Goal: Task Accomplishment & Management: Complete application form

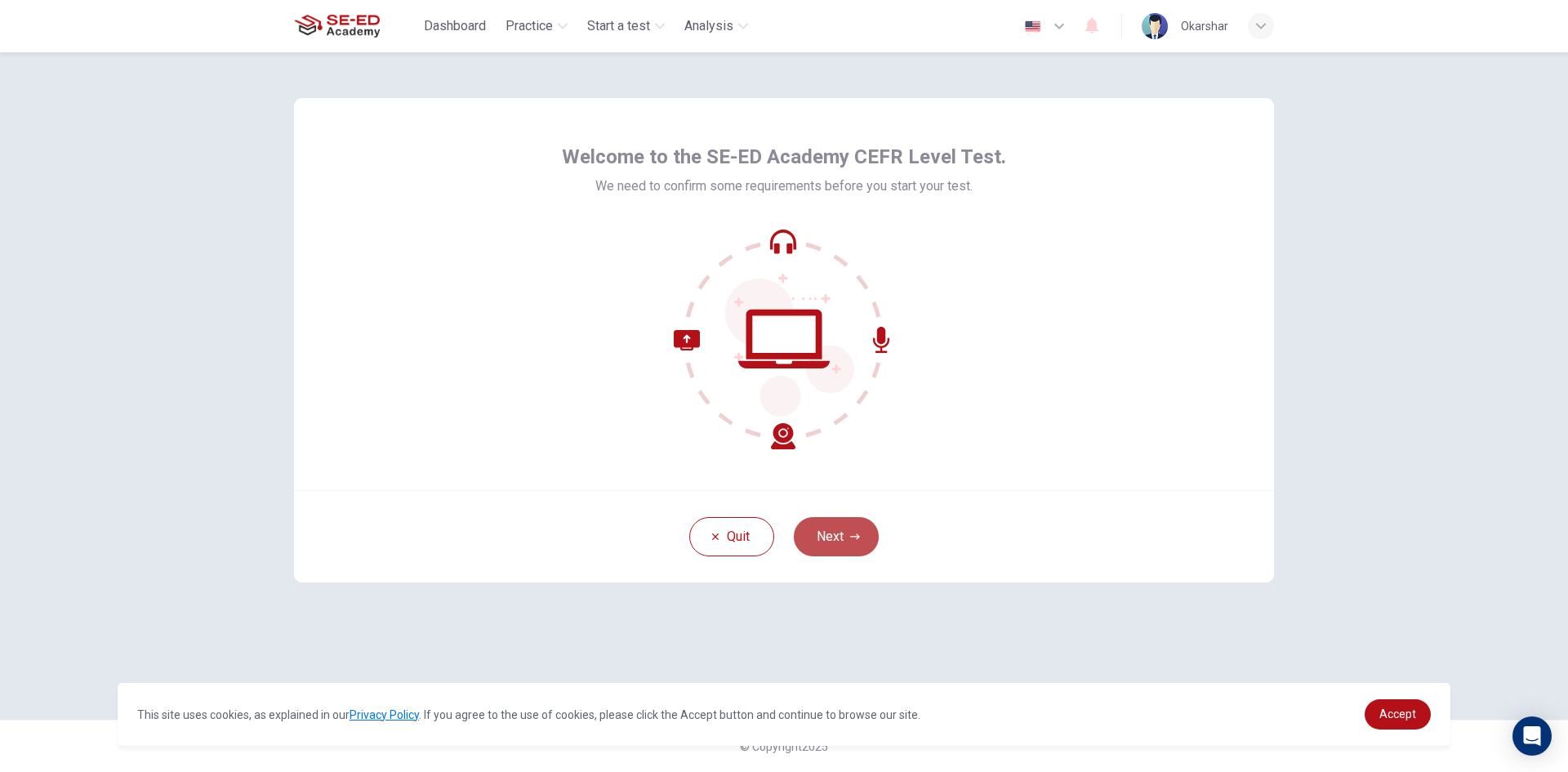
click at [818, 529] on button "Next" at bounding box center [836, 536] width 85 height 39
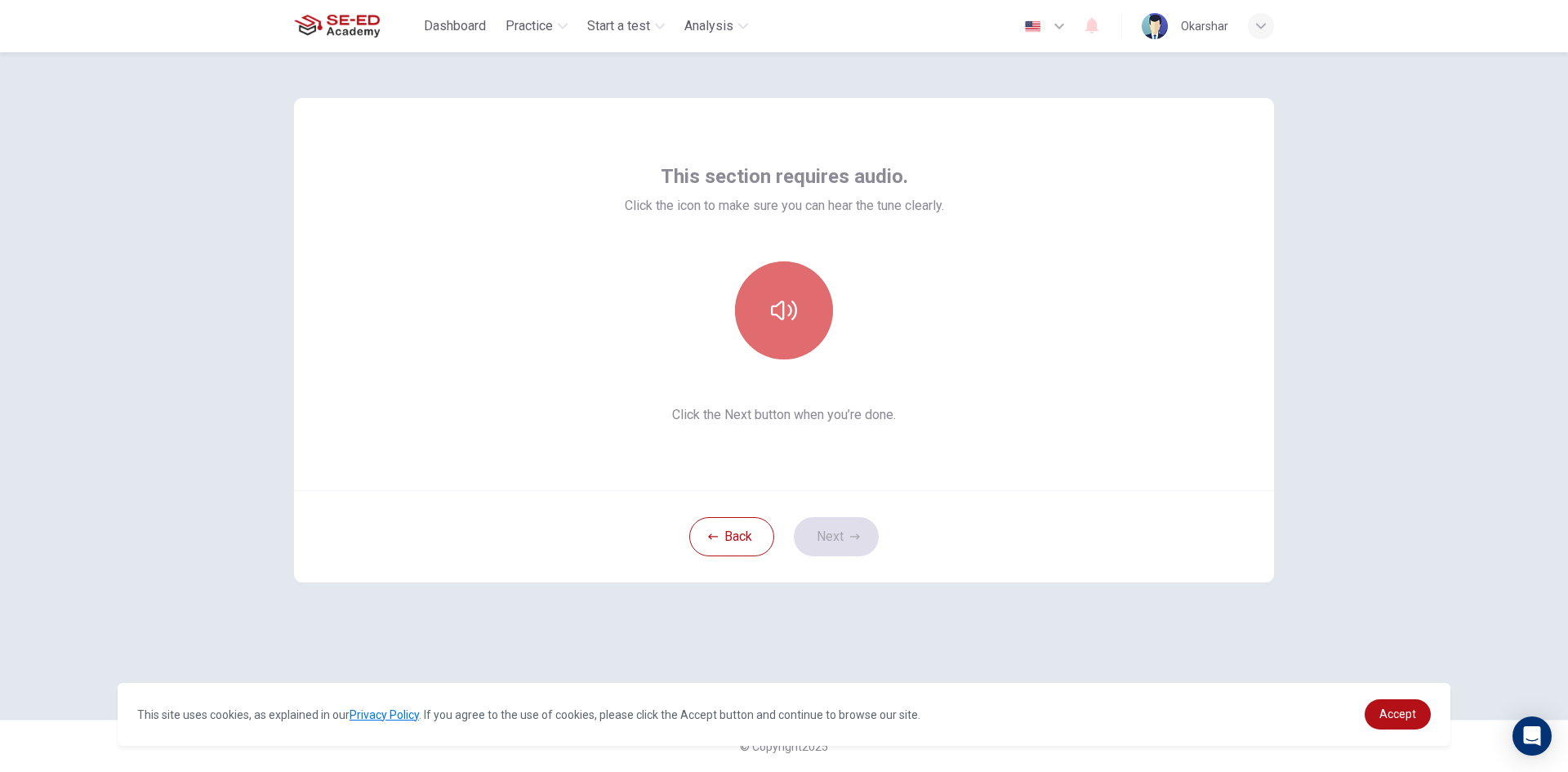
click at [766, 286] on button "button" at bounding box center [784, 311] width 98 height 98
click at [777, 317] on icon "button" at bounding box center [784, 310] width 26 height 26
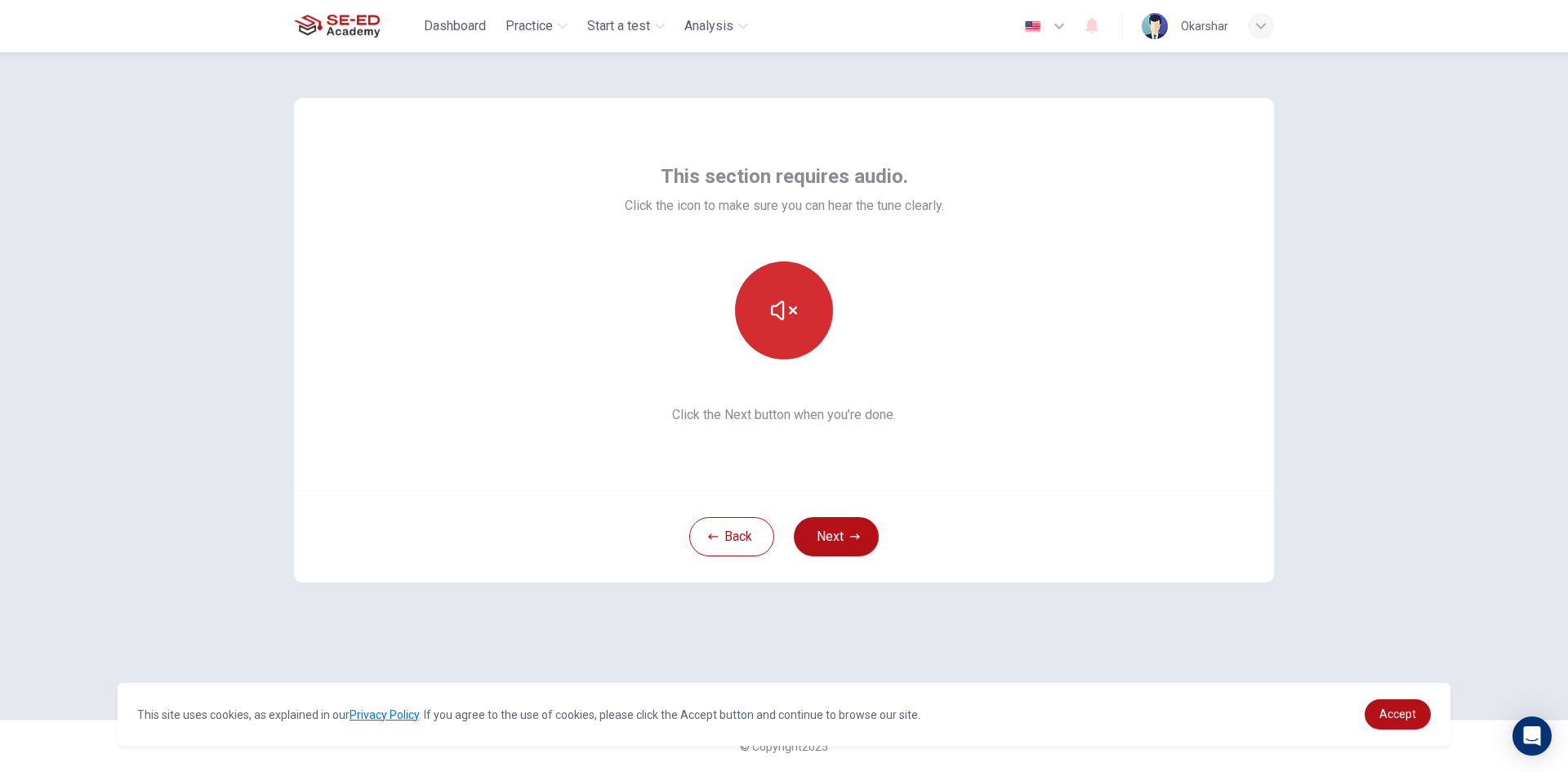
click at [760, 293] on button "button" at bounding box center [784, 311] width 98 height 98
click at [737, 307] on button "button" at bounding box center [784, 311] width 98 height 98
click at [765, 312] on button "button" at bounding box center [784, 311] width 98 height 98
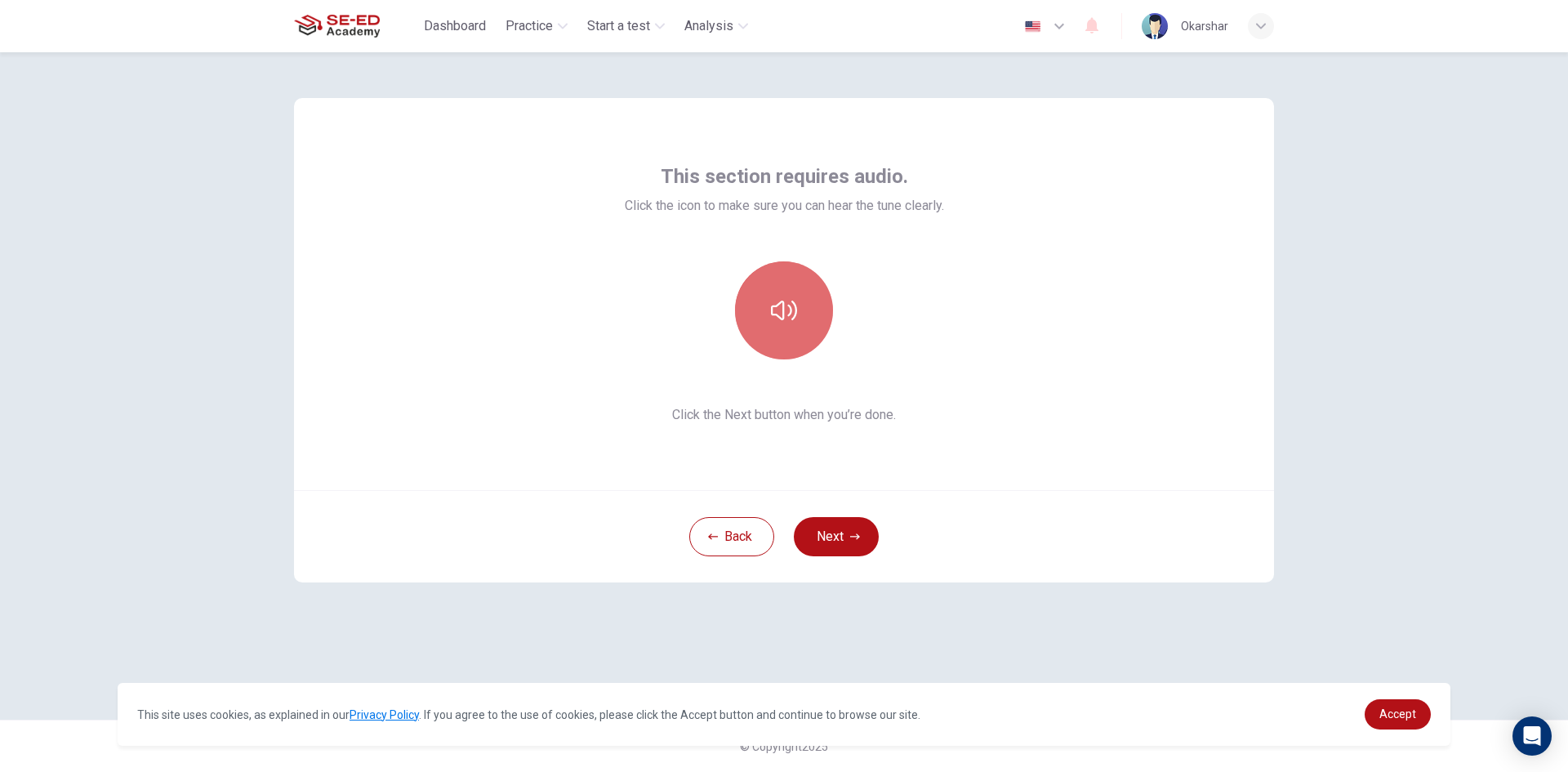
click at [763, 312] on button "button" at bounding box center [784, 311] width 98 height 98
click at [838, 528] on button "Next" at bounding box center [836, 536] width 85 height 39
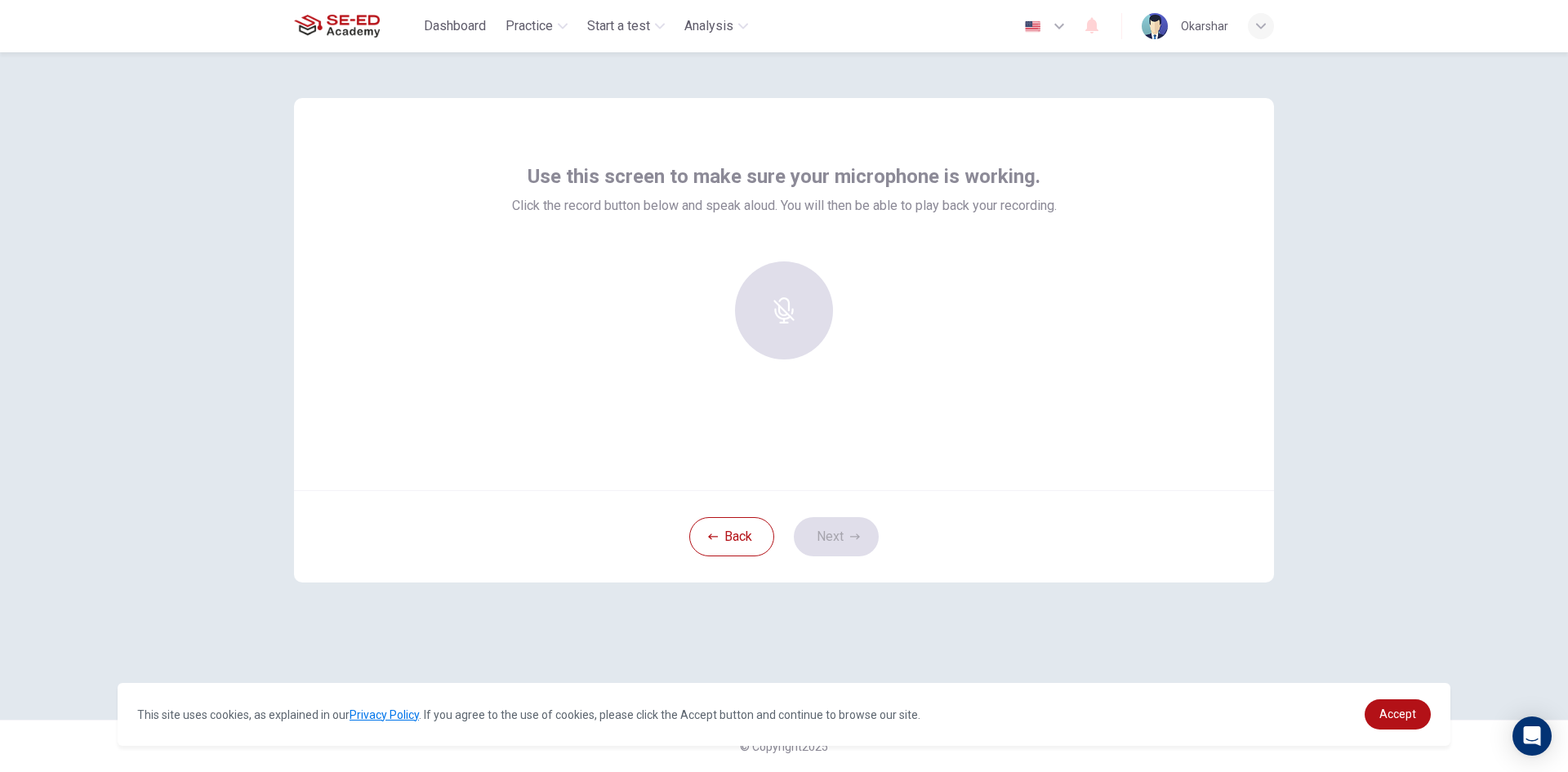
click at [759, 300] on div at bounding box center [784, 311] width 176 height 98
click at [756, 306] on div at bounding box center [784, 311] width 176 height 98
drag, startPoint x: 822, startPoint y: 323, endPoint x: 813, endPoint y: 322, distance: 9.1
click at [820, 322] on div "Record" at bounding box center [784, 311] width 98 height 98
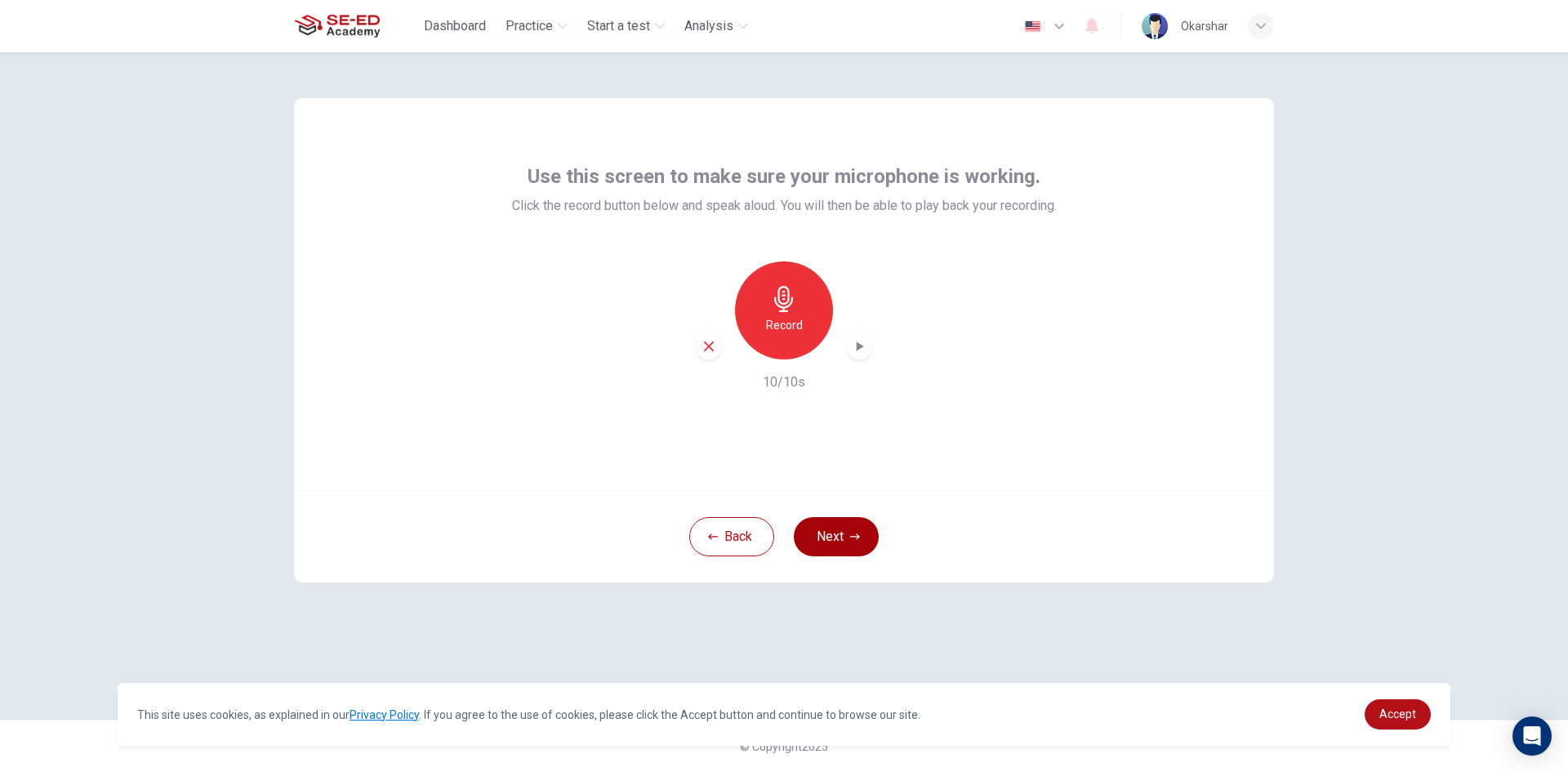
click at [838, 541] on button "Next" at bounding box center [836, 536] width 85 height 39
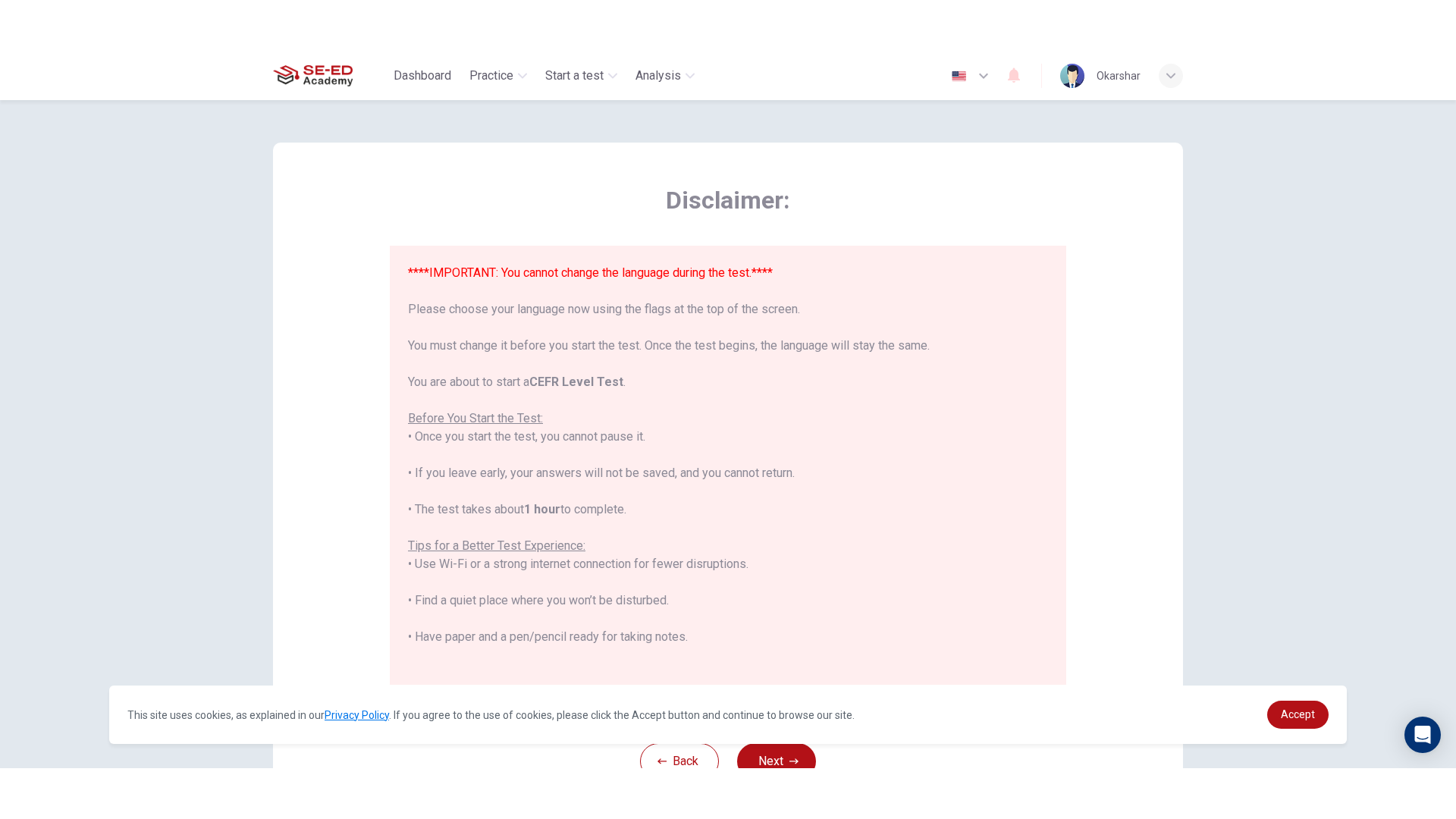
scroll to position [145, 0]
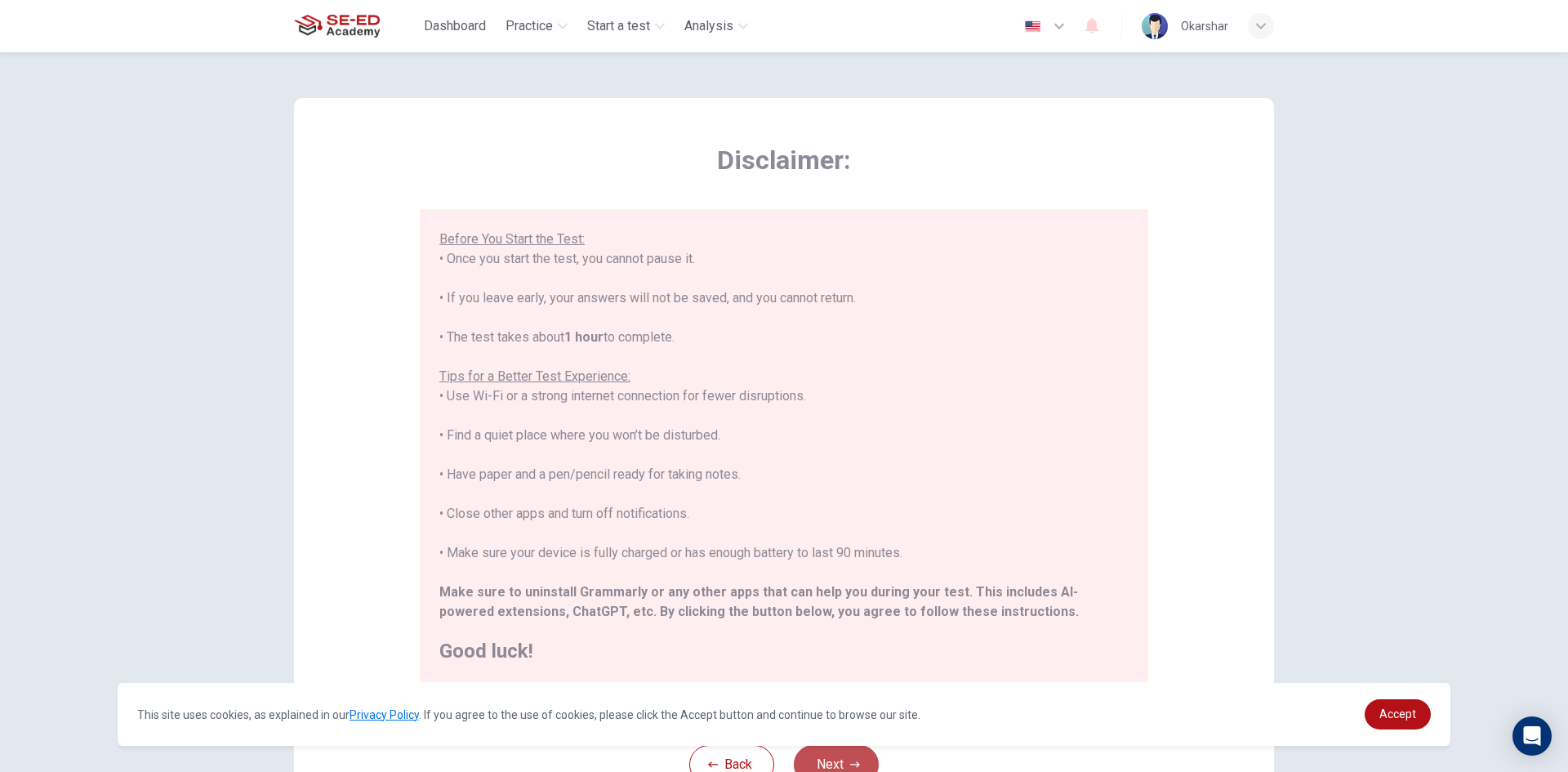
click at [825, 760] on button "Next" at bounding box center [836, 765] width 85 height 39
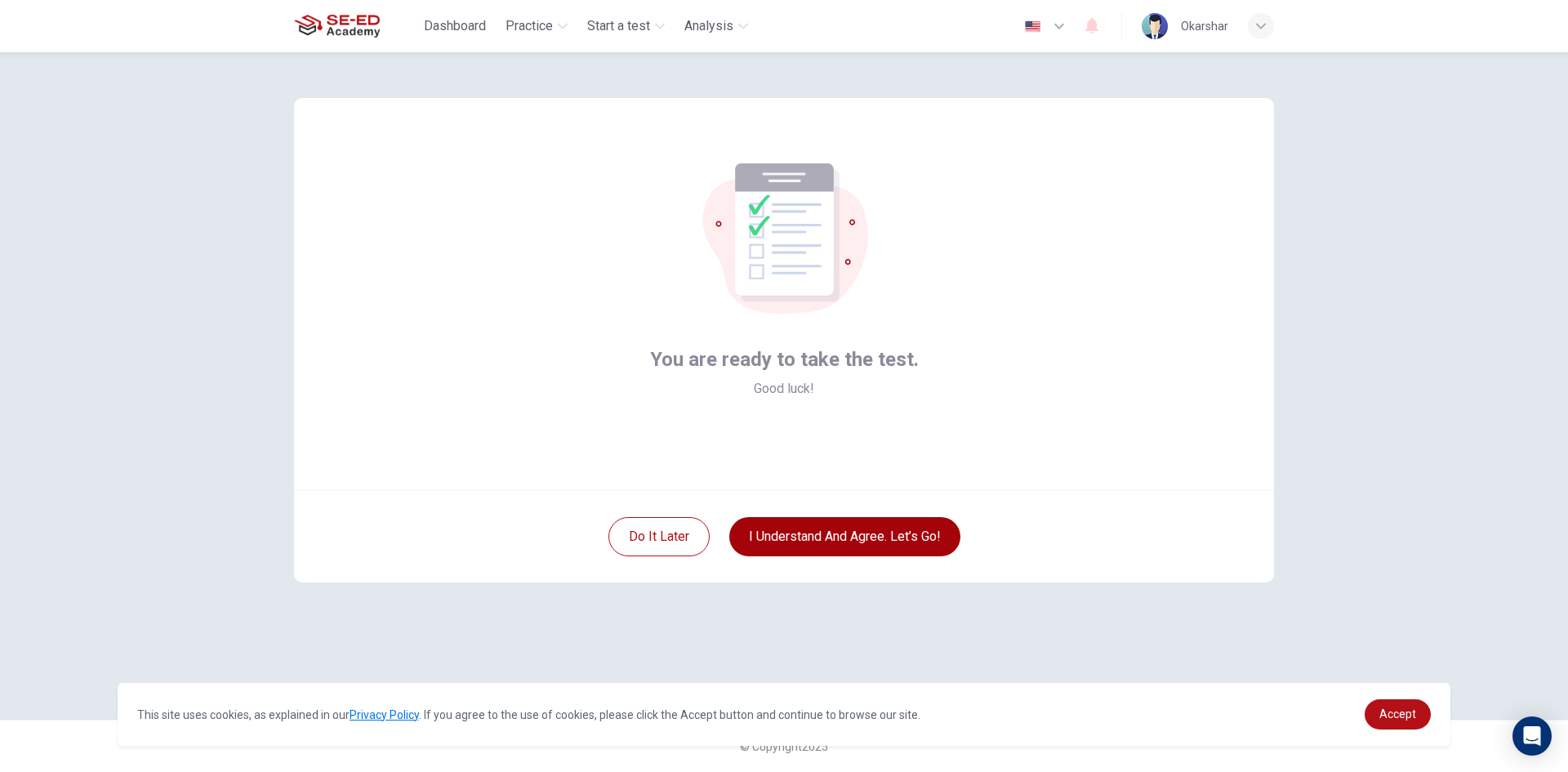
click at [794, 536] on button "I understand and agree. Let’s go!" at bounding box center [845, 536] width 231 height 39
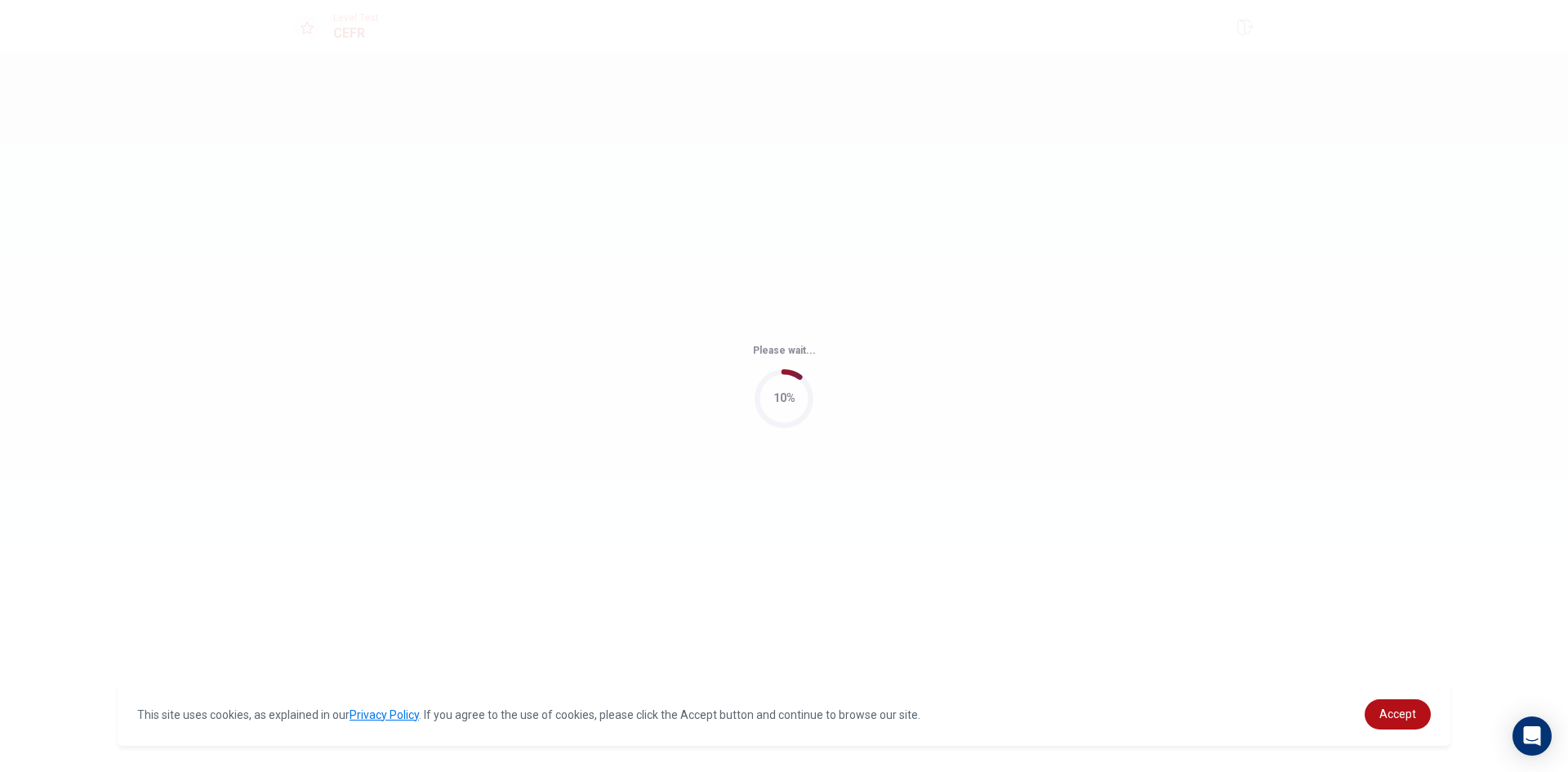
click at [1390, 278] on div "Please wait... 10%" at bounding box center [784, 386] width 1568 height 772
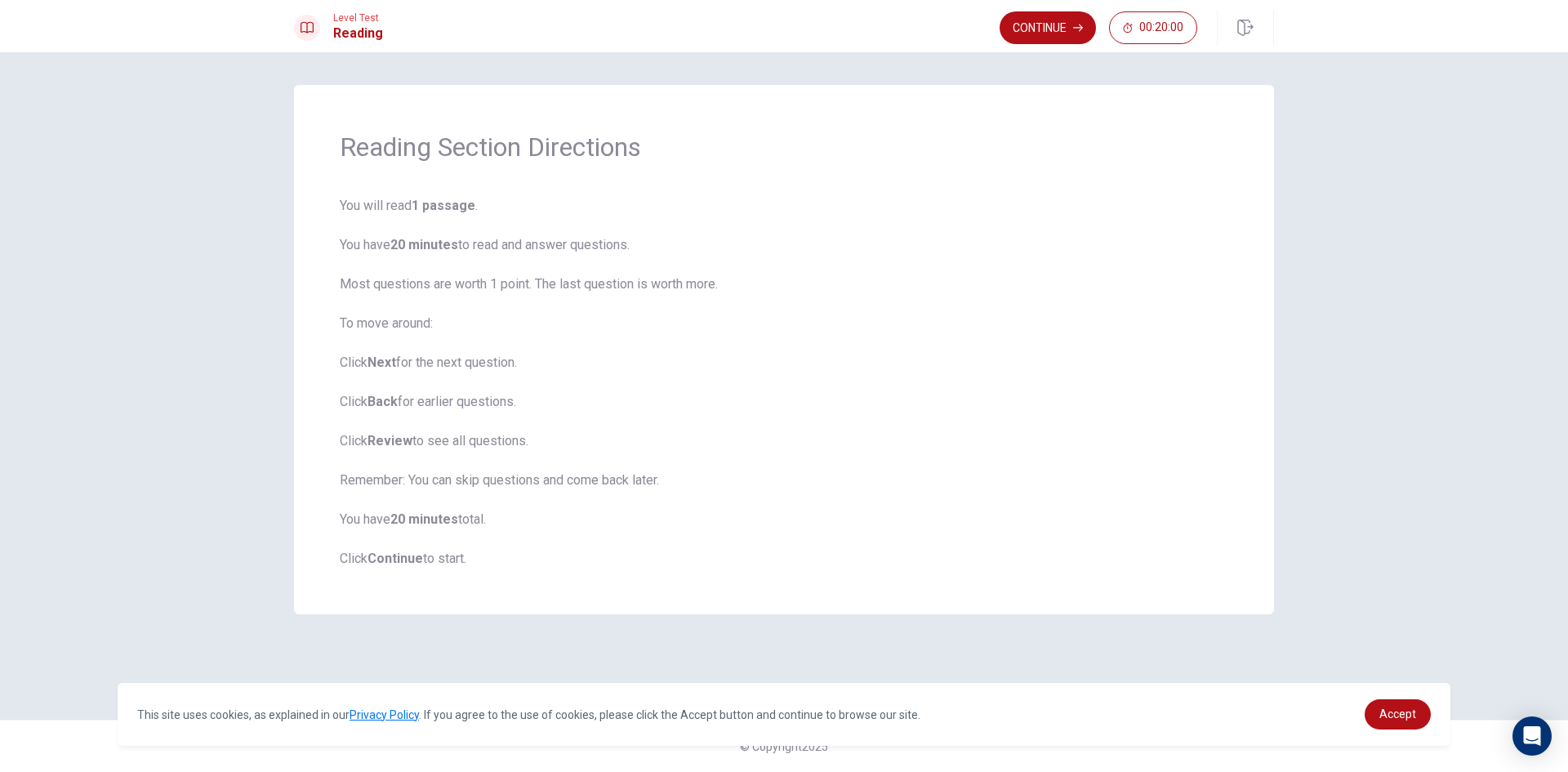
click at [327, 356] on div "Reading Section Directions You will read 1 passage . You have 20 minutes to rea…" at bounding box center [784, 349] width 981 height 529
click at [1040, 26] on button "Continue" at bounding box center [1048, 27] width 96 height 32
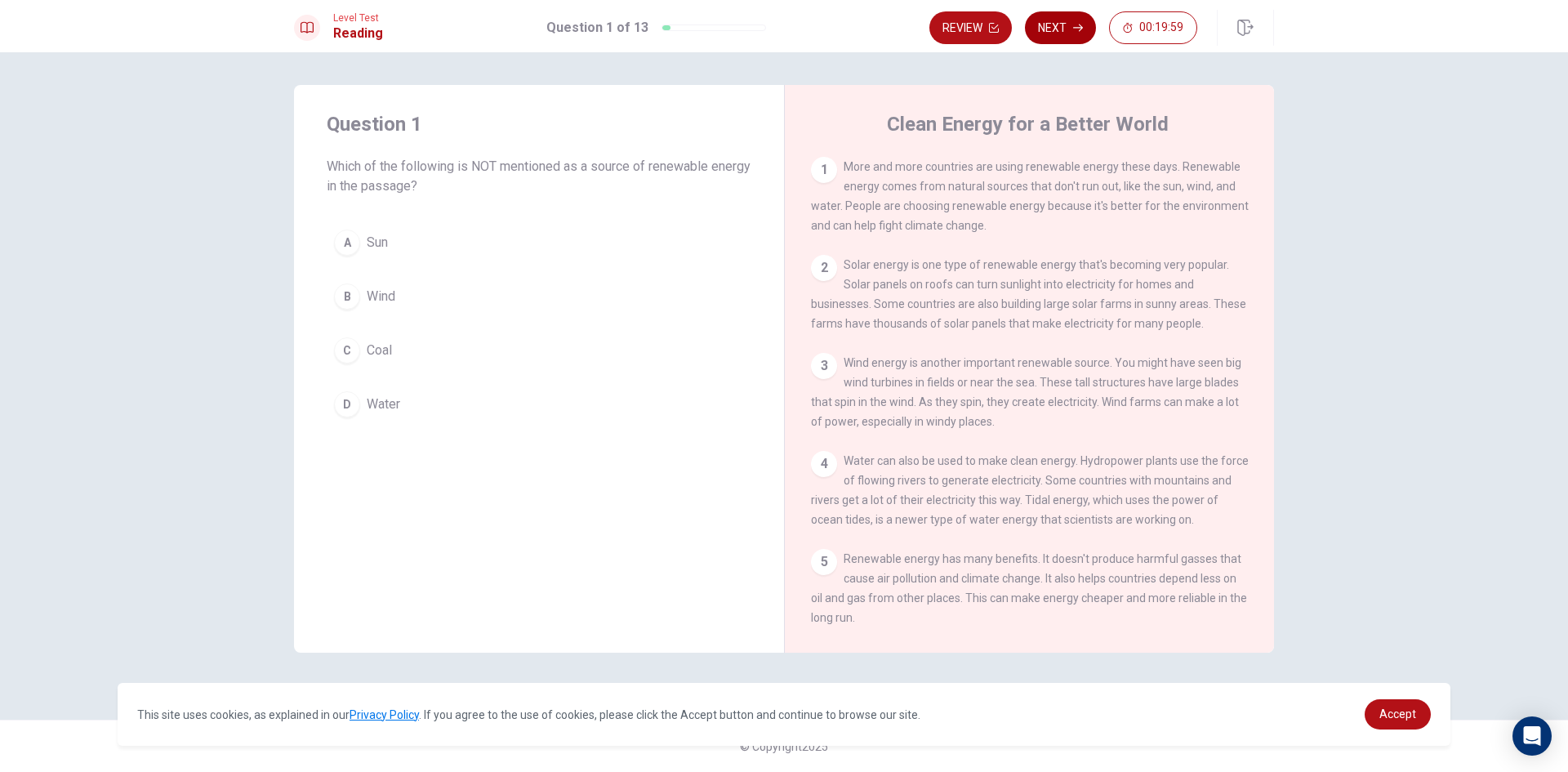
click at [1067, 24] on button "Next" at bounding box center [1061, 27] width 71 height 32
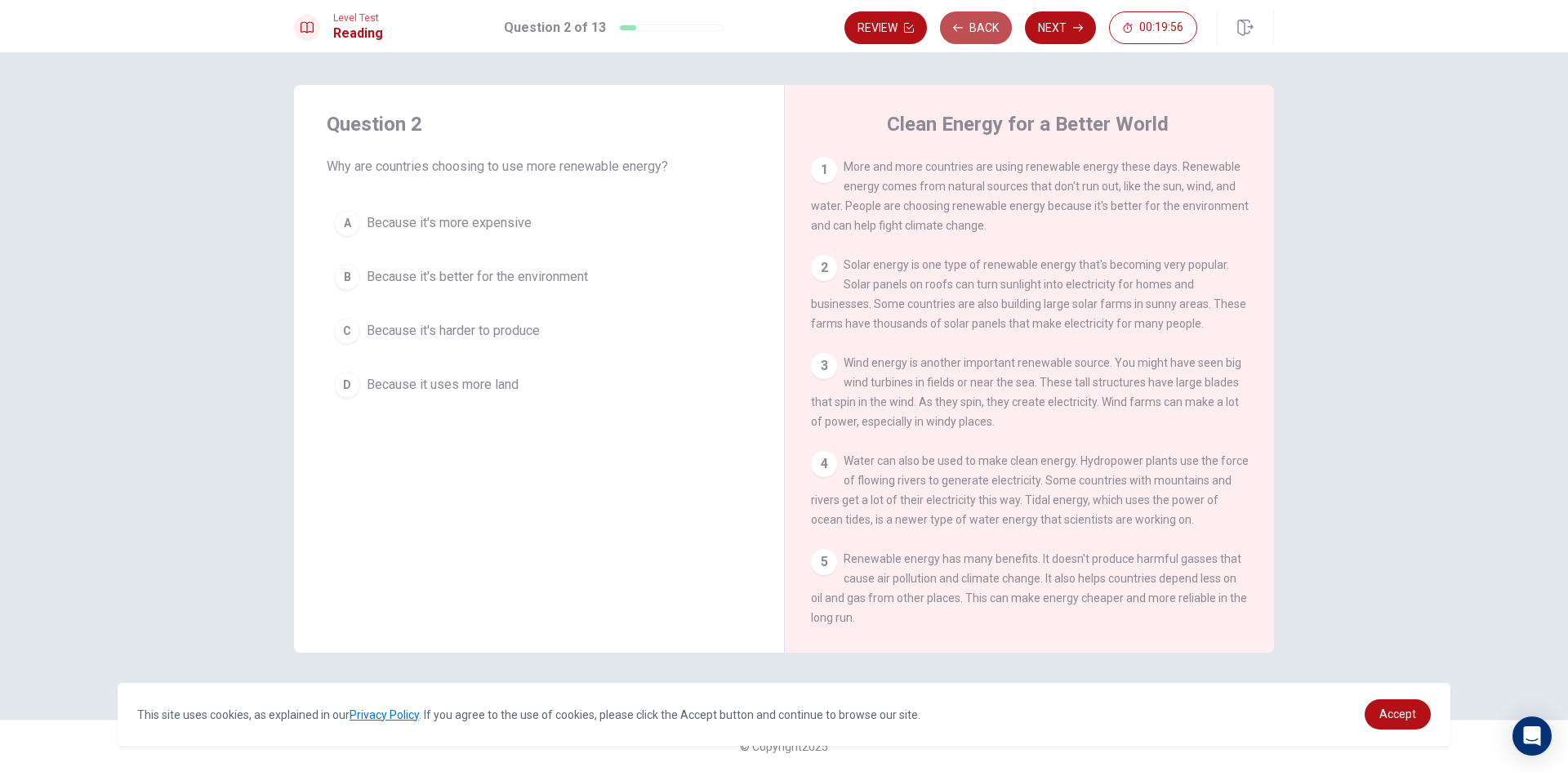
click at [954, 20] on button "Back" at bounding box center [976, 27] width 72 height 32
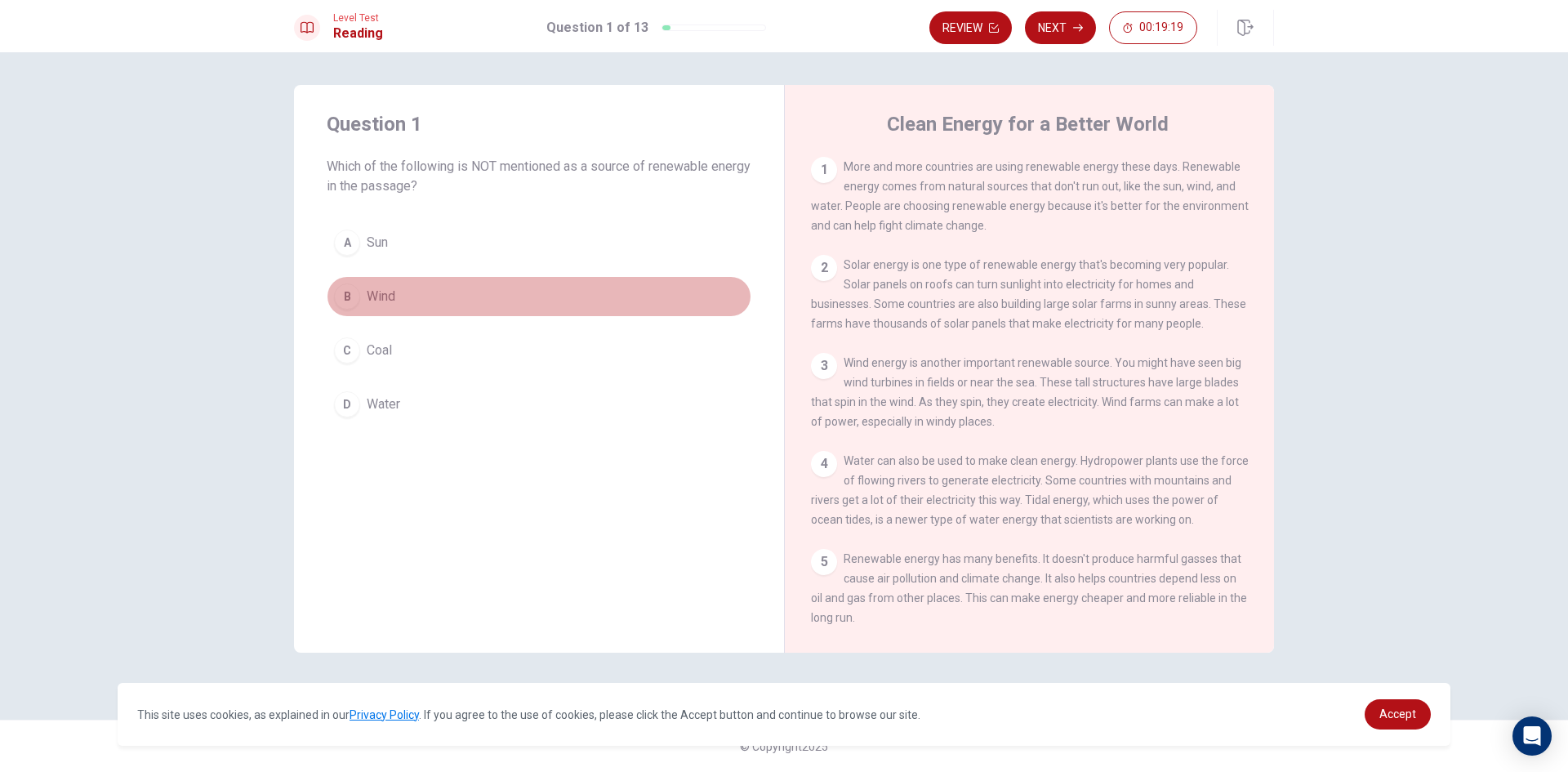
click at [349, 294] on div "B" at bounding box center [347, 296] width 26 height 26
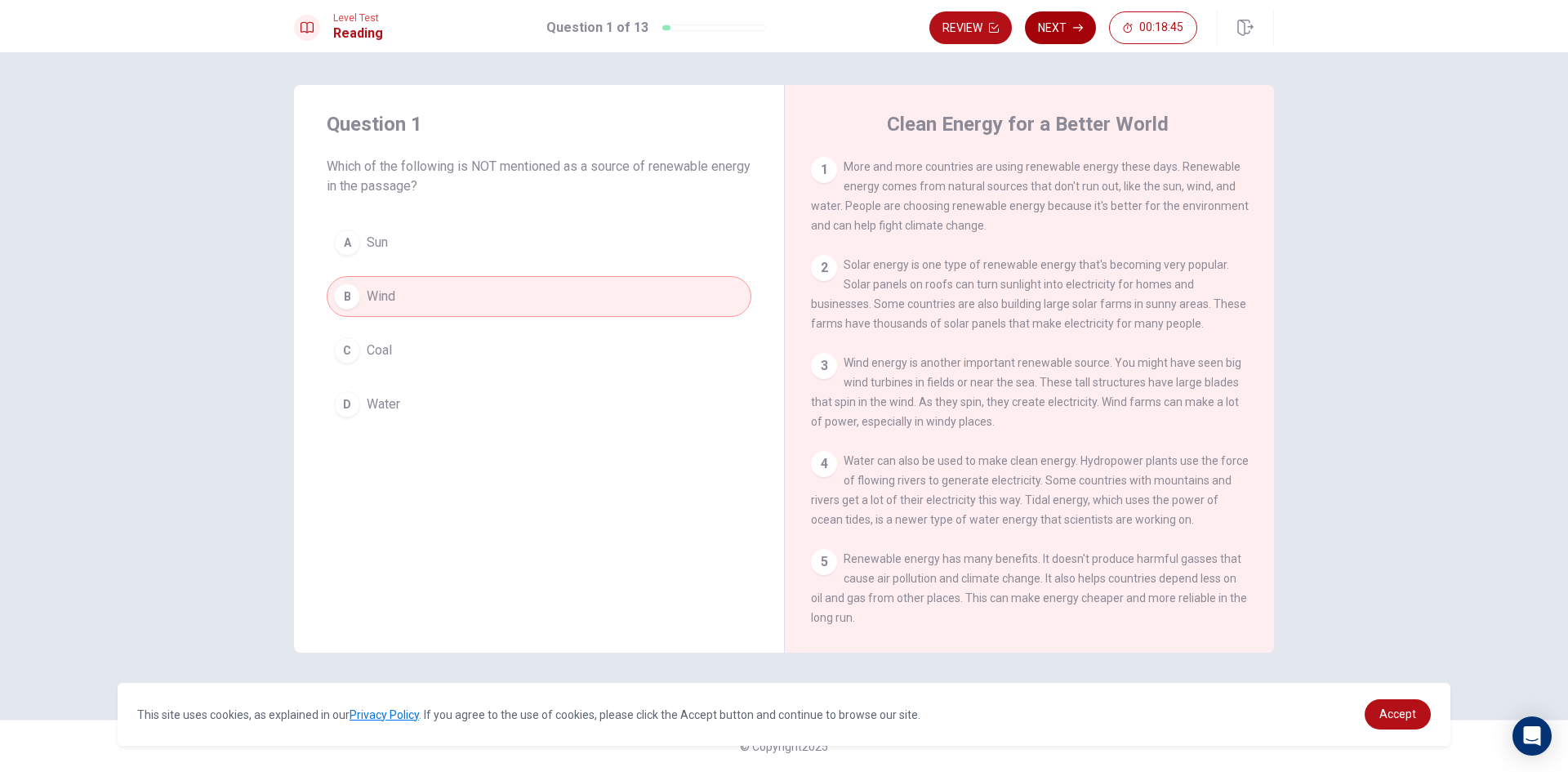
click at [1051, 32] on button "Next" at bounding box center [1061, 27] width 71 height 32
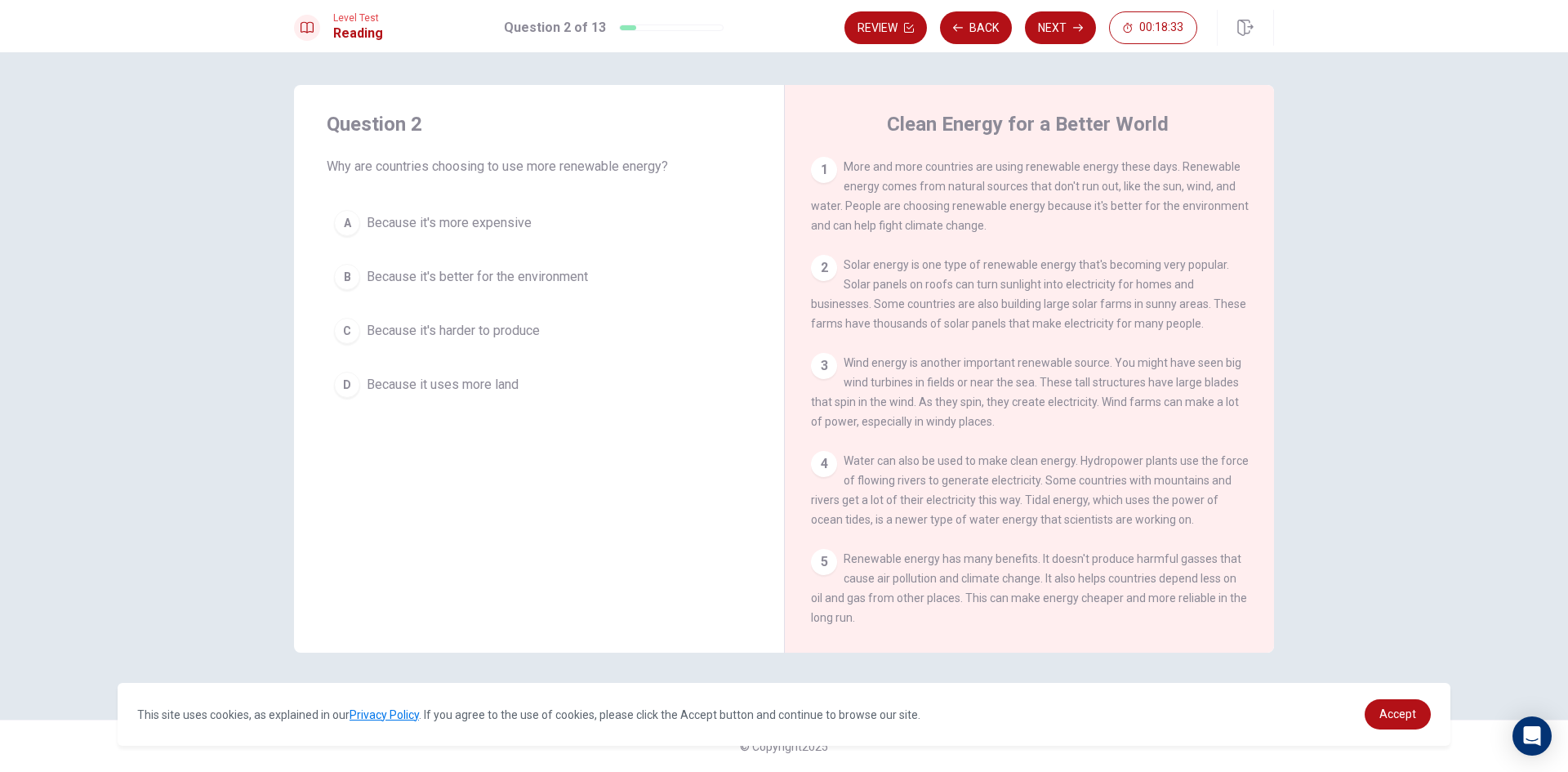
click at [356, 217] on div "A" at bounding box center [347, 223] width 26 height 26
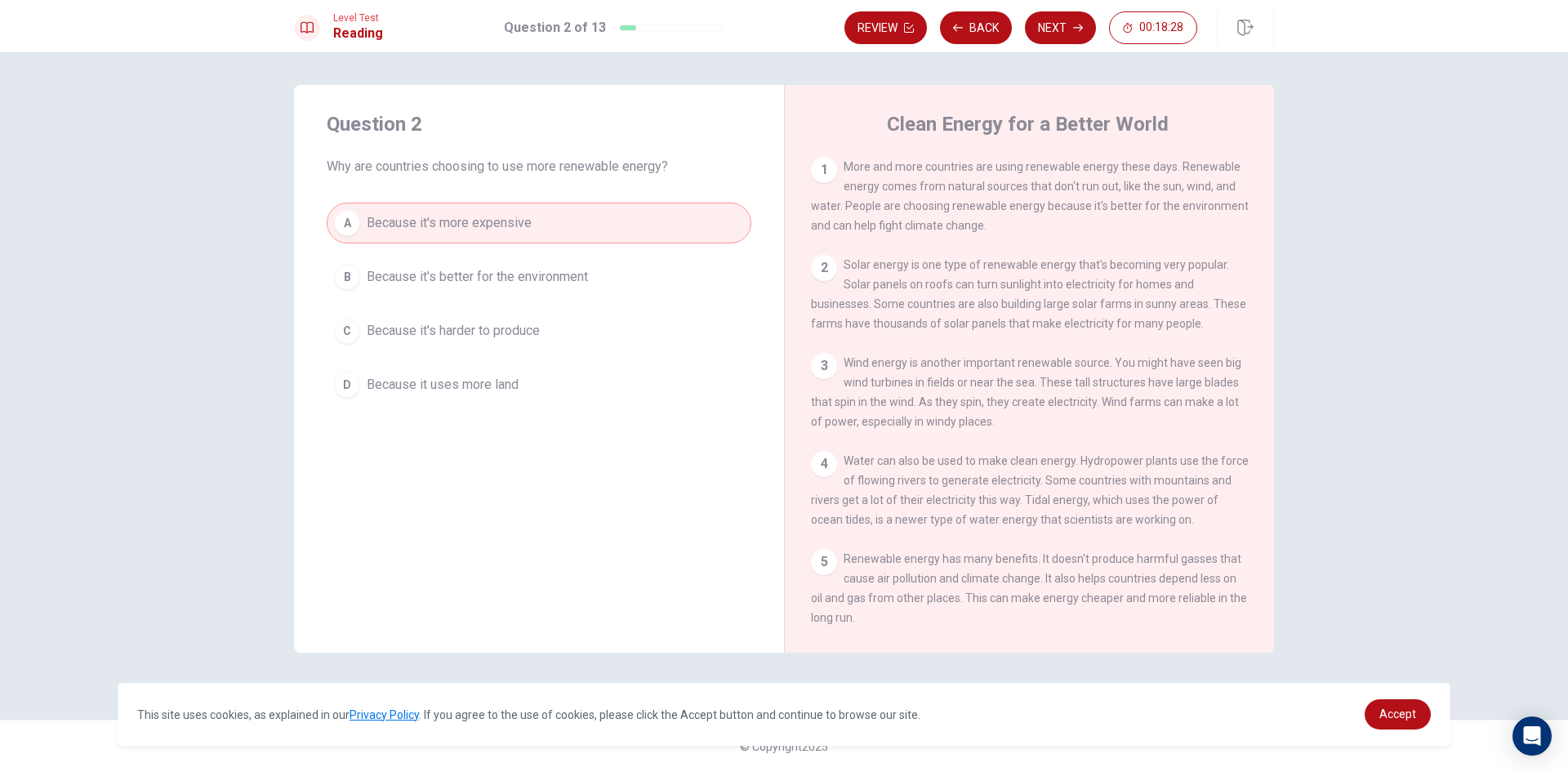
click at [351, 391] on div "D" at bounding box center [347, 384] width 26 height 26
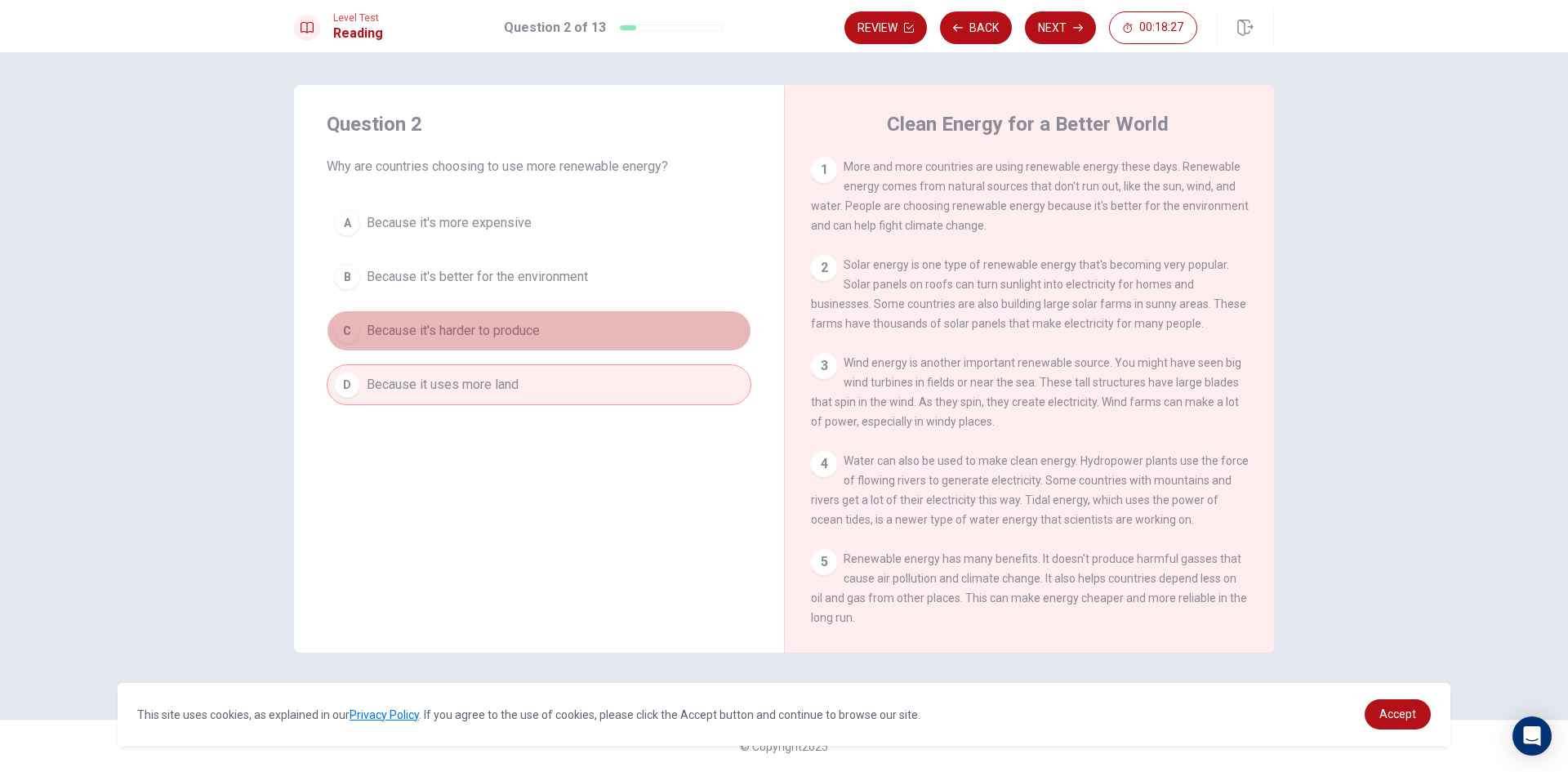
click at [340, 326] on div "C" at bounding box center [347, 330] width 26 height 26
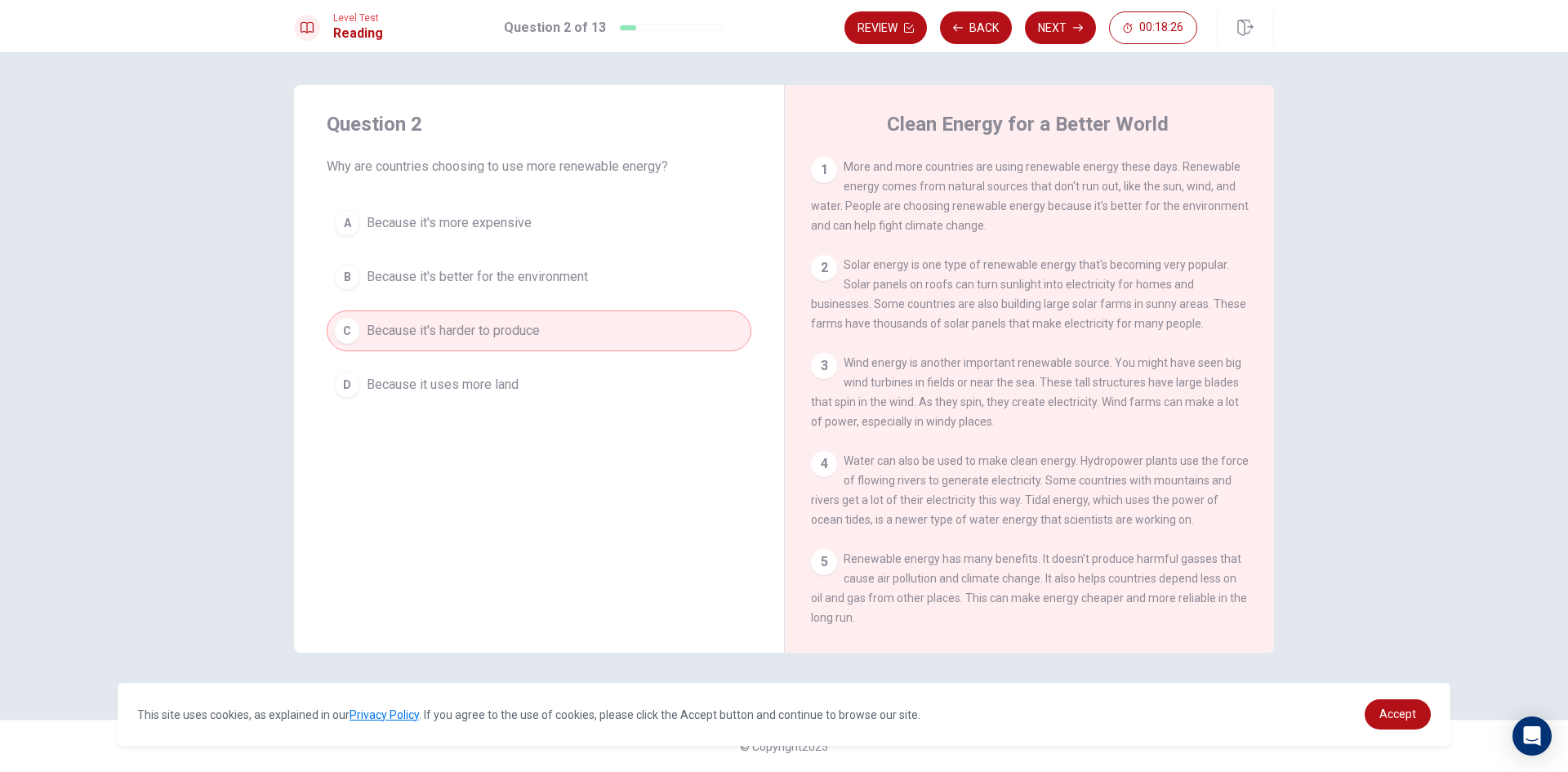
click at [355, 287] on div "B" at bounding box center [347, 277] width 26 height 26
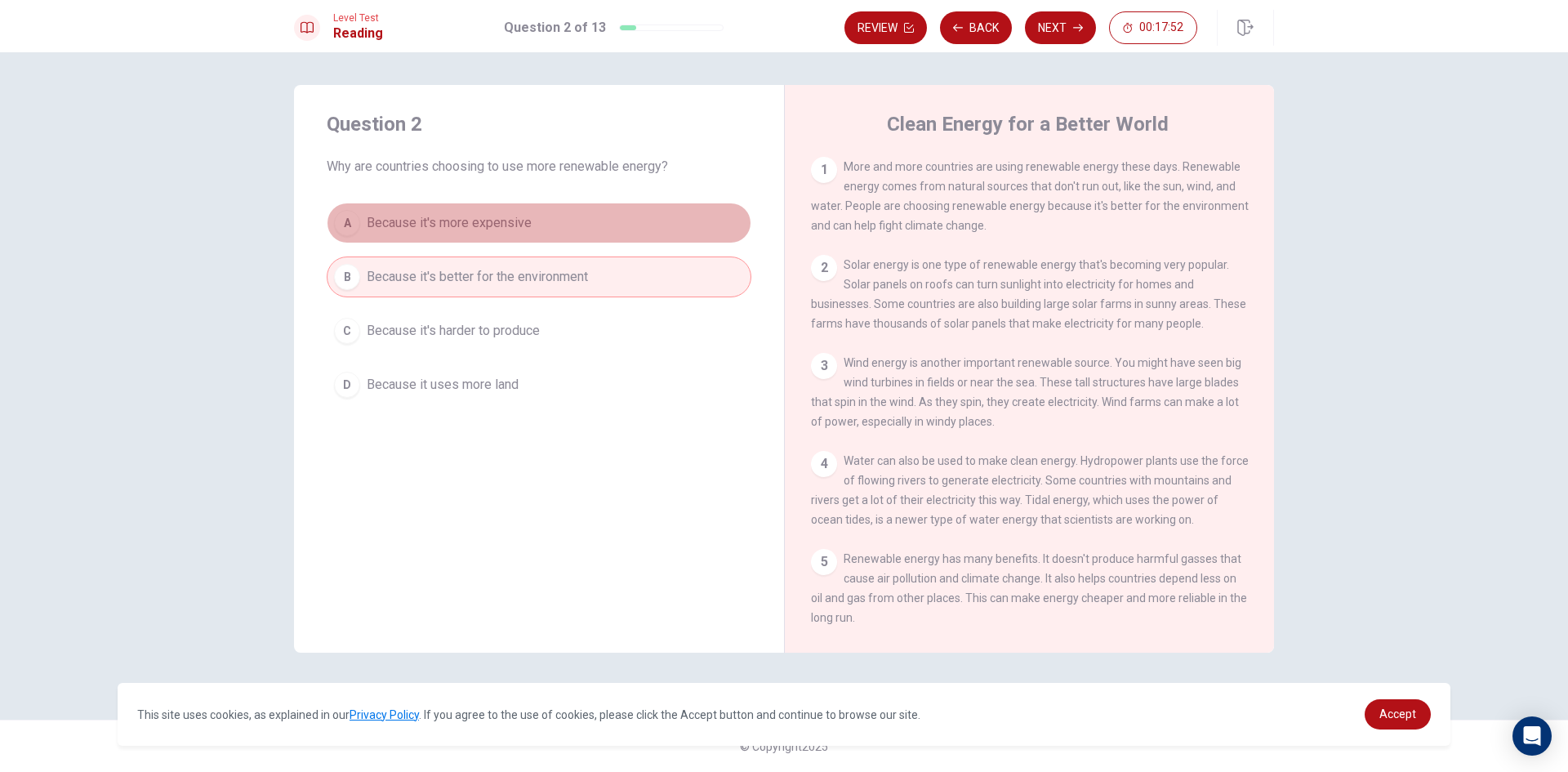
click at [361, 231] on button "A Because it's more expensive" at bounding box center [538, 223] width 425 height 41
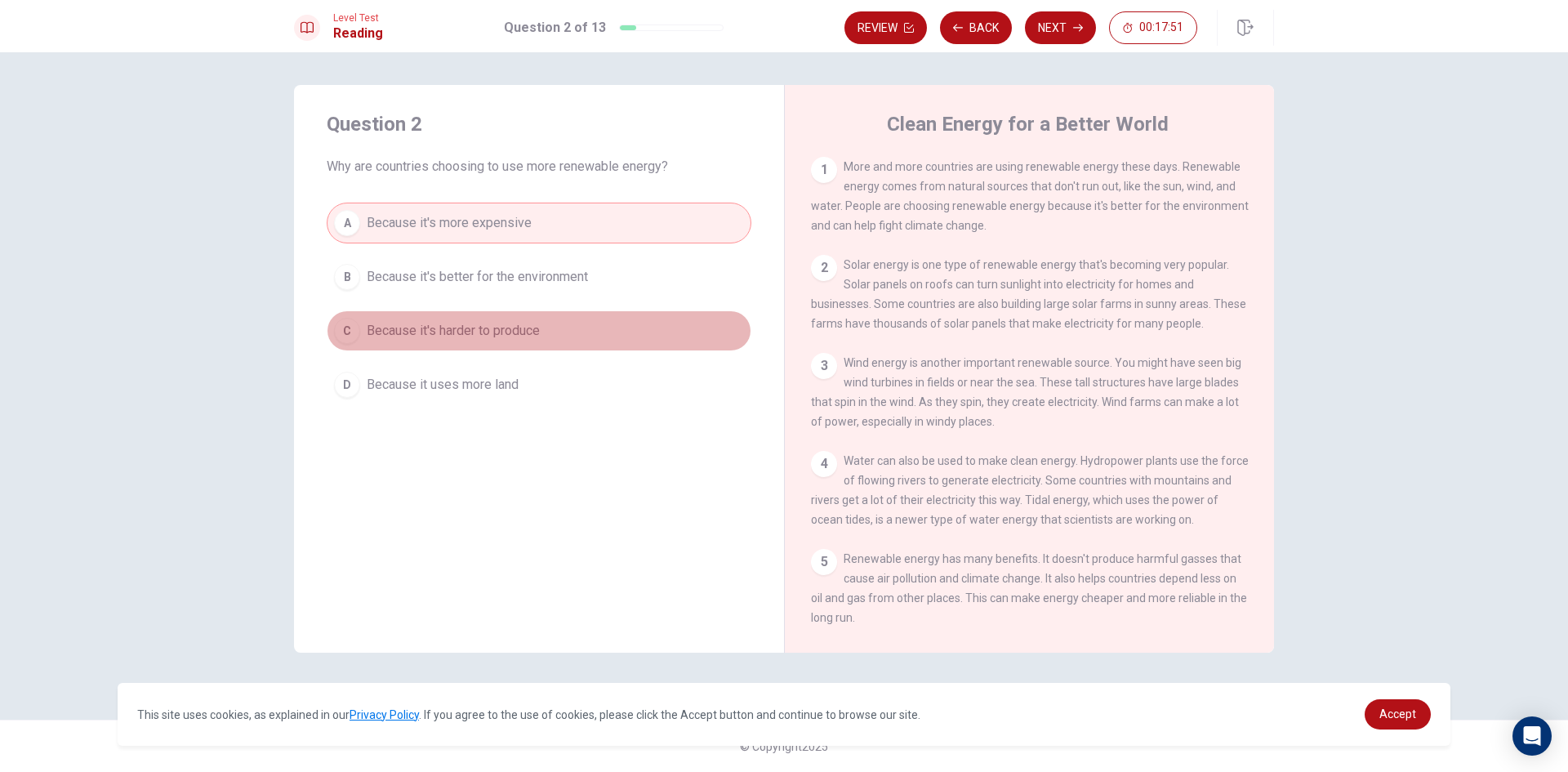
click at [337, 324] on div "C" at bounding box center [347, 330] width 26 height 26
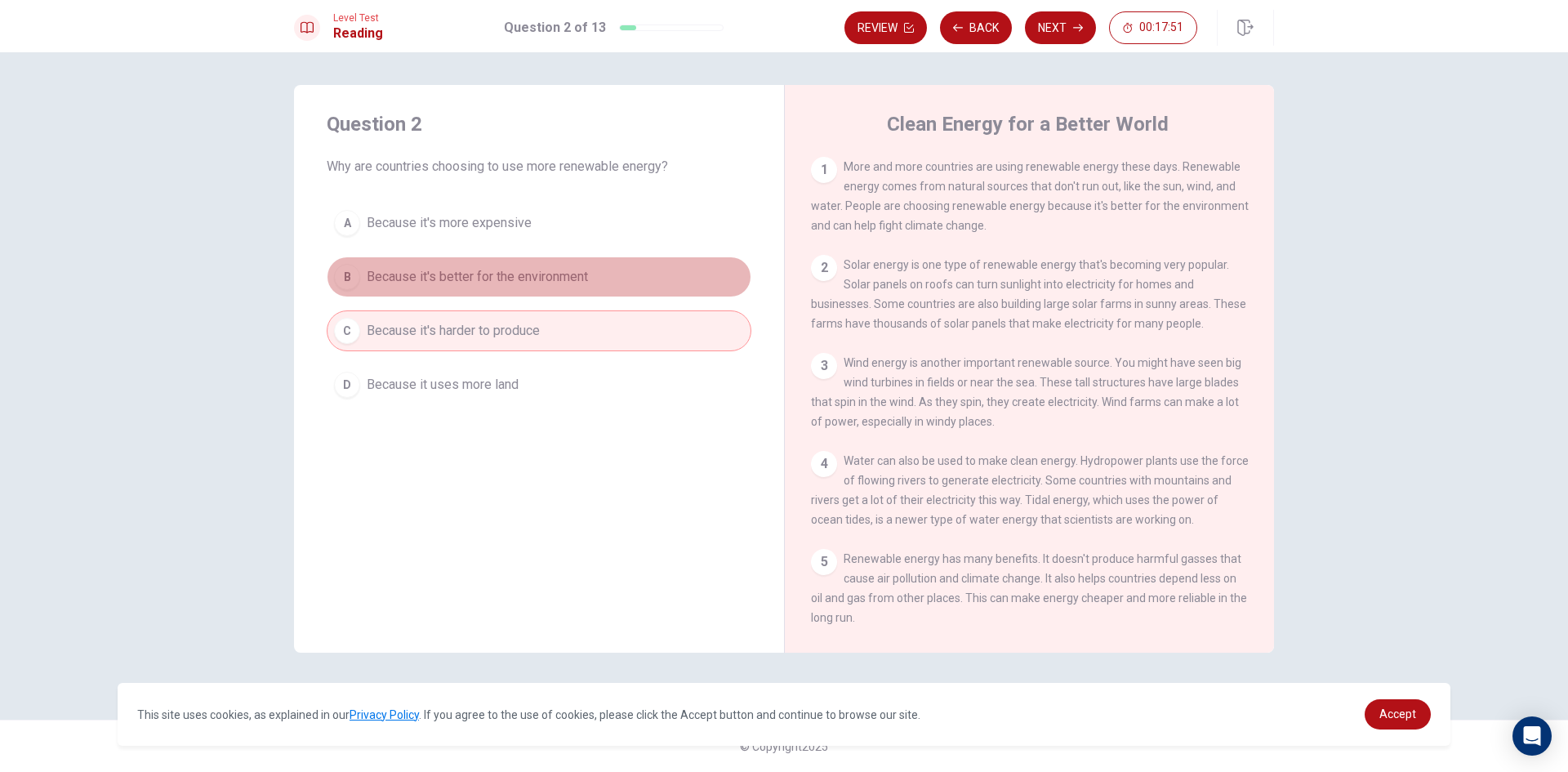
click at [352, 263] on button "B Because it's better for the environment" at bounding box center [538, 277] width 425 height 41
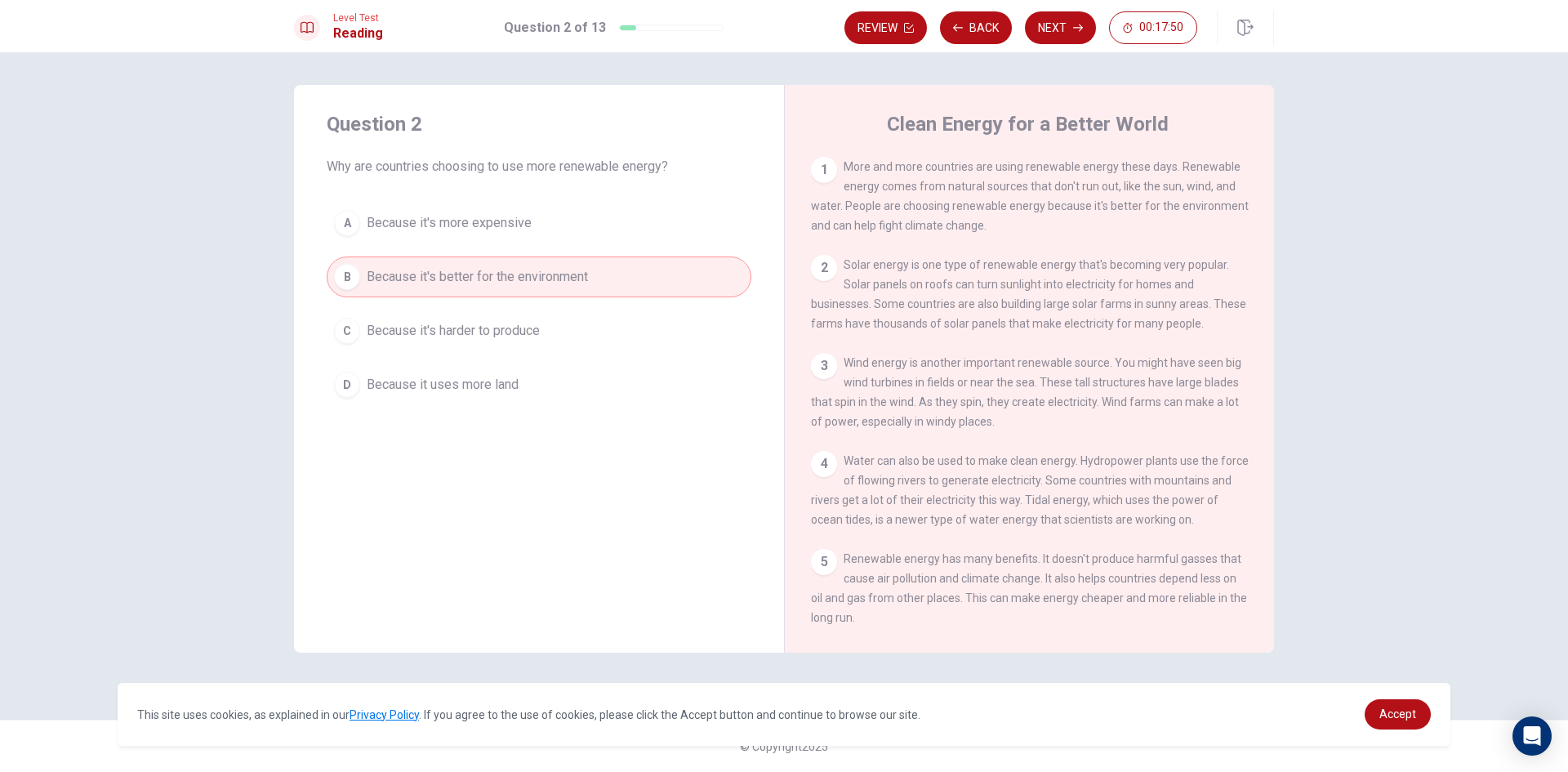
click at [356, 216] on div "A" at bounding box center [347, 223] width 26 height 26
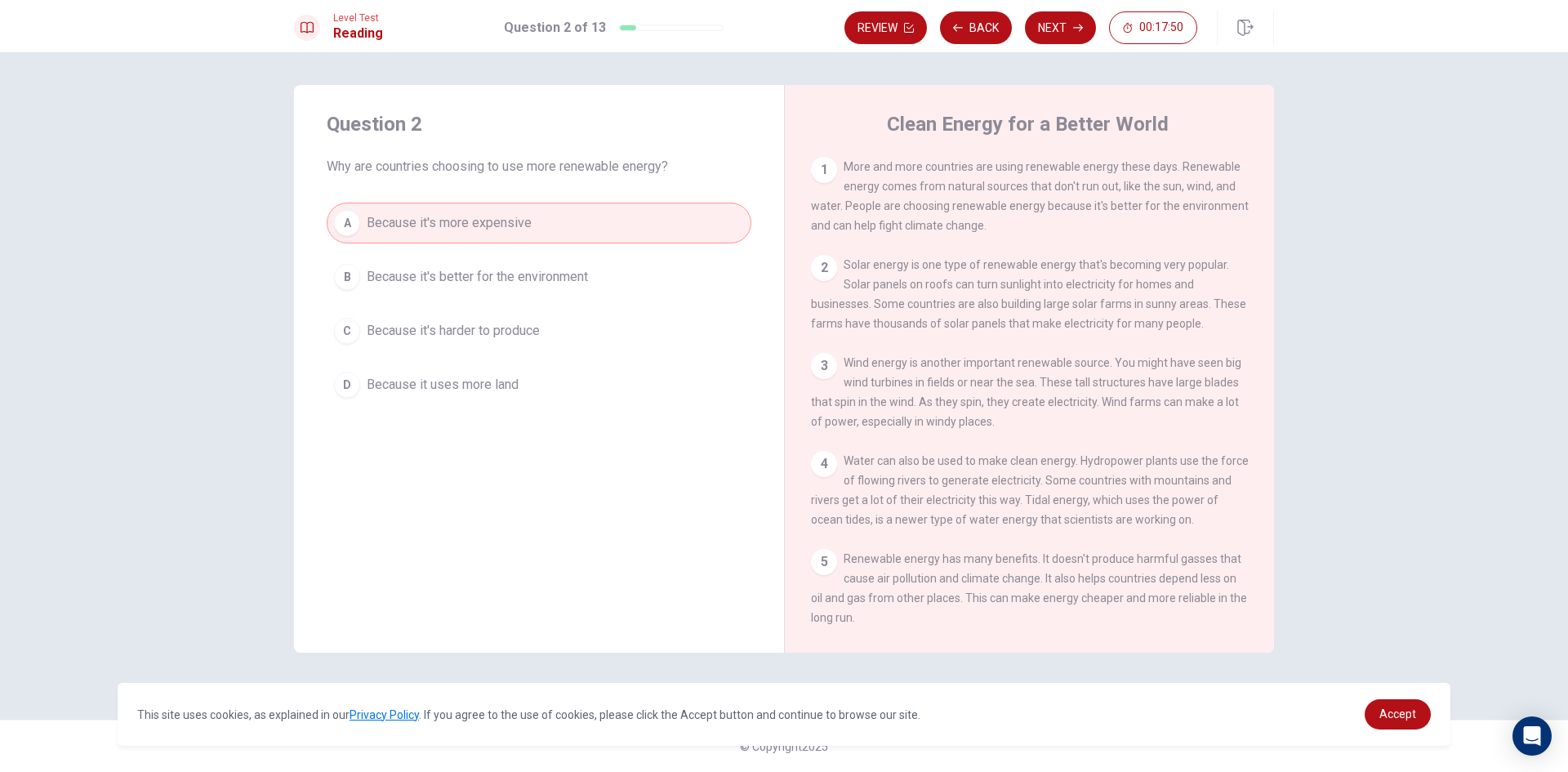
click at [351, 291] on button "B Because it's better for the environment" at bounding box center [538, 277] width 425 height 41
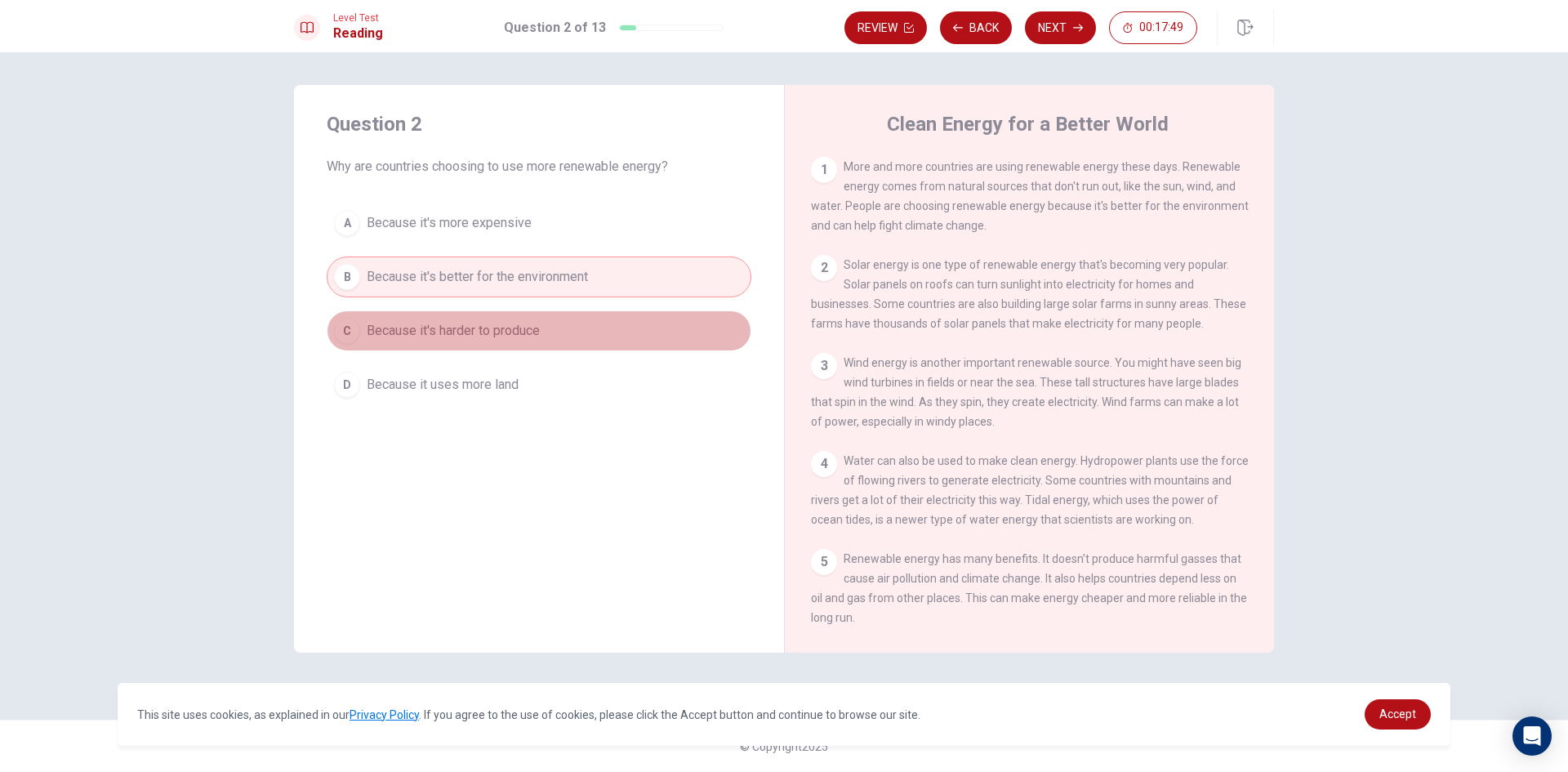
click at [353, 333] on div "C" at bounding box center [347, 330] width 26 height 26
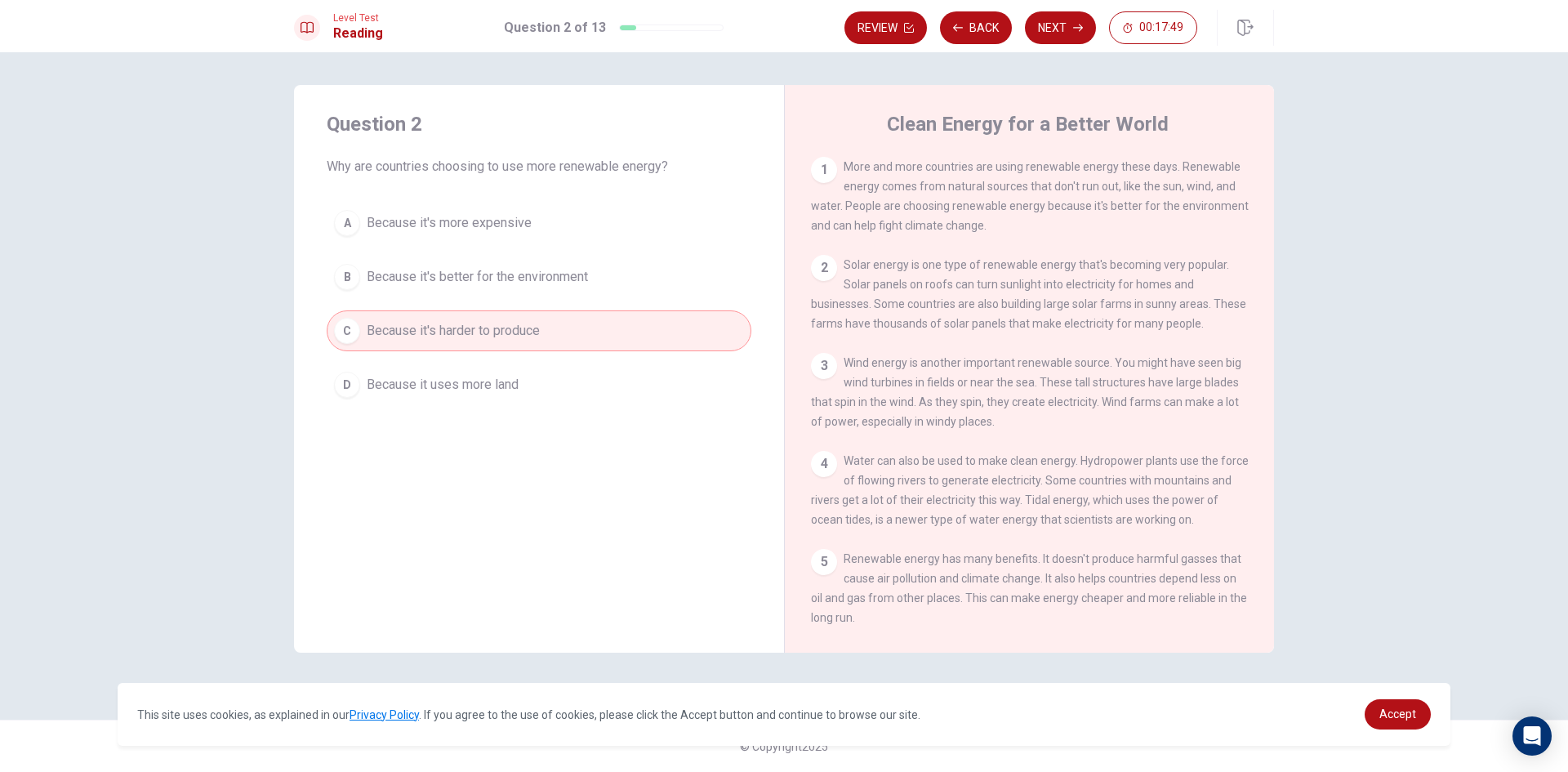
click at [355, 284] on div "B" at bounding box center [347, 277] width 26 height 26
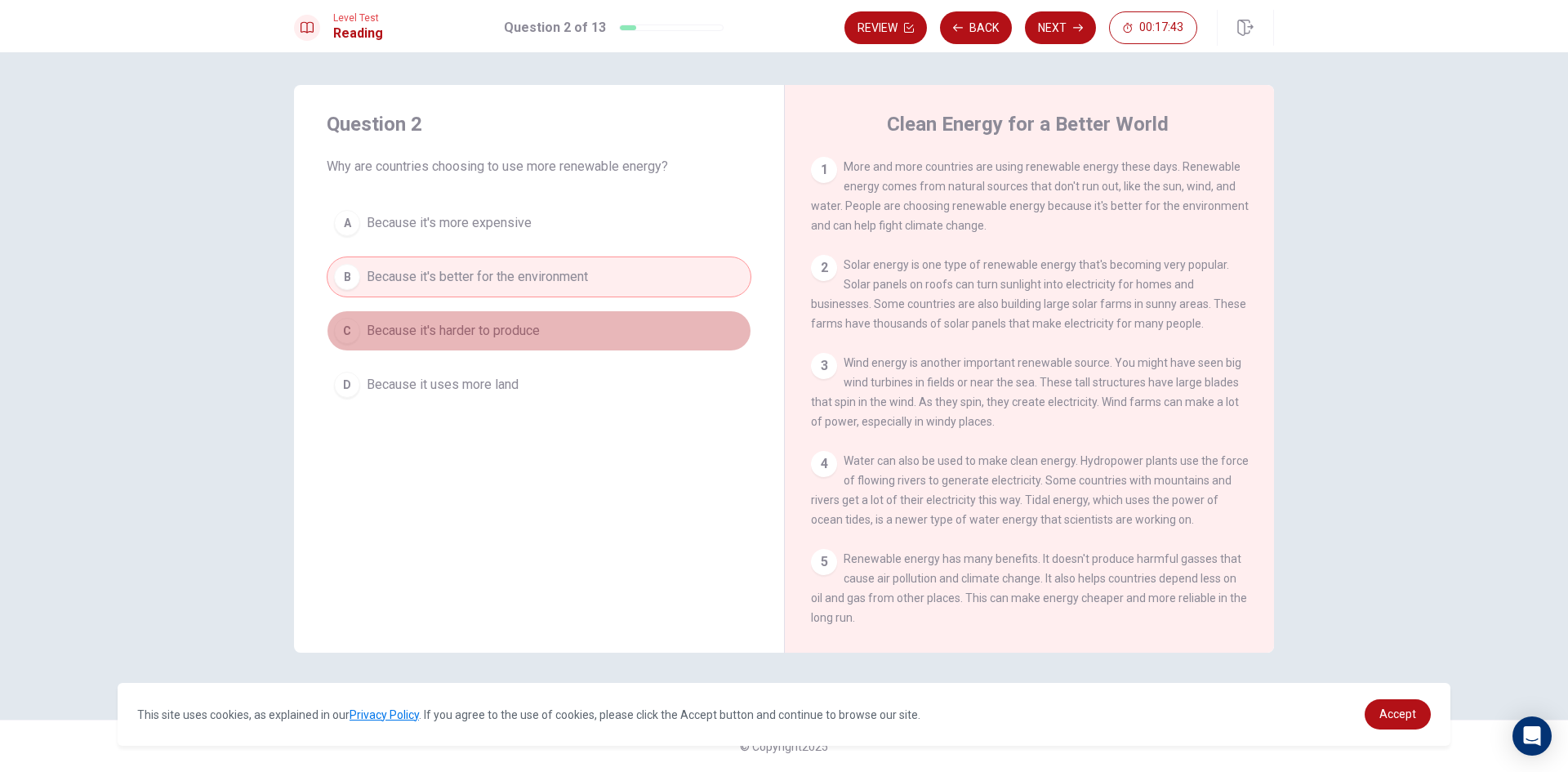
click at [345, 331] on div "C" at bounding box center [347, 330] width 26 height 26
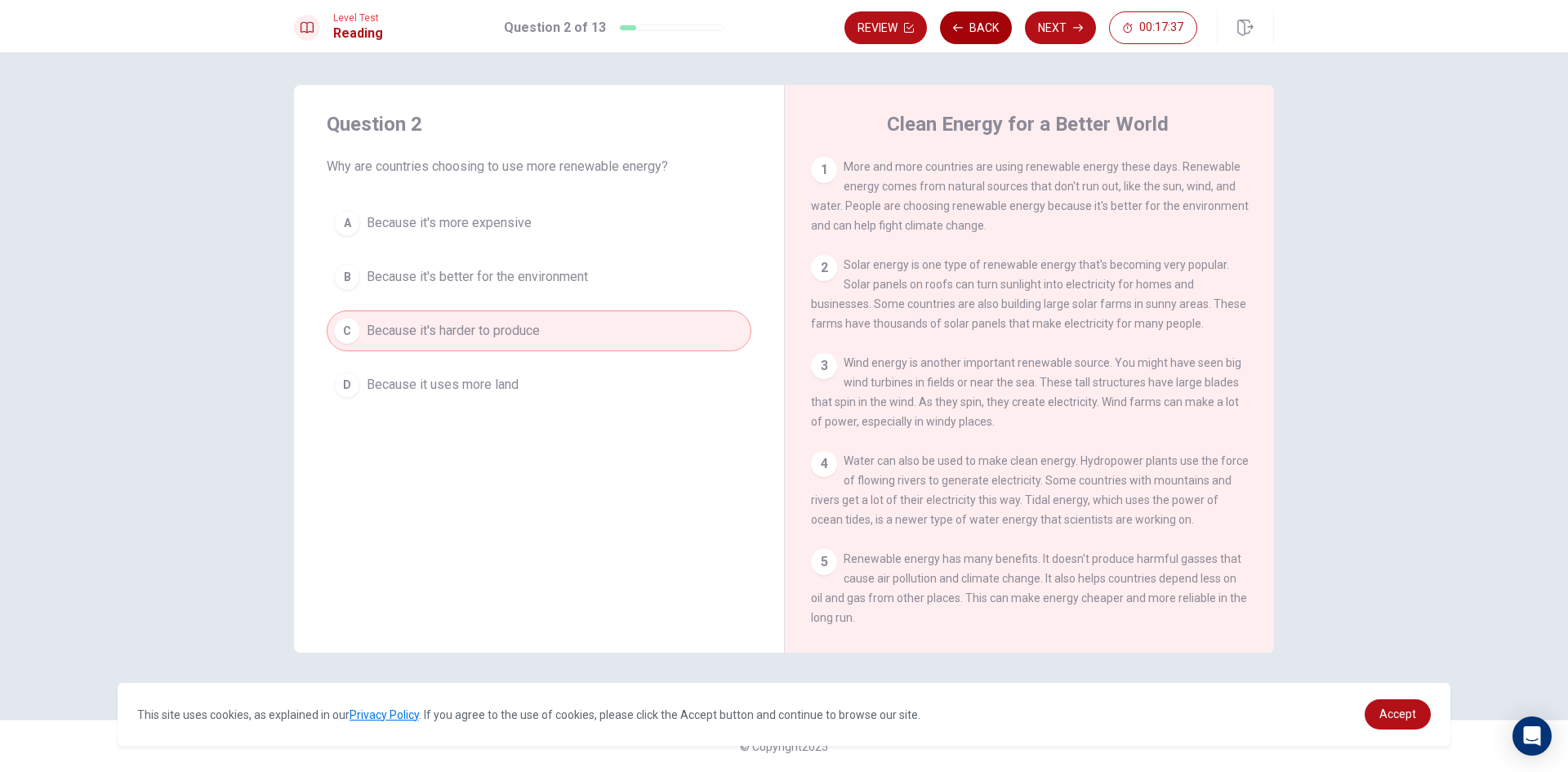
click at [973, 31] on button "Back" at bounding box center [976, 27] width 72 height 32
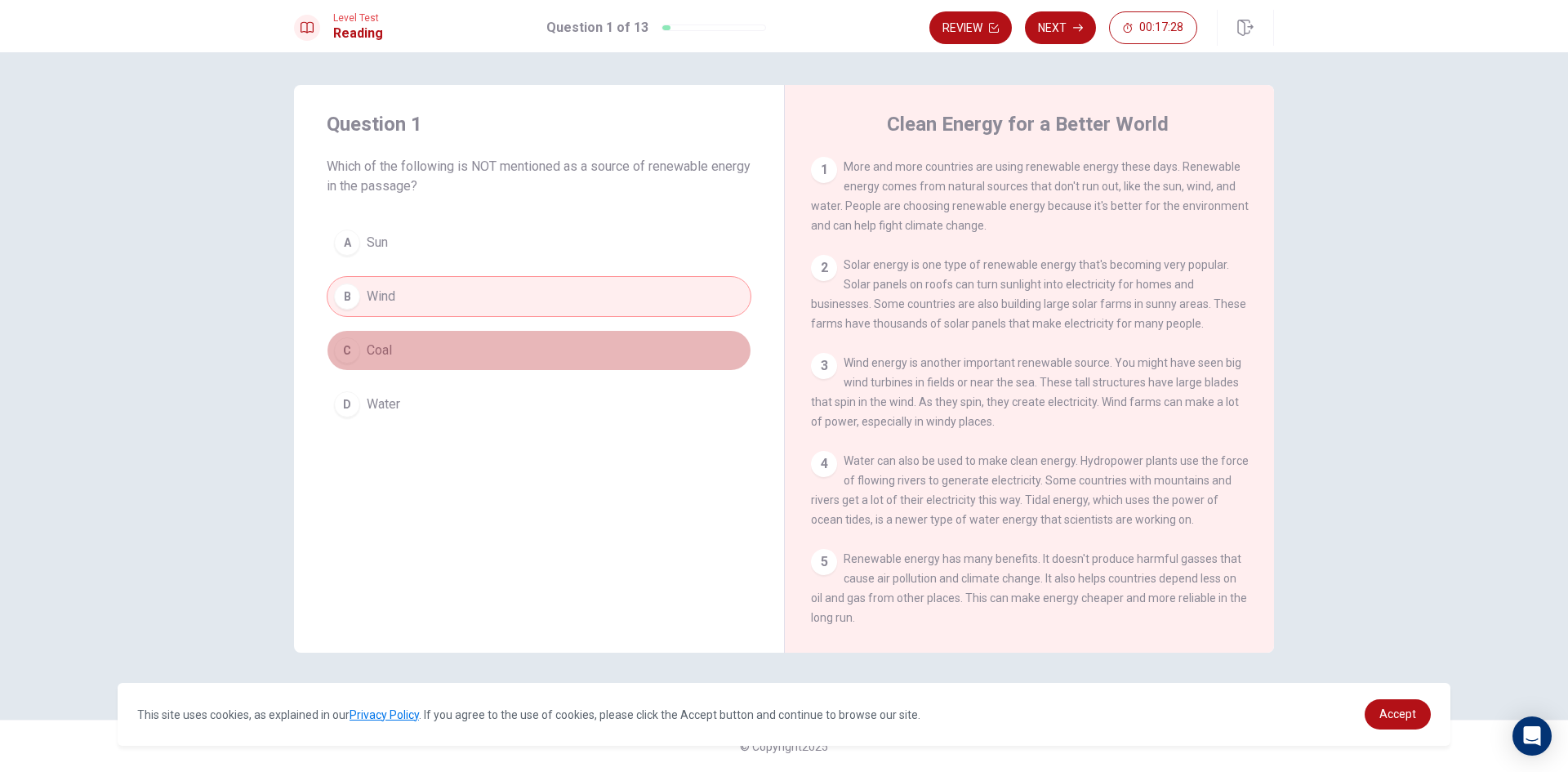
click at [350, 349] on div "C" at bounding box center [347, 350] width 26 height 26
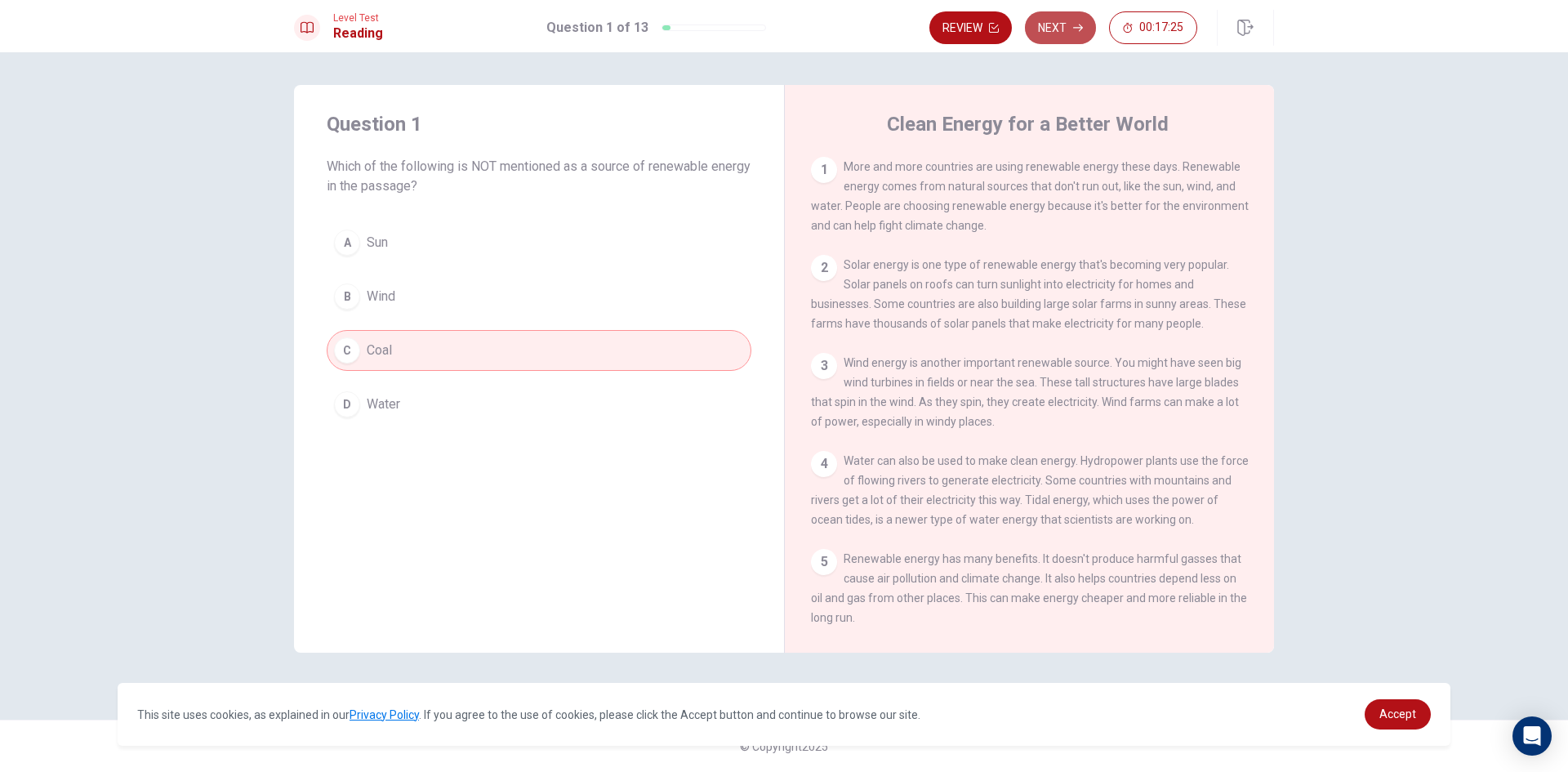
click at [1061, 27] on button "Next" at bounding box center [1061, 27] width 71 height 32
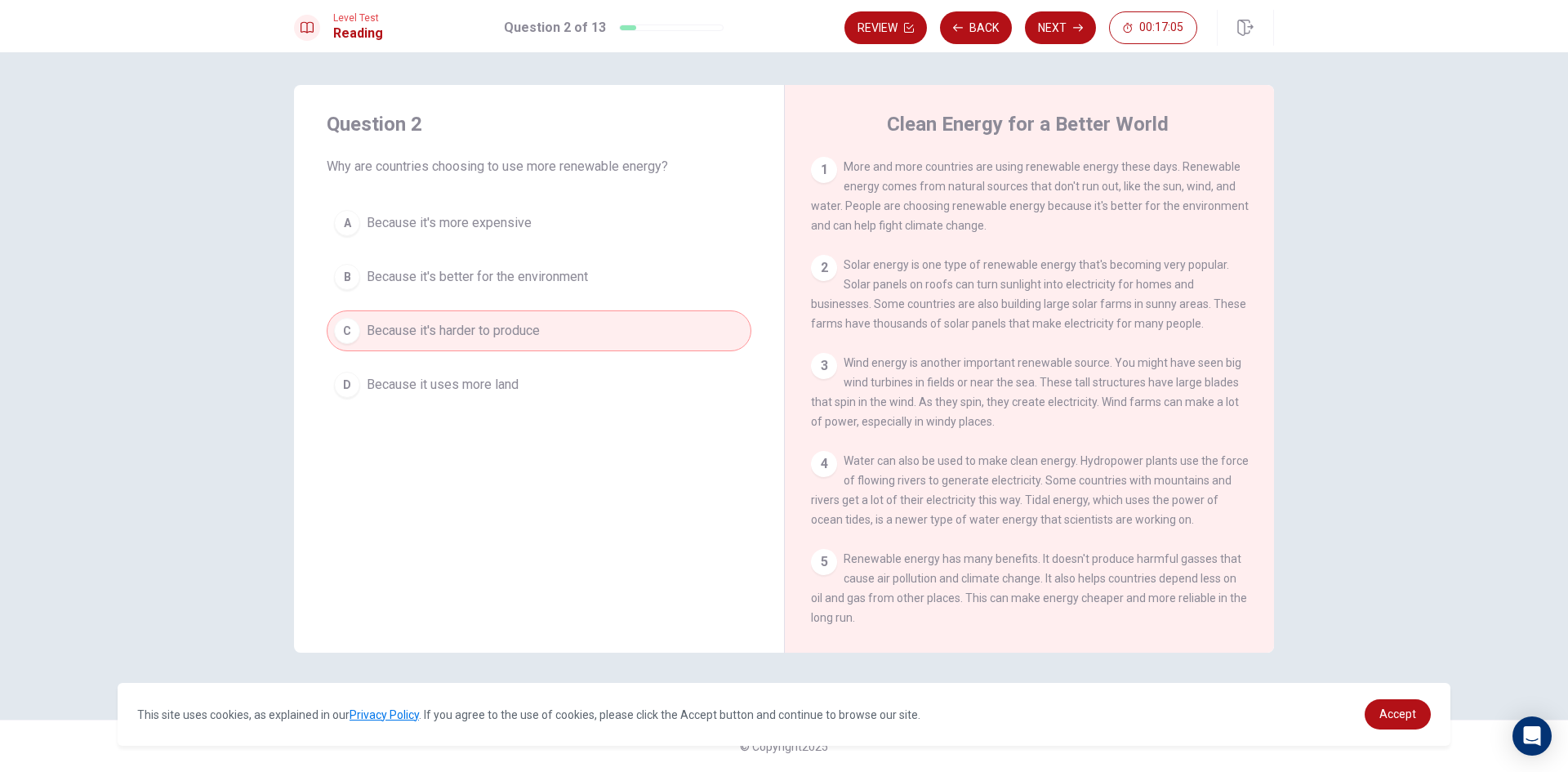
click at [340, 258] on button "B Because it's better for the environment" at bounding box center [538, 277] width 425 height 41
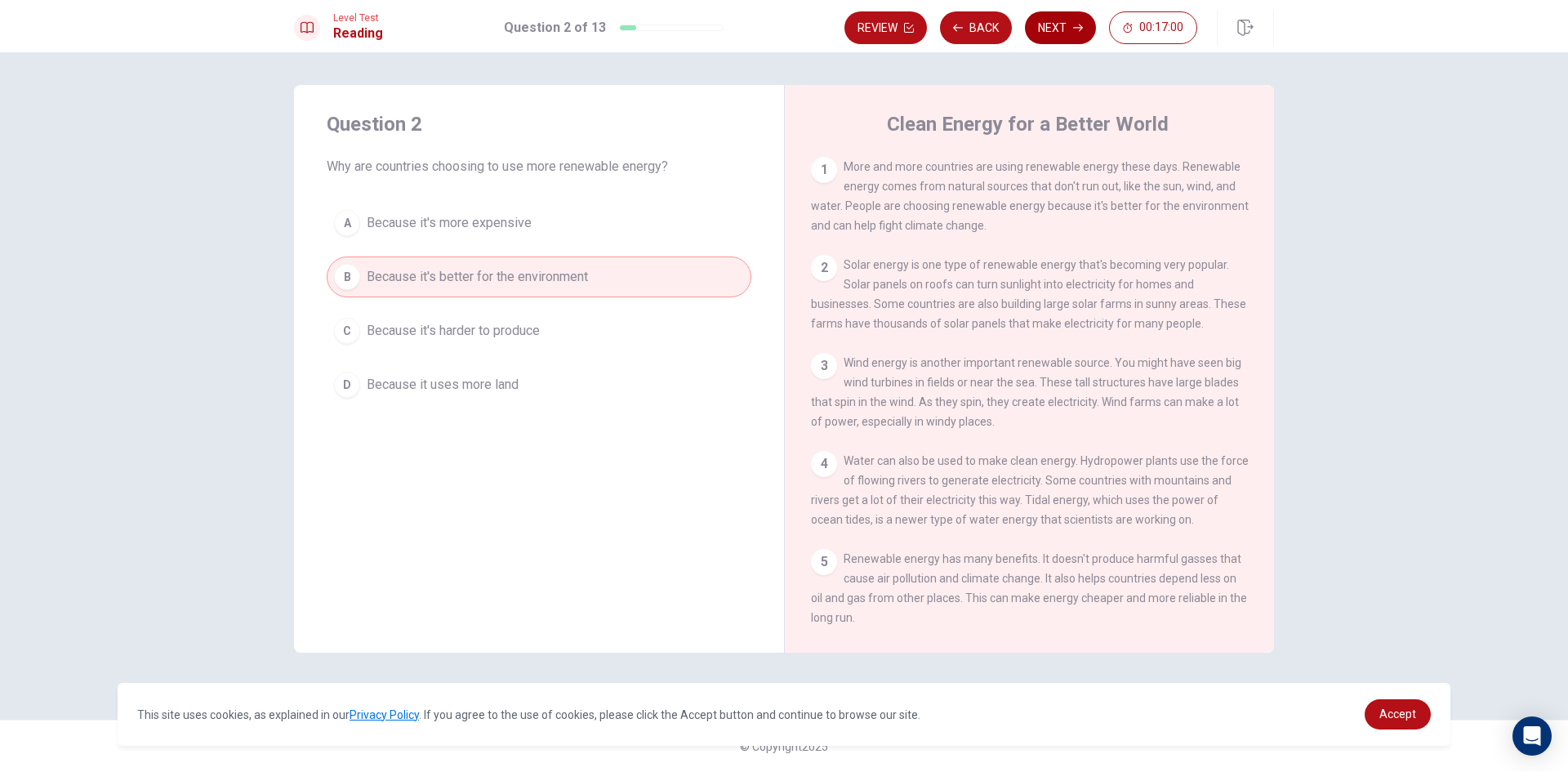
click at [1061, 25] on button "Next" at bounding box center [1061, 27] width 71 height 32
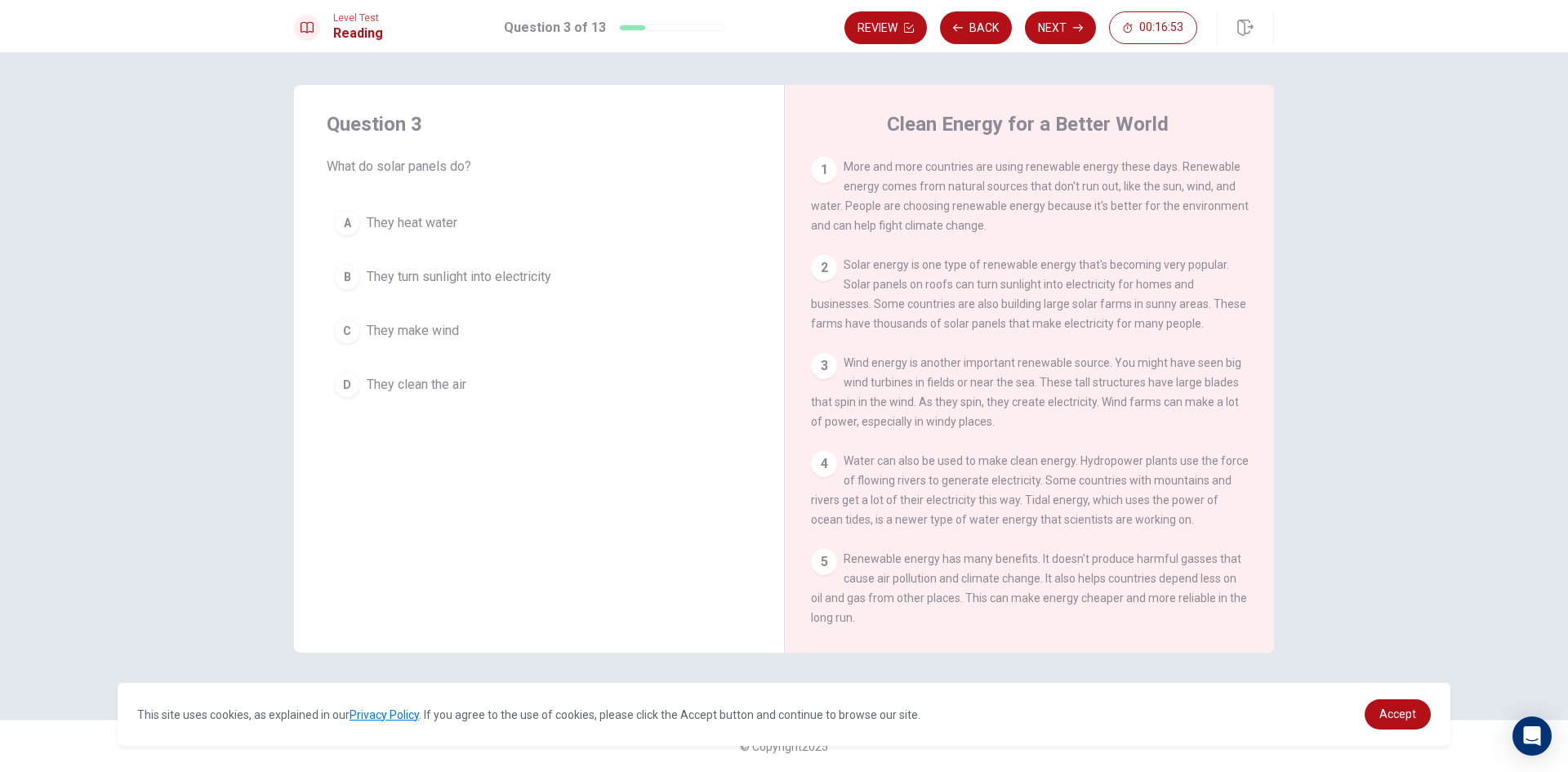
click at [347, 268] on div "B" at bounding box center [347, 277] width 26 height 26
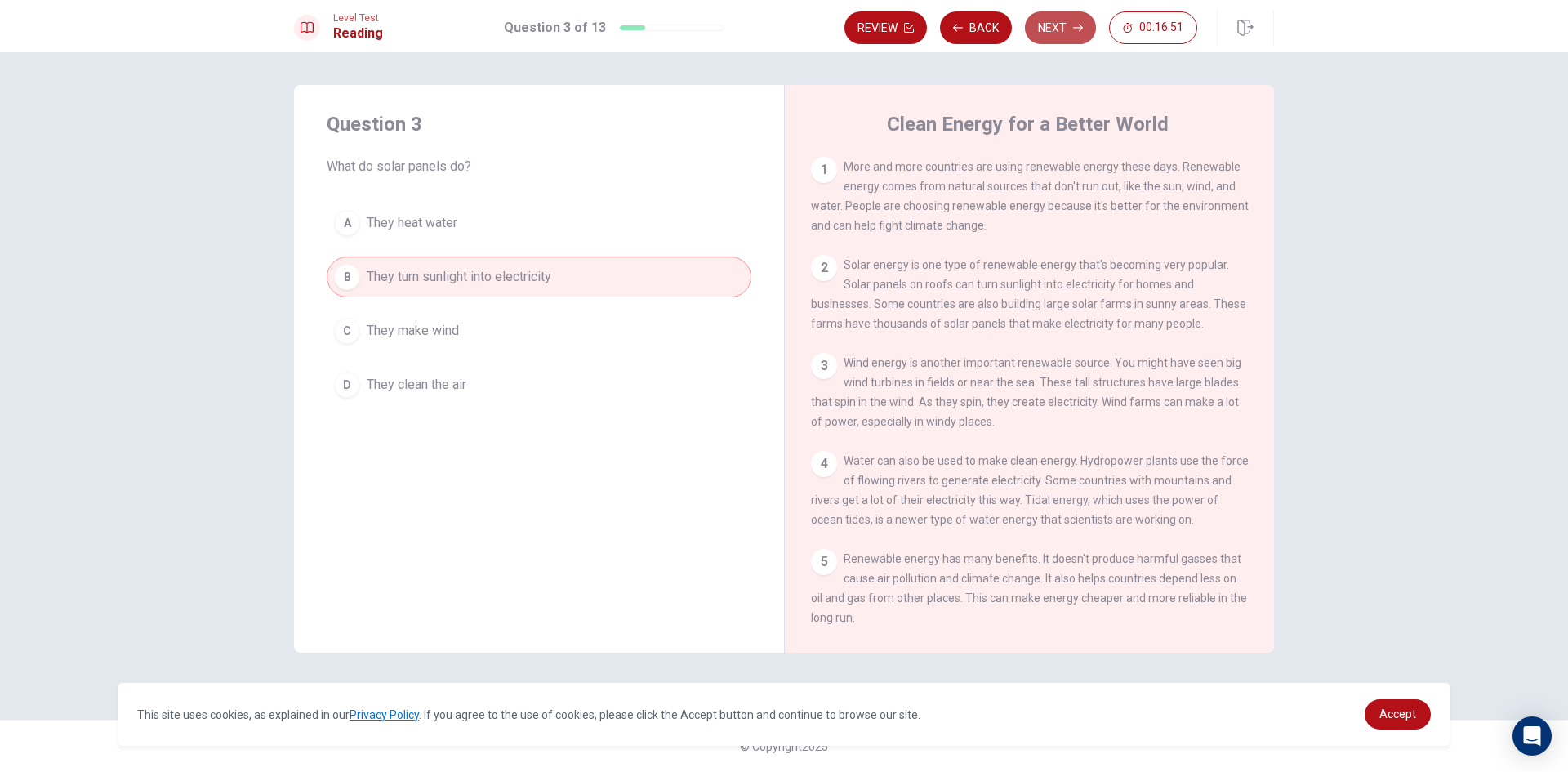
click at [1054, 24] on button "Next" at bounding box center [1061, 27] width 71 height 32
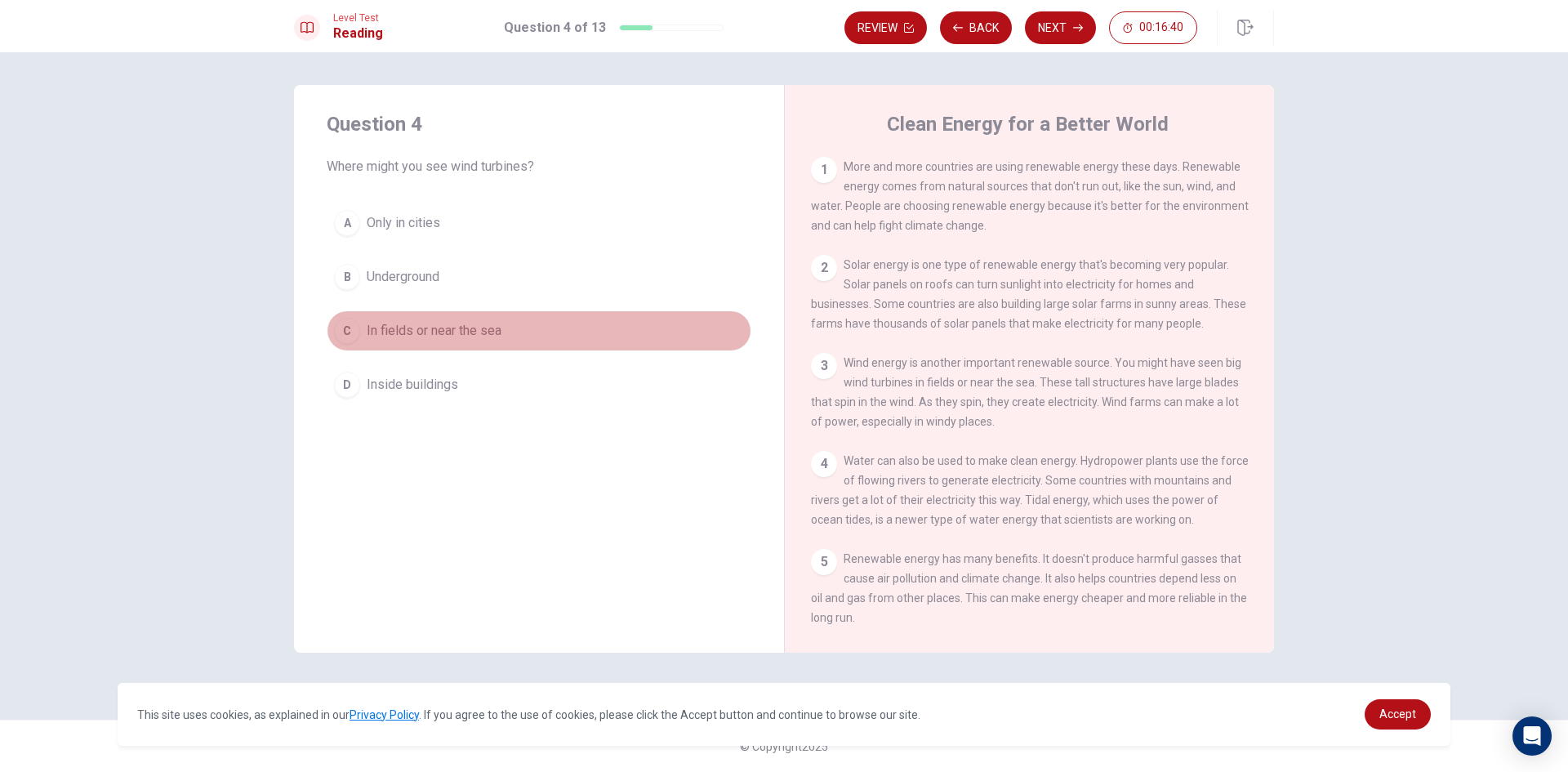
click at [338, 342] on button "C In fields or near the sea" at bounding box center [538, 331] width 425 height 41
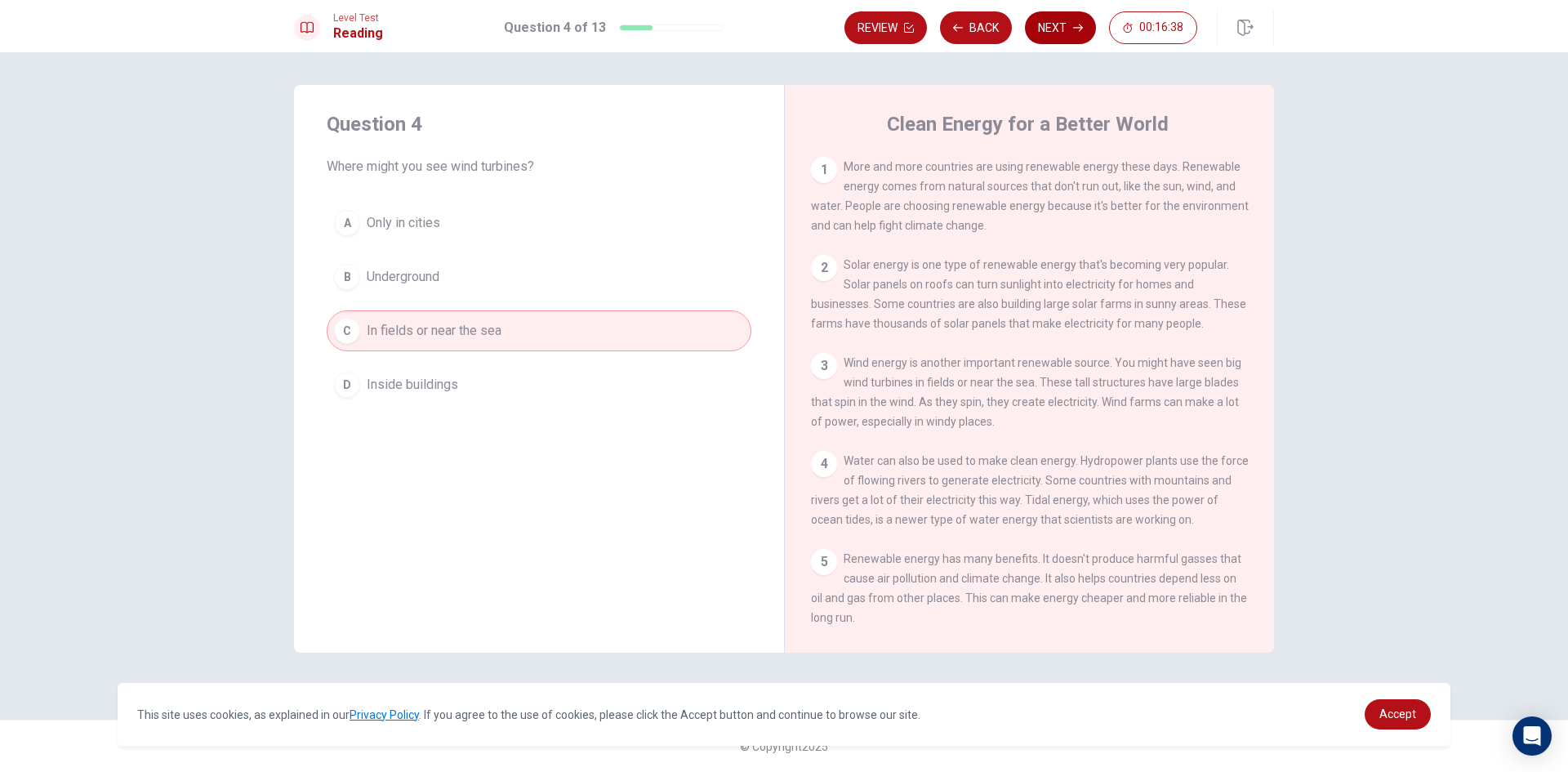
click at [1063, 16] on button "Next" at bounding box center [1061, 27] width 71 height 32
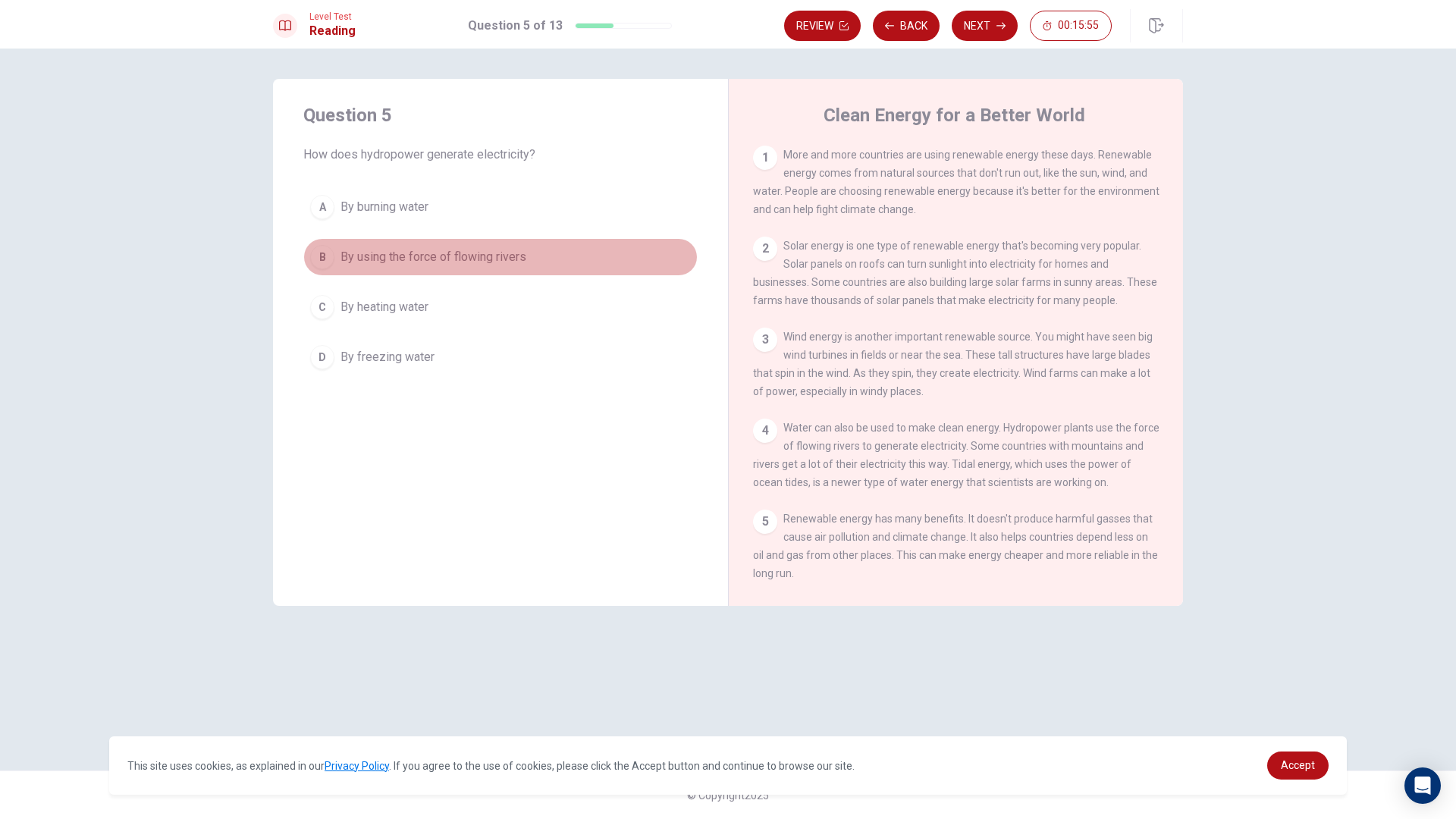
click at [320, 255] on div "B" at bounding box center [322, 257] width 24 height 24
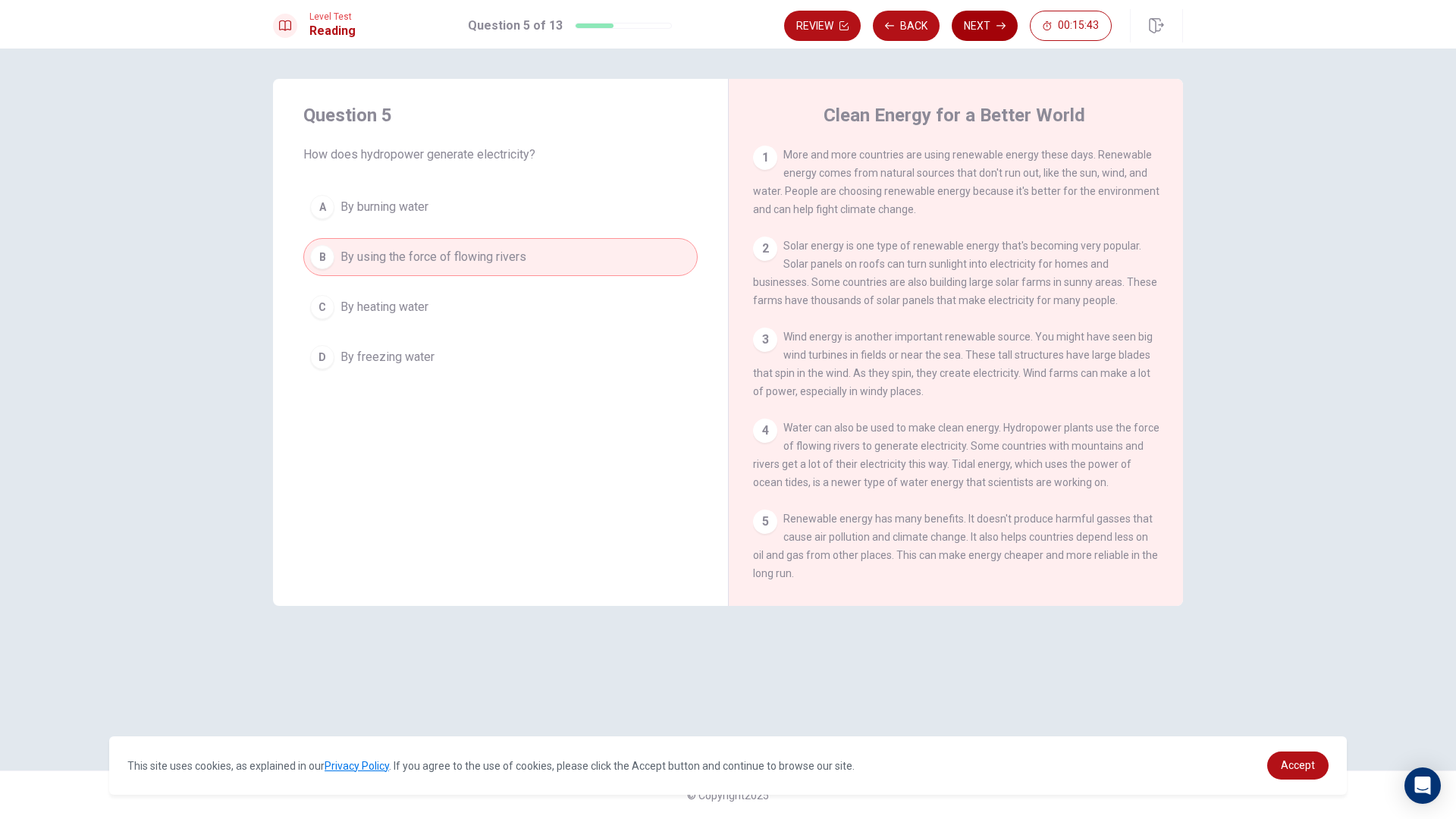
click at [989, 32] on button "Next" at bounding box center [985, 25] width 66 height 30
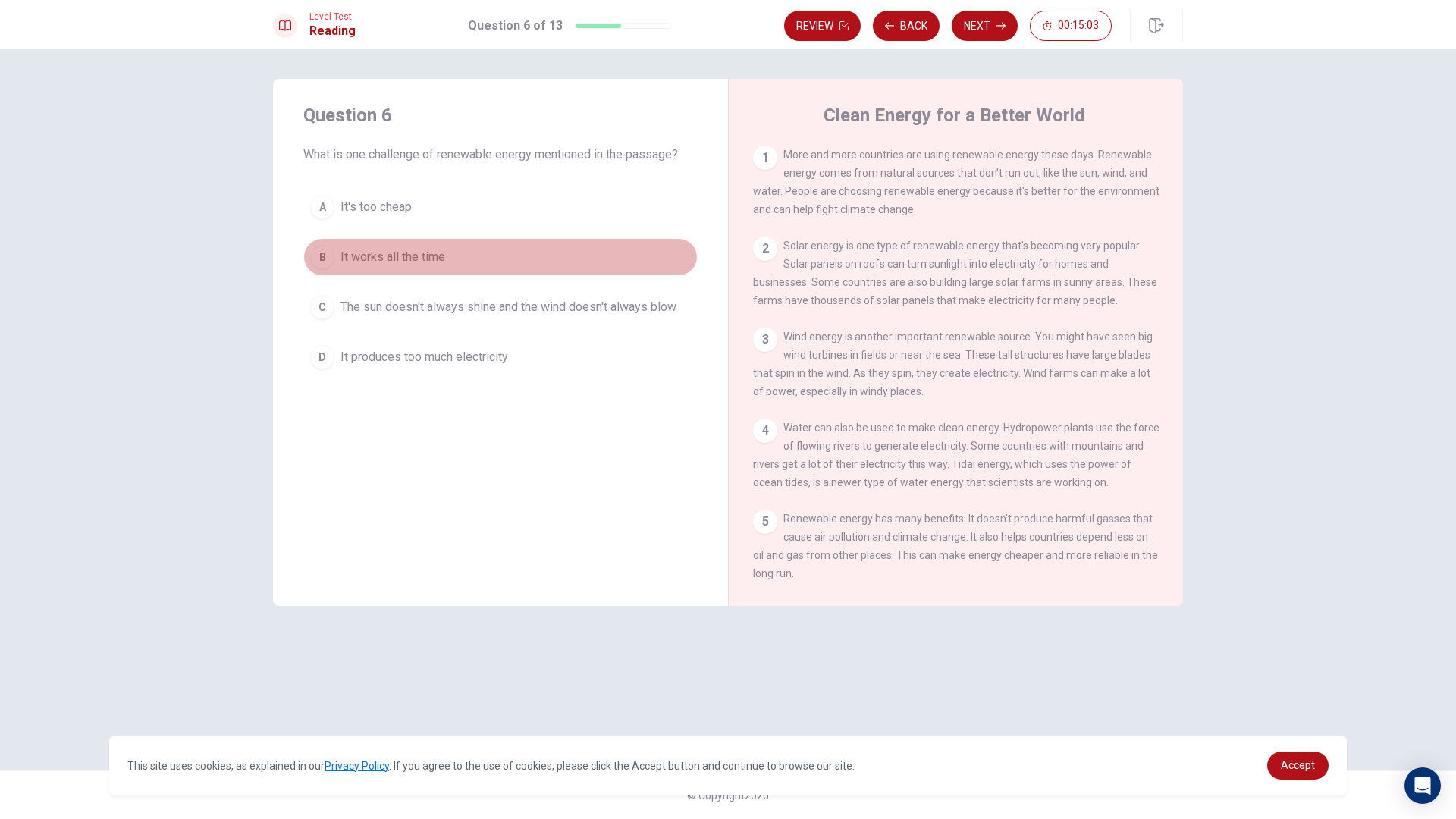
click at [322, 244] on button "B It works all the time" at bounding box center [500, 257] width 394 height 38
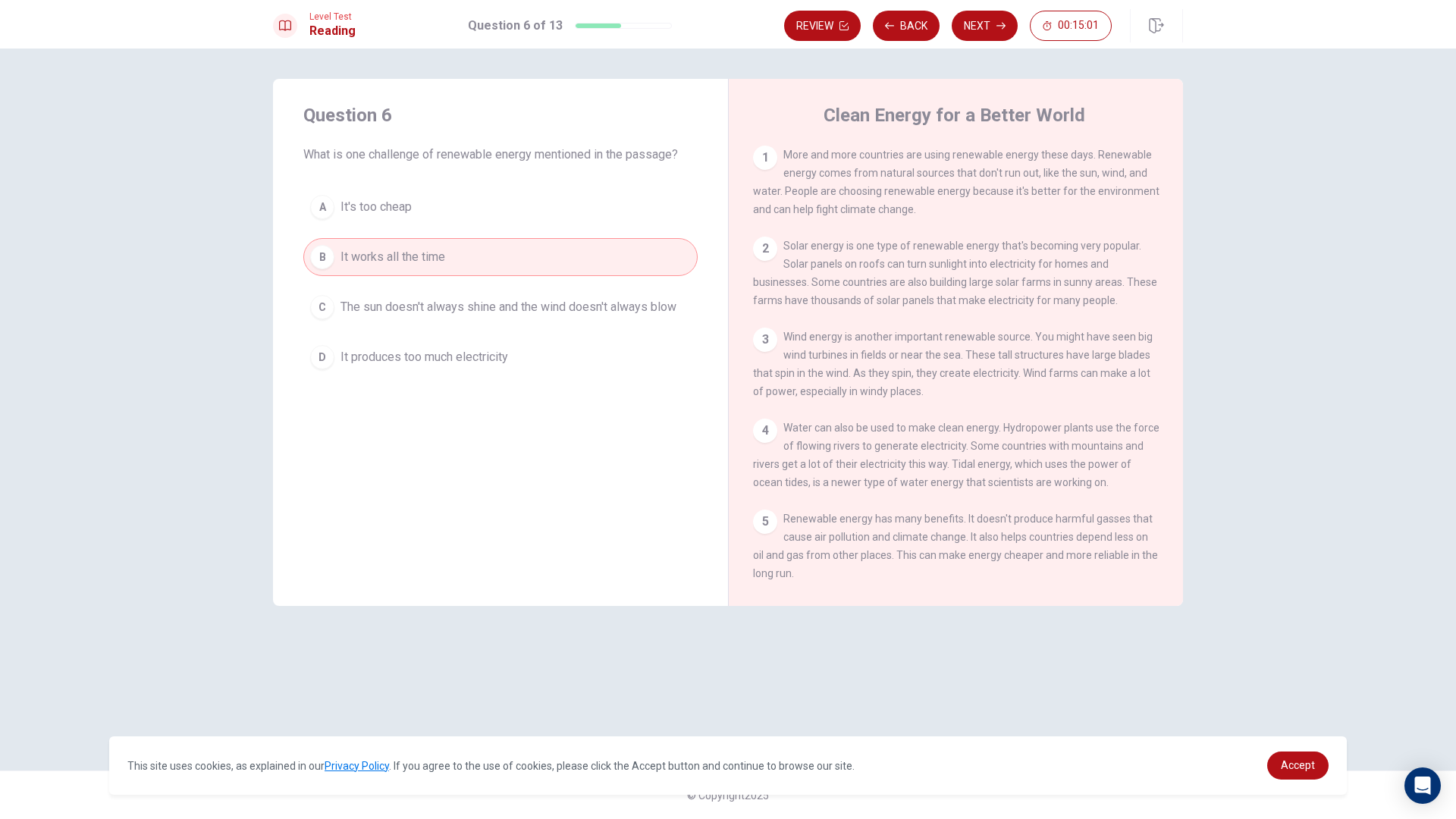
click at [322, 357] on div "D" at bounding box center [322, 356] width 24 height 24
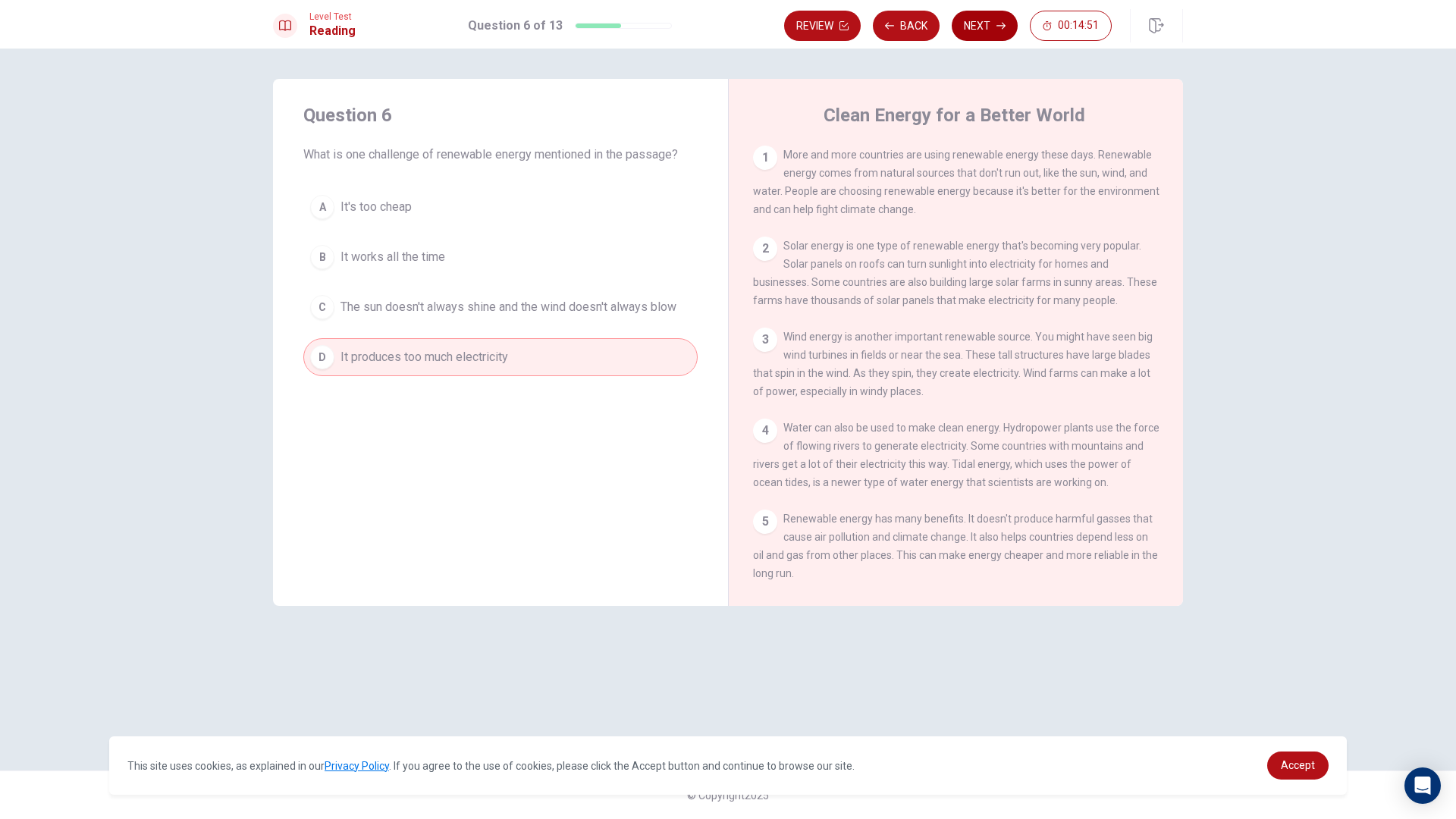
click at [969, 23] on button "Next" at bounding box center [985, 25] width 66 height 30
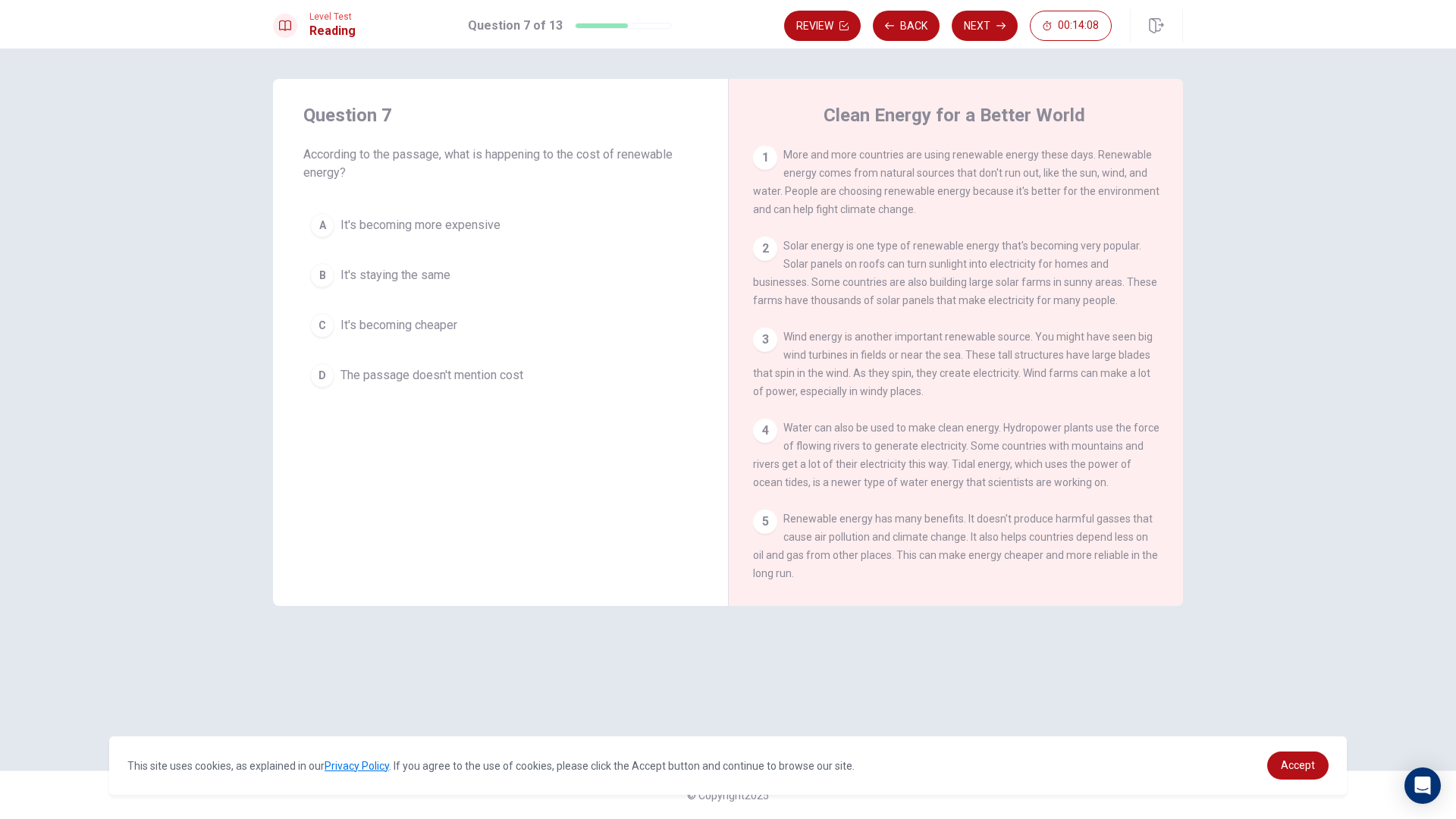
click at [326, 211] on button "A It's becoming more expensive" at bounding box center [500, 224] width 394 height 38
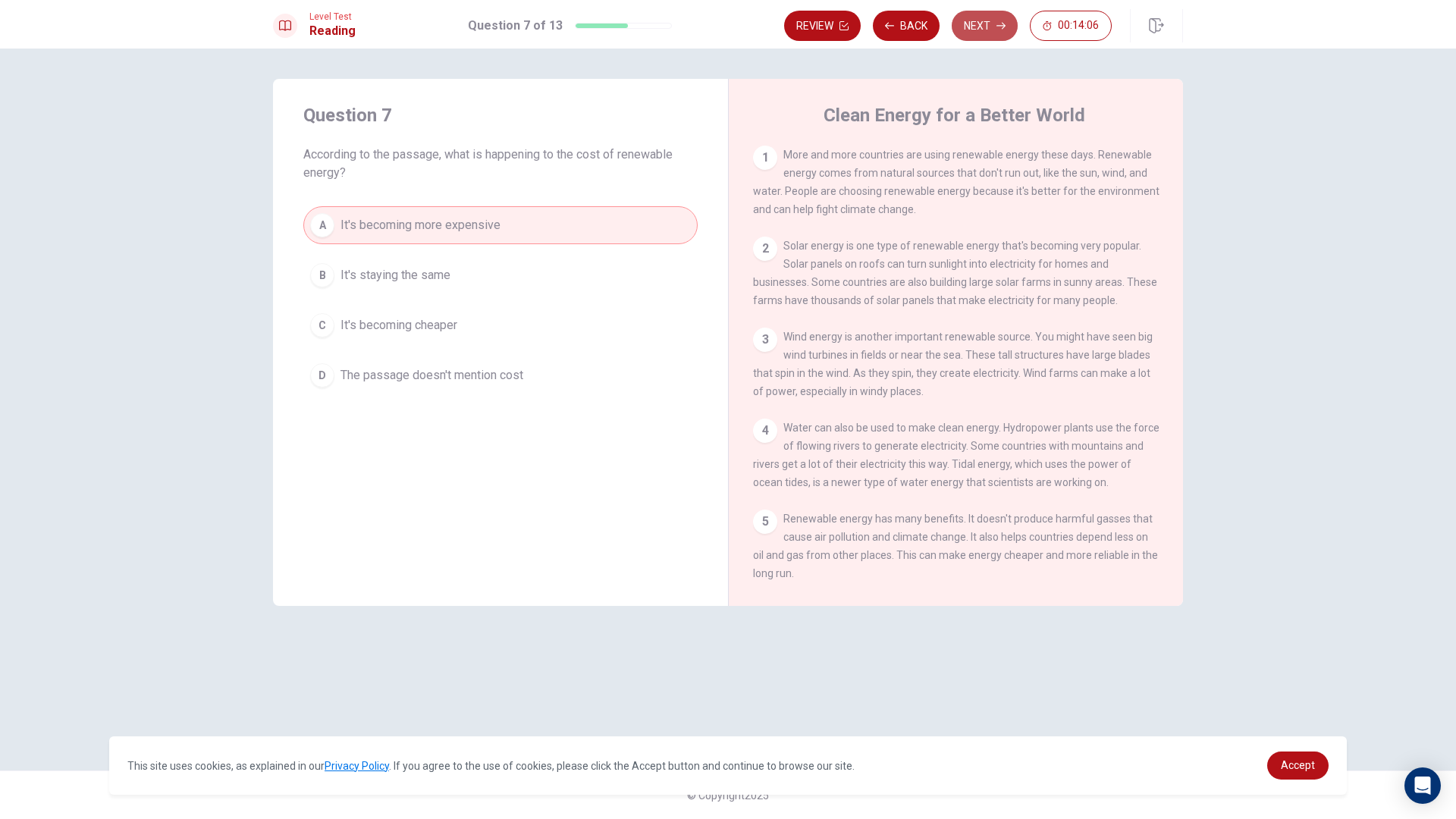
click at [975, 32] on button "Next" at bounding box center [985, 25] width 66 height 30
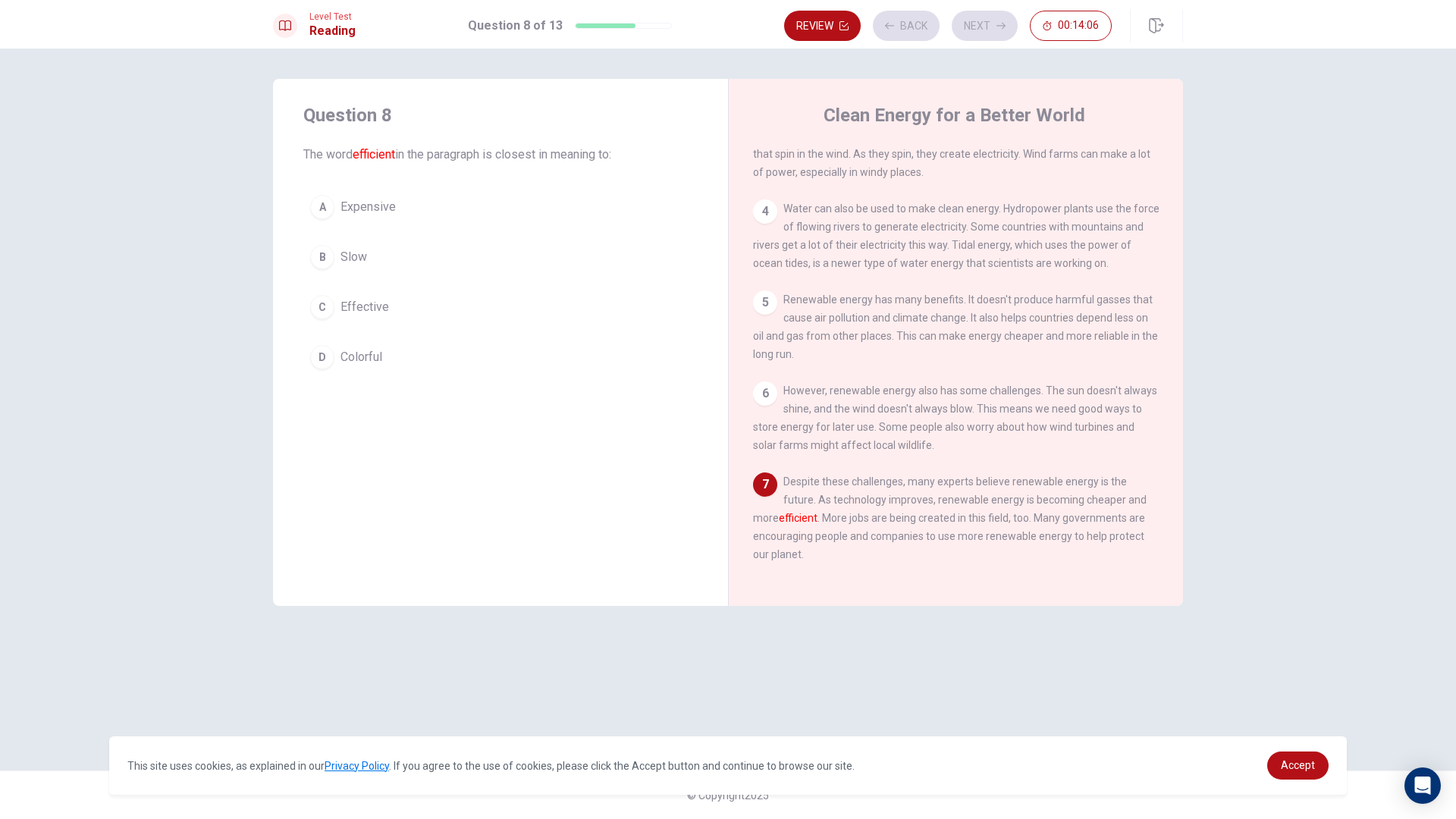
scroll to position [241, 0]
click at [329, 273] on button "B Slow" at bounding box center [500, 257] width 394 height 38
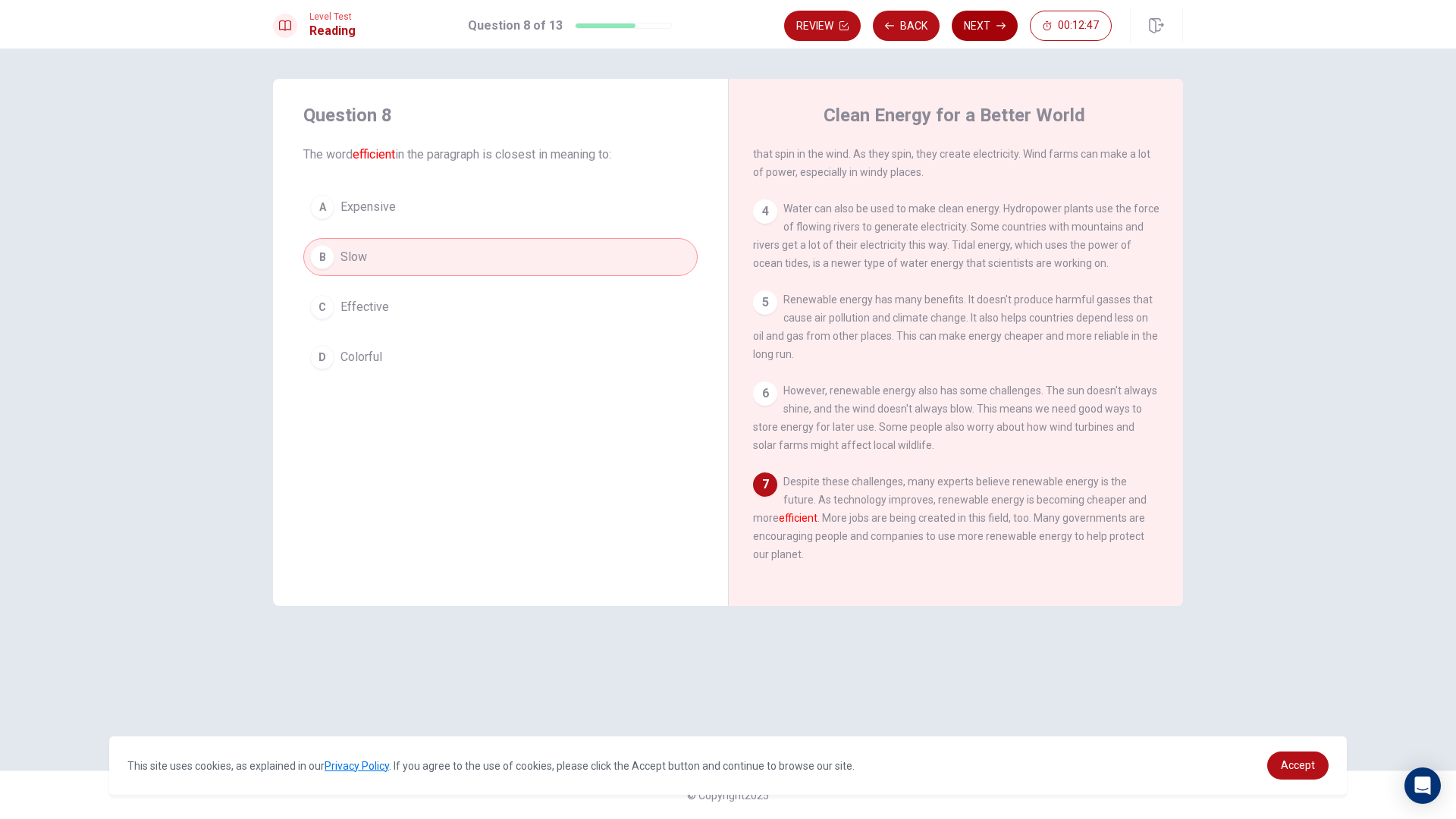
click at [978, 19] on button "Next" at bounding box center [985, 25] width 66 height 30
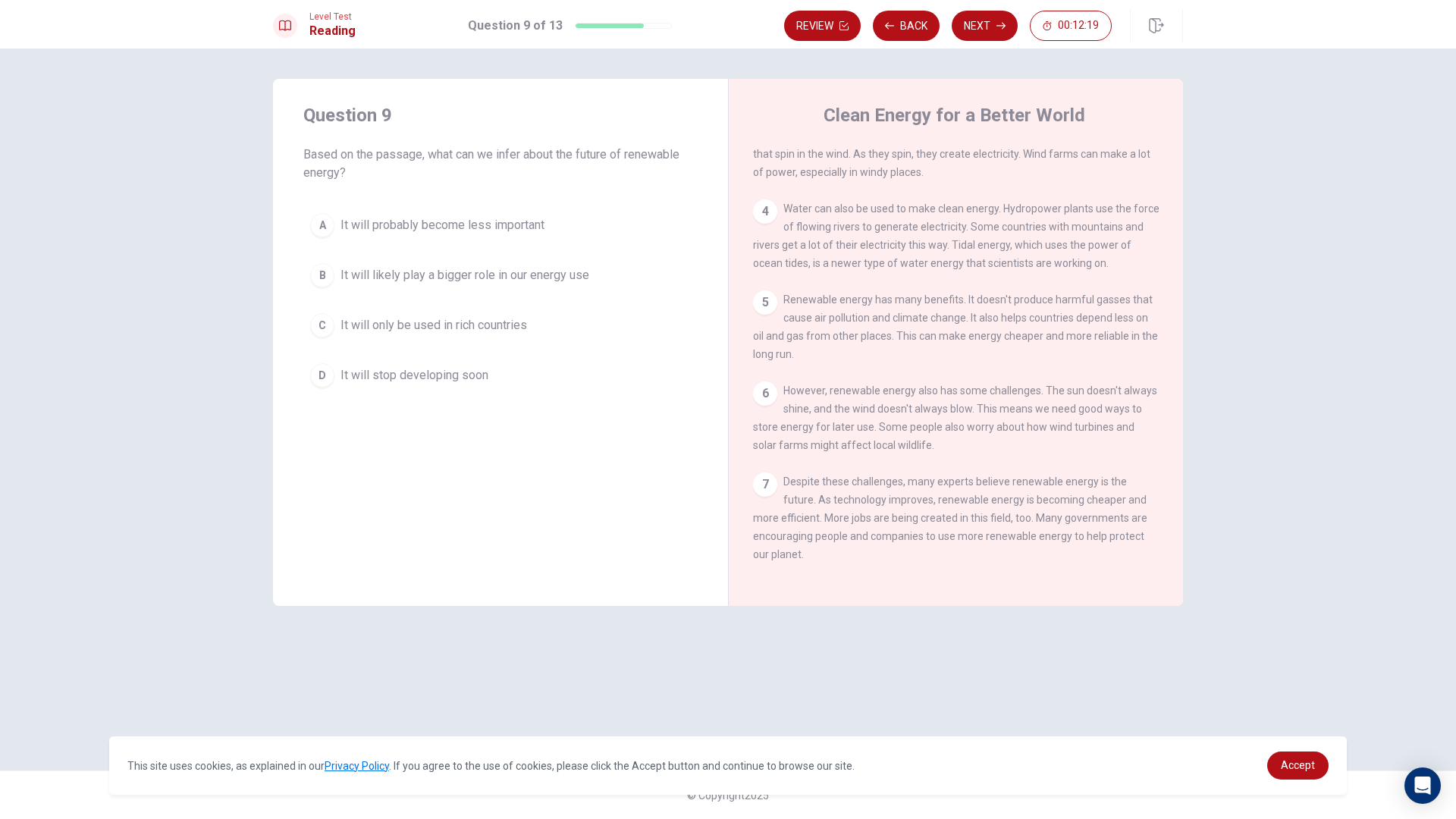
click at [336, 269] on button "B It will likely play a bigger role in our energy use" at bounding box center [500, 275] width 394 height 38
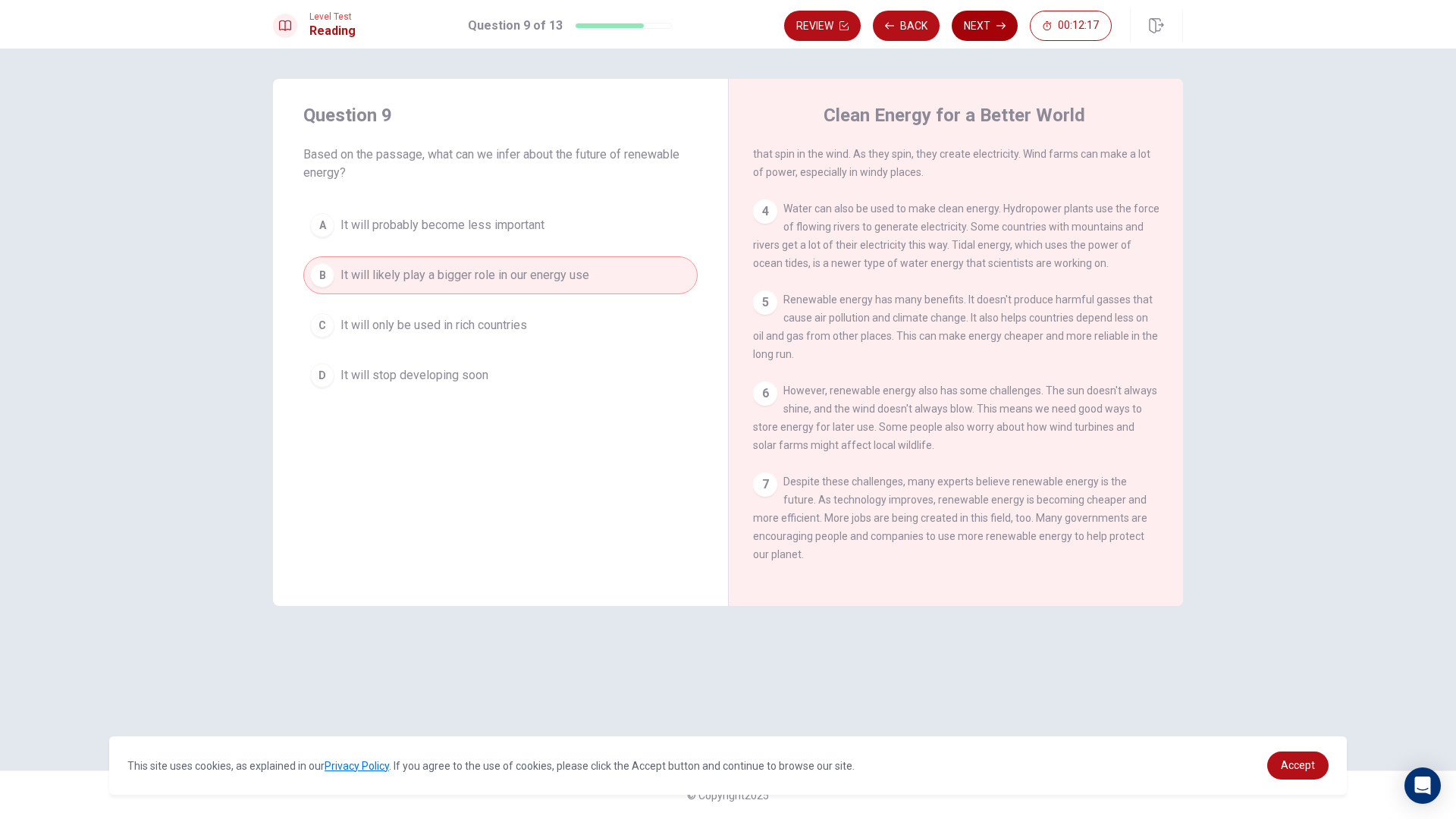
click at [978, 25] on button "Next" at bounding box center [985, 25] width 66 height 30
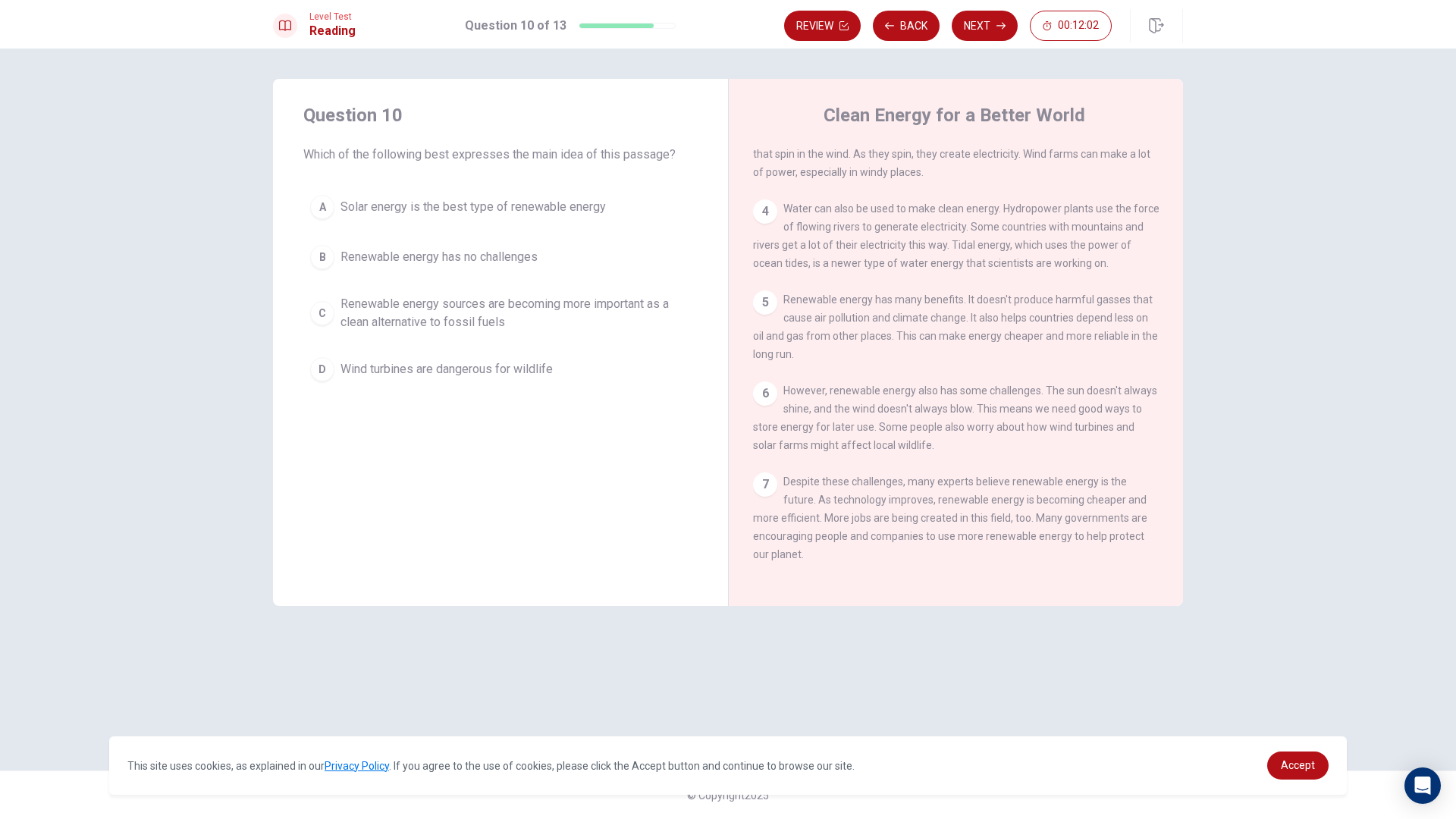
click at [334, 205] on div "A" at bounding box center [322, 207] width 24 height 24
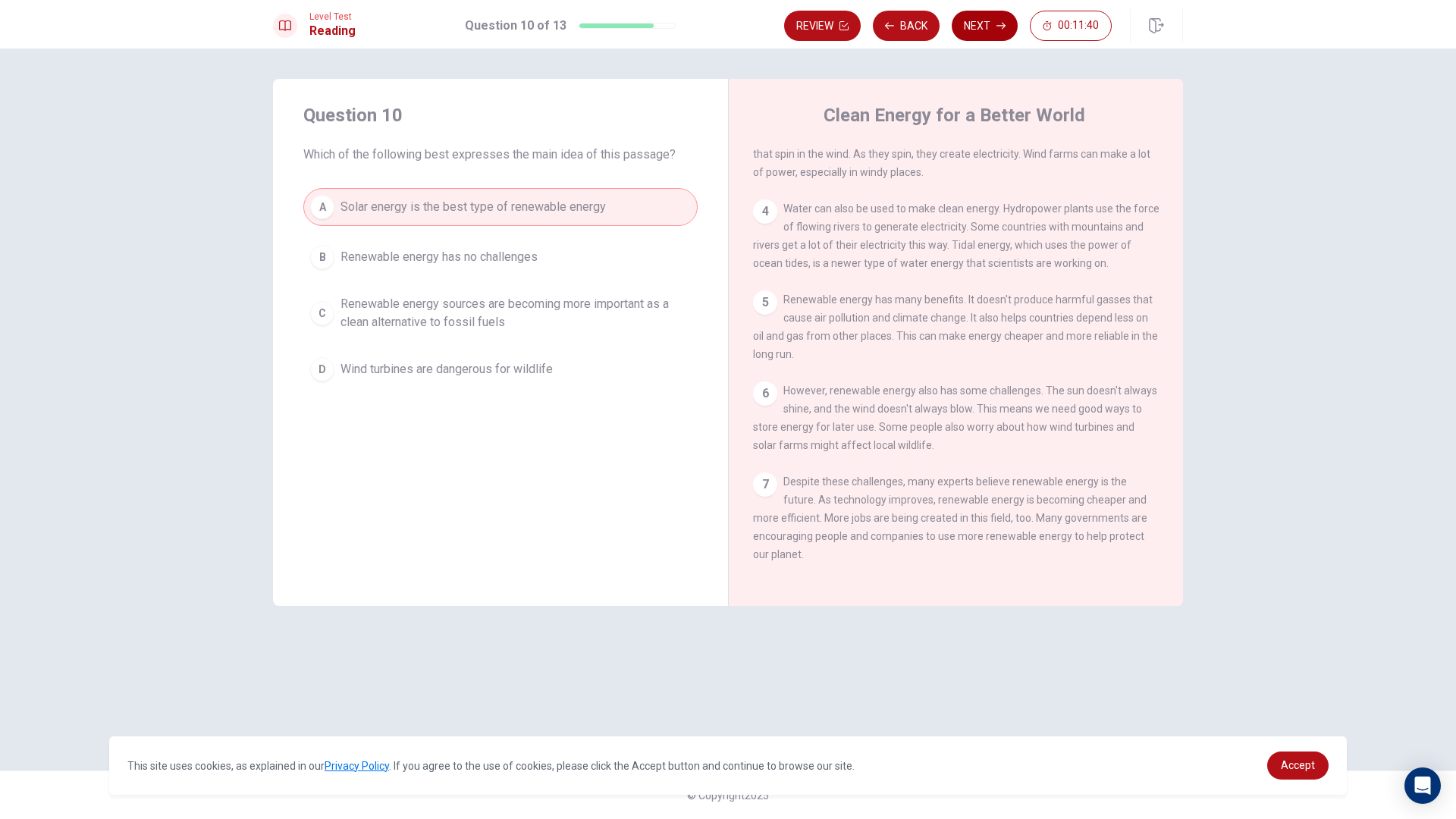
click at [977, 20] on button "Next" at bounding box center [985, 25] width 66 height 30
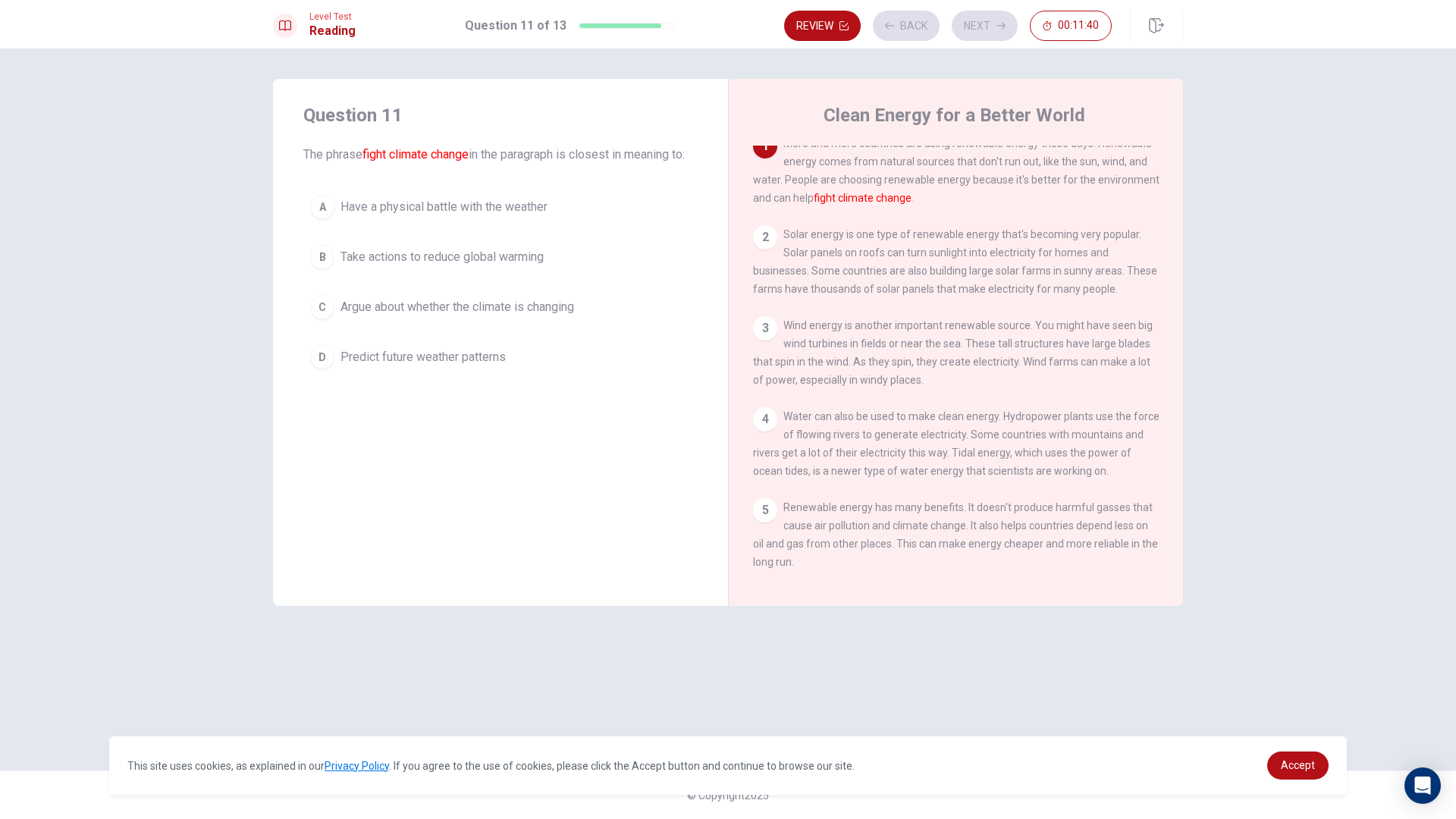
scroll to position [0, 0]
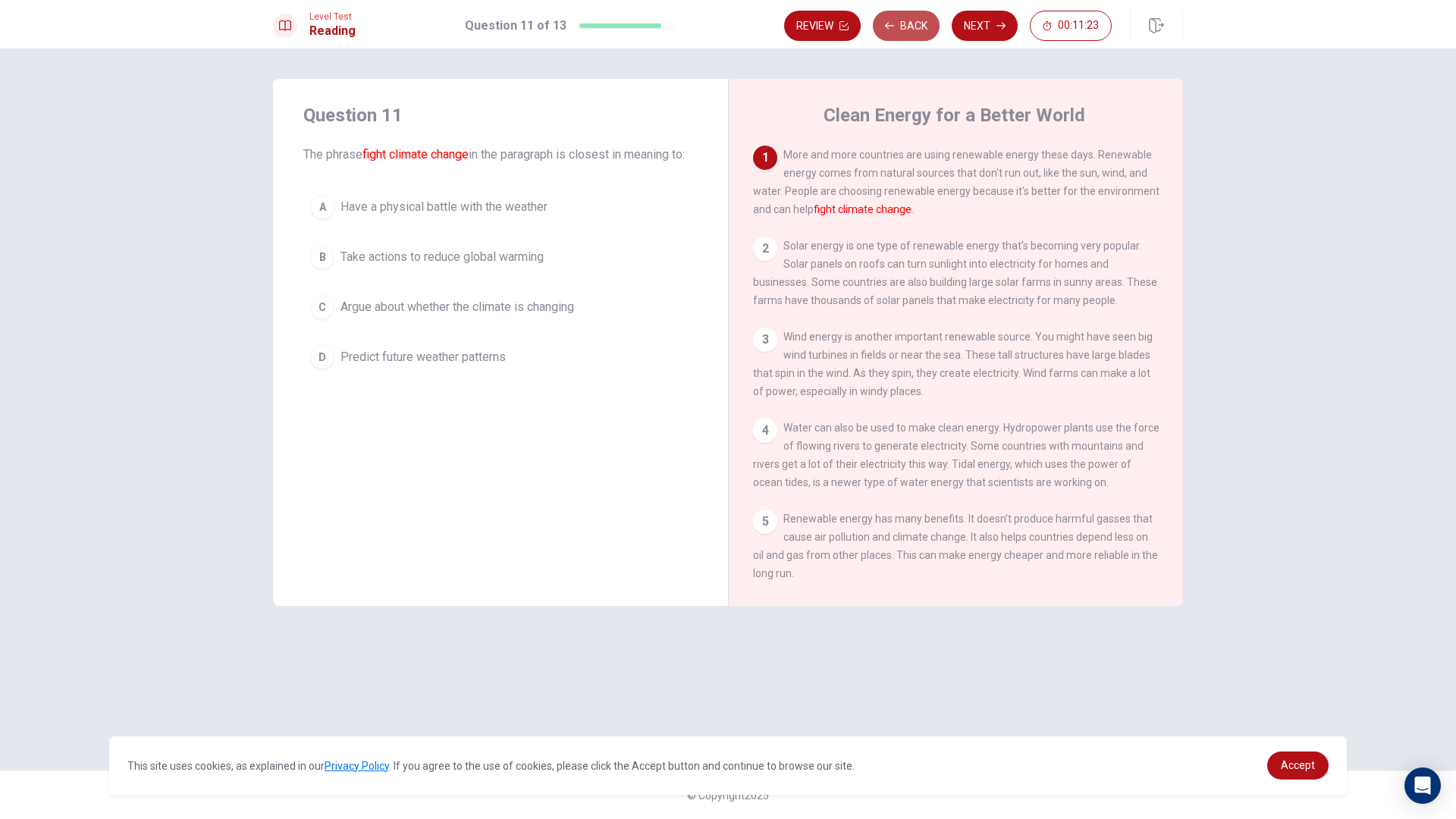
click at [903, 33] on button "Back" at bounding box center [906, 25] width 67 height 30
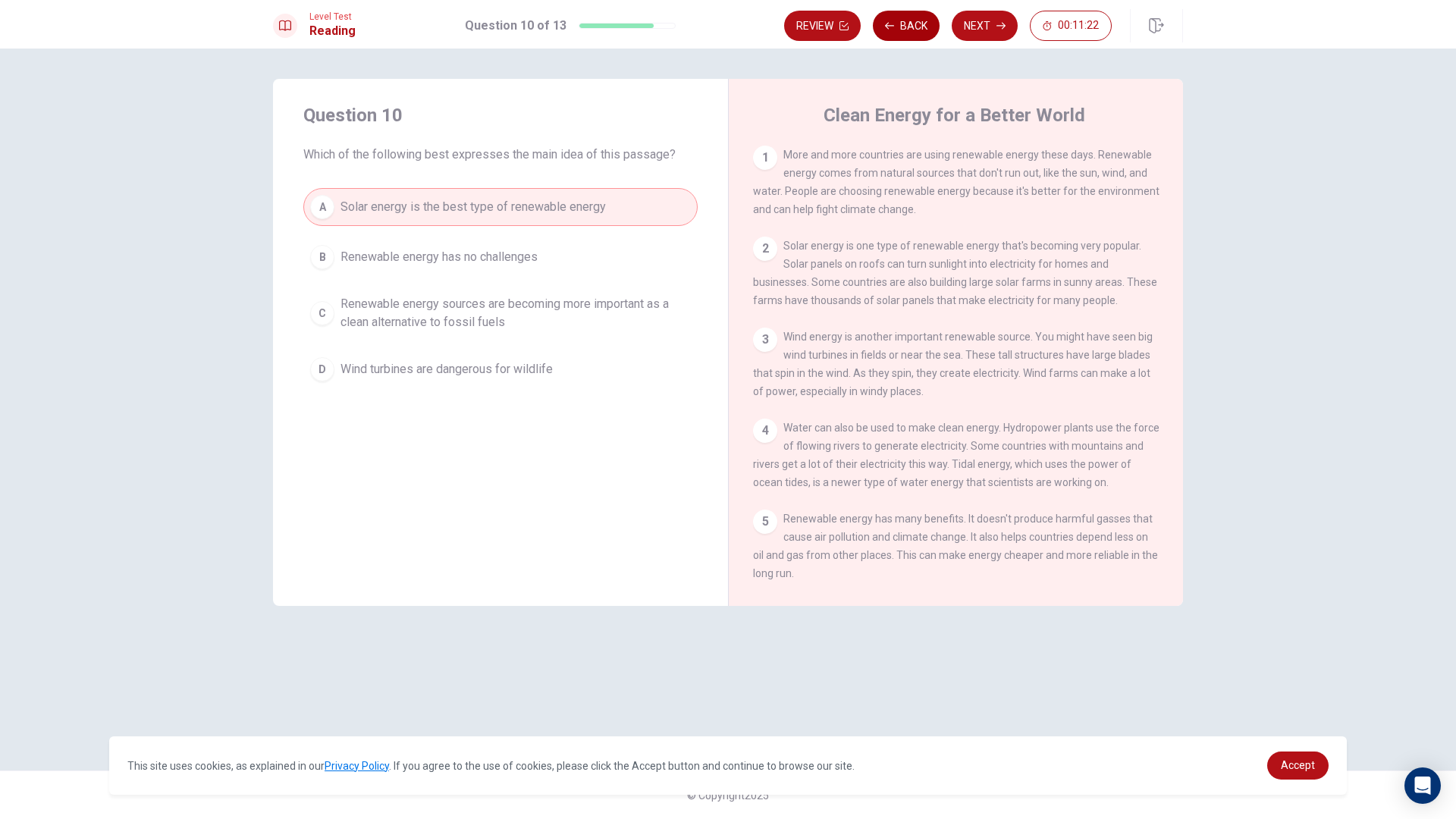
click at [907, 28] on button "Back" at bounding box center [906, 25] width 67 height 30
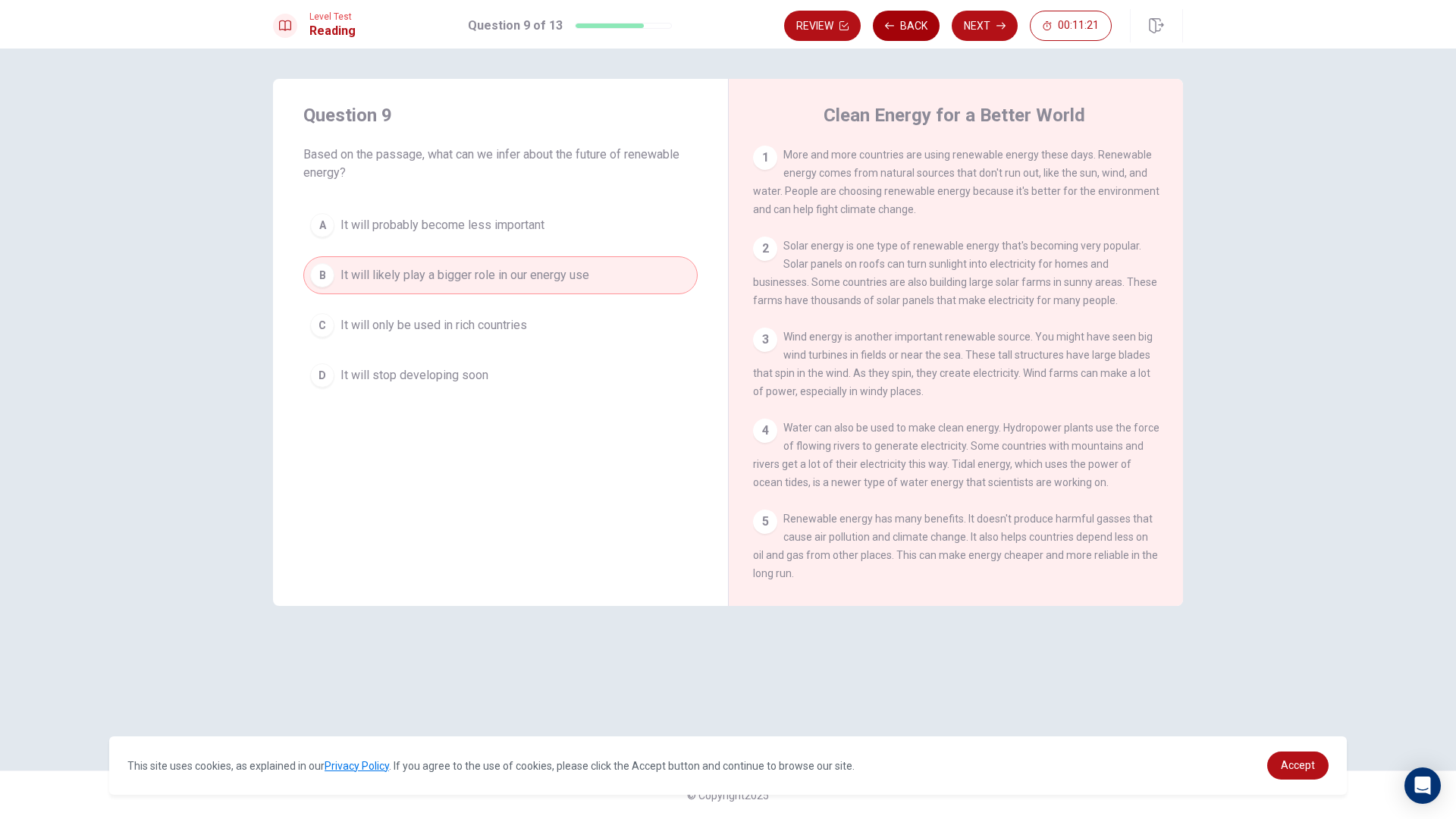
click at [907, 28] on button "Back" at bounding box center [906, 25] width 67 height 30
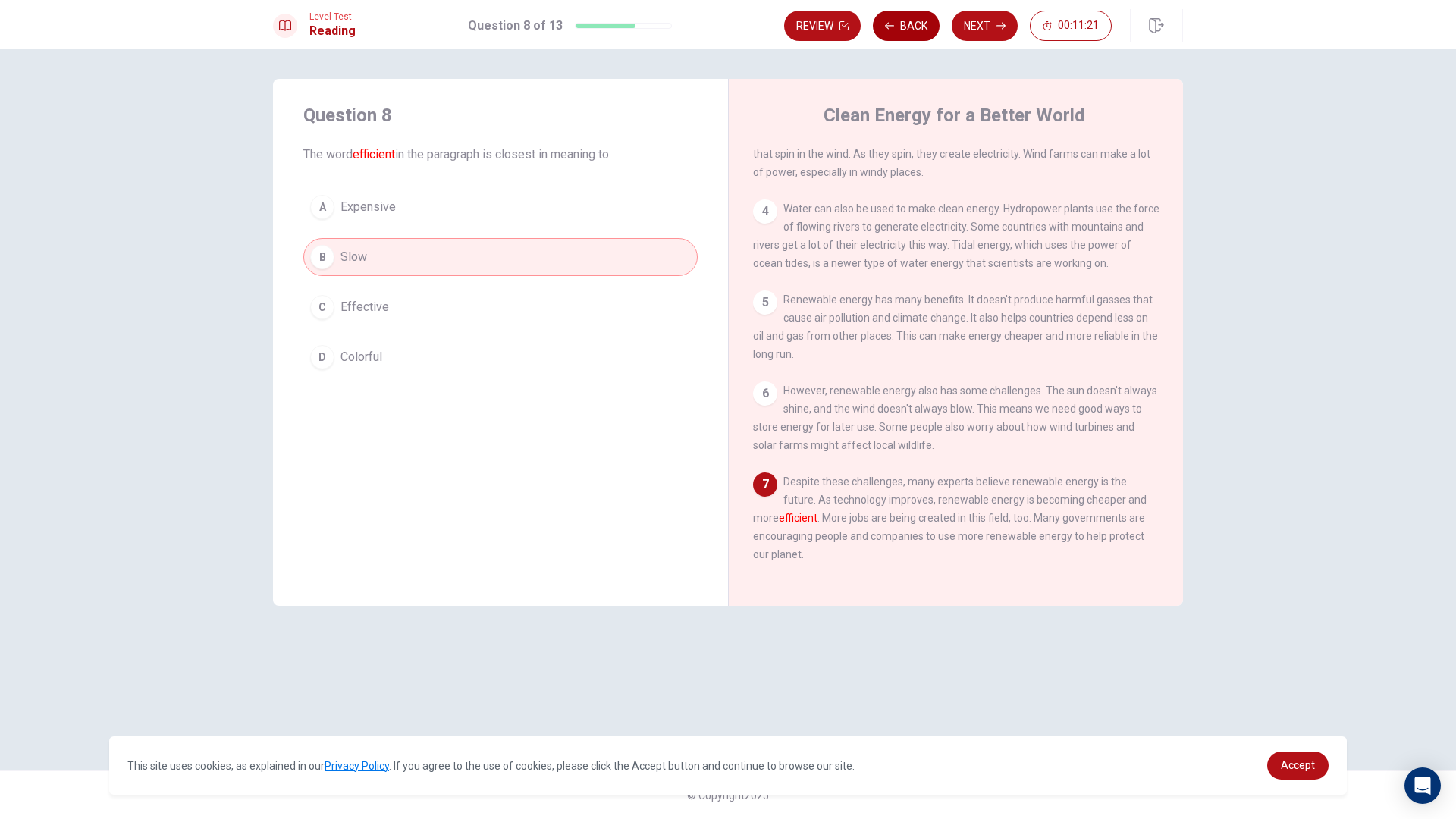
click at [907, 28] on button "Back" at bounding box center [906, 25] width 67 height 30
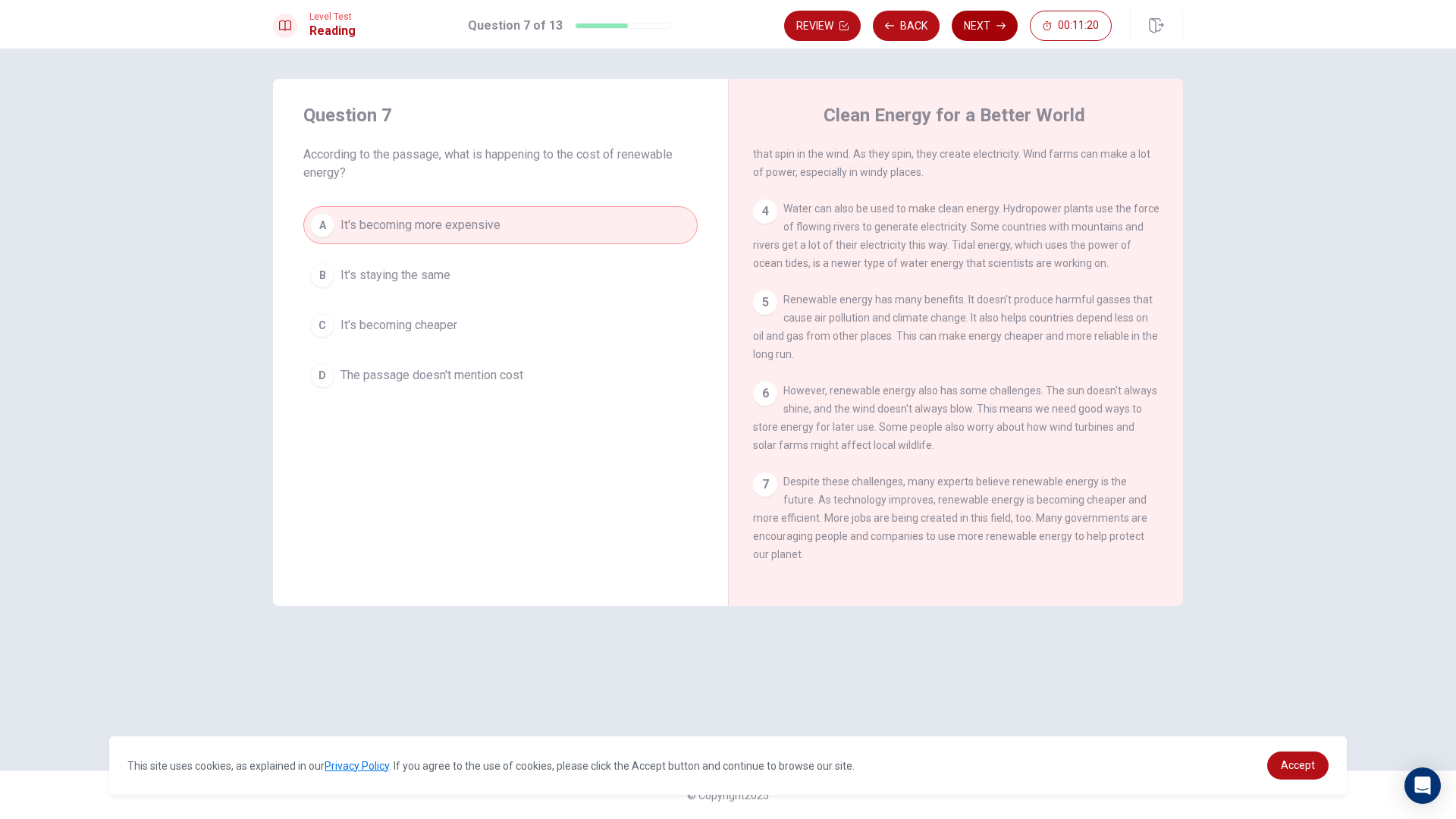
click at [983, 22] on button "Next" at bounding box center [985, 25] width 66 height 30
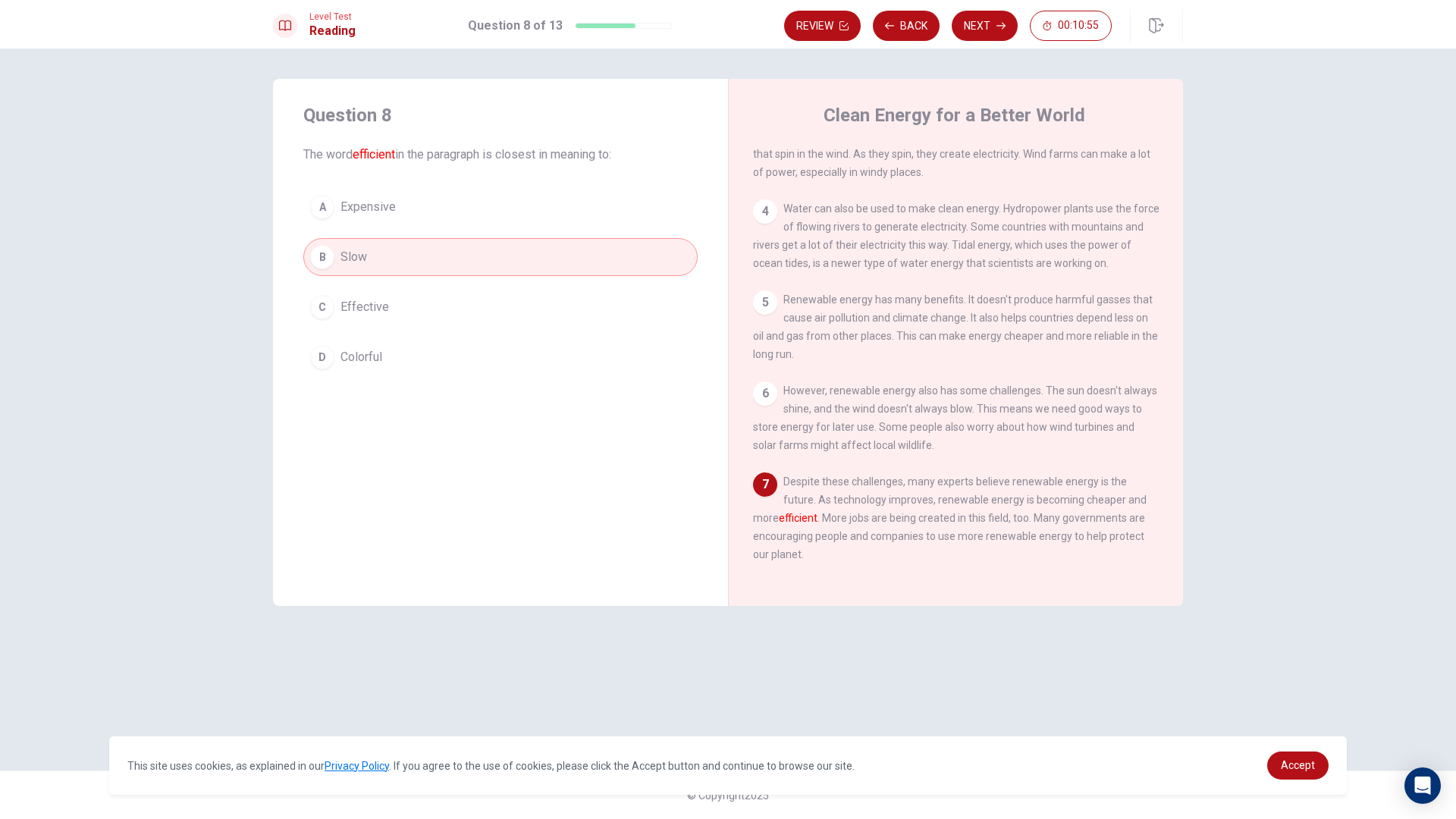
drag, startPoint x: 308, startPoint y: 193, endPoint x: 334, endPoint y: 206, distance: 29.1
click at [311, 194] on div "A Expensive B Slow C Effective D Colorful" at bounding box center [500, 282] width 394 height 188
click at [335, 206] on button "A Expensive" at bounding box center [500, 207] width 394 height 38
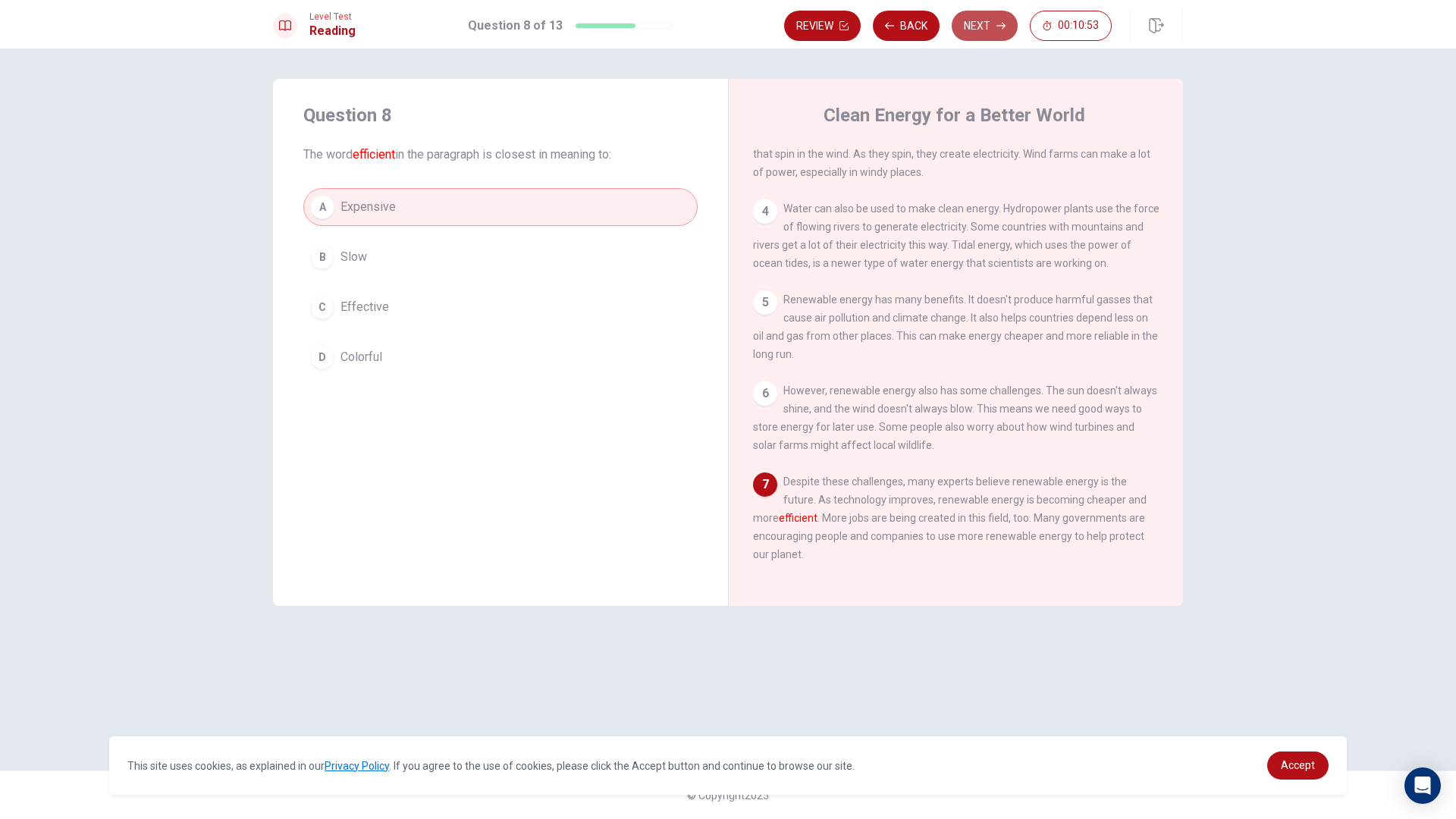
click at [981, 25] on button "Next" at bounding box center [985, 25] width 66 height 30
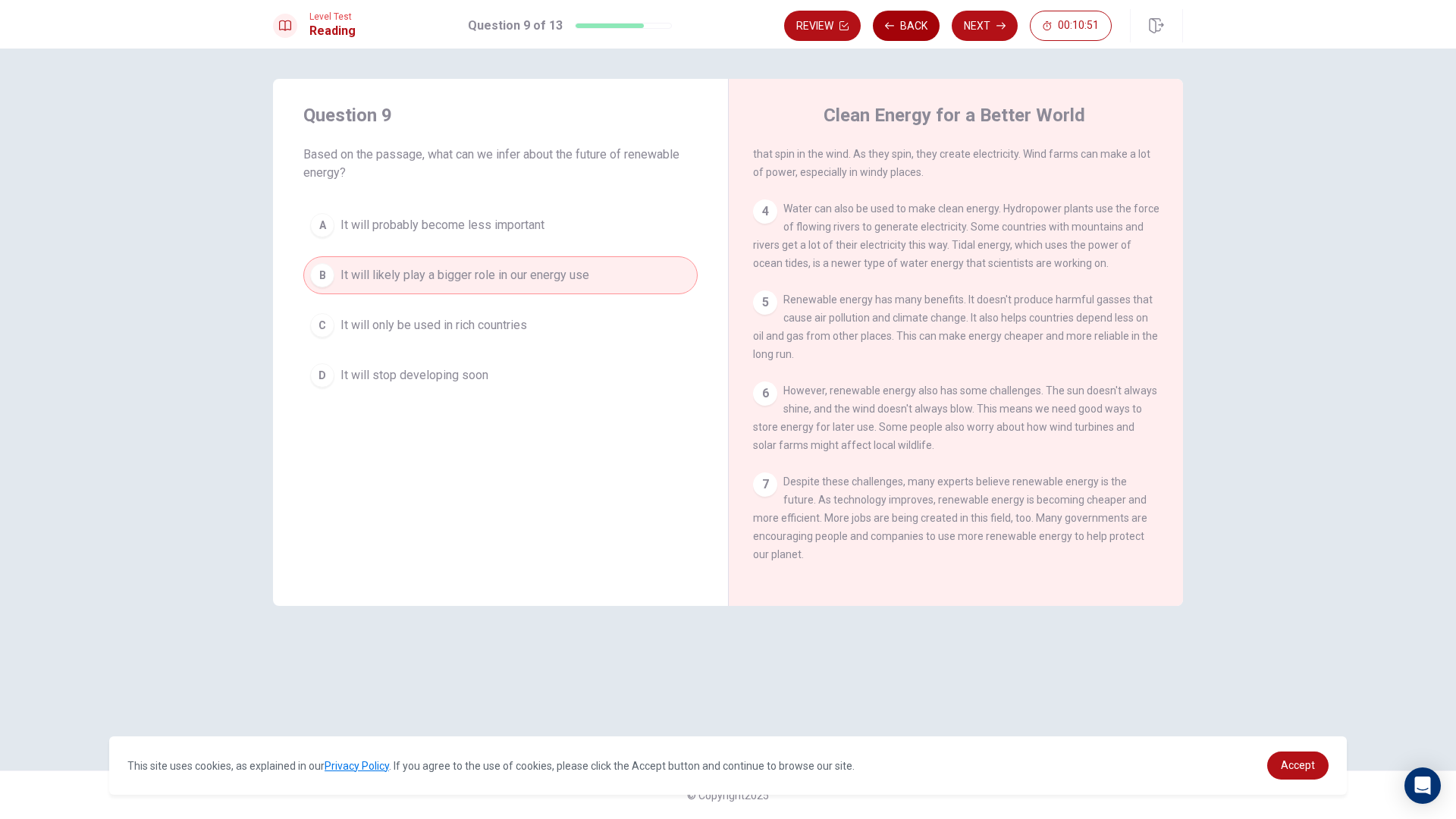
click at [890, 25] on icon "button" at bounding box center [890, 26] width 9 height 9
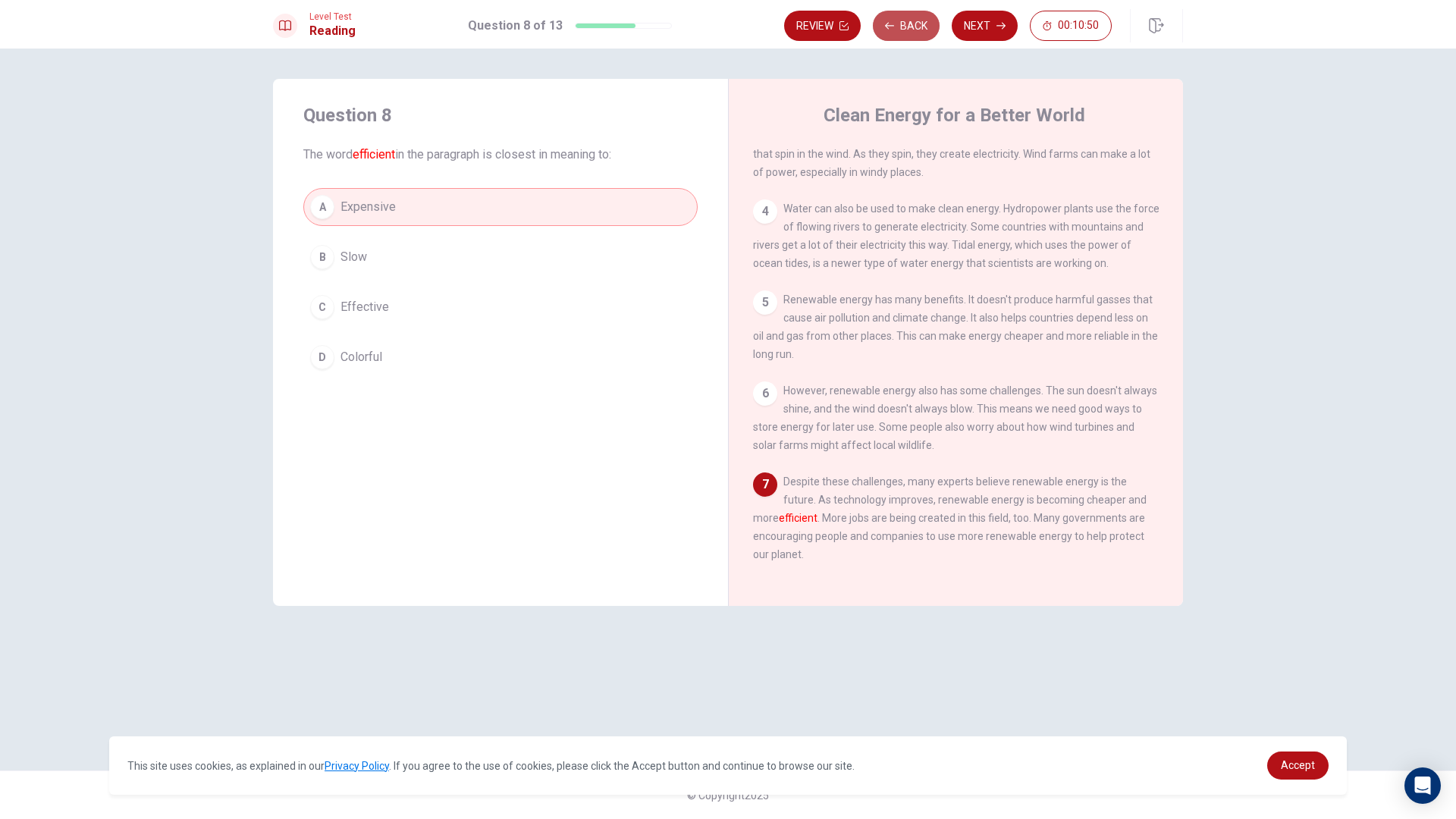
click at [890, 25] on icon "button" at bounding box center [890, 26] width 9 height 9
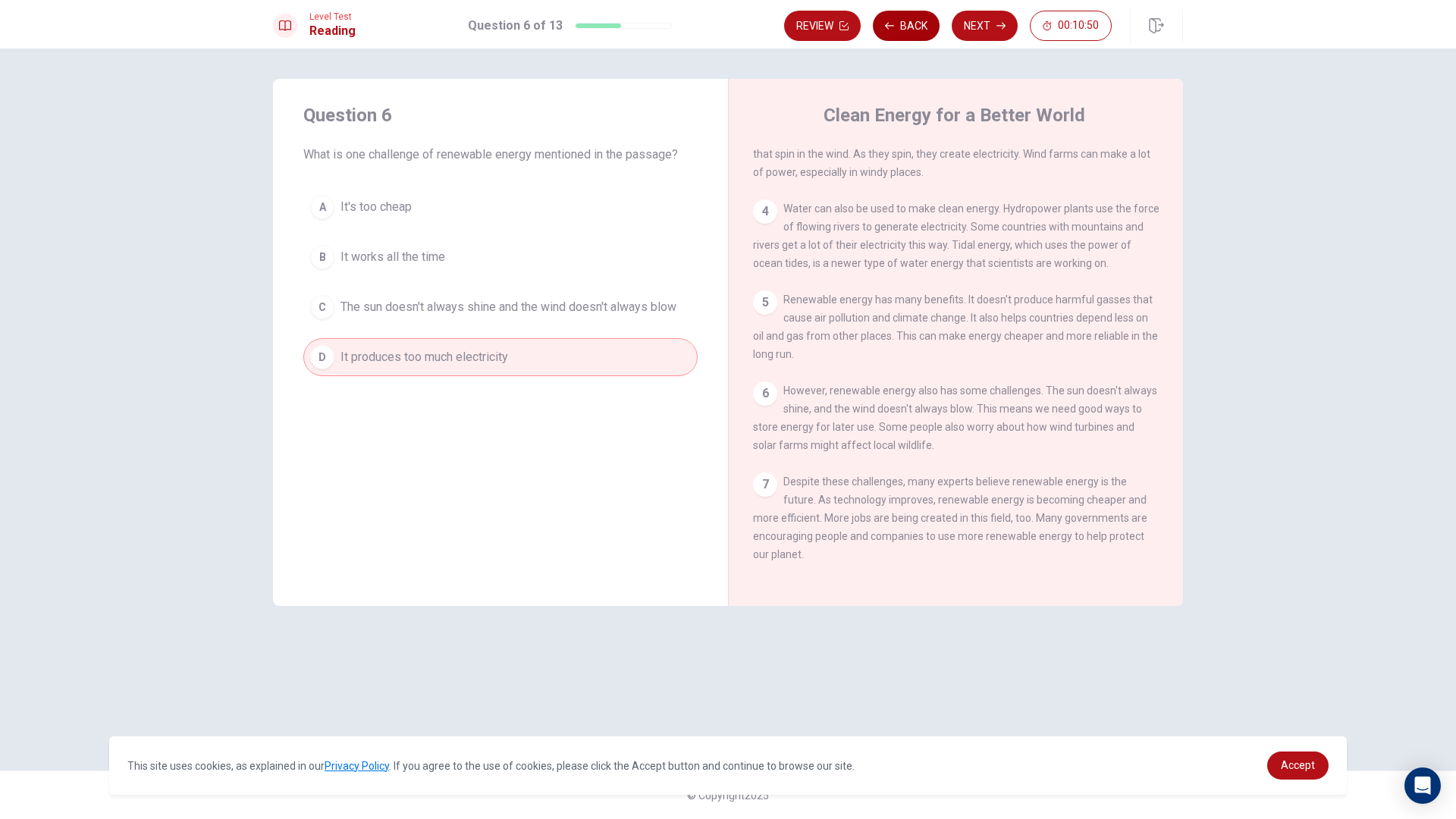
click at [890, 25] on icon "button" at bounding box center [890, 26] width 9 height 9
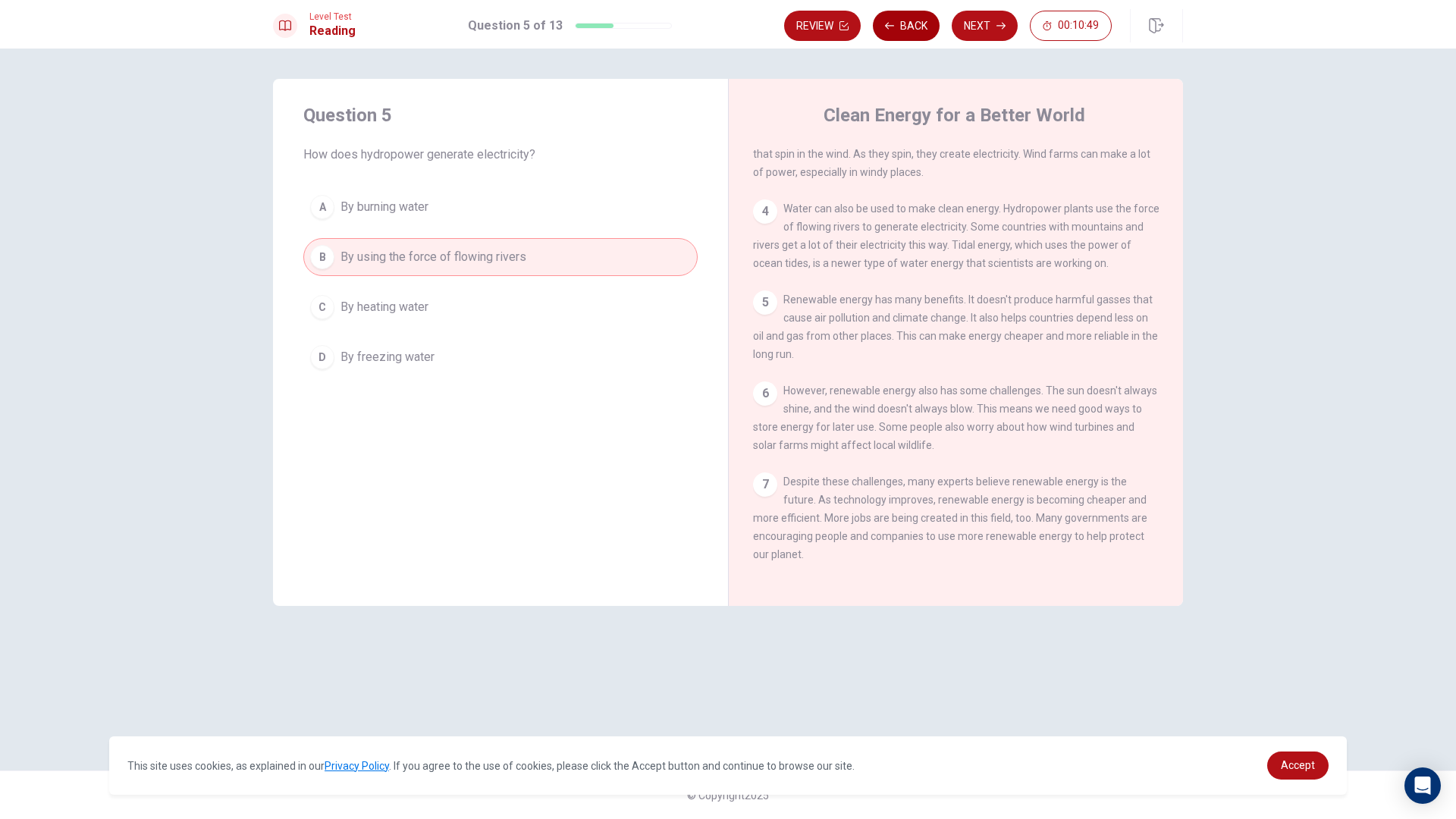
click at [890, 25] on icon "button" at bounding box center [890, 26] width 9 height 9
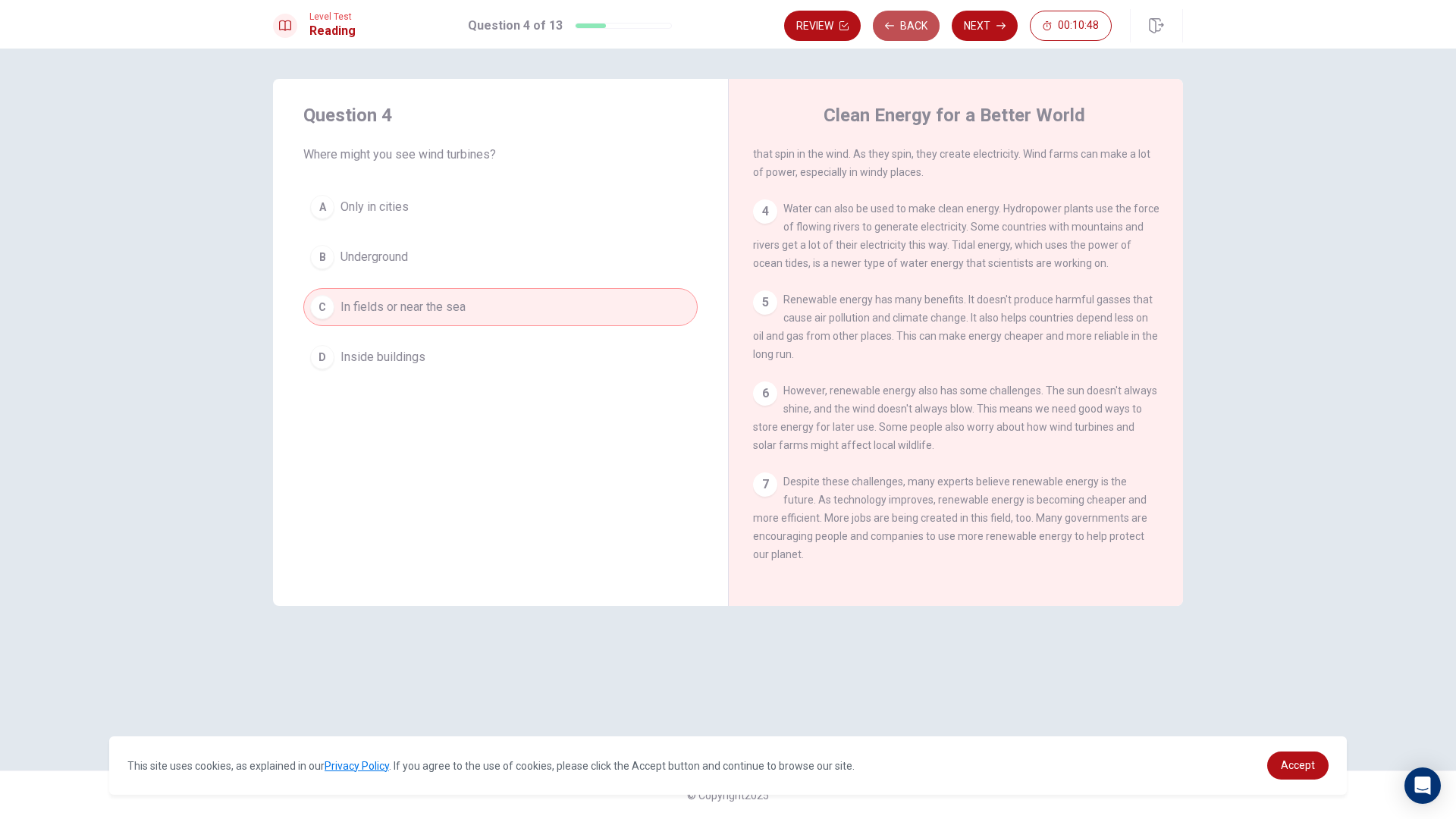
click at [890, 25] on icon "button" at bounding box center [890, 26] width 9 height 9
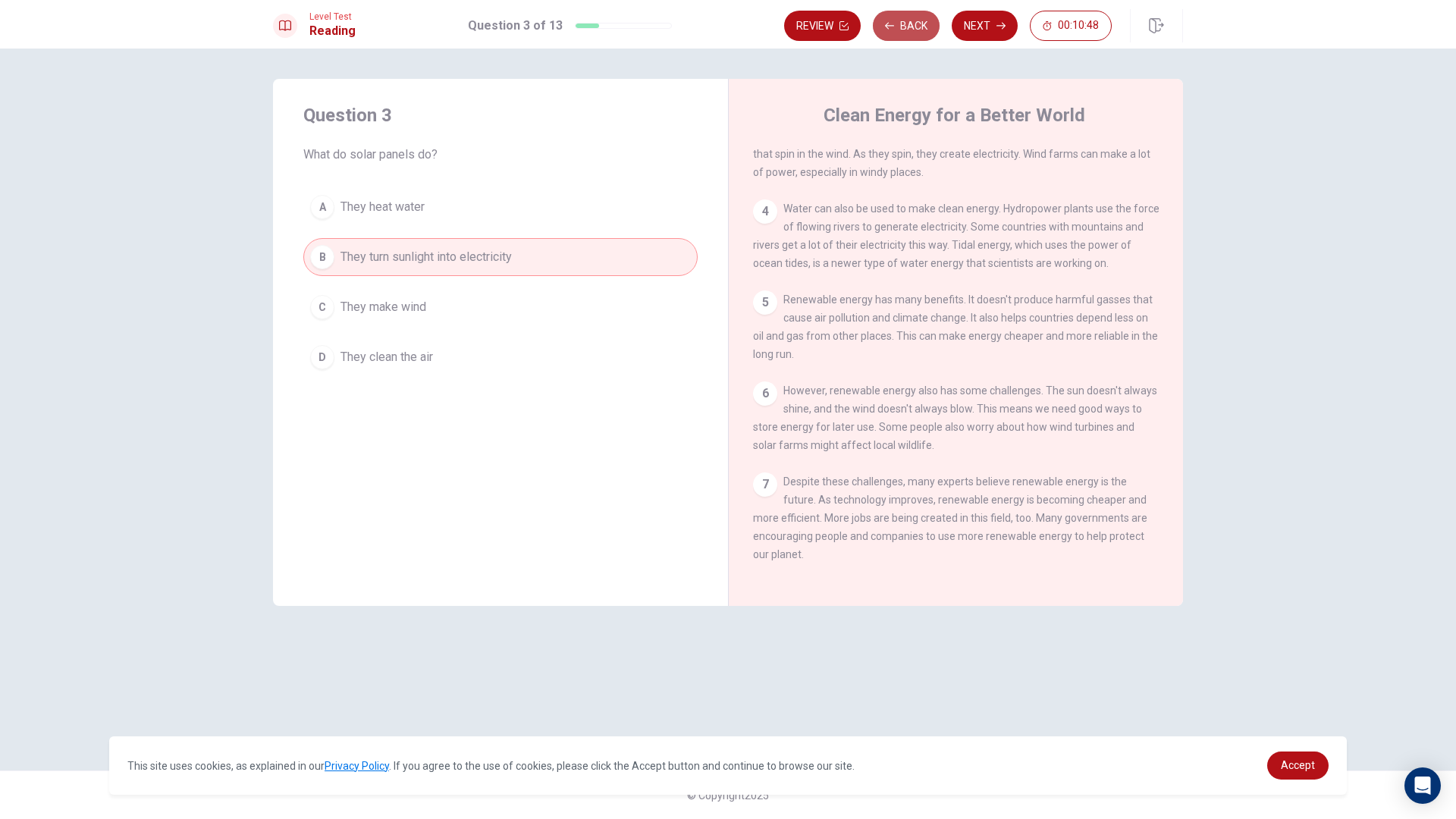
click at [890, 25] on icon "button" at bounding box center [890, 26] width 9 height 9
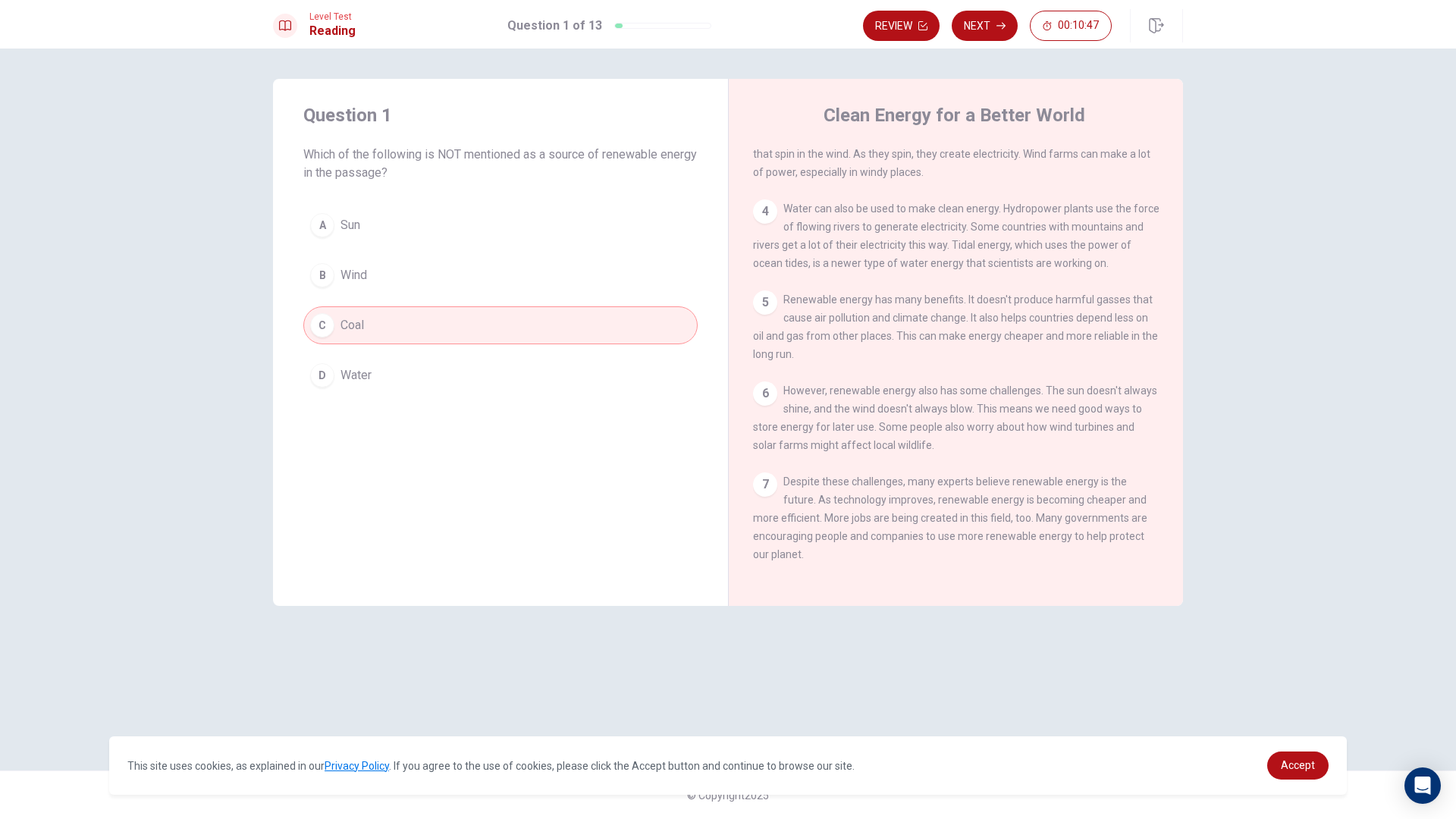
click at [890, 25] on button "Review" at bounding box center [901, 25] width 76 height 30
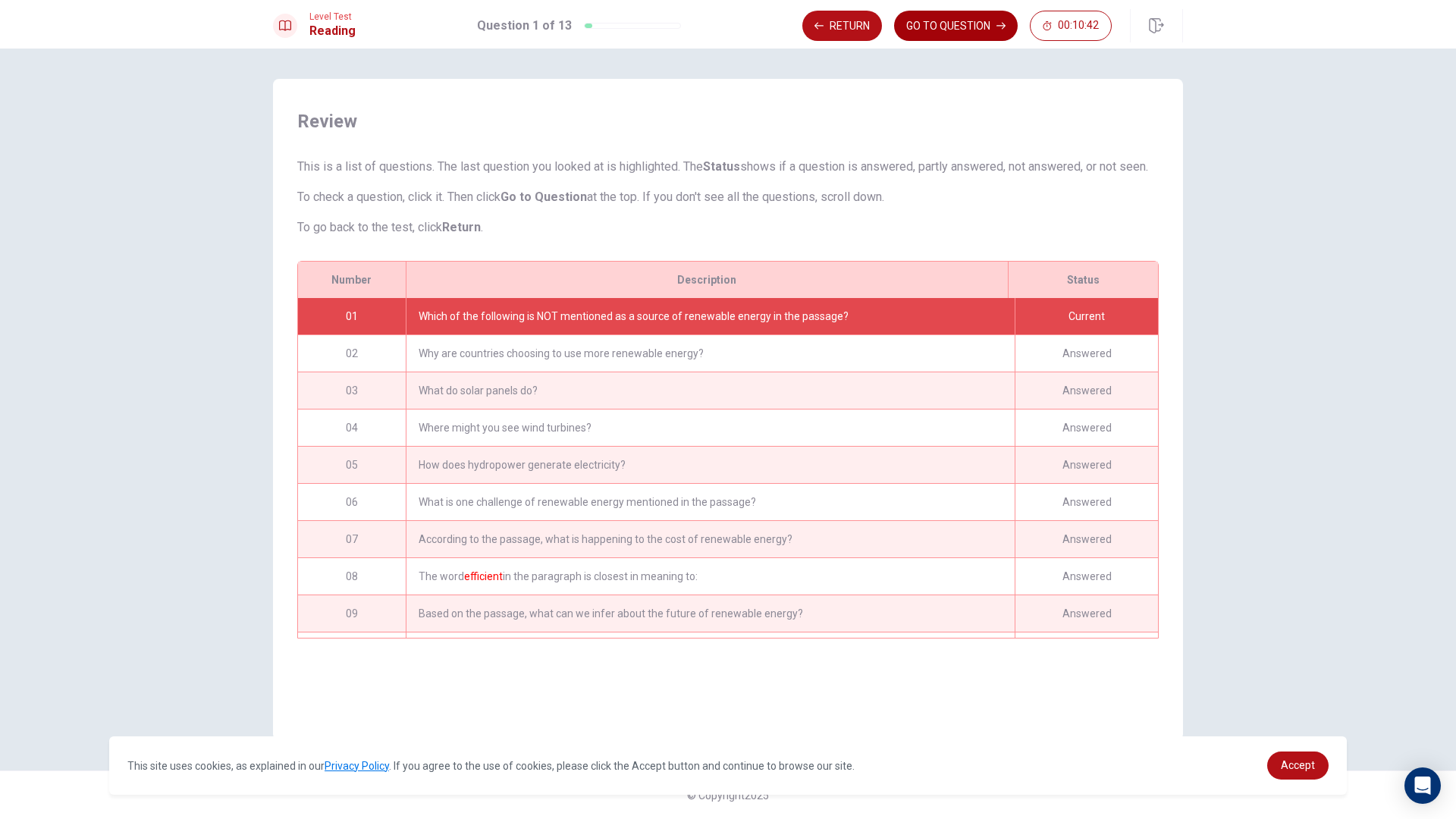
click at [968, 29] on button "GO TO QUESTION" at bounding box center [956, 25] width 123 height 30
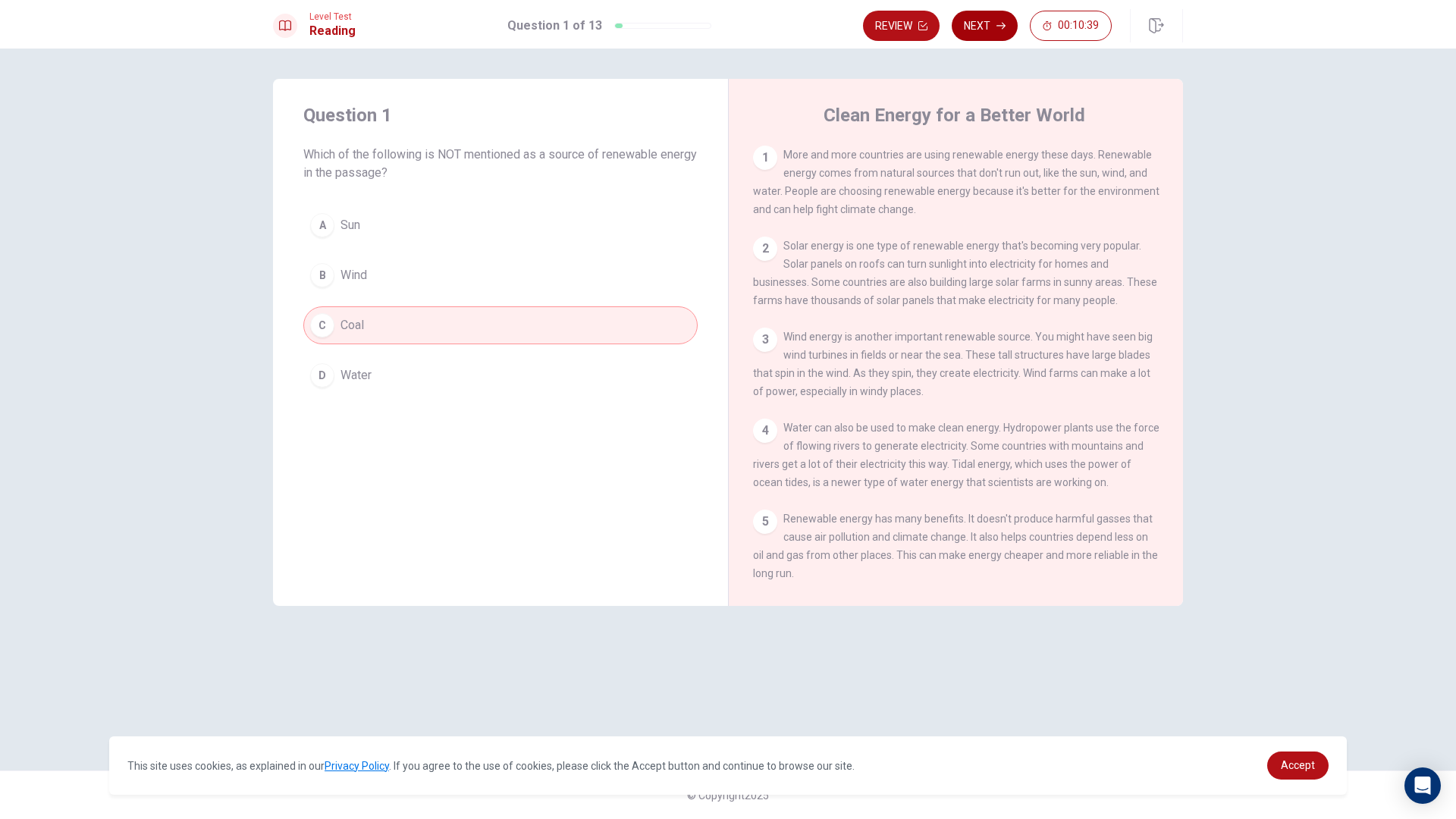
click at [973, 28] on button "Next" at bounding box center [985, 25] width 66 height 30
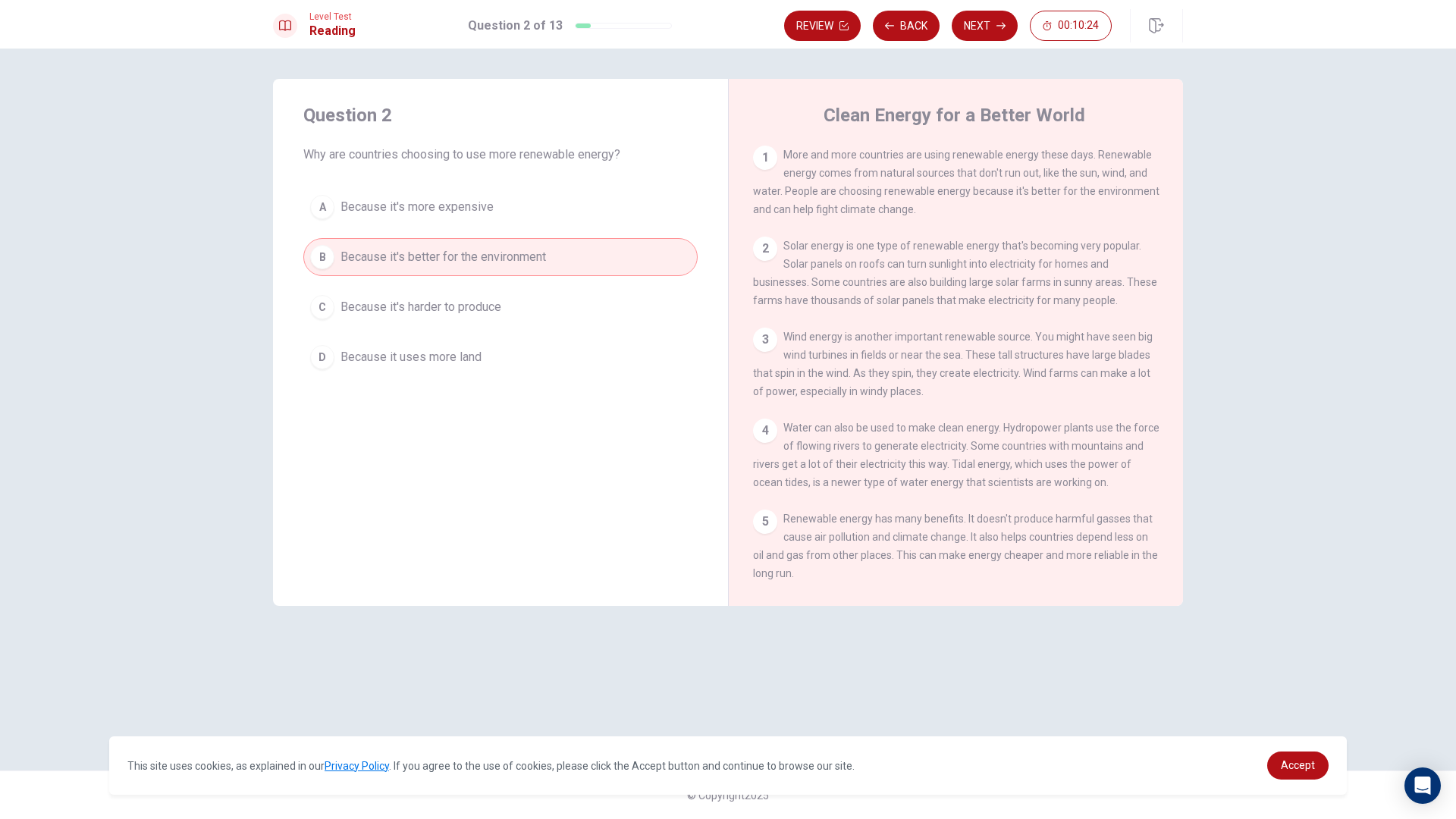
click at [323, 194] on button "A Because it's more expensive" at bounding box center [500, 207] width 394 height 38
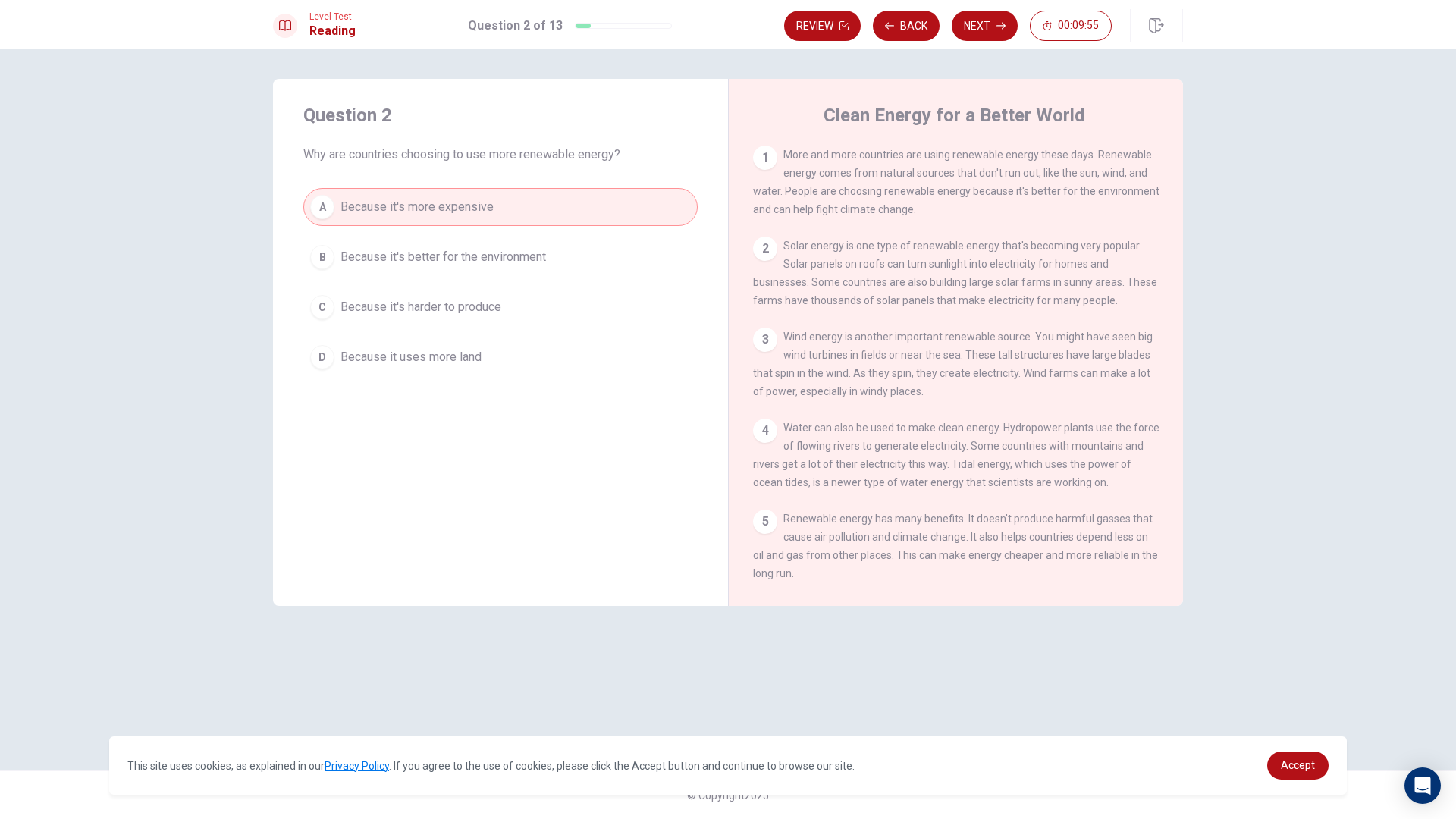
click at [401, 254] on span "Because it's better for the environment" at bounding box center [443, 257] width 205 height 19
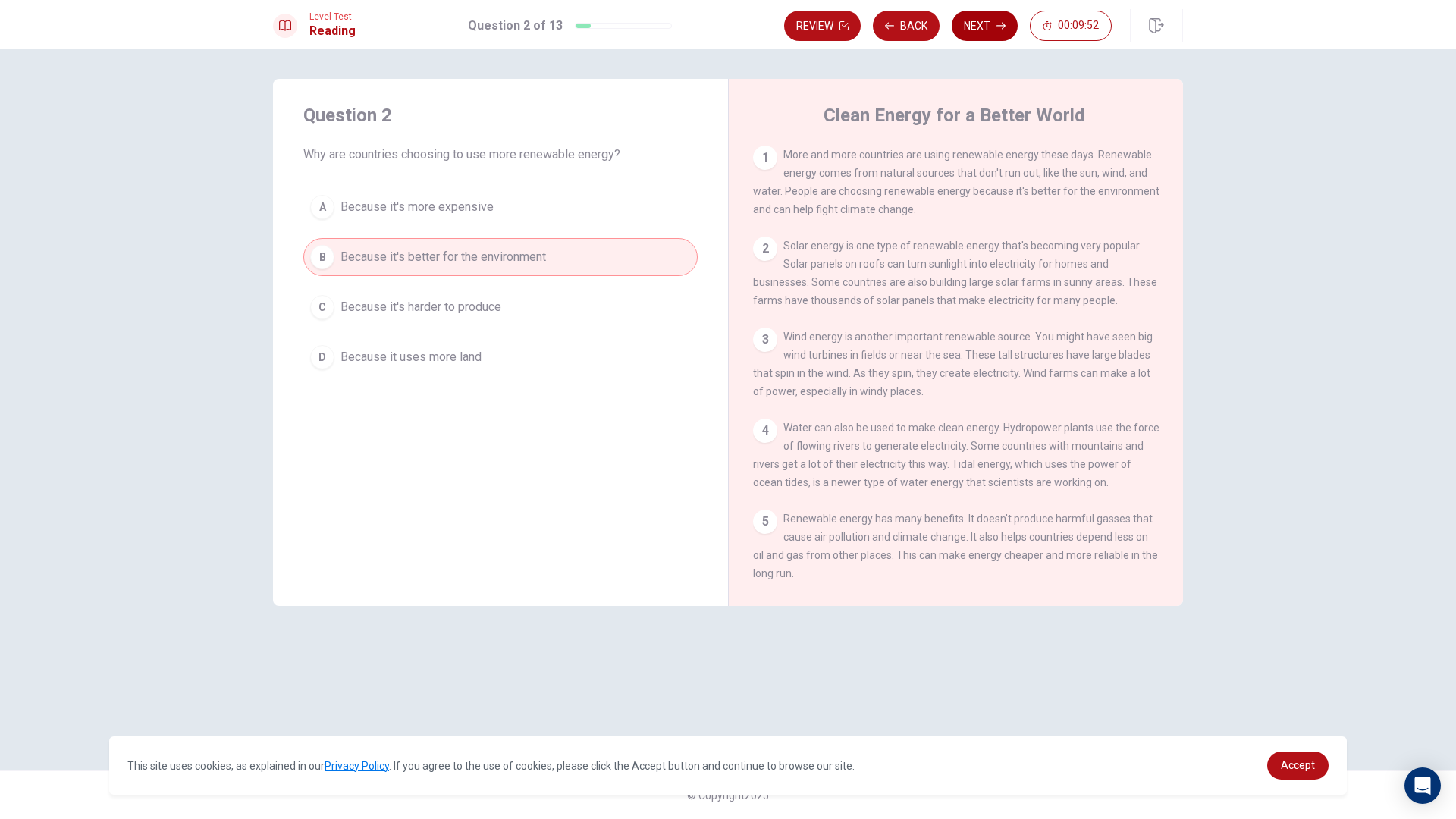
click at [979, 22] on button "Next" at bounding box center [985, 25] width 66 height 30
click at [987, 25] on button "Next" at bounding box center [985, 25] width 66 height 30
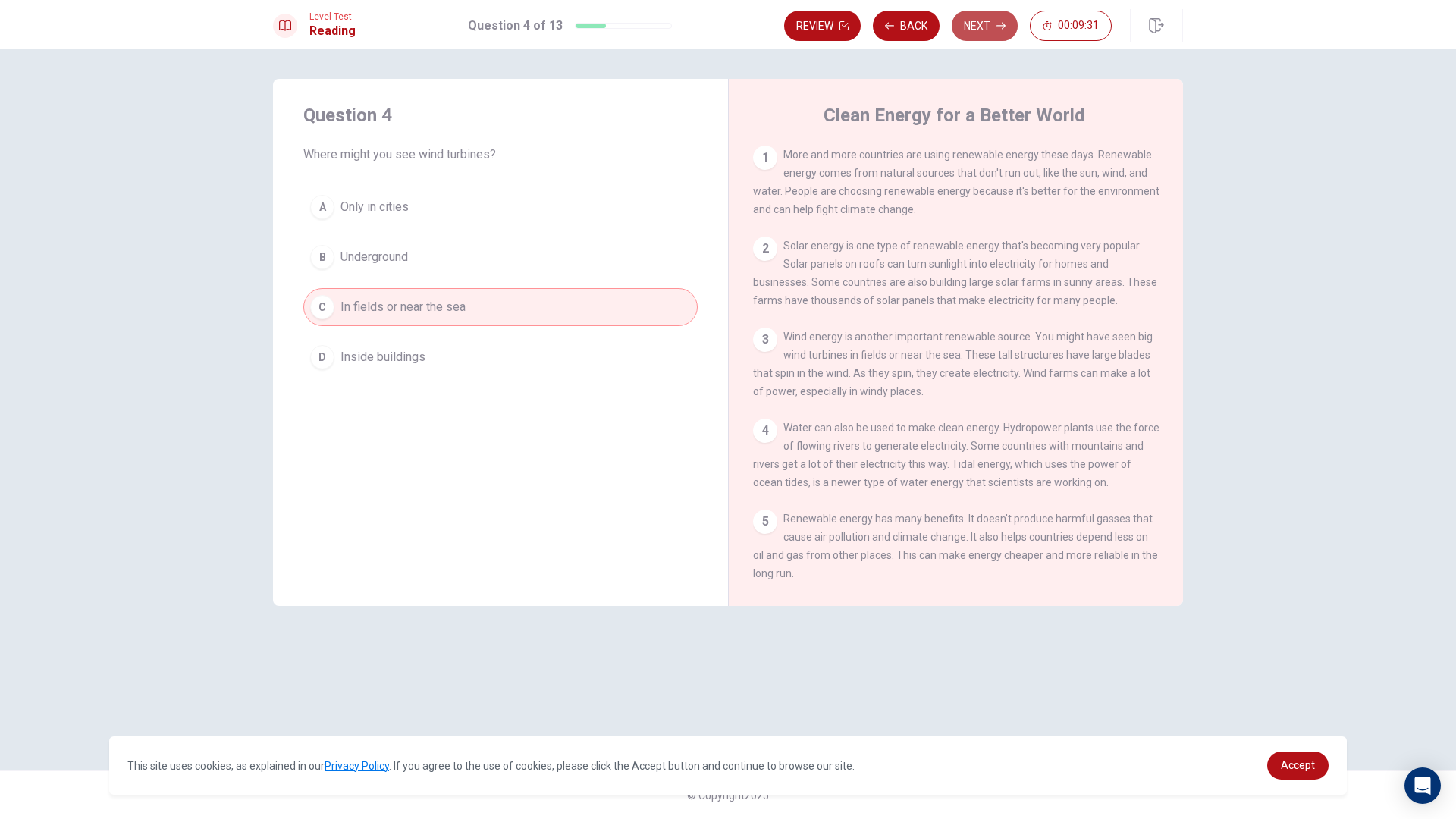
click at [968, 22] on button "Next" at bounding box center [985, 25] width 66 height 30
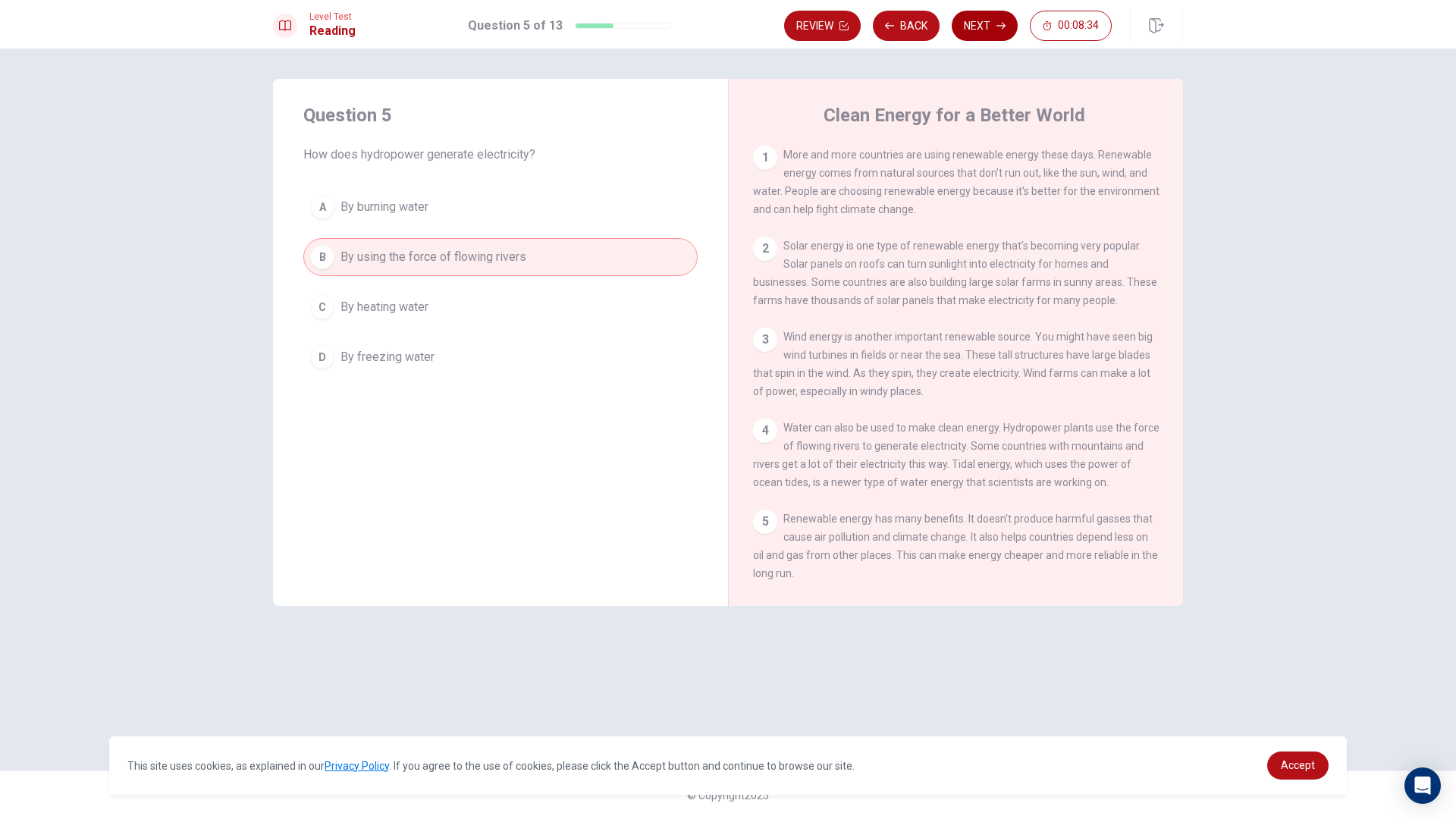
click at [975, 32] on button "Next" at bounding box center [985, 25] width 66 height 30
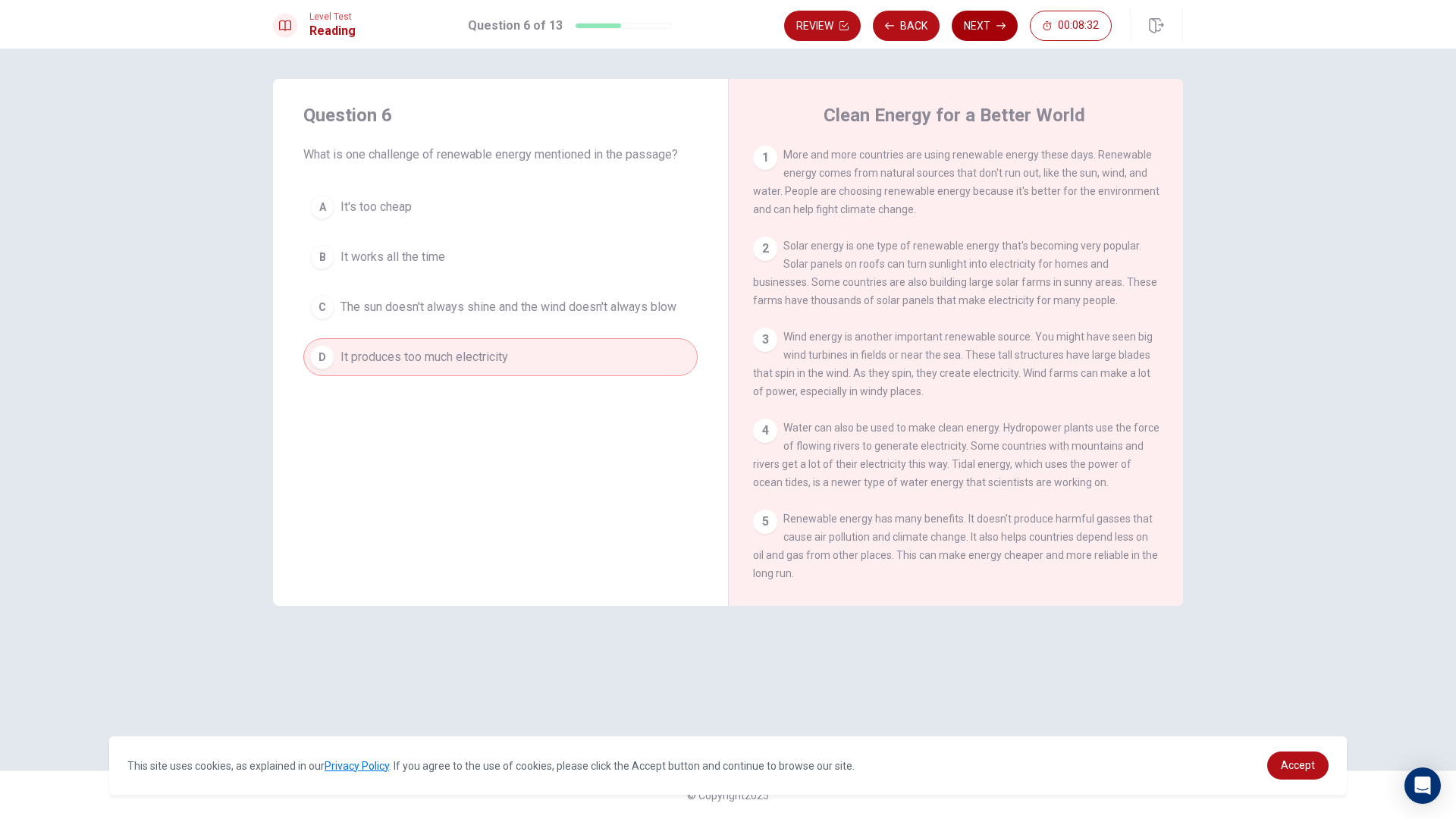
click at [975, 20] on button "Next" at bounding box center [985, 25] width 66 height 30
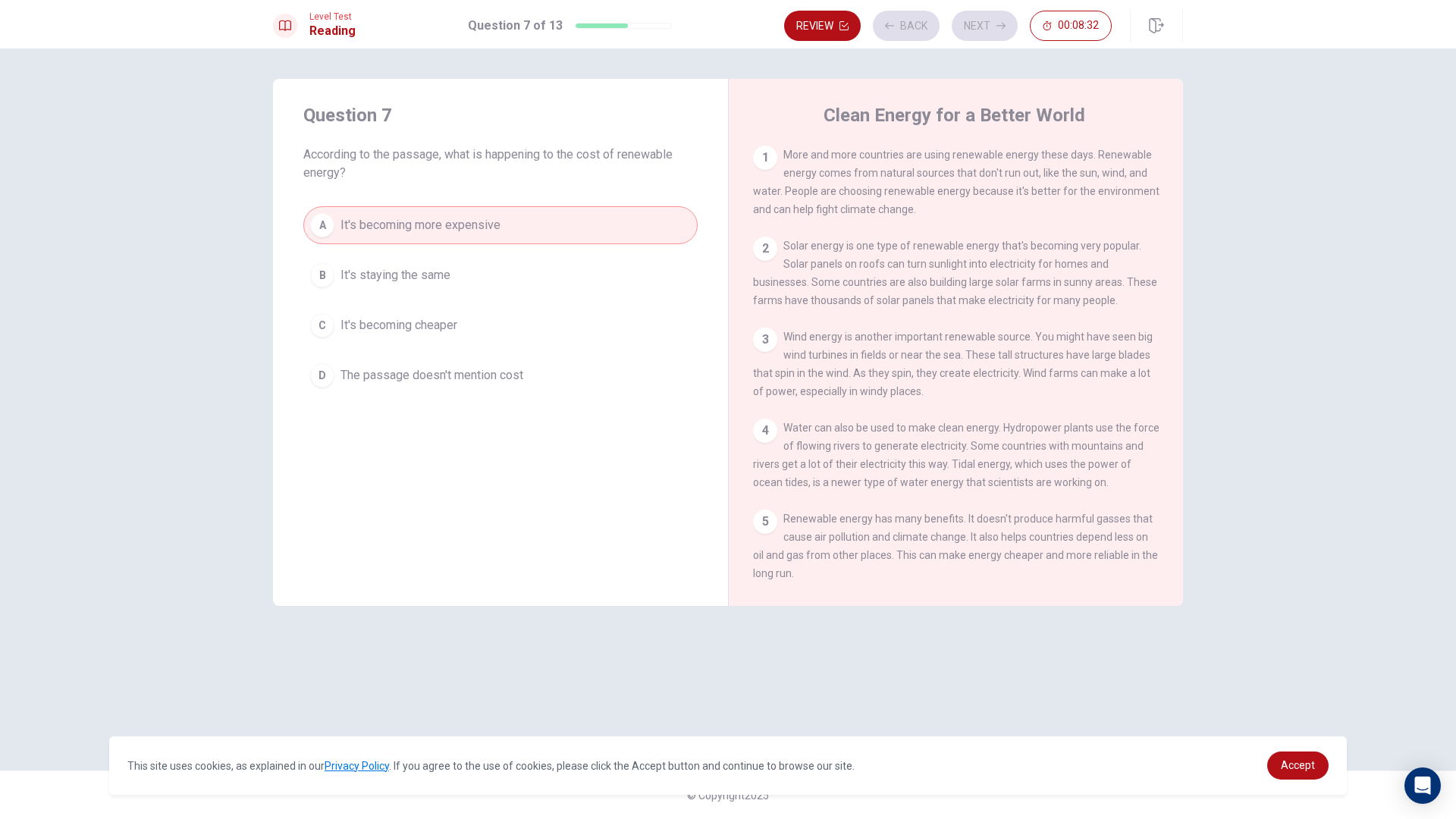
click at [975, 21] on div "Review Back Next 00:08:32" at bounding box center [948, 25] width 328 height 30
click at [975, 21] on div "Review Back Next 00:08:31" at bounding box center [948, 25] width 328 height 30
click at [975, 25] on button "Next" at bounding box center [985, 25] width 66 height 30
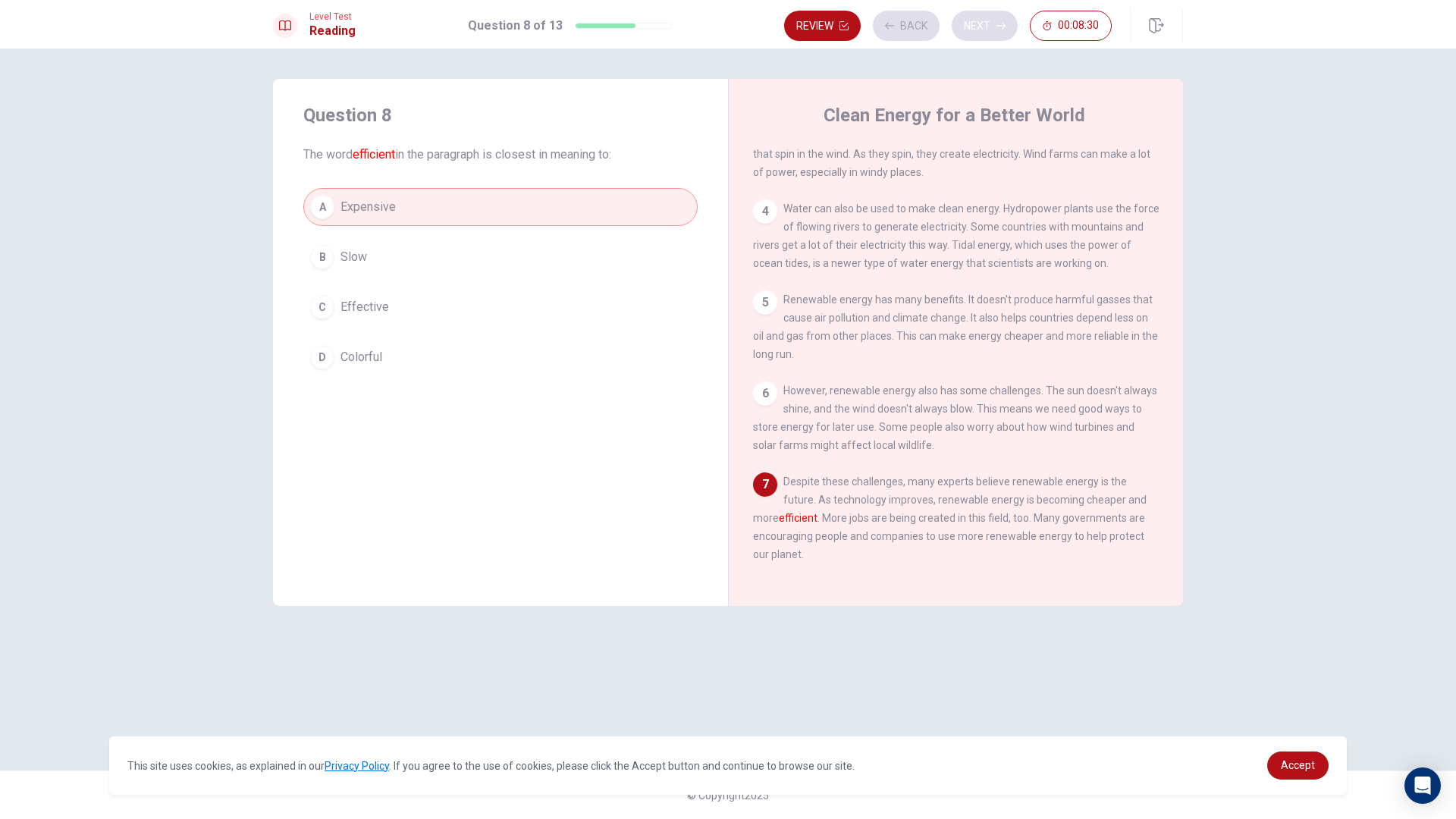
click at [975, 25] on div "Review Back Next 00:08:30" at bounding box center [948, 25] width 328 height 30
click at [975, 25] on button "Next" at bounding box center [985, 25] width 66 height 30
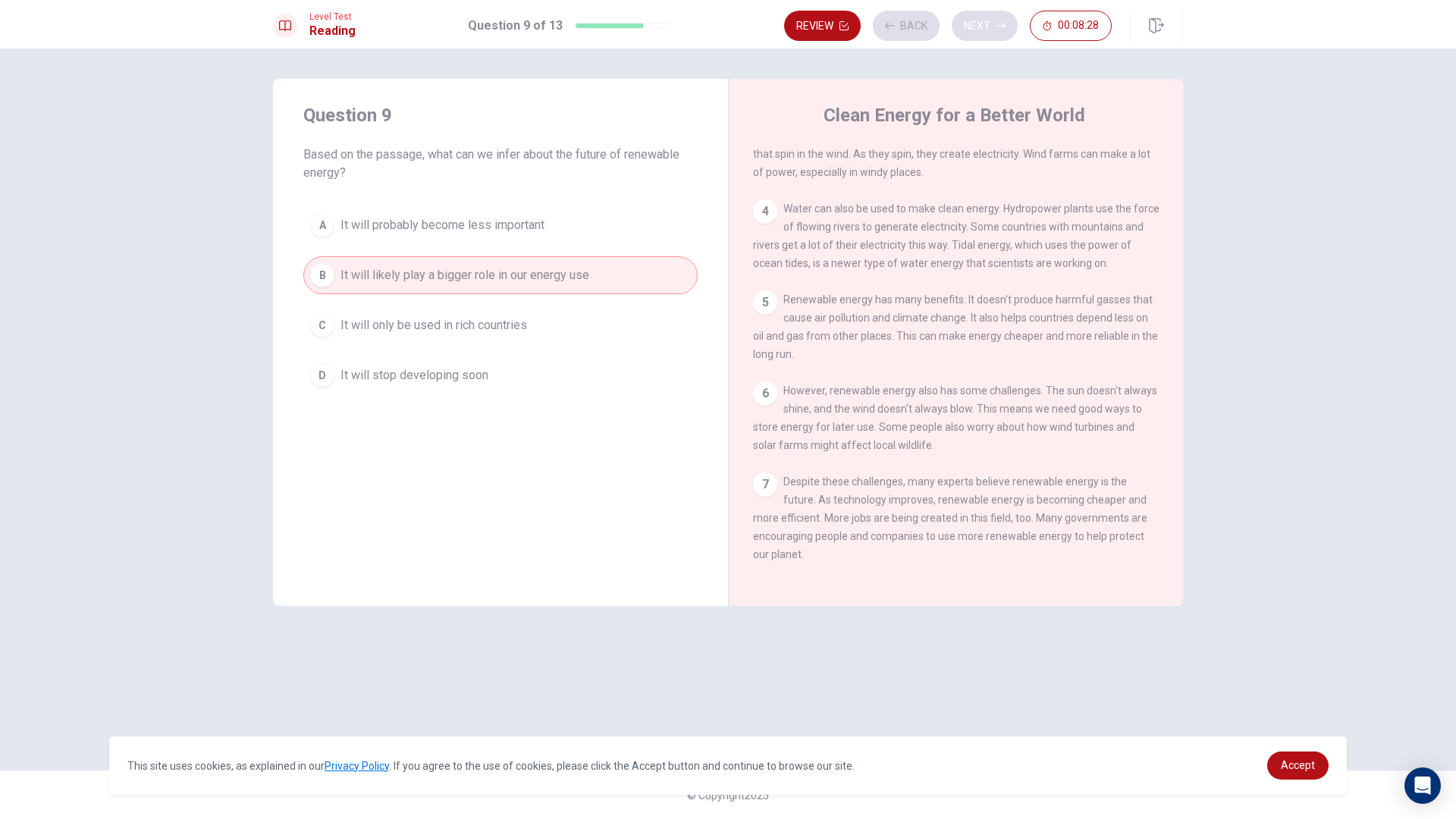
click at [975, 25] on div "Review Back Next 00:08:28" at bounding box center [948, 25] width 328 height 30
click at [977, 25] on button "Next" at bounding box center [985, 25] width 66 height 30
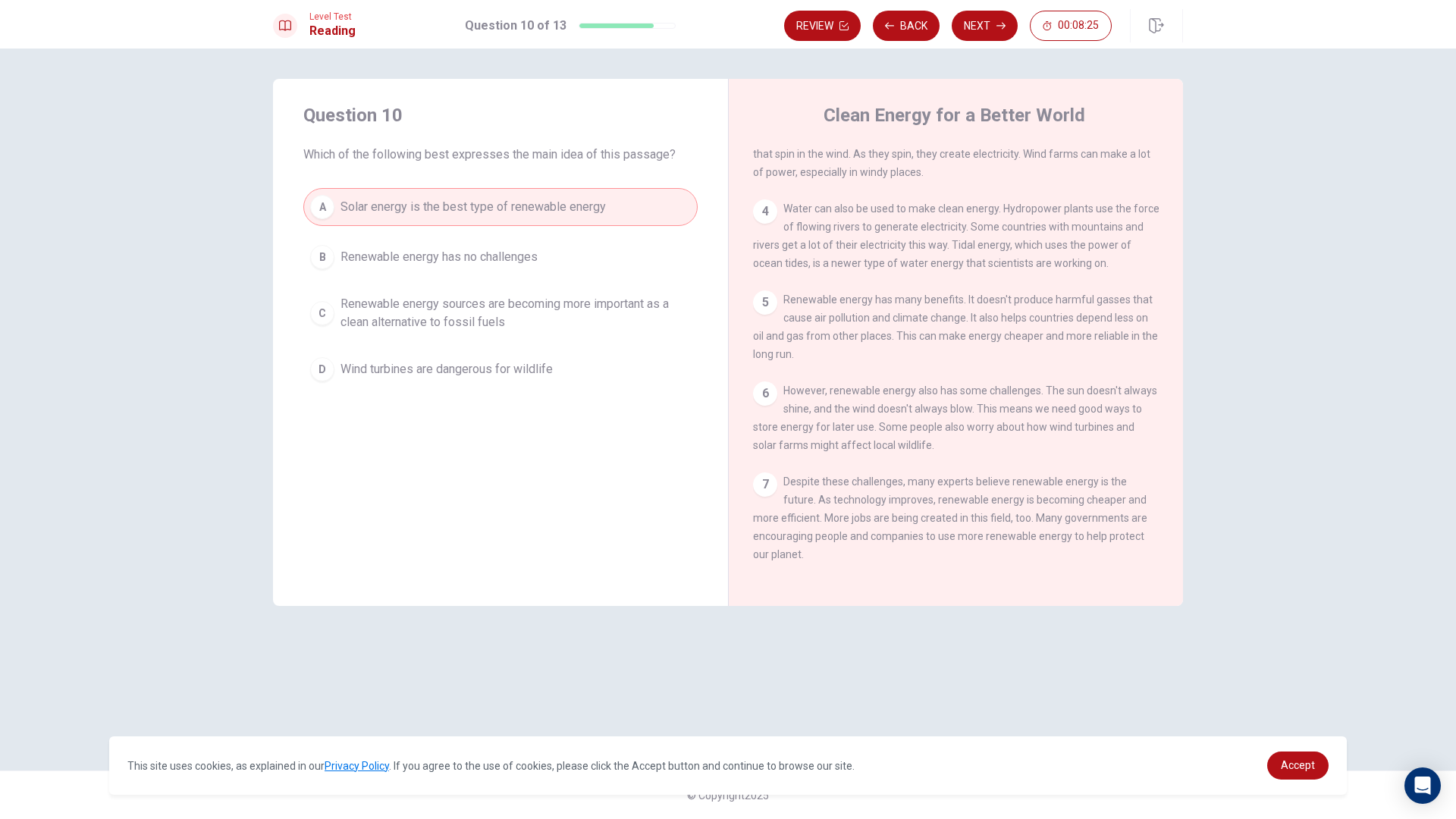
click at [978, 31] on button "Next" at bounding box center [985, 25] width 66 height 30
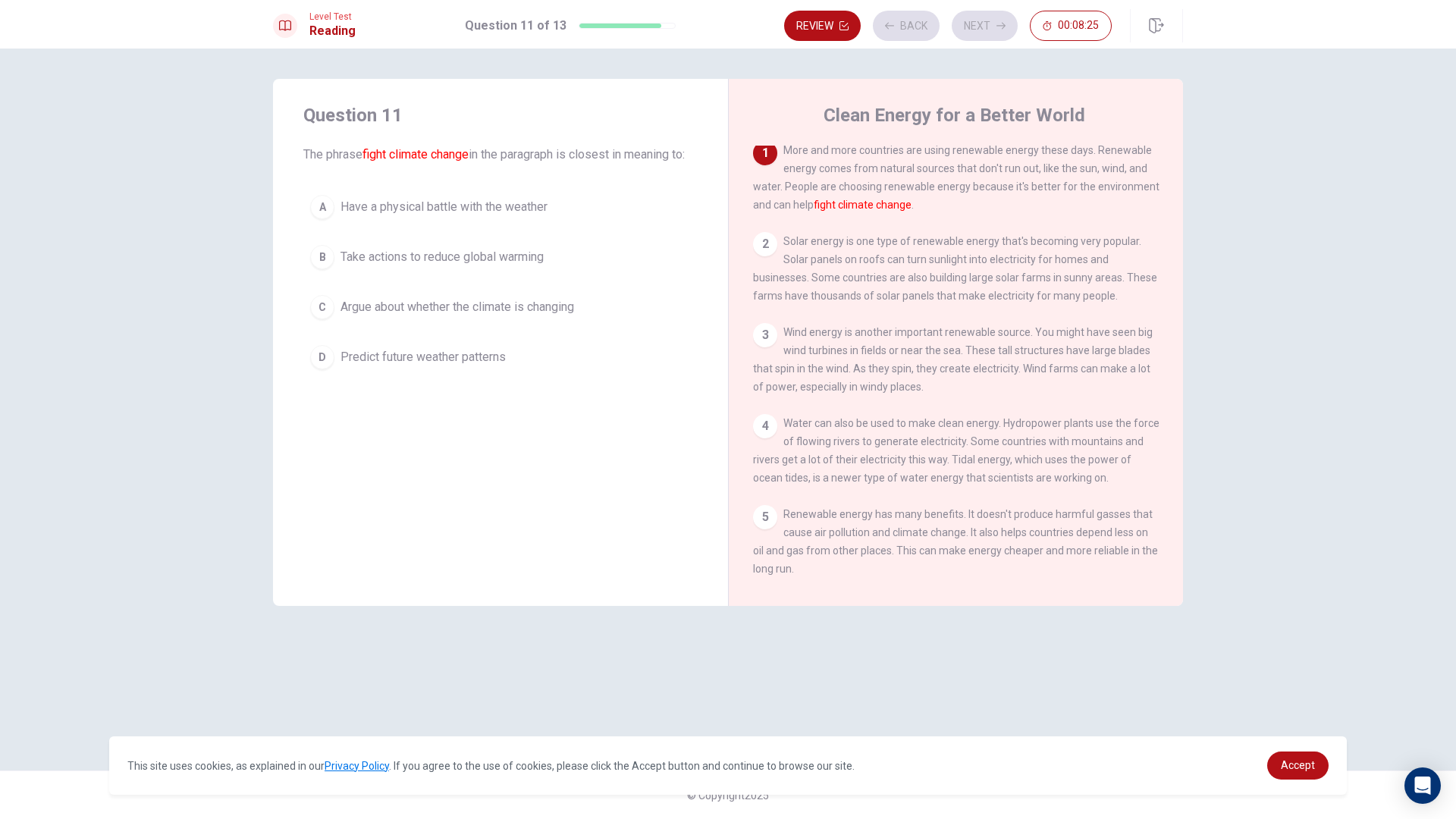
scroll to position [0, 0]
click at [323, 319] on div "C" at bounding box center [322, 306] width 24 height 24
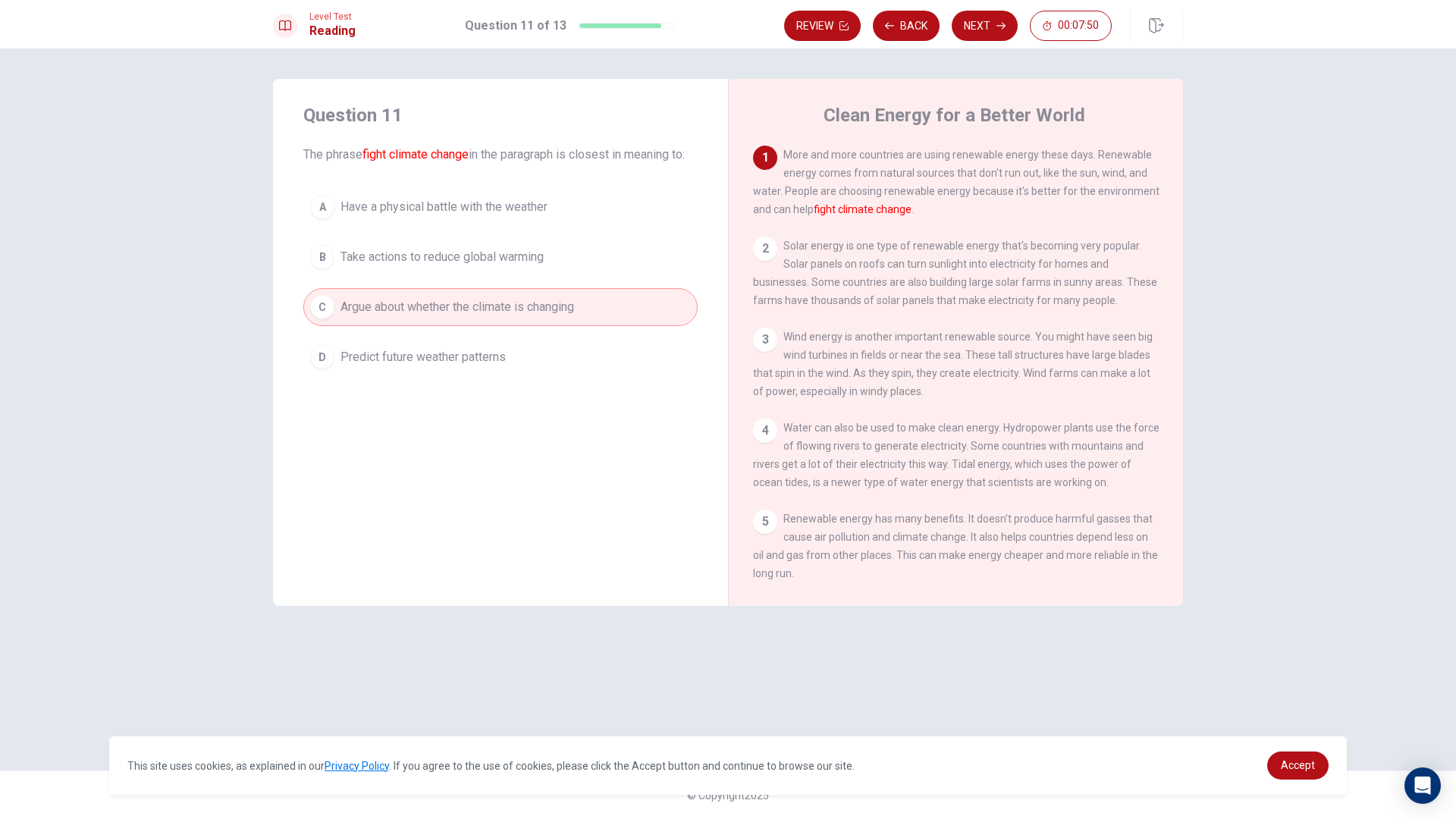
click at [329, 262] on button "B Take actions to reduce global warming" at bounding box center [500, 257] width 394 height 38
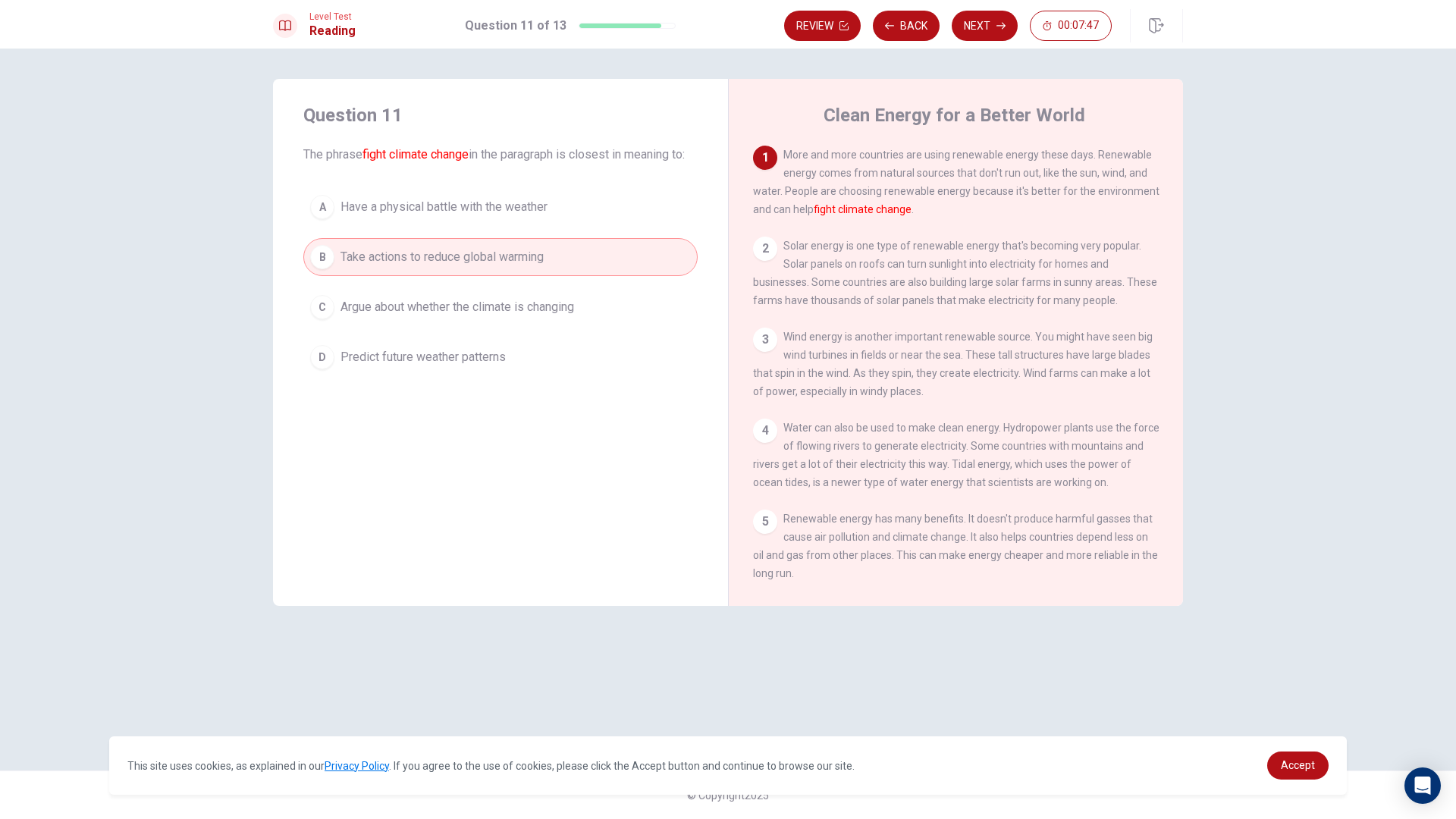
click at [328, 217] on div "A" at bounding box center [322, 207] width 24 height 24
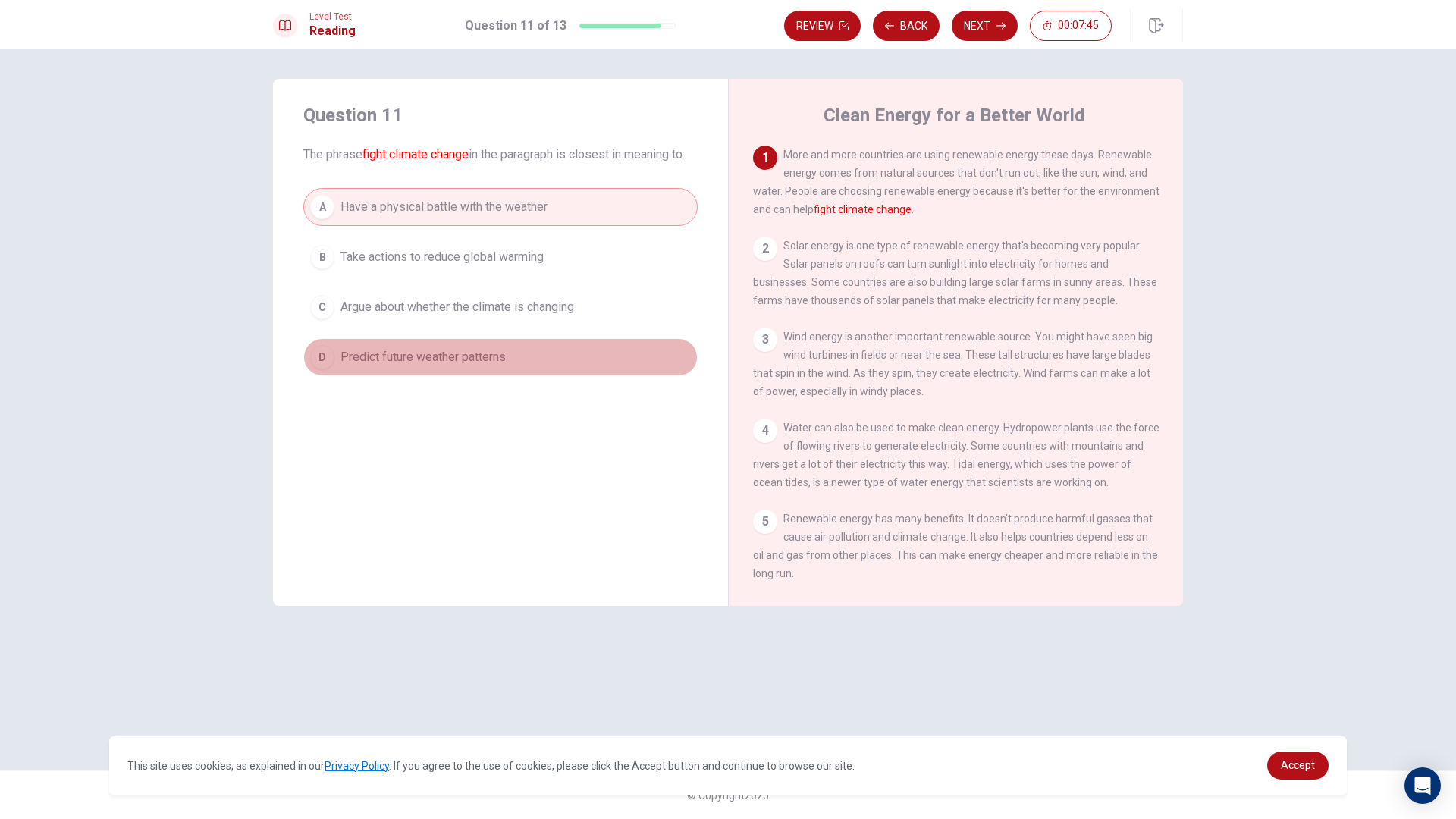
click at [319, 369] on div "D" at bounding box center [322, 356] width 24 height 24
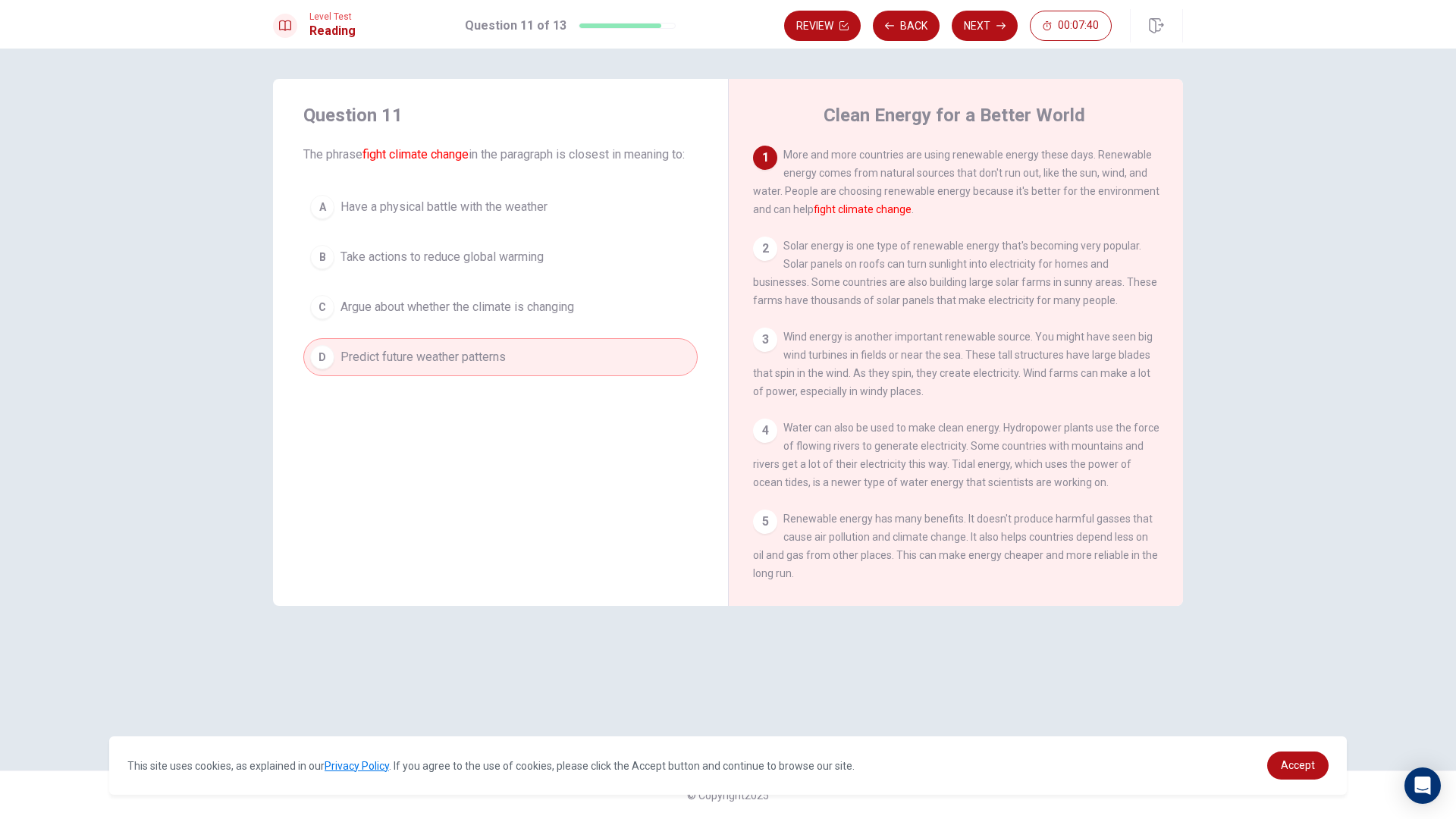
click at [319, 268] on div "B" at bounding box center [322, 257] width 24 height 24
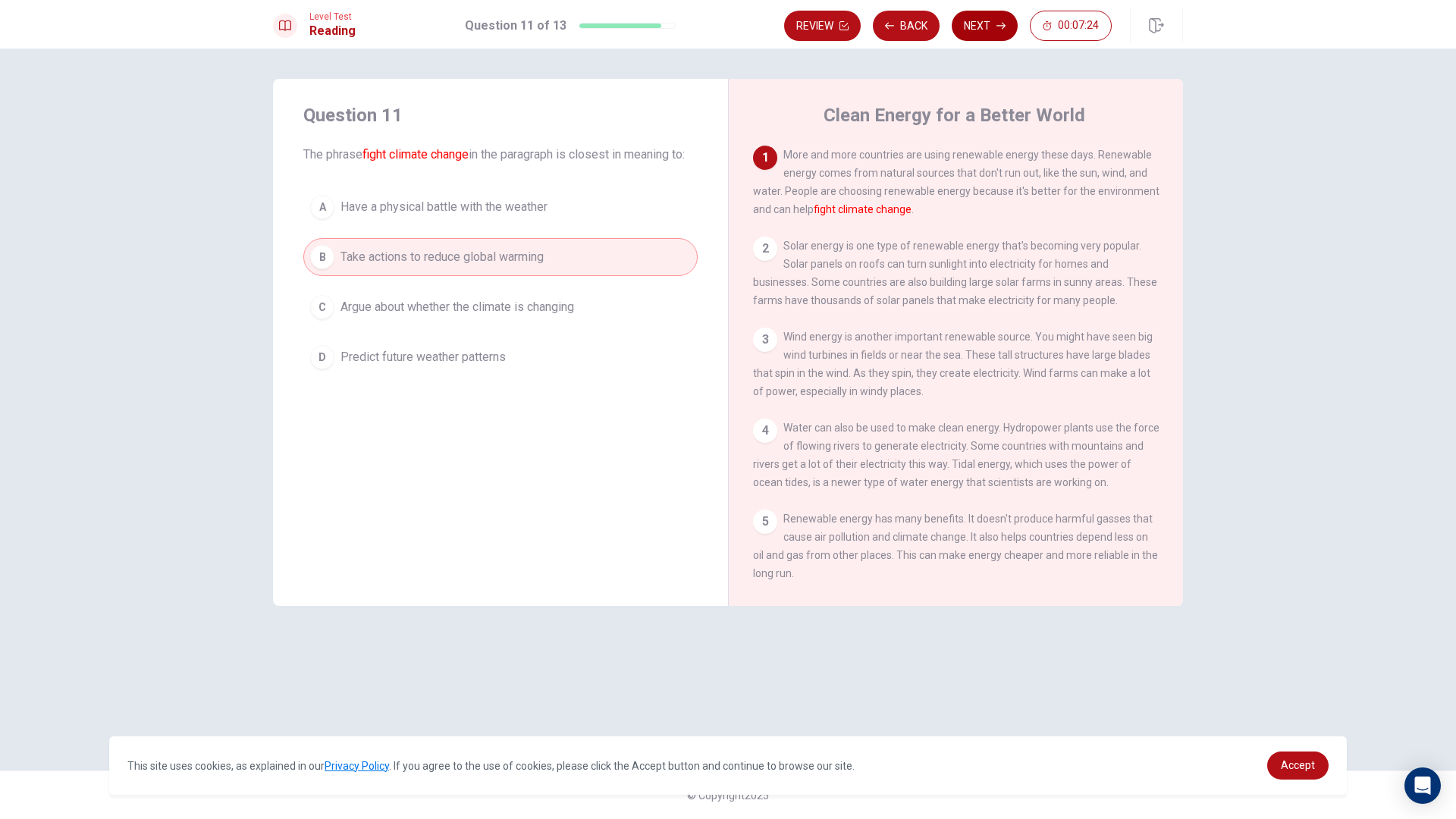
click at [991, 25] on button "Next" at bounding box center [985, 25] width 66 height 30
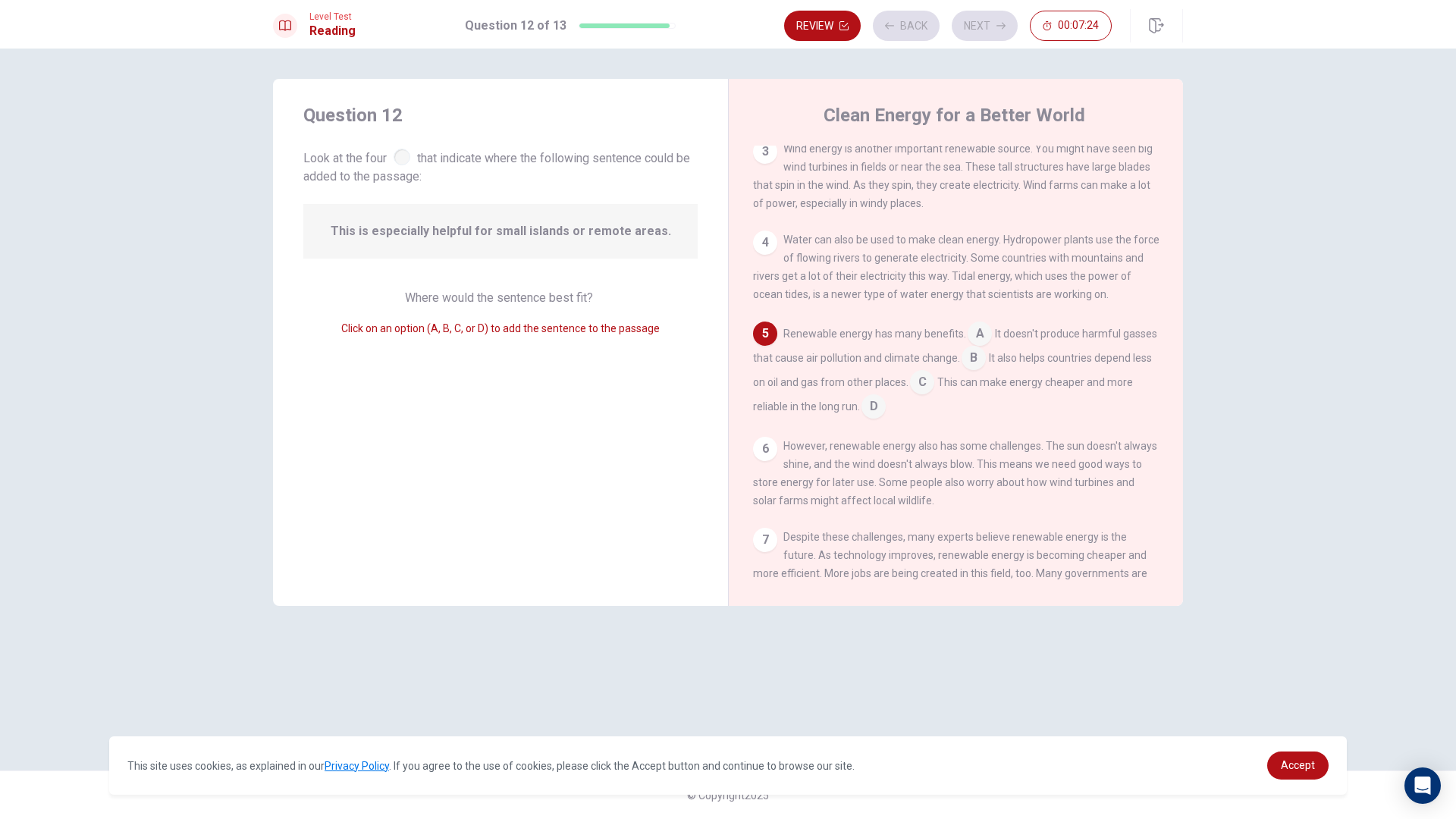
scroll to position [189, 0]
click at [408, 155] on div at bounding box center [402, 157] width 17 height 17
click at [458, 228] on span "This is especially helpful for small islands or remote areas." at bounding box center [501, 231] width 340 height 19
drag, startPoint x: 677, startPoint y: 228, endPoint x: 657, endPoint y: 231, distance: 20.2
click at [670, 228] on div "This is especially helpful for small islands or remote areas." at bounding box center [500, 231] width 394 height 55
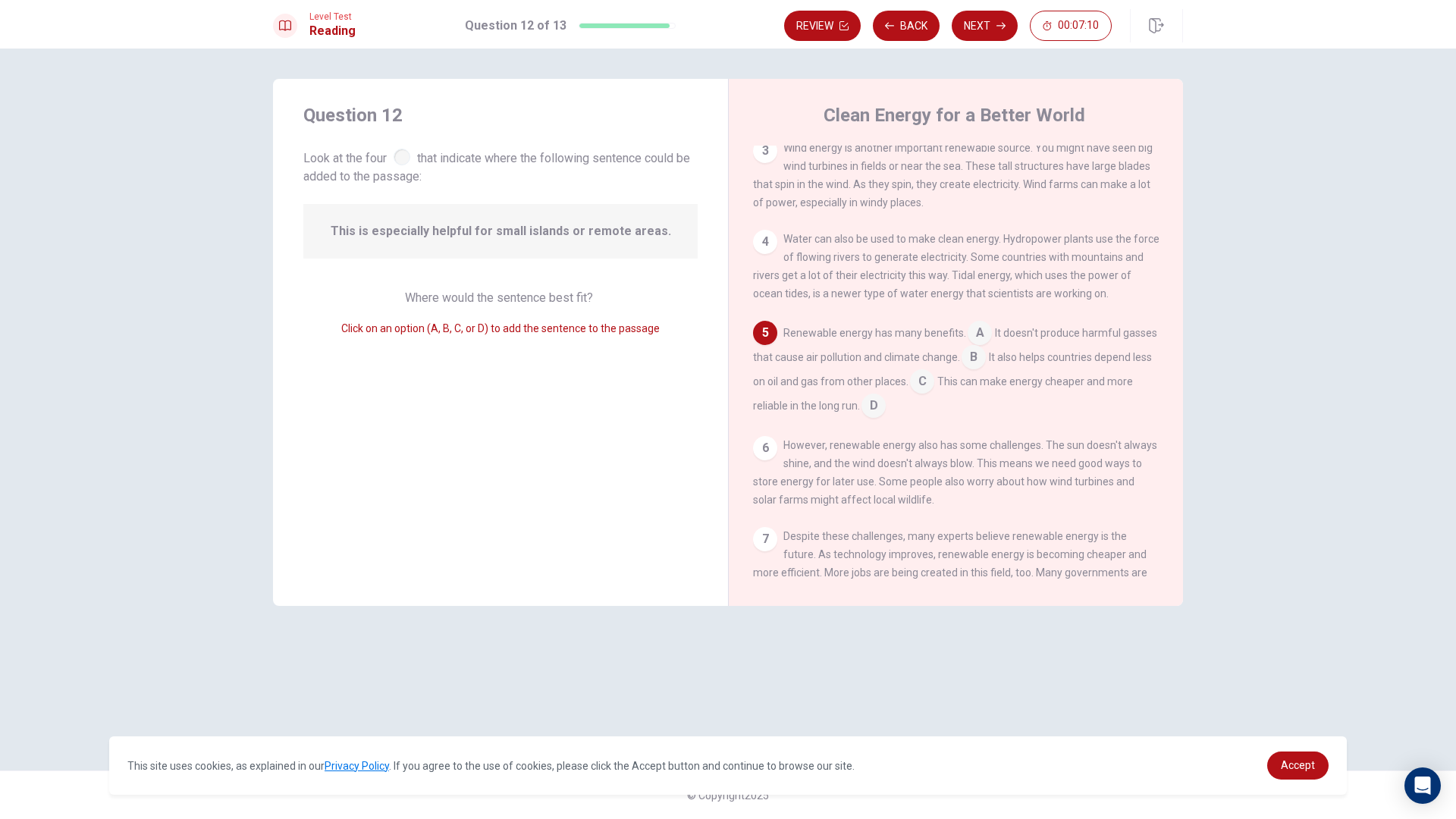
click at [657, 231] on span "This is especially helpful for small islands or remote areas." at bounding box center [501, 231] width 340 height 19
click at [657, 231] on span "This is especially helpful for small islands or remote areas." at bounding box center [501, 231] width 340 height 19
drag, startPoint x: 658, startPoint y: 231, endPoint x: 583, endPoint y: 243, distance: 76.0
click at [583, 243] on div "This is especially helpful for small islands or remote areas." at bounding box center [500, 231] width 394 height 55
click at [886, 420] on input at bounding box center [873, 406] width 24 height 24
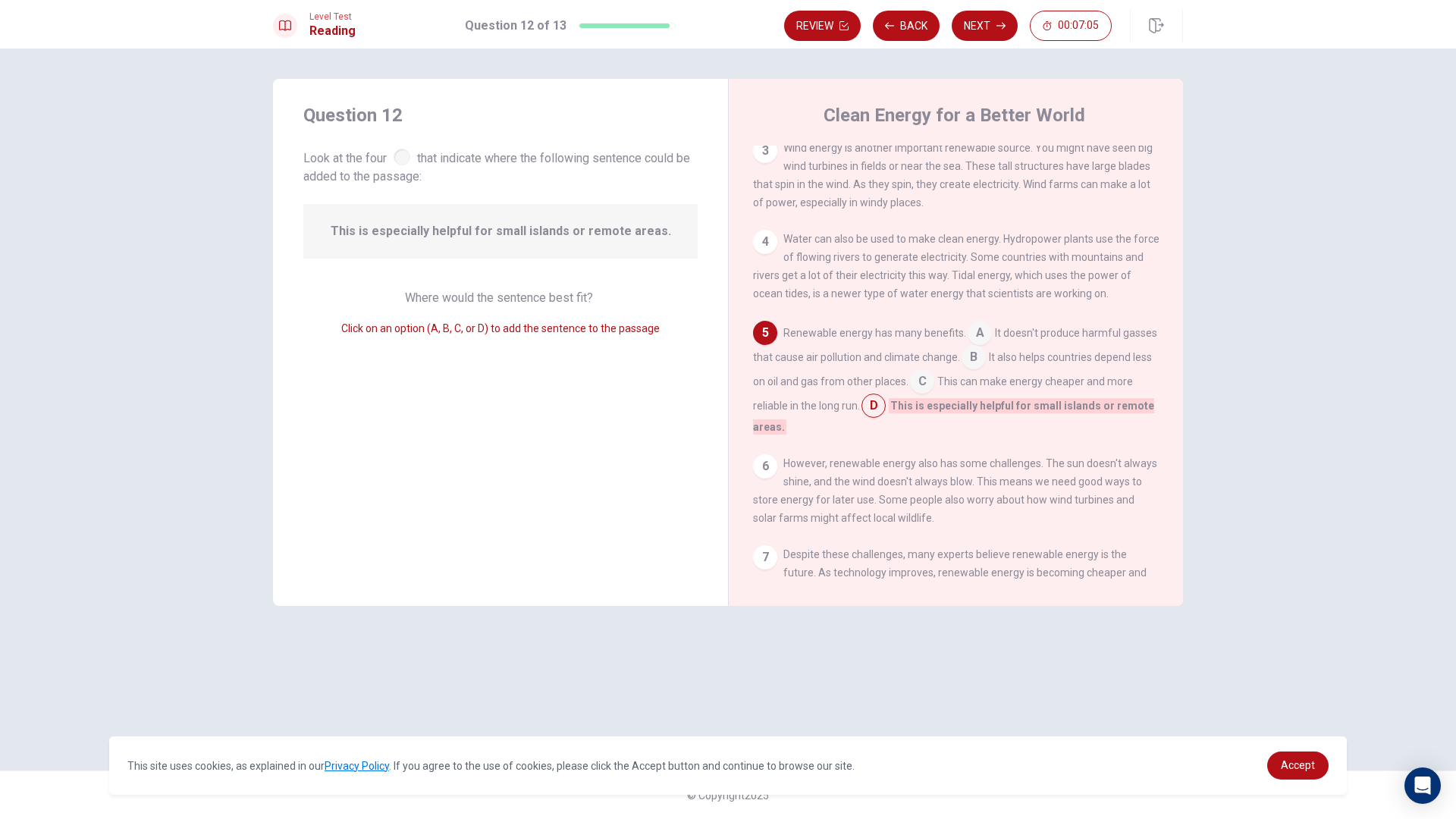
click at [934, 394] on input at bounding box center [922, 383] width 24 height 24
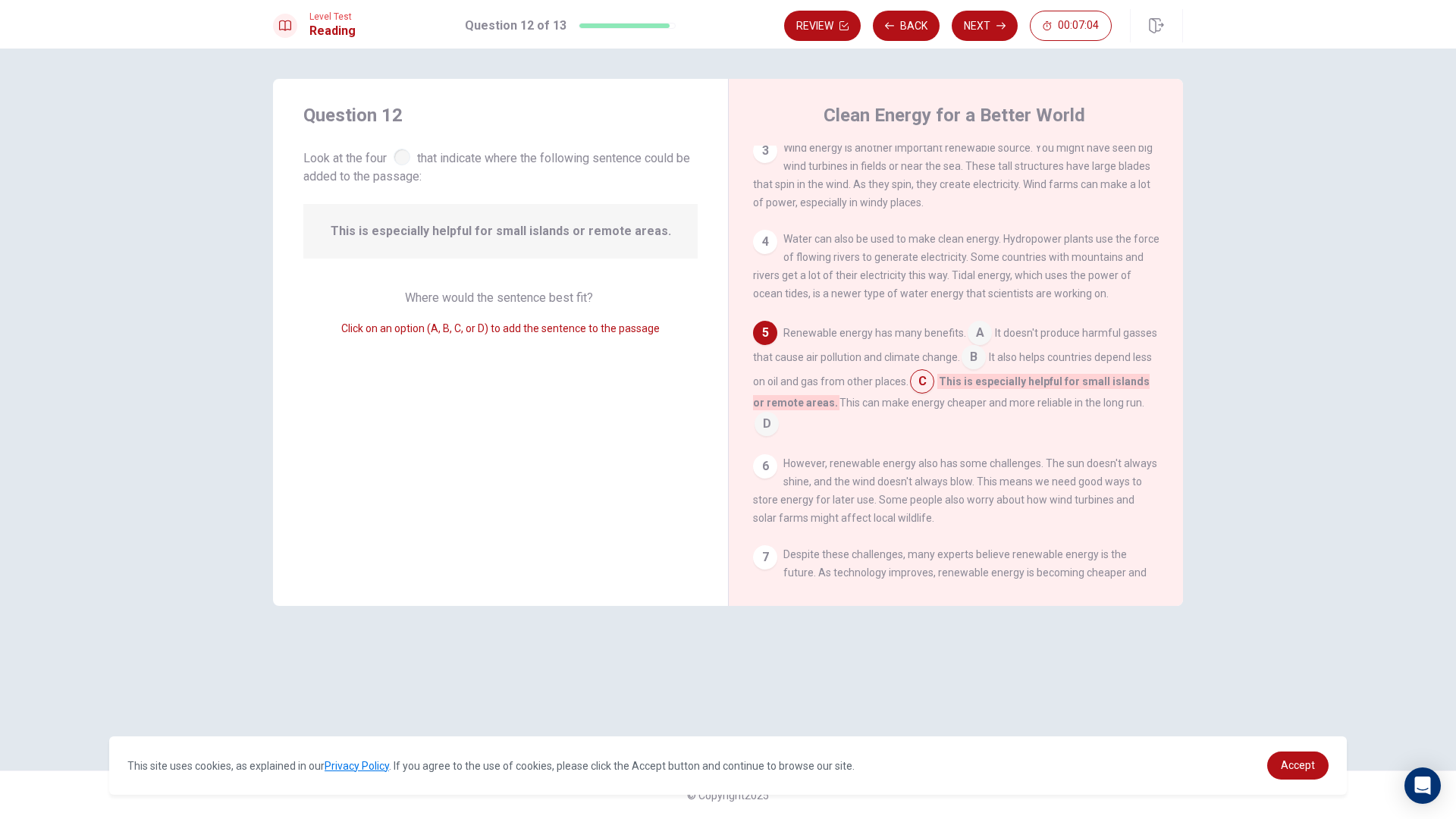
click at [998, 366] on div "Renewable energy has many benefits. A It doesn't produce harmful gasses that ca…" at bounding box center [956, 378] width 407 height 115
click at [986, 369] on input at bounding box center [973, 358] width 24 height 24
click at [975, 344] on input at bounding box center [979, 334] width 24 height 24
click at [766, 244] on div "4" at bounding box center [765, 241] width 24 height 24
drag, startPoint x: 770, startPoint y: 244, endPoint x: 786, endPoint y: 245, distance: 16.0
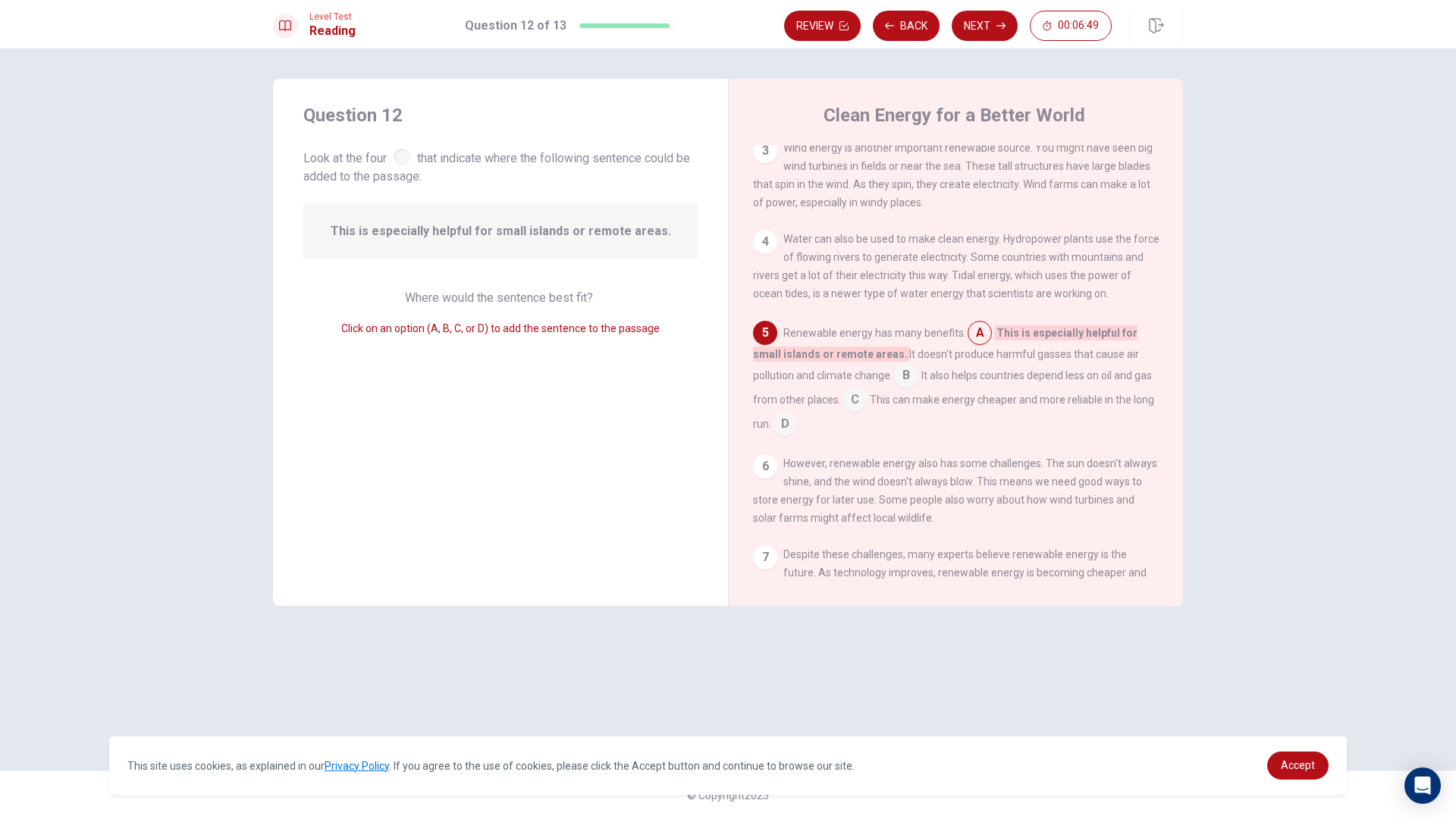
click at [772, 244] on div "4" at bounding box center [765, 241] width 24 height 24
drag, startPoint x: 786, startPoint y: 245, endPoint x: 777, endPoint y: 248, distance: 9.5
click at [785, 245] on span "Water can also be used to make clean energy. Hydropower plants use the force of…" at bounding box center [956, 266] width 407 height 67
click at [770, 254] on div "4" at bounding box center [765, 241] width 24 height 24
click at [765, 254] on div "4" at bounding box center [765, 241] width 24 height 24
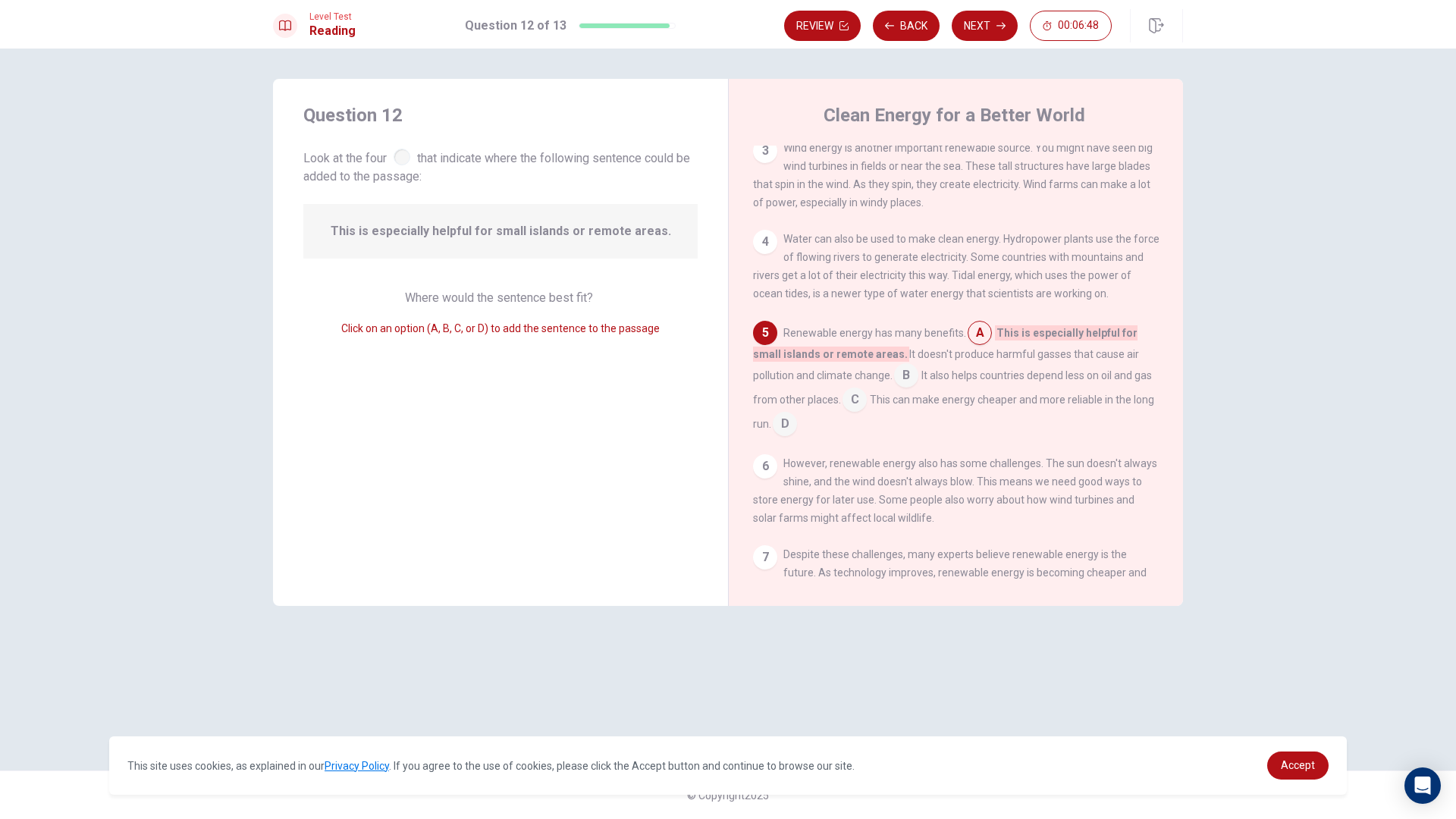
drag, startPoint x: 765, startPoint y: 255, endPoint x: 947, endPoint y: 329, distance: 196.5
click at [788, 269] on div "4 Water can also be used to make clean energy. Hydropower plants use the force …" at bounding box center [956, 266] width 407 height 72
click at [915, 386] on input at bounding box center [906, 376] width 24 height 24
click at [856, 413] on input at bounding box center [854, 400] width 24 height 24
click at [968, 342] on input at bounding box center [979, 334] width 24 height 24
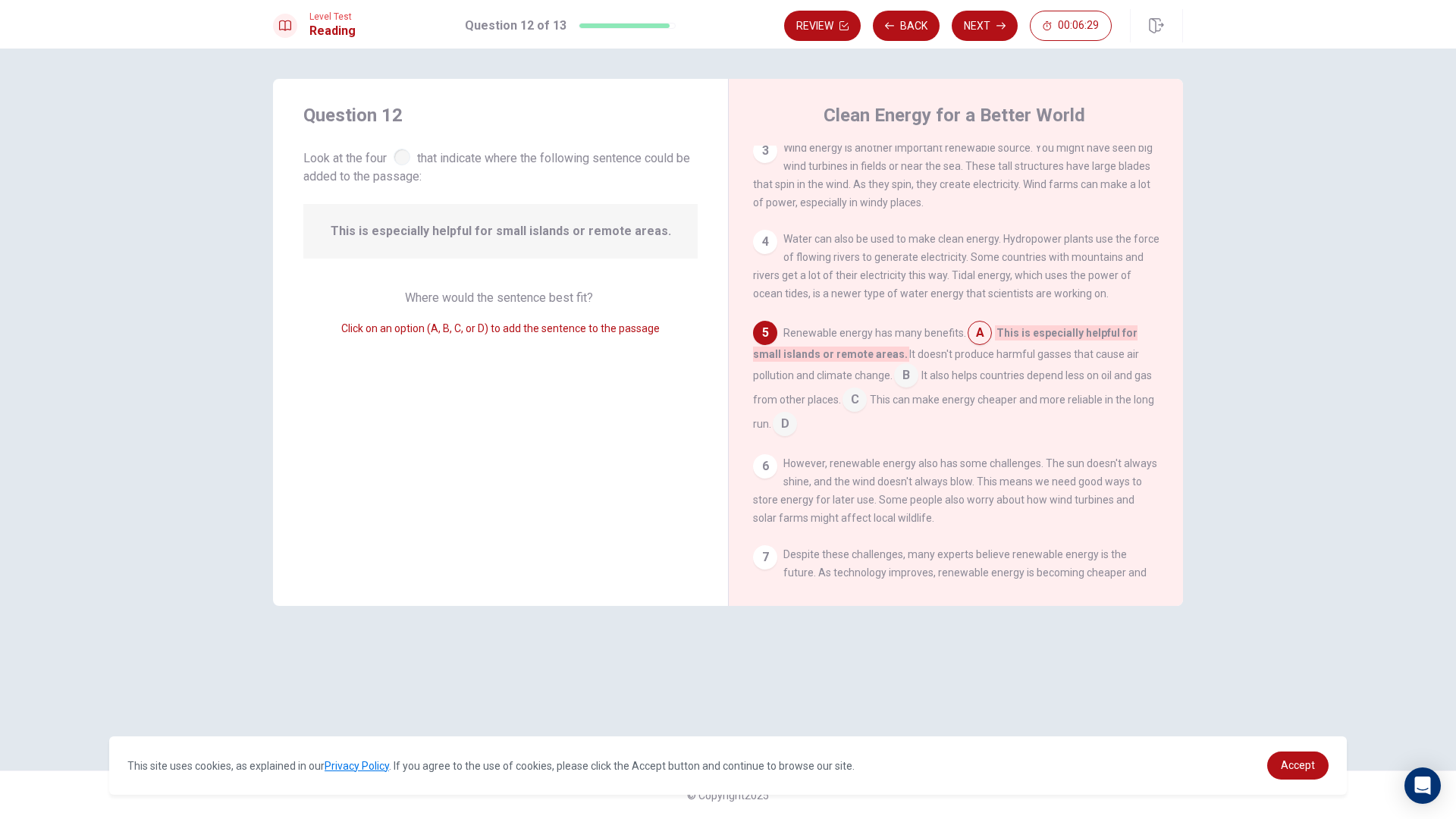
click at [915, 389] on input at bounding box center [906, 376] width 24 height 24
click at [843, 410] on input at bounding box center [854, 400] width 24 height 24
click at [779, 437] on input at bounding box center [766, 425] width 24 height 24
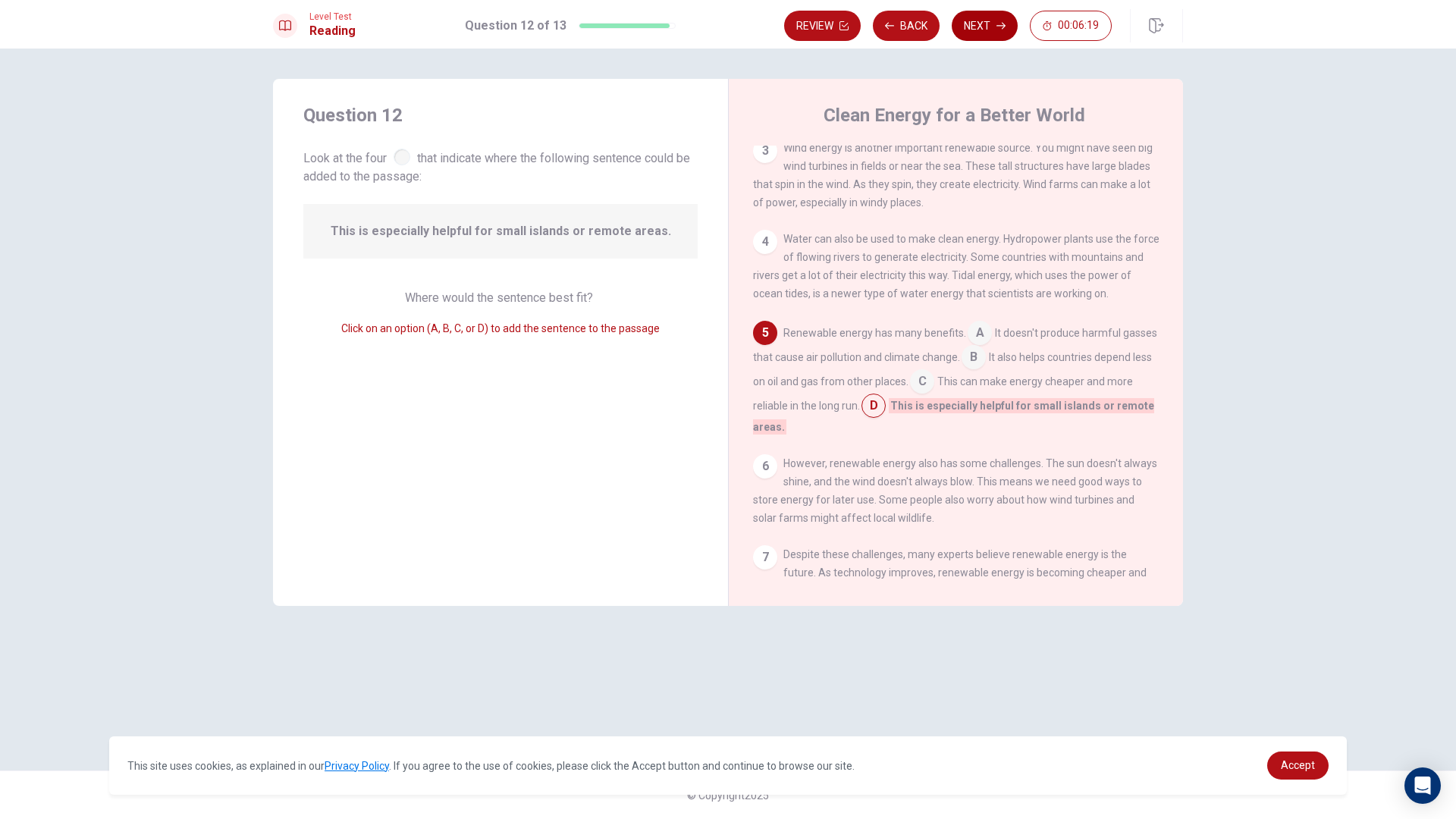
click at [1004, 30] on button "Next" at bounding box center [985, 25] width 66 height 30
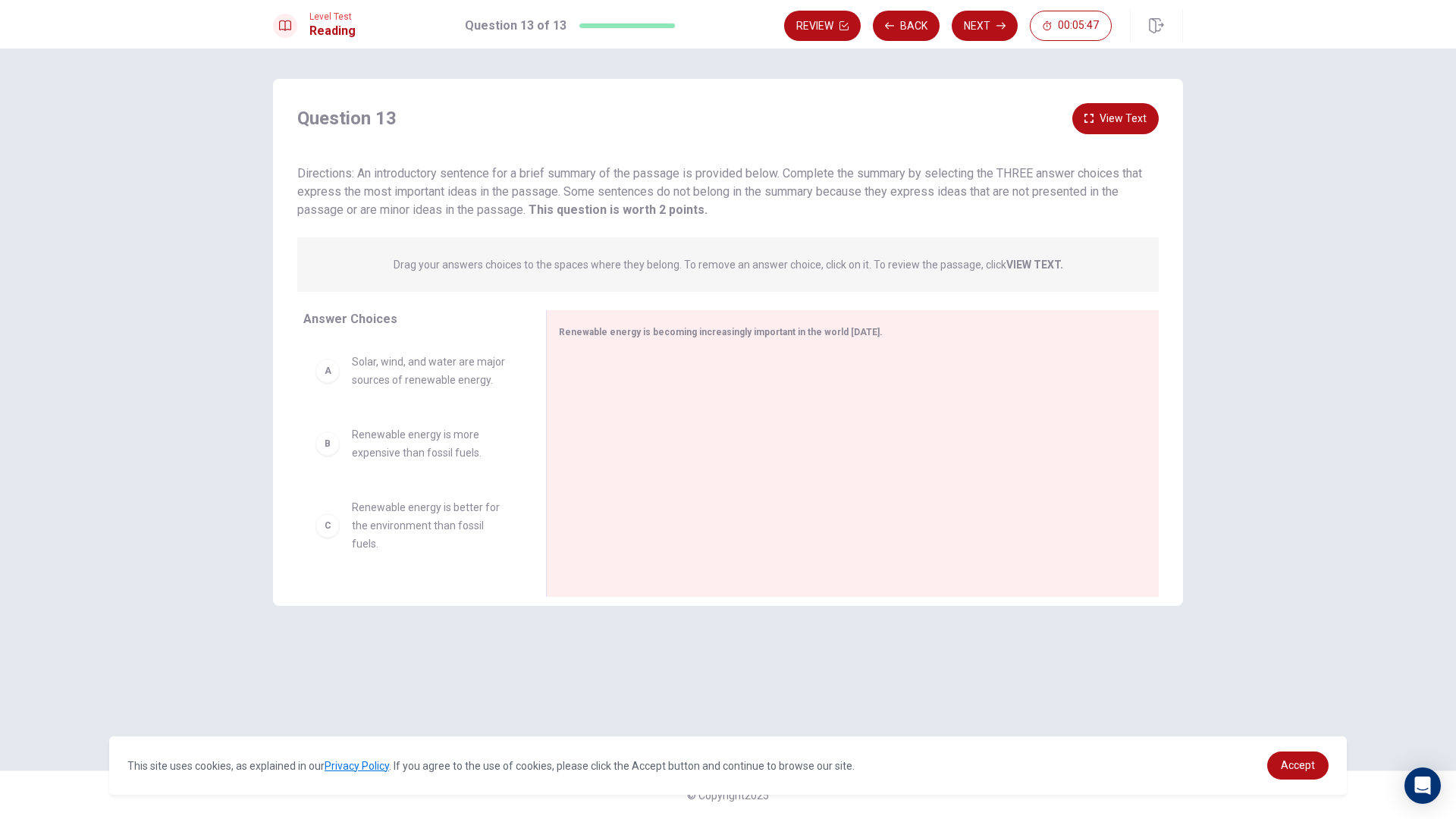
click at [334, 376] on div "A" at bounding box center [327, 370] width 24 height 24
click at [329, 376] on div "A Solar, wind, and water are major sources of renewable energy. B Renewable ene…" at bounding box center [412, 457] width 218 height 234
click at [325, 377] on div "B Renewable energy is more expensive than fossil fuels. C Renewable energy is b…" at bounding box center [412, 457] width 218 height 234
click at [328, 379] on div "B Renewable energy is more expensive than fossil fuels. C Renewable energy is b…" at bounding box center [412, 457] width 218 height 234
click at [328, 383] on div "B Renewable energy is more expensive than fossil fuels. C Renewable energy is b…" at bounding box center [412, 457] width 218 height 234
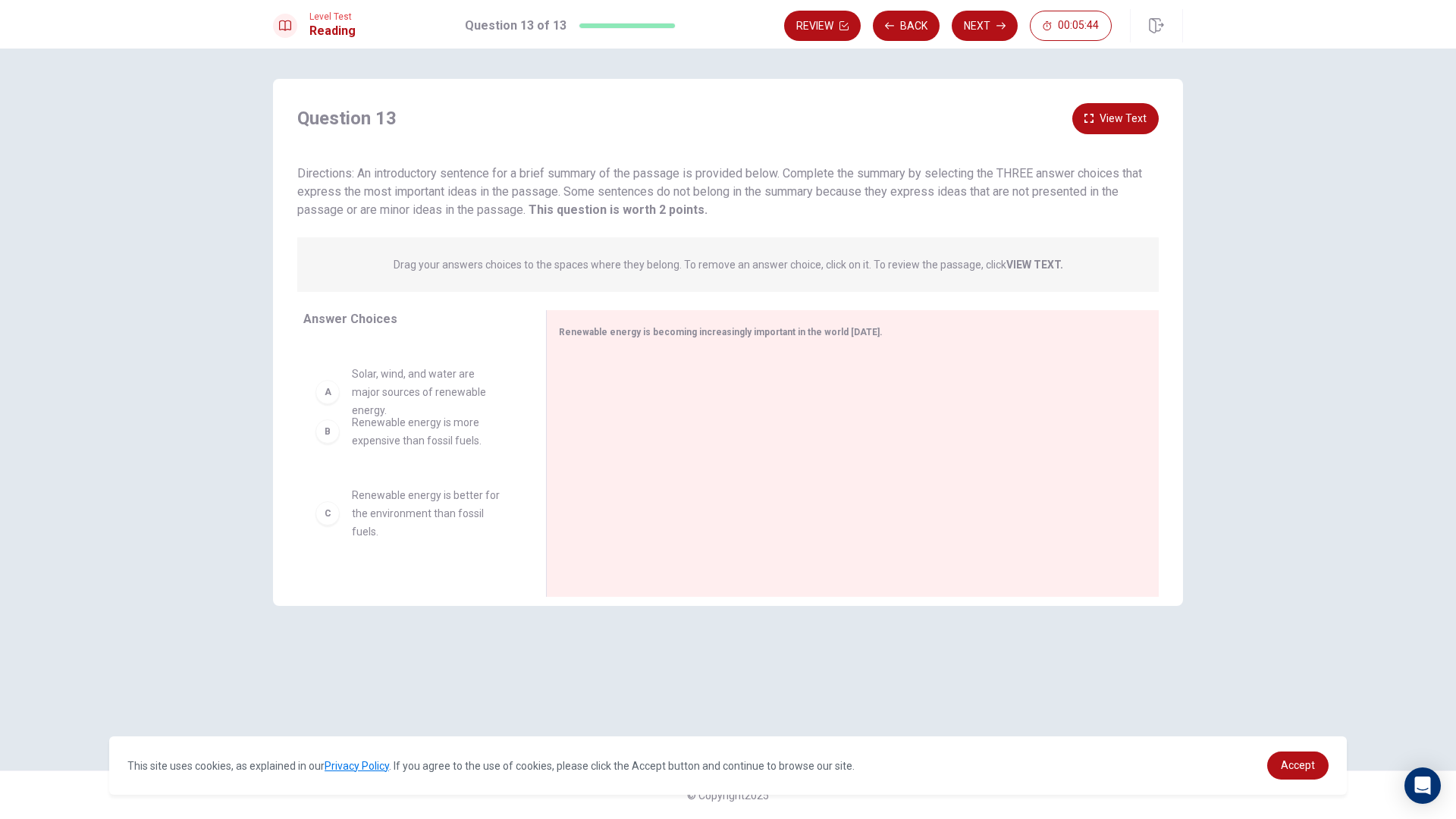
click at [328, 383] on div "B Renewable energy is more expensive than fossil fuels. C Renewable energy is b…" at bounding box center [412, 457] width 218 height 234
click at [326, 378] on div "A" at bounding box center [327, 370] width 24 height 24
drag, startPoint x: 326, startPoint y: 378, endPoint x: 630, endPoint y: 372, distance: 304.1
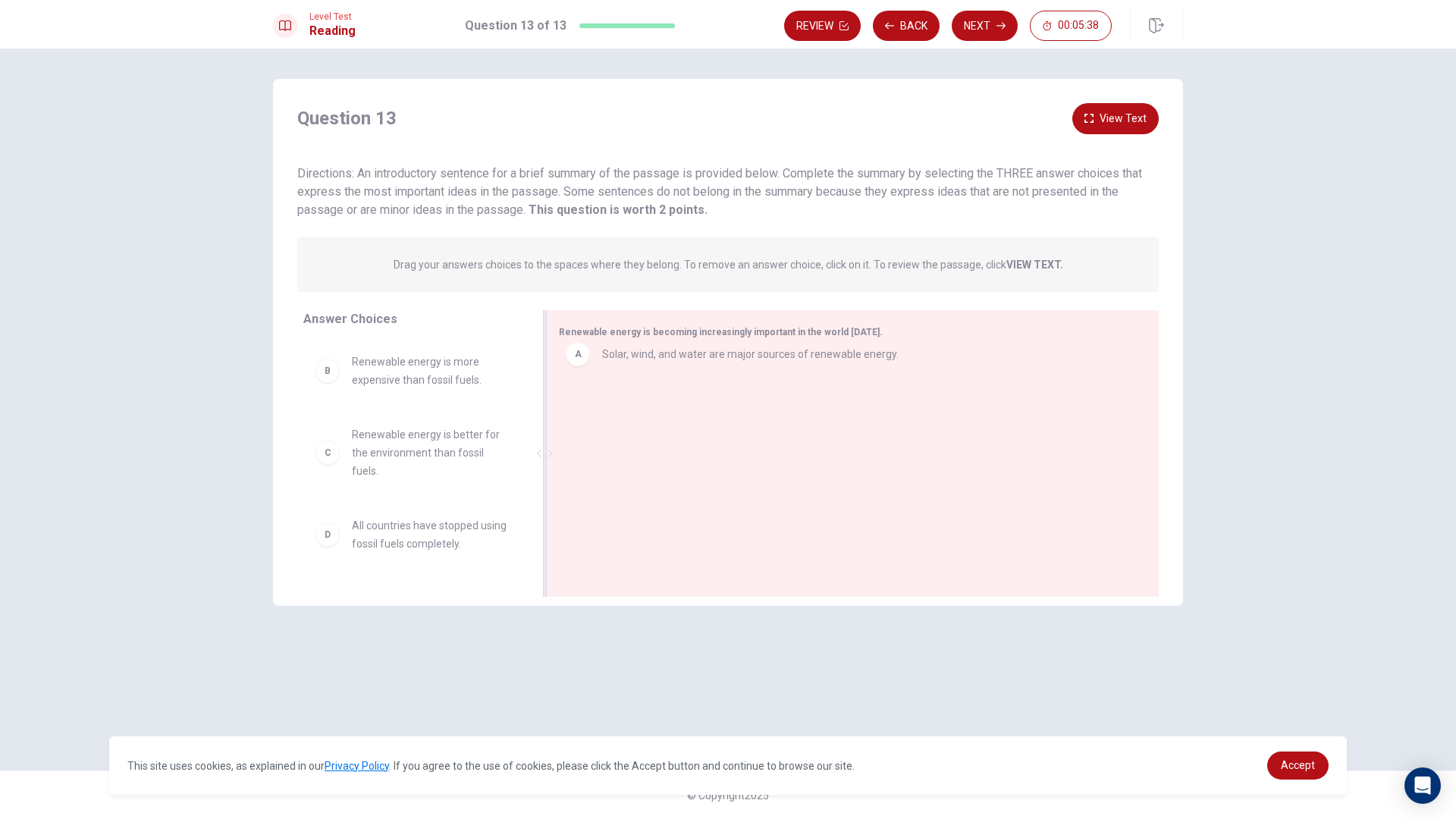
drag, startPoint x: 620, startPoint y: 380, endPoint x: 608, endPoint y: 356, distance: 26.8
drag, startPoint x: 382, startPoint y: 380, endPoint x: 650, endPoint y: 464, distance: 280.9
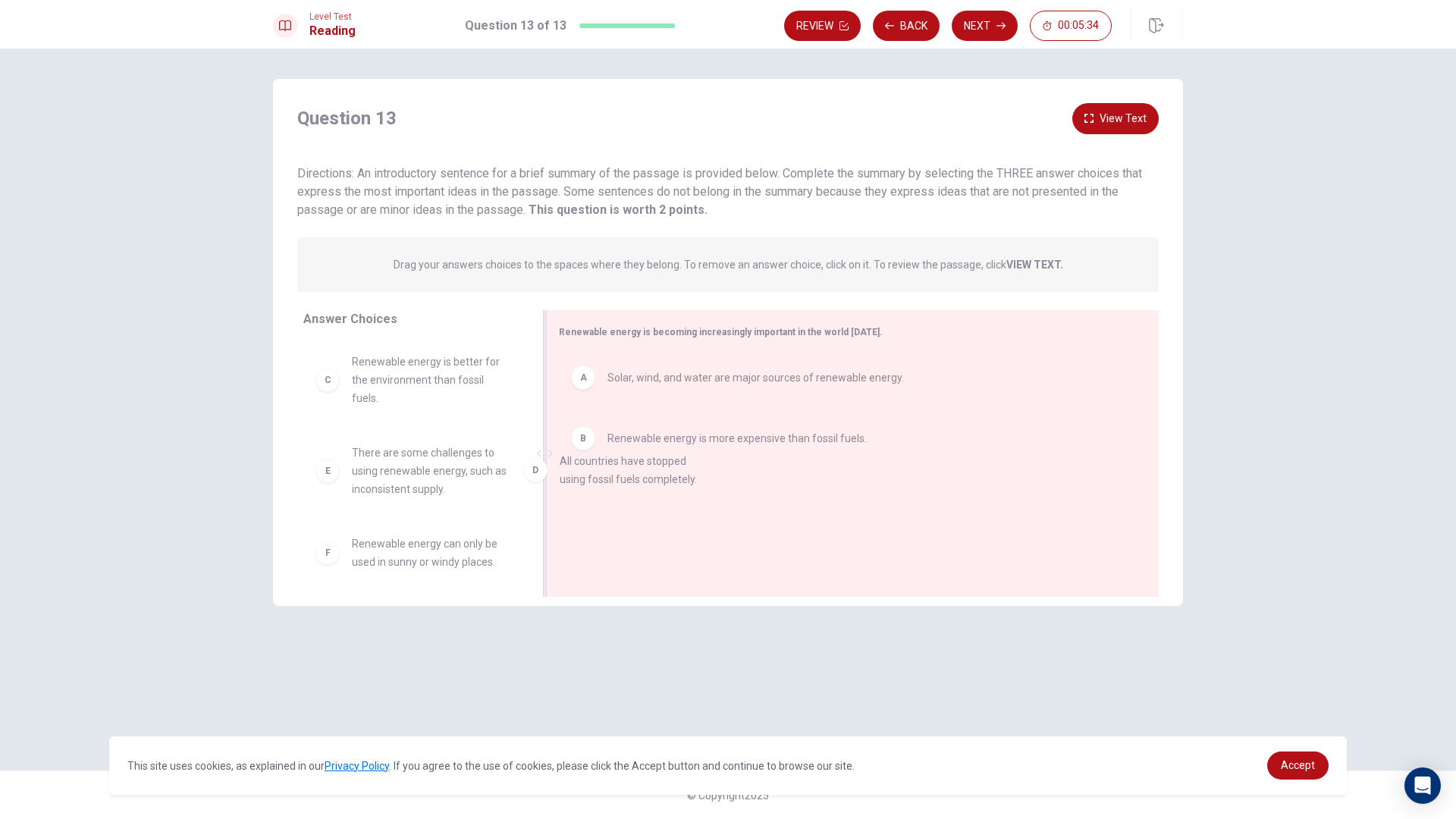
drag, startPoint x: 400, startPoint y: 469, endPoint x: 676, endPoint y: 494, distance: 277.1
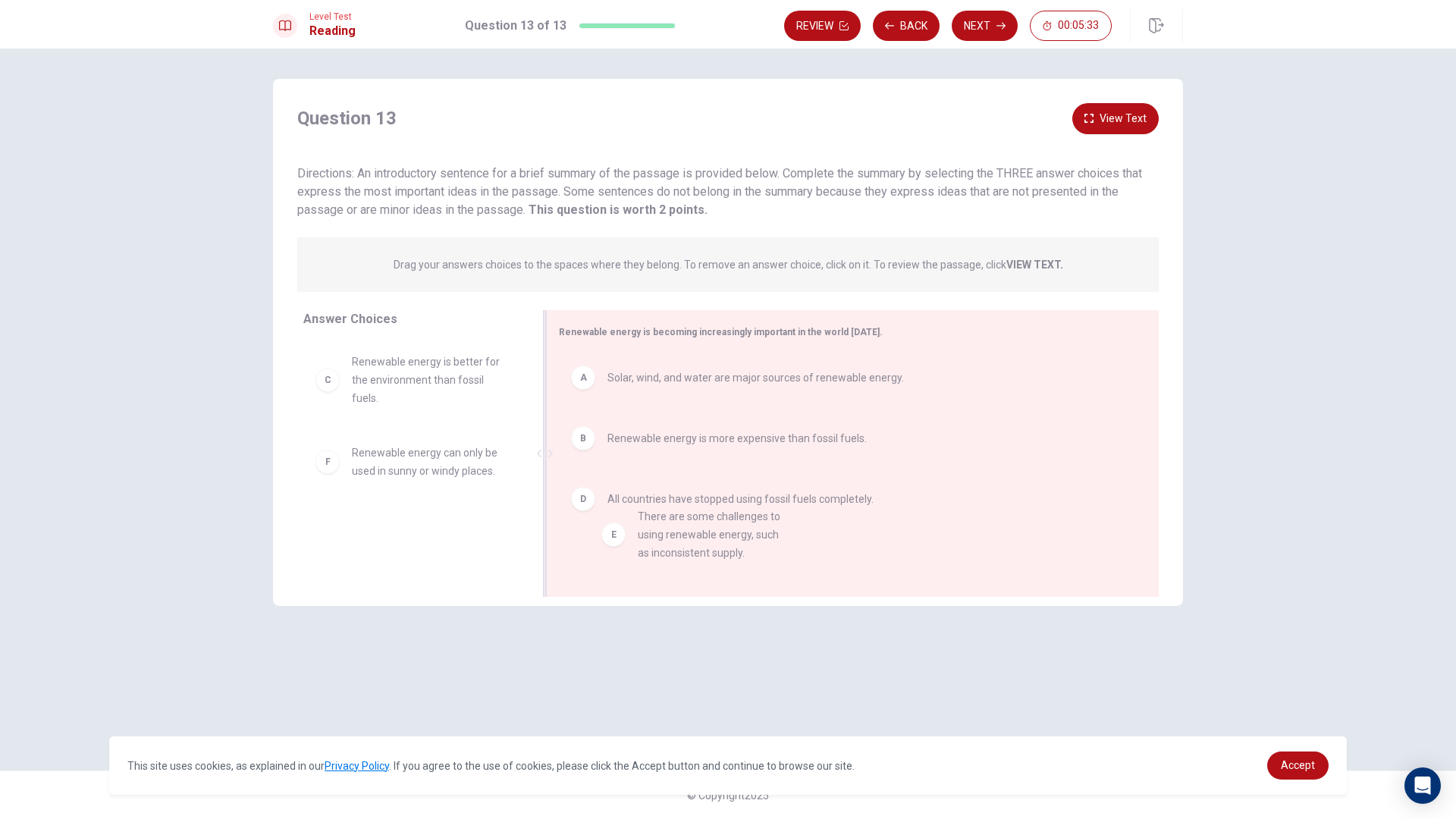
drag, startPoint x: 413, startPoint y: 489, endPoint x: 728, endPoint y: 558, distance: 322.5
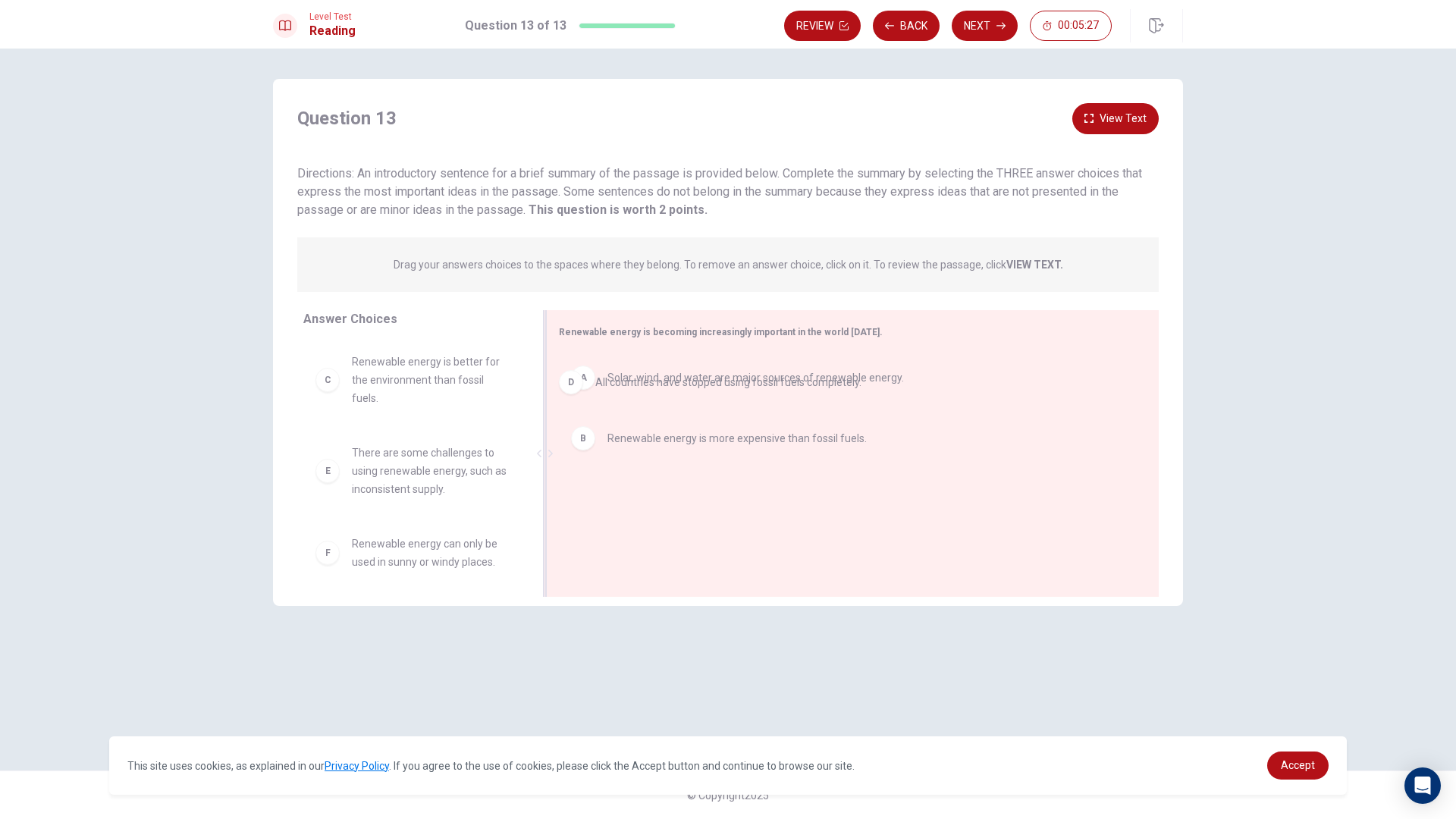
drag, startPoint x: 714, startPoint y: 506, endPoint x: 702, endPoint y: 371, distance: 135.5
click at [702, 371] on span "Solar, wind, and water are major sources of renewable energy." at bounding box center [755, 378] width 296 height 19
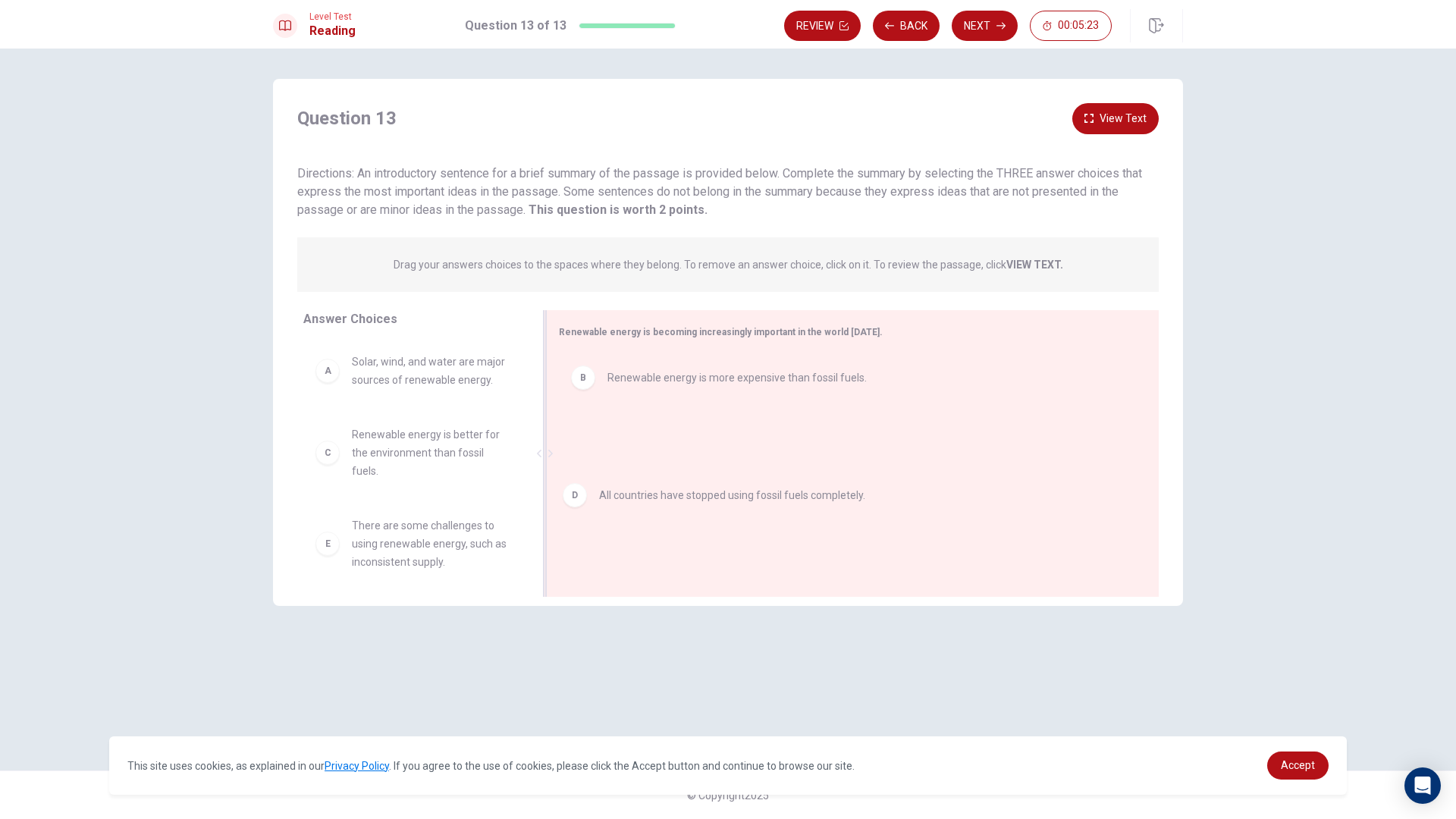
drag, startPoint x: 644, startPoint y: 443, endPoint x: 634, endPoint y: 514, distance: 71.7
click at [633, 443] on span "All countries have stopped using fossil fuels completely." at bounding box center [740, 438] width 266 height 19
click at [633, 432] on div "B Renewable energy is more expensive than fossil fuels." at bounding box center [846, 454] width 576 height 203
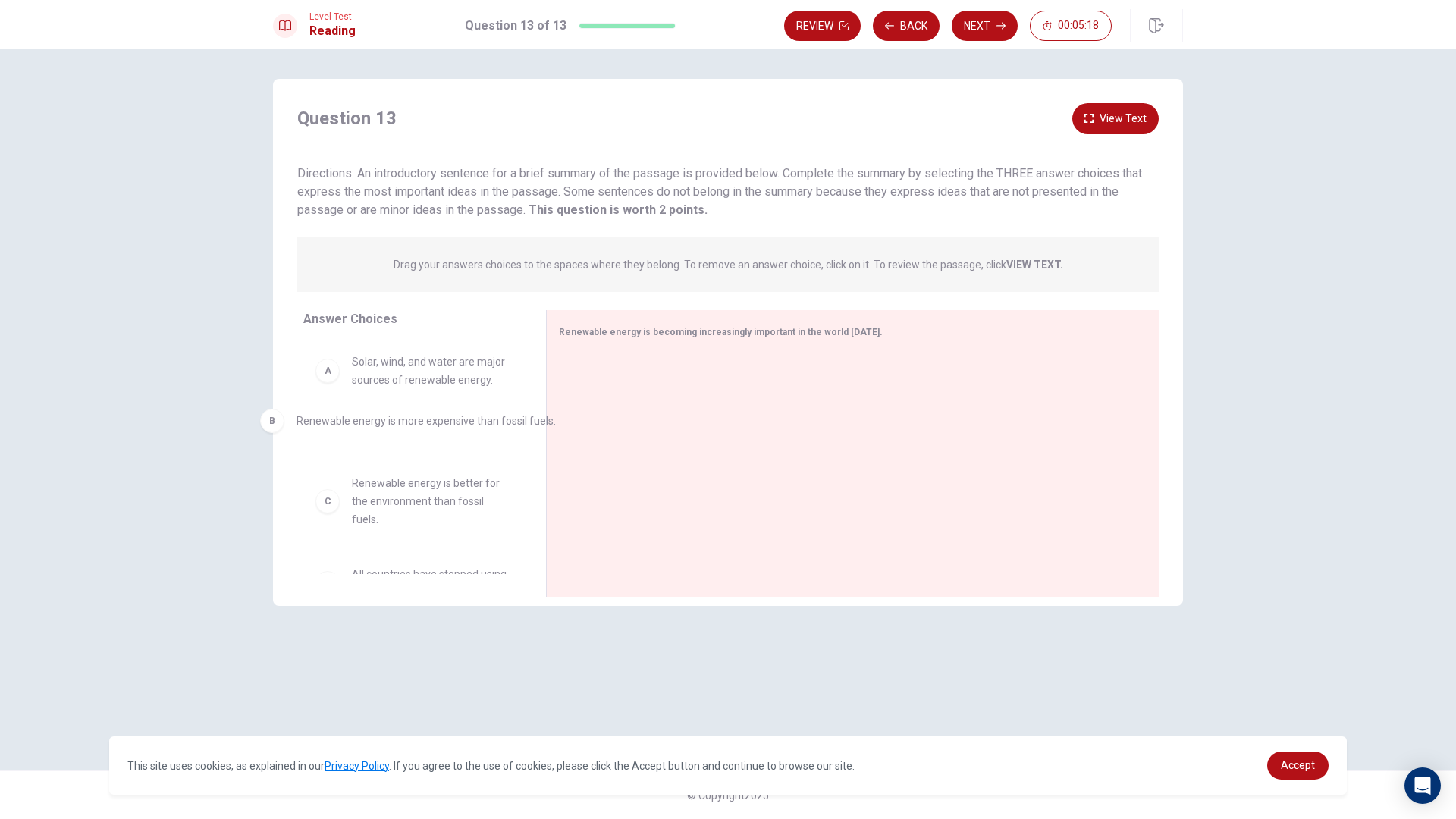
drag, startPoint x: 688, startPoint y: 376, endPoint x: 373, endPoint y: 426, distance: 318.9
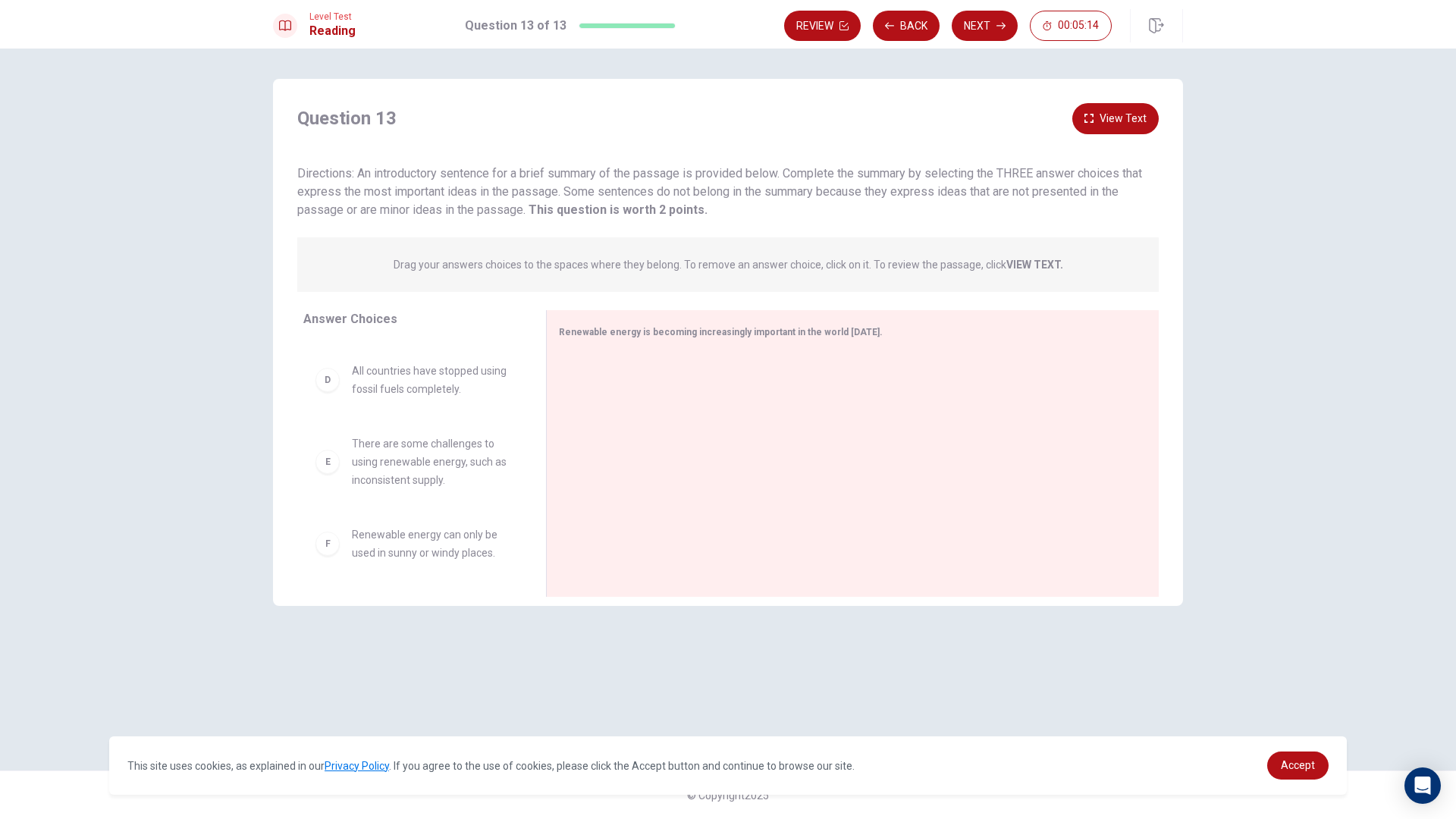
scroll to position [152, 0]
drag, startPoint x: 397, startPoint y: 445, endPoint x: 698, endPoint y: 368, distance: 310.7
drag, startPoint x: 409, startPoint y: 541, endPoint x: 684, endPoint y: 433, distance: 295.4
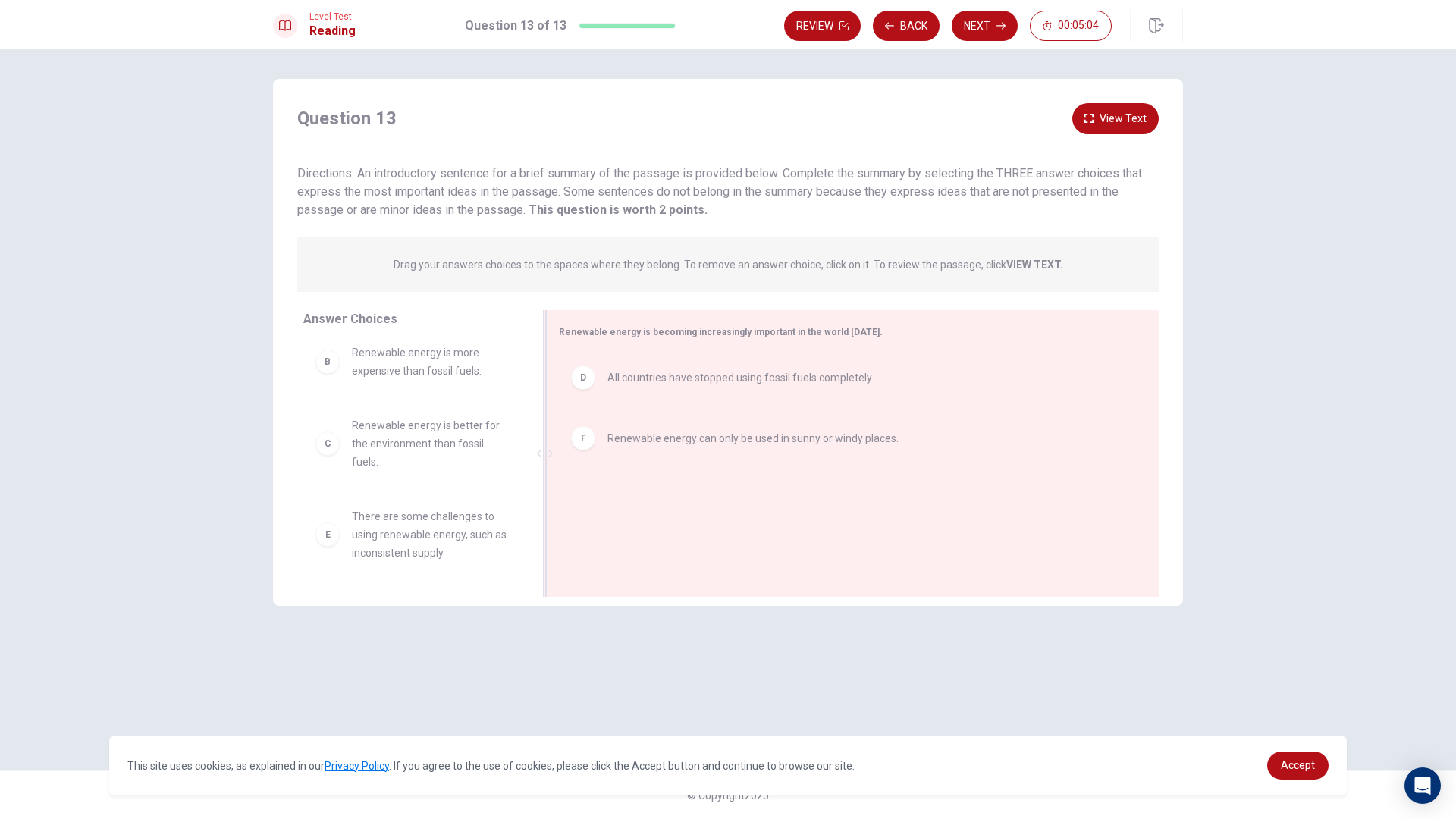
scroll to position [82, 0]
drag, startPoint x: 389, startPoint y: 447, endPoint x: 684, endPoint y: 511, distance: 301.9
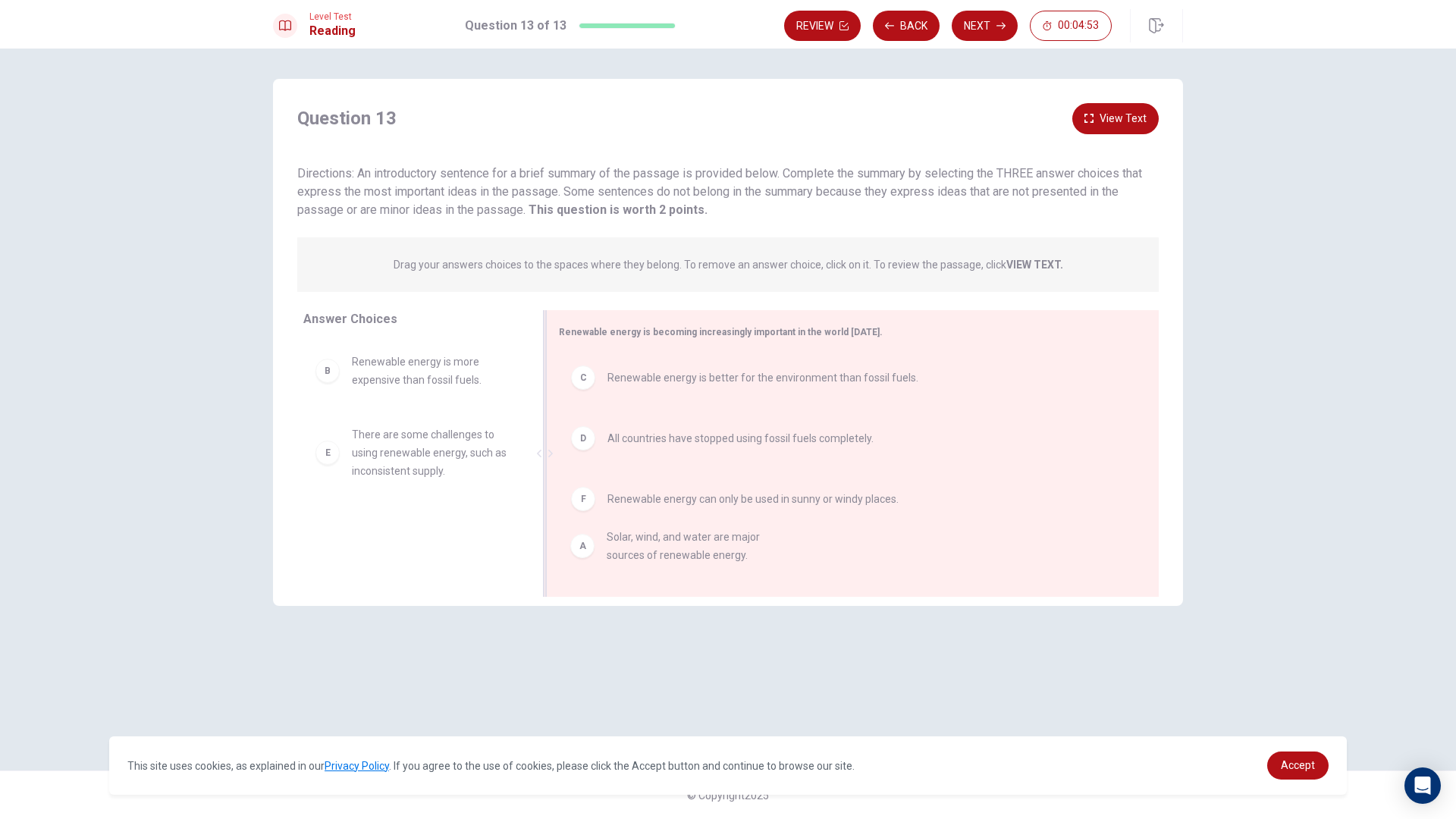
drag, startPoint x: 406, startPoint y: 374, endPoint x: 683, endPoint y: 562, distance: 334.8
drag, startPoint x: 404, startPoint y: 369, endPoint x: 653, endPoint y: 567, distance: 318.1
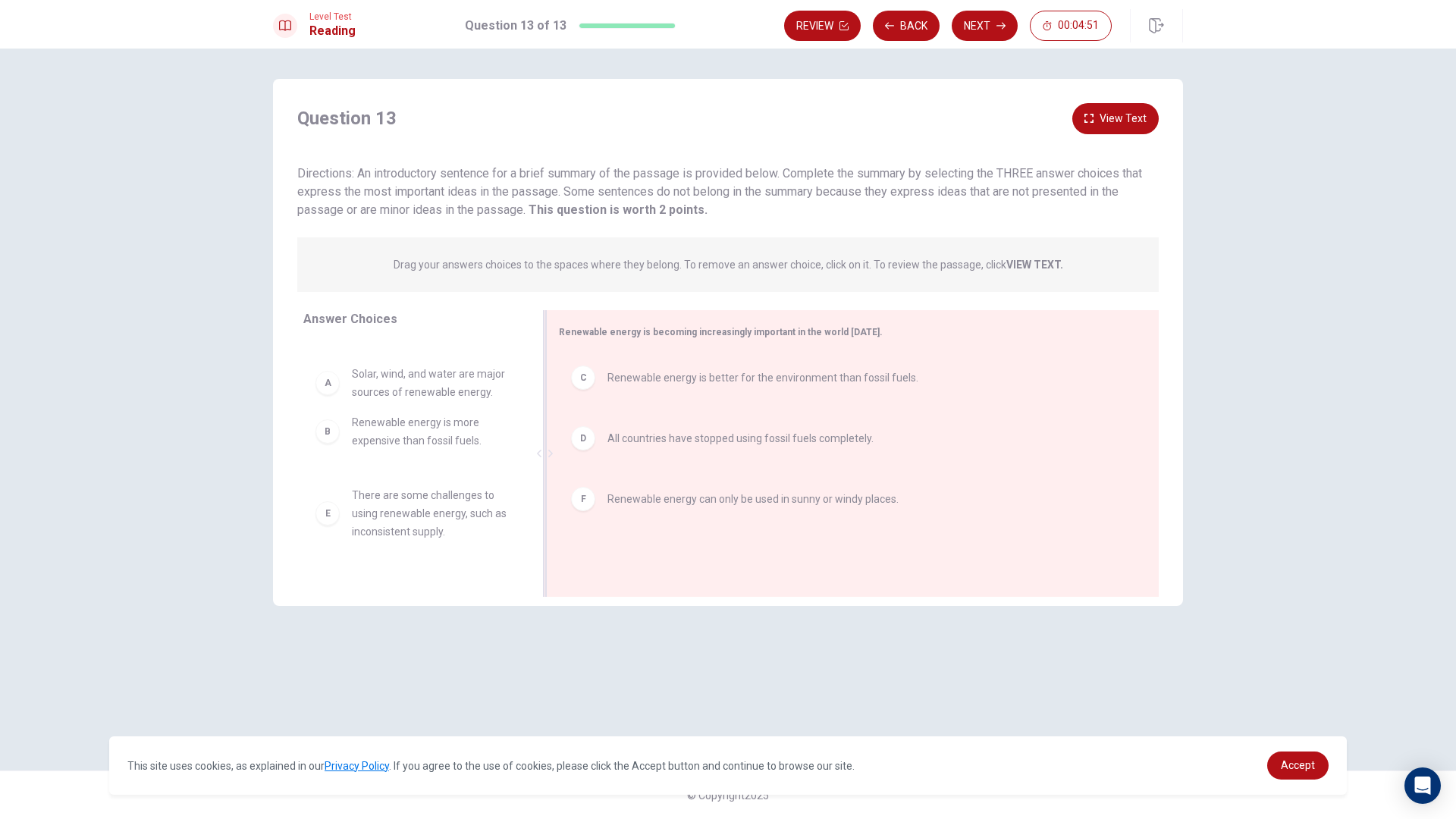
drag, startPoint x: 653, startPoint y: 567, endPoint x: 637, endPoint y: 546, distance: 26.4
click at [648, 556] on div "Renewable energy is becoming increasingly important in the world [DATE]. C Rene…" at bounding box center [853, 453] width 613 height 287
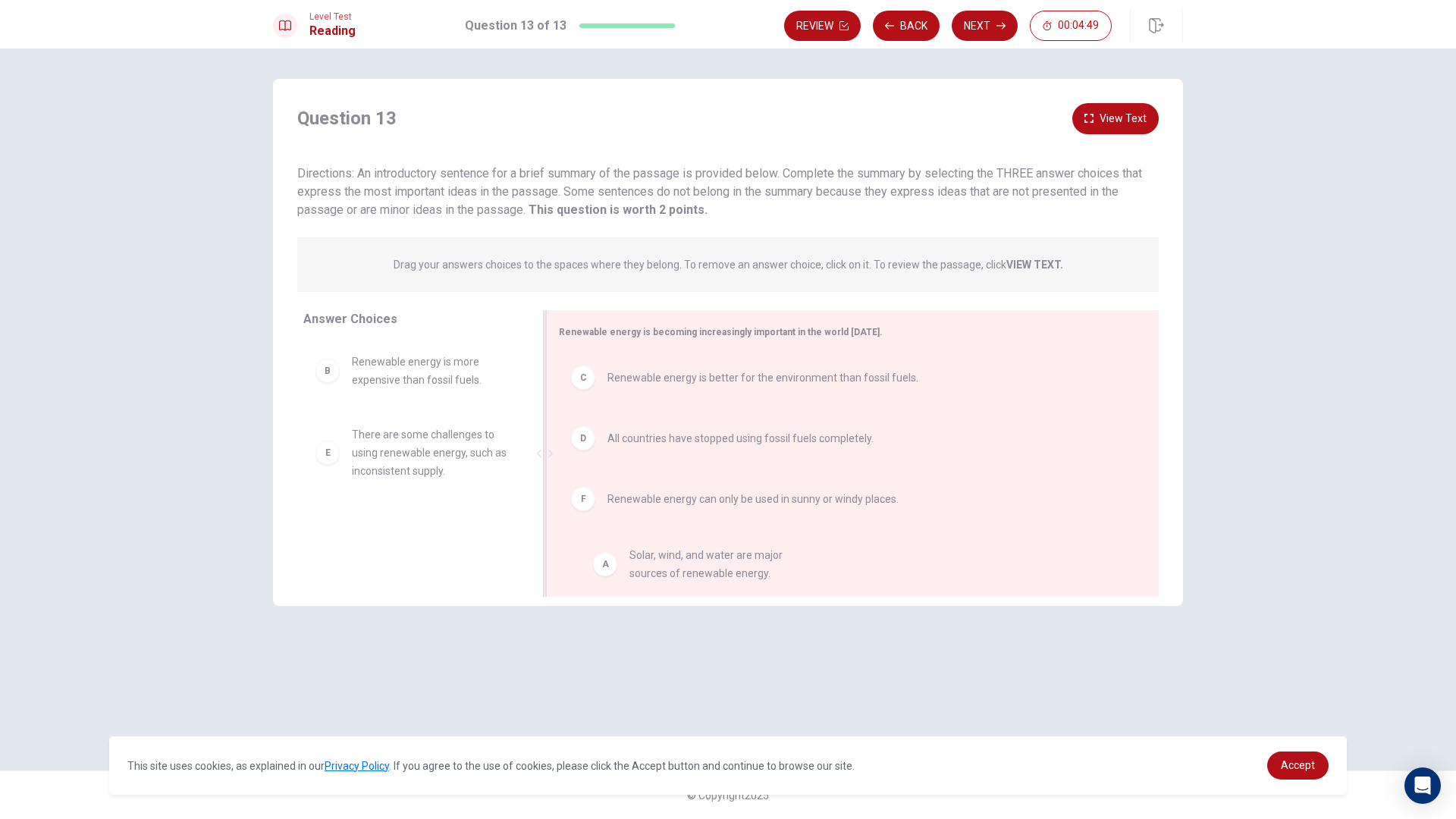
drag, startPoint x: 445, startPoint y: 383, endPoint x: 728, endPoint y: 576, distance: 342.5
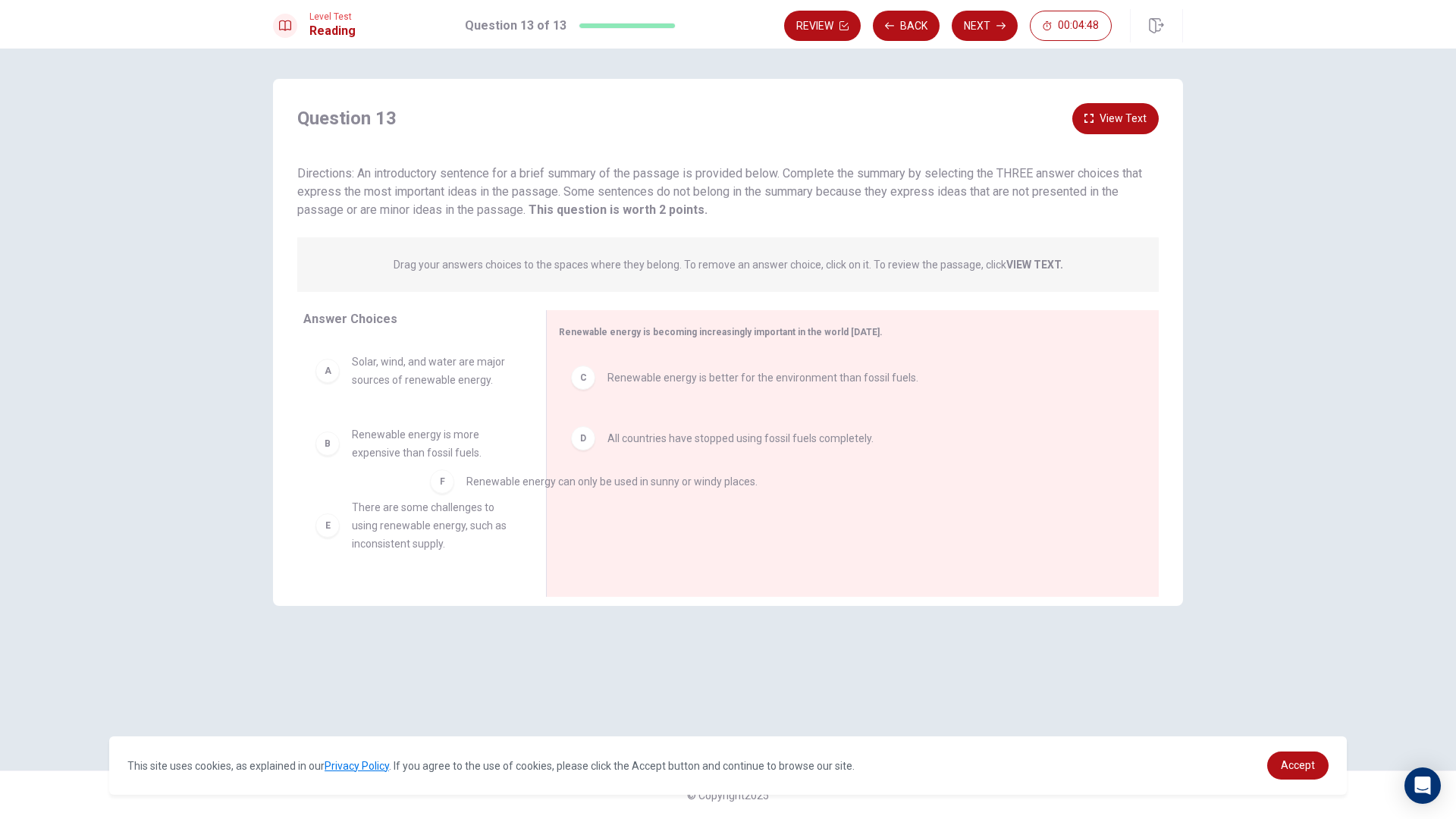
drag, startPoint x: 698, startPoint y: 504, endPoint x: 489, endPoint y: 482, distance: 210.2
click at [489, 482] on div "A Solar, wind, and water are major sources of renewable energy. B Renewable ene…" at bounding box center [412, 457] width 218 height 234
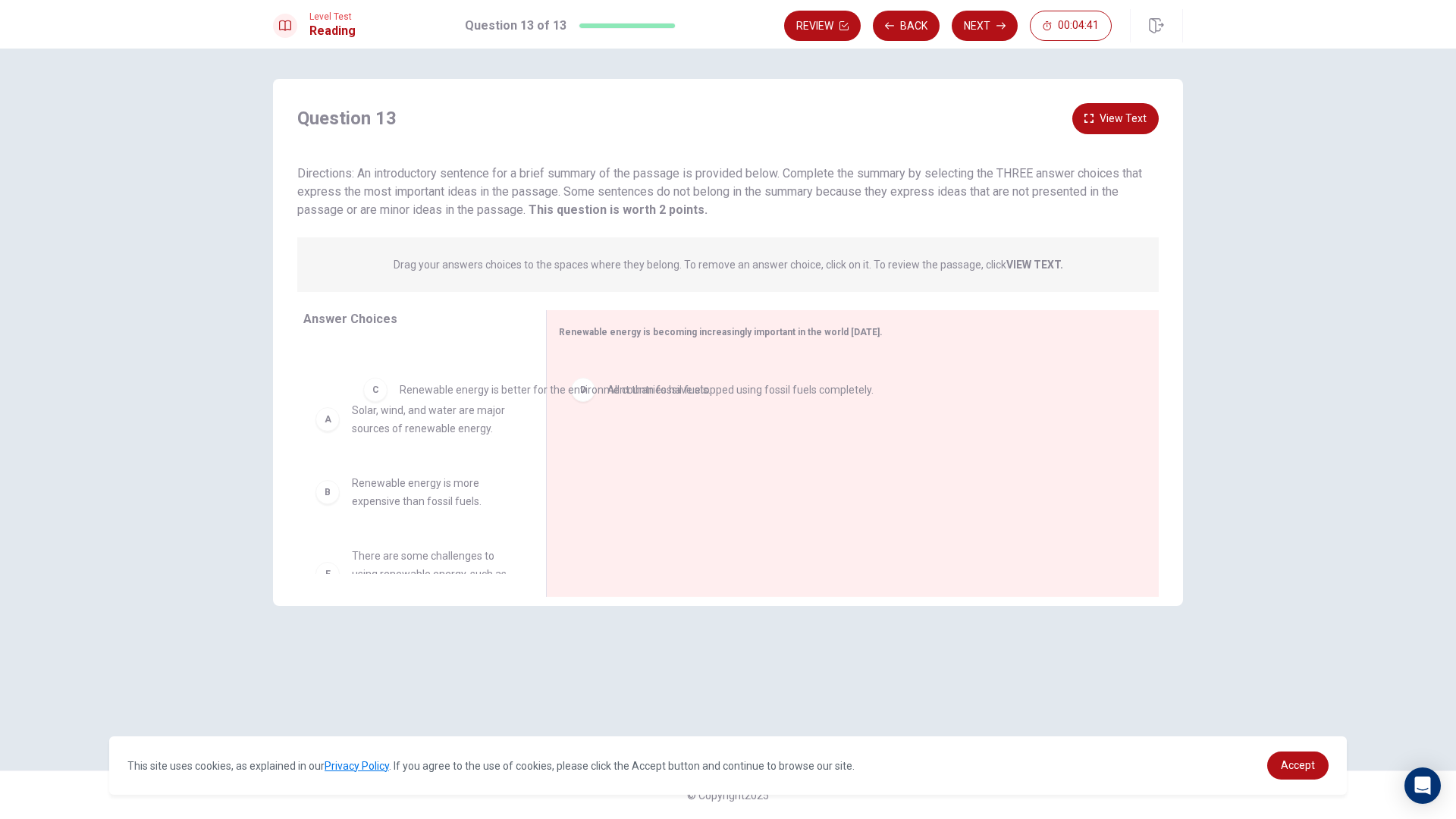
drag, startPoint x: 692, startPoint y: 388, endPoint x: 421, endPoint y: 400, distance: 271.3
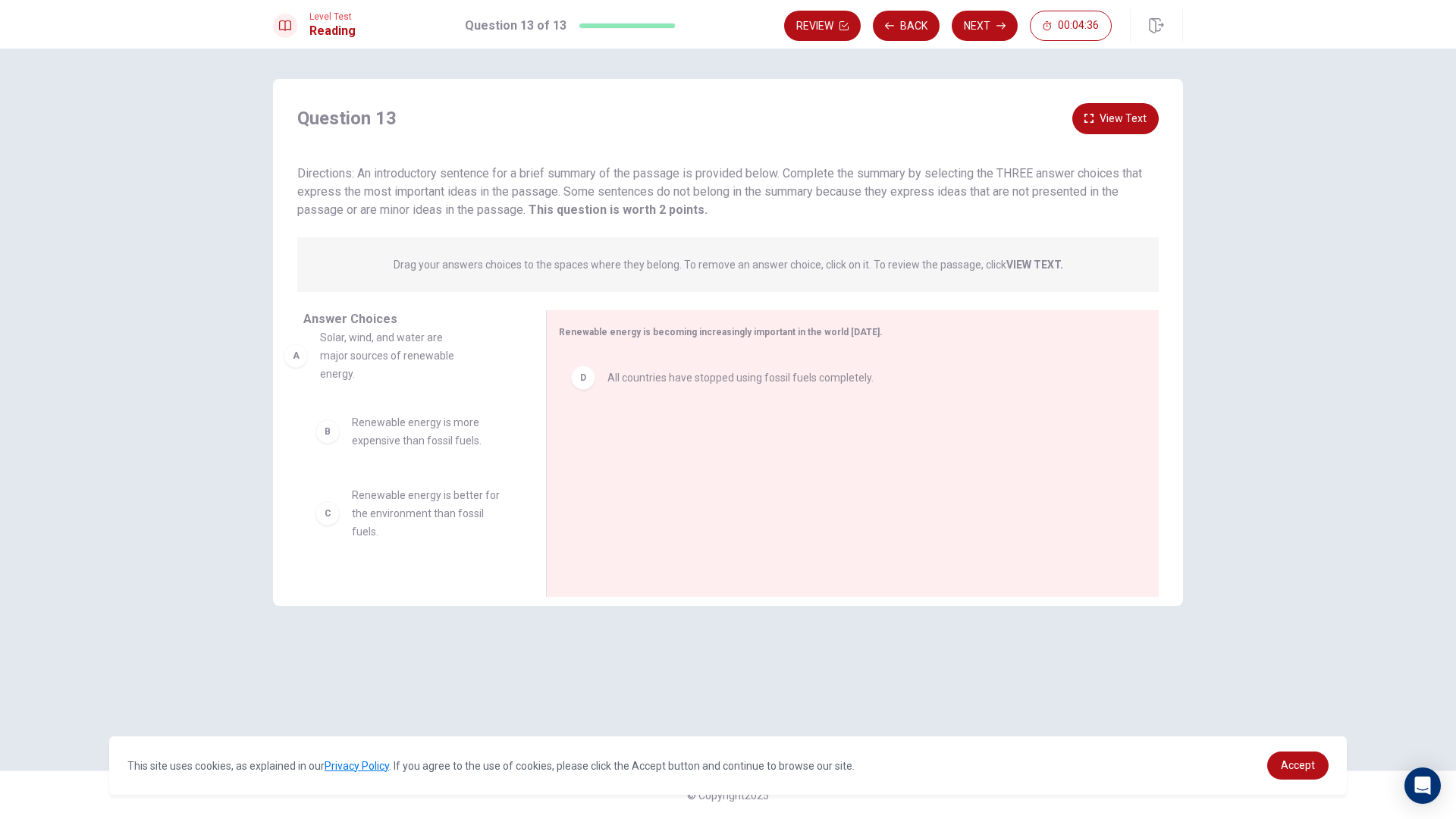
drag, startPoint x: 424, startPoint y: 386, endPoint x: 404, endPoint y: 366, distance: 28.3
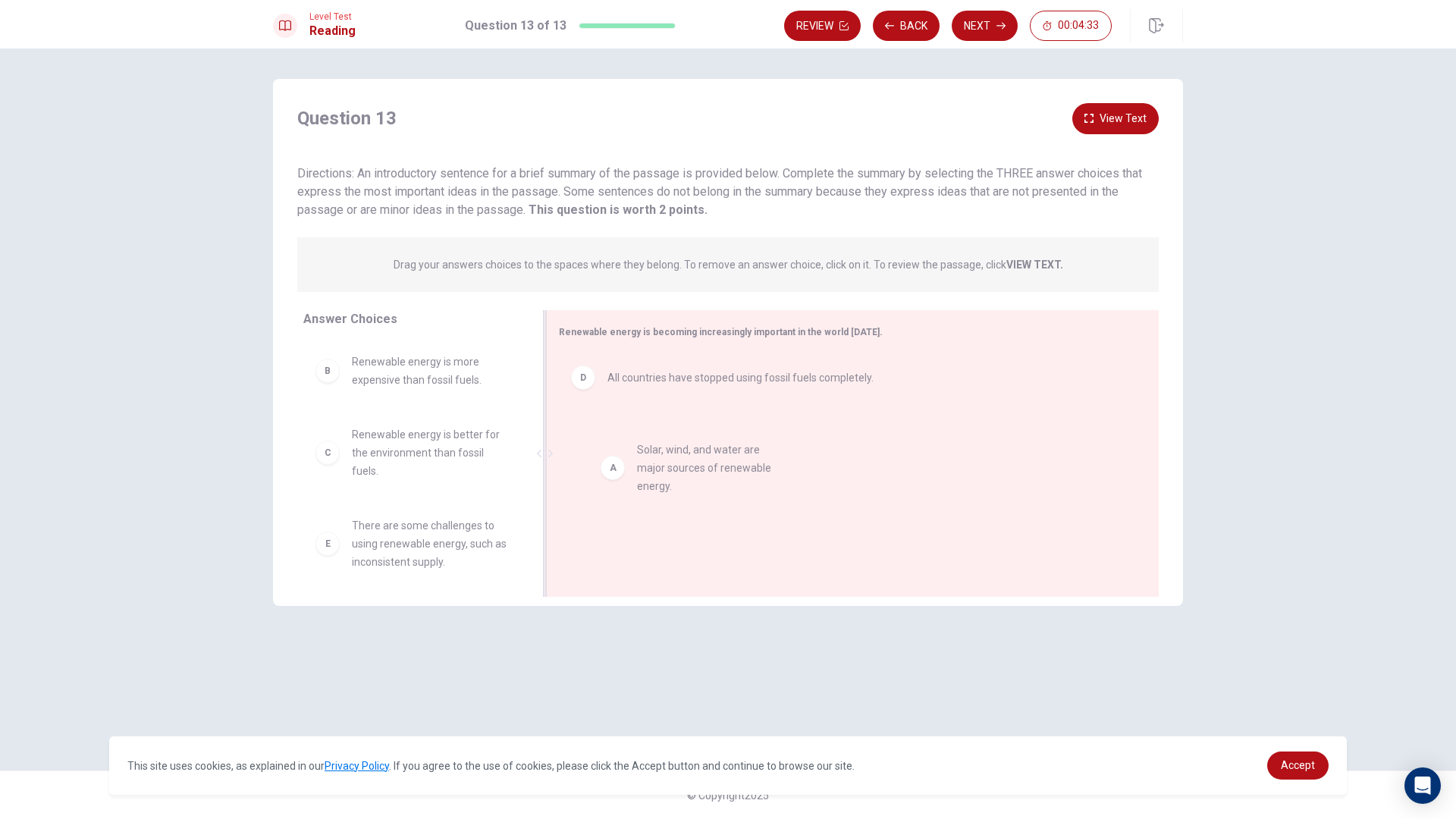
drag, startPoint x: 703, startPoint y: 460, endPoint x: 695, endPoint y: 462, distance: 8.2
drag, startPoint x: 387, startPoint y: 456, endPoint x: 671, endPoint y: 518, distance: 290.7
click at [974, 9] on div "Review Back Next 00:04:19" at bounding box center [983, 25] width 399 height 33
click at [975, 19] on button "Next" at bounding box center [985, 25] width 66 height 30
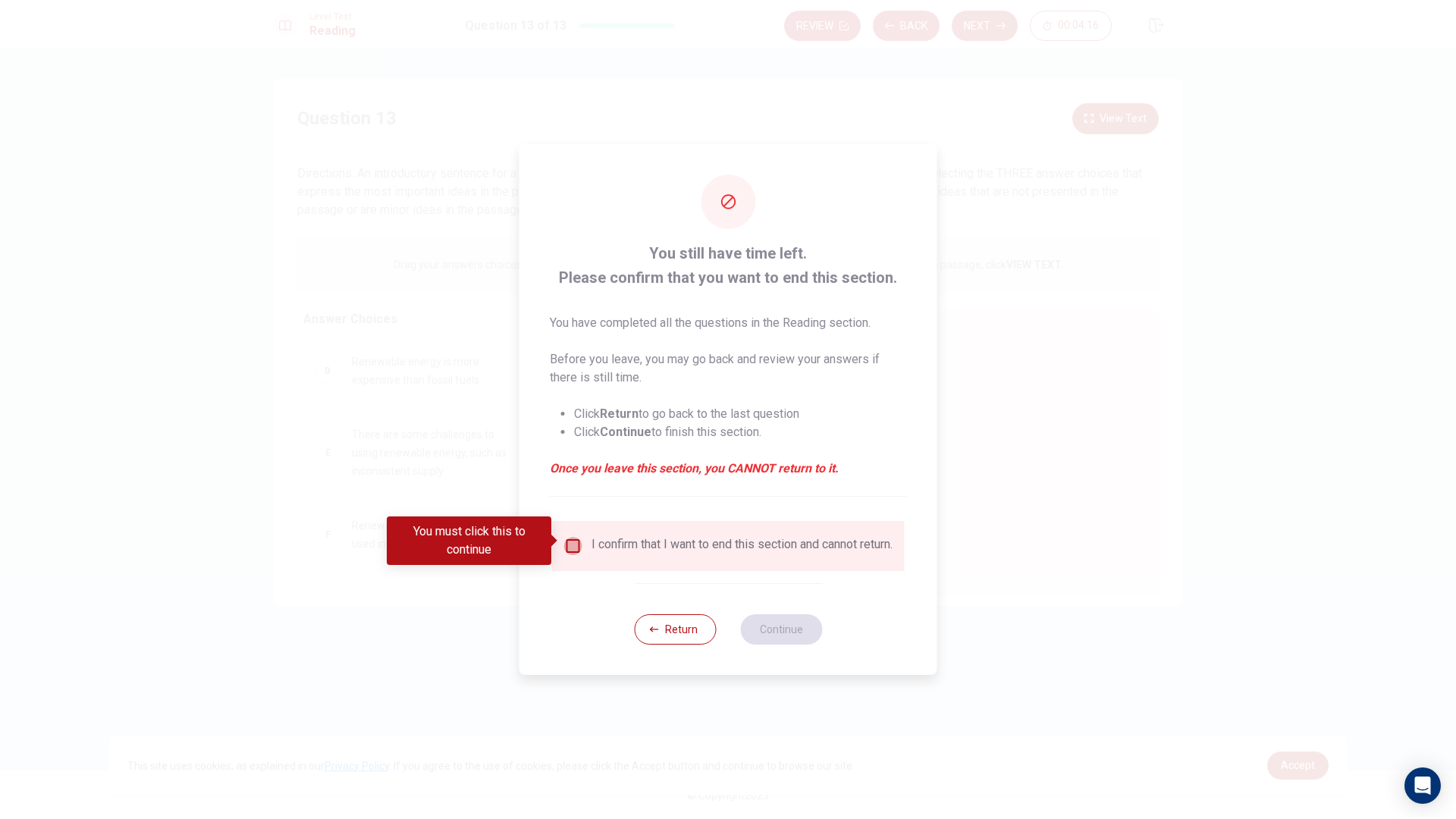
click at [576, 548] on input "You must click this to continue" at bounding box center [573, 546] width 19 height 19
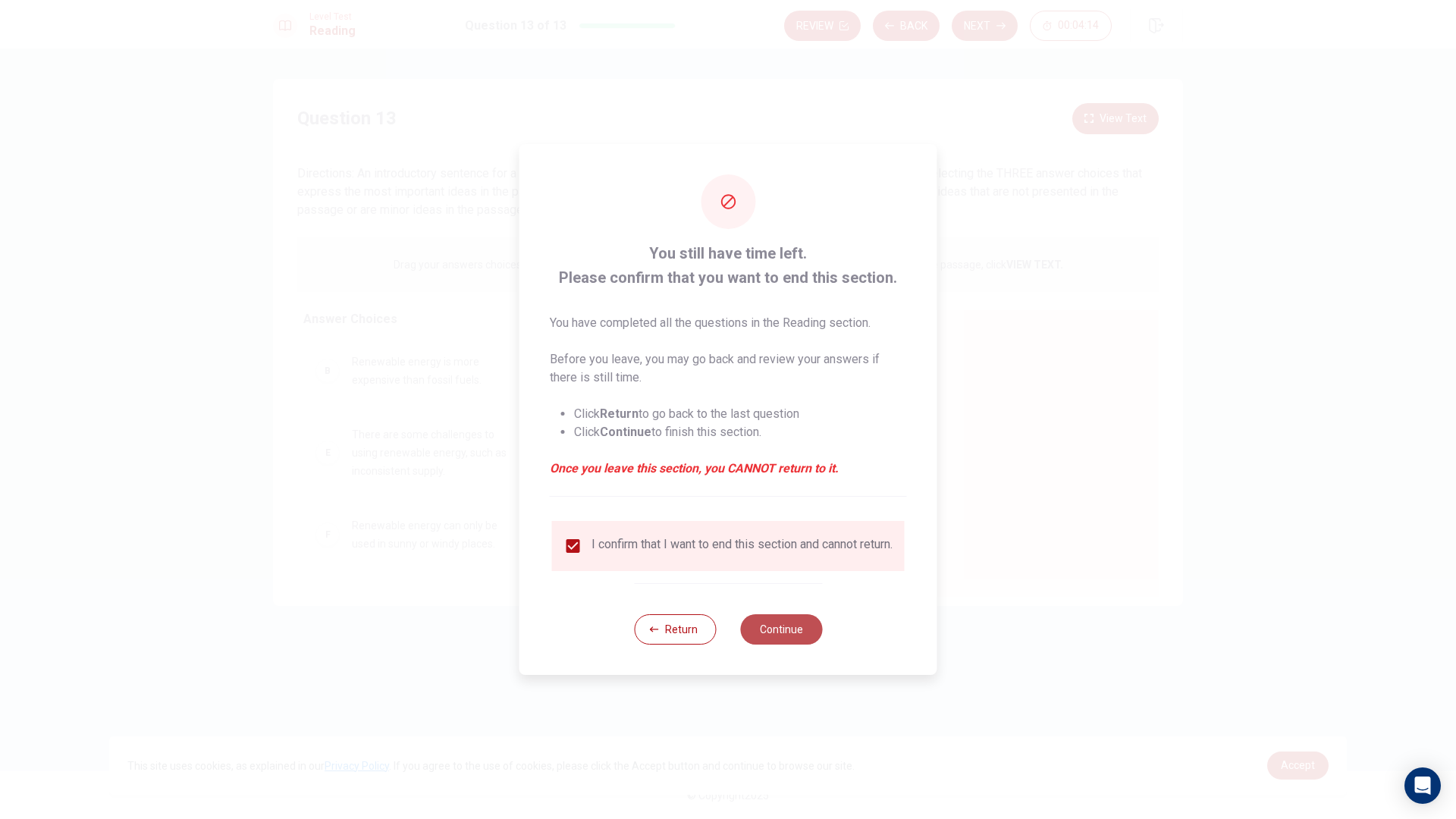
click at [770, 639] on button "Continue" at bounding box center [781, 629] width 82 height 30
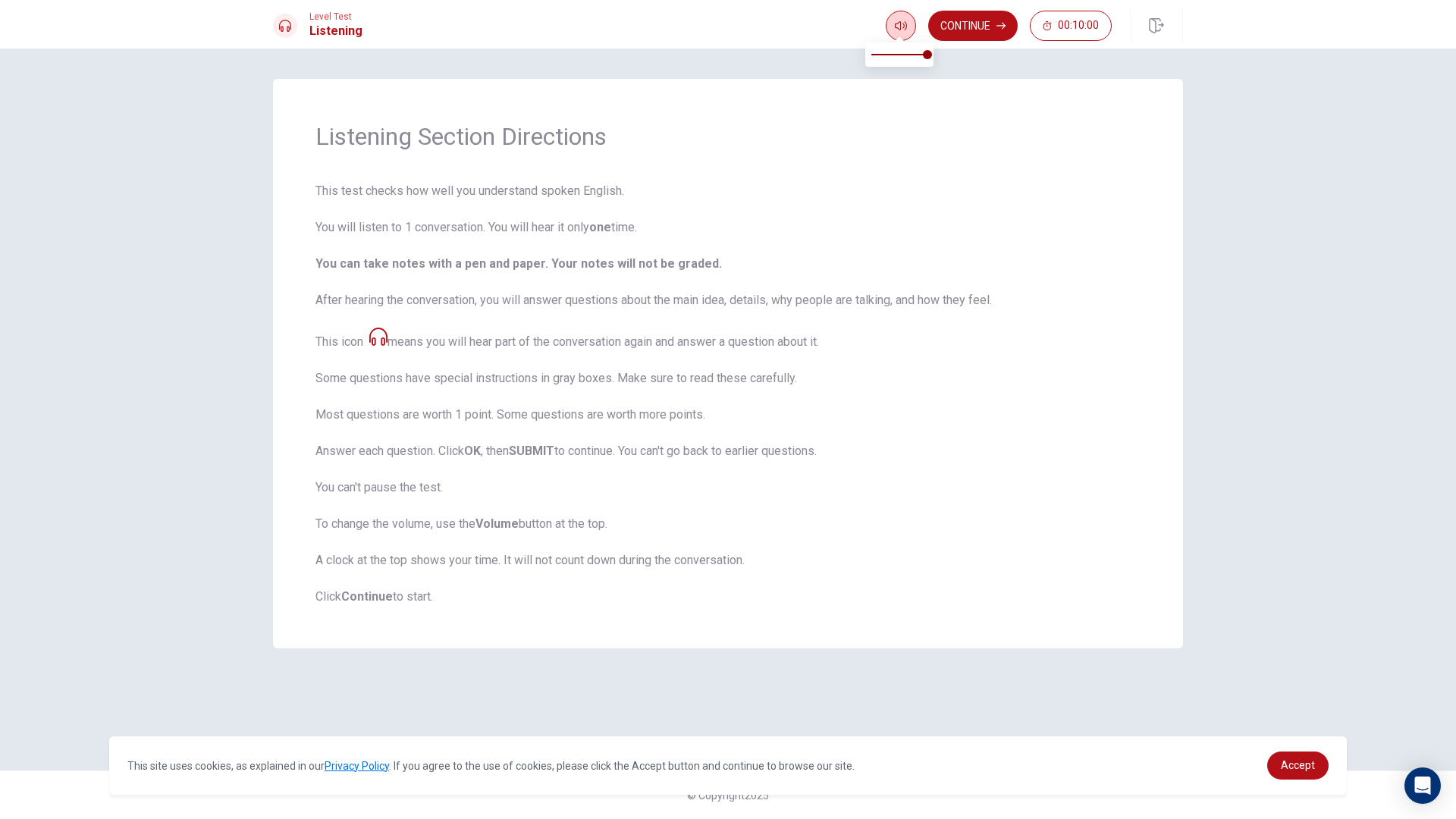
click at [899, 15] on button "button" at bounding box center [900, 25] width 30 height 30
click at [901, 22] on icon "button" at bounding box center [901, 26] width 12 height 12
click at [964, 24] on button "Continue" at bounding box center [973, 25] width 90 height 30
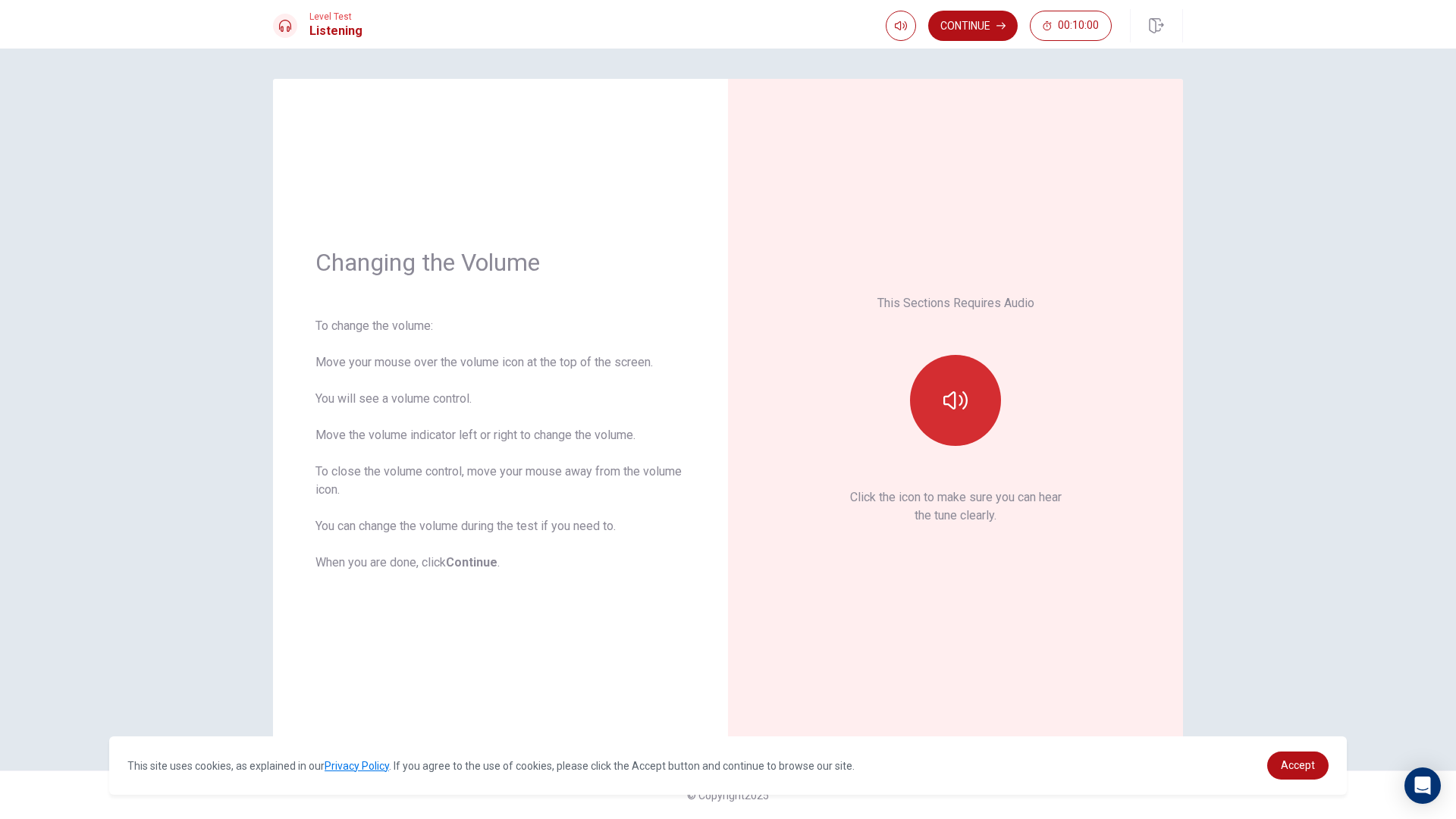
click at [968, 396] on button "button" at bounding box center [956, 400] width 91 height 91
click at [975, 25] on button "Continue" at bounding box center [973, 25] width 90 height 30
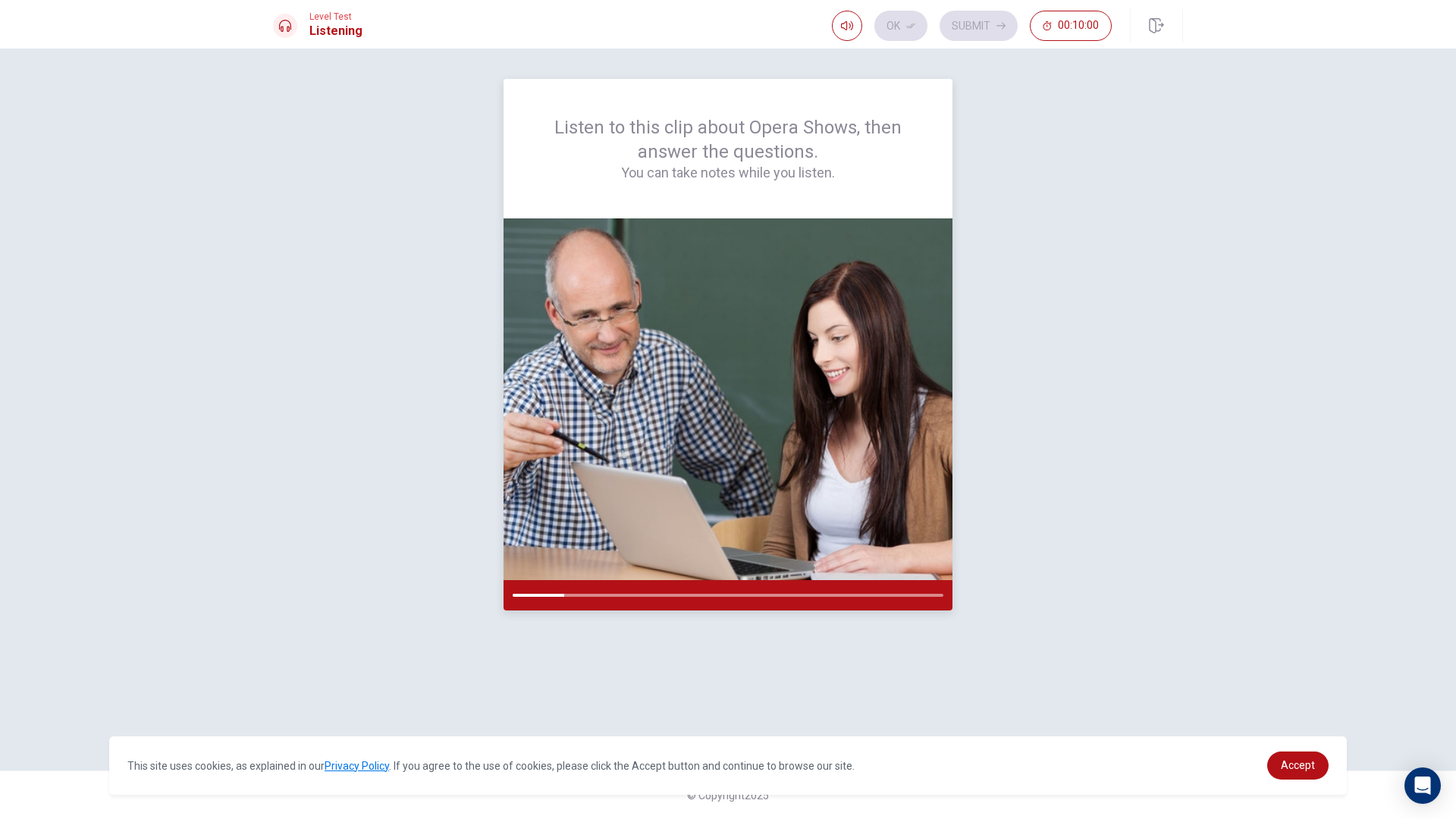
click at [664, 455] on img at bounding box center [728, 399] width 449 height 362
drag, startPoint x: 654, startPoint y: 511, endPoint x: 560, endPoint y: 585, distance: 119.6
click at [623, 568] on img at bounding box center [728, 399] width 449 height 362
click at [552, 612] on div "Listen to this clip about Opera Shows, then answer the questions. You can take …" at bounding box center [728, 409] width 910 height 661
drag, startPoint x: 559, startPoint y: 586, endPoint x: 757, endPoint y: 589, distance: 198.0
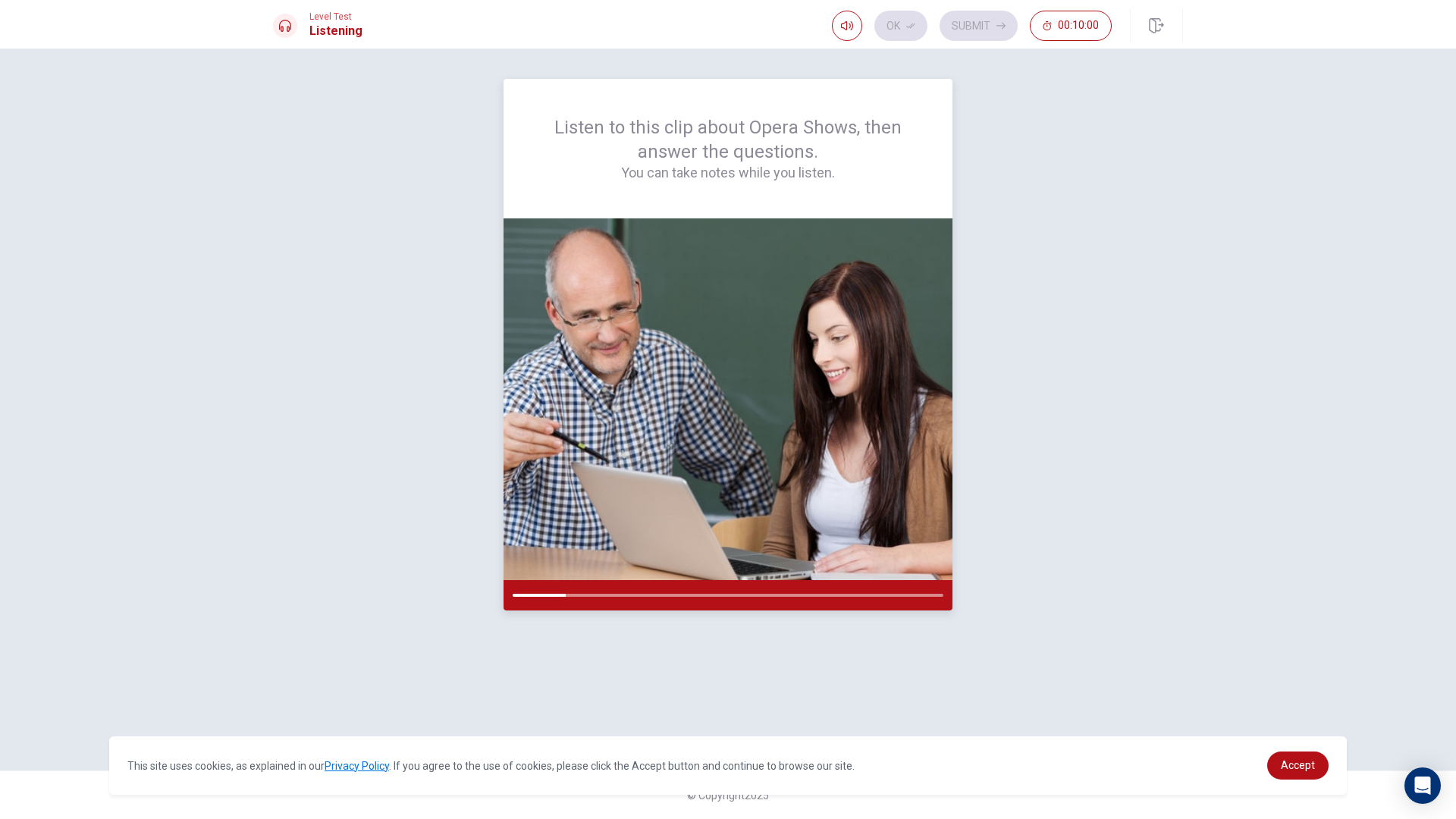
click at [757, 589] on div at bounding box center [728, 595] width 449 height 30
click at [1110, 171] on div "Listen to this clip about Opera Shows, then answer the questions. You can take …" at bounding box center [728, 409] width 910 height 661
click at [1108, 171] on div "Listen to this clip about Opera Shows, then answer the questions. You can take …" at bounding box center [728, 409] width 910 height 661
click at [312, 22] on h1 "Listening" at bounding box center [336, 32] width 53 height 19
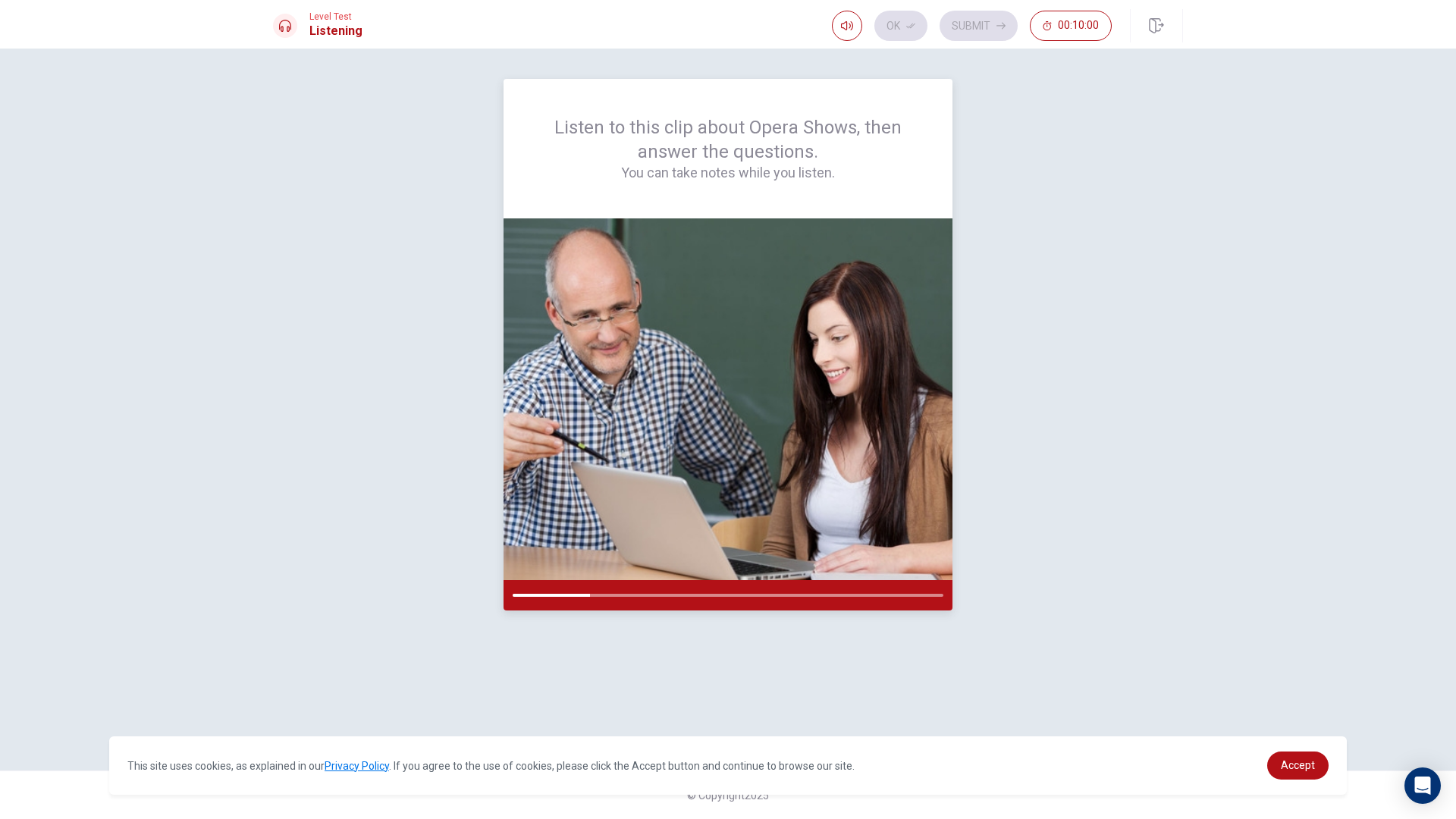
click at [741, 237] on img at bounding box center [728, 399] width 449 height 362
click at [715, 147] on div "Listen to this clip about Opera Shows, then answer the questions. You can take …" at bounding box center [728, 148] width 377 height 67
drag, startPoint x: 713, startPoint y: 144, endPoint x: 691, endPoint y: 147, distance: 22.2
click at [708, 143] on div "Listen to this clip about Opera Shows, then answer the questions. You can take …" at bounding box center [728, 148] width 377 height 67
click at [689, 148] on div "Listen to this clip about Opera Shows, then answer the questions. You can take …" at bounding box center [728, 148] width 377 height 67
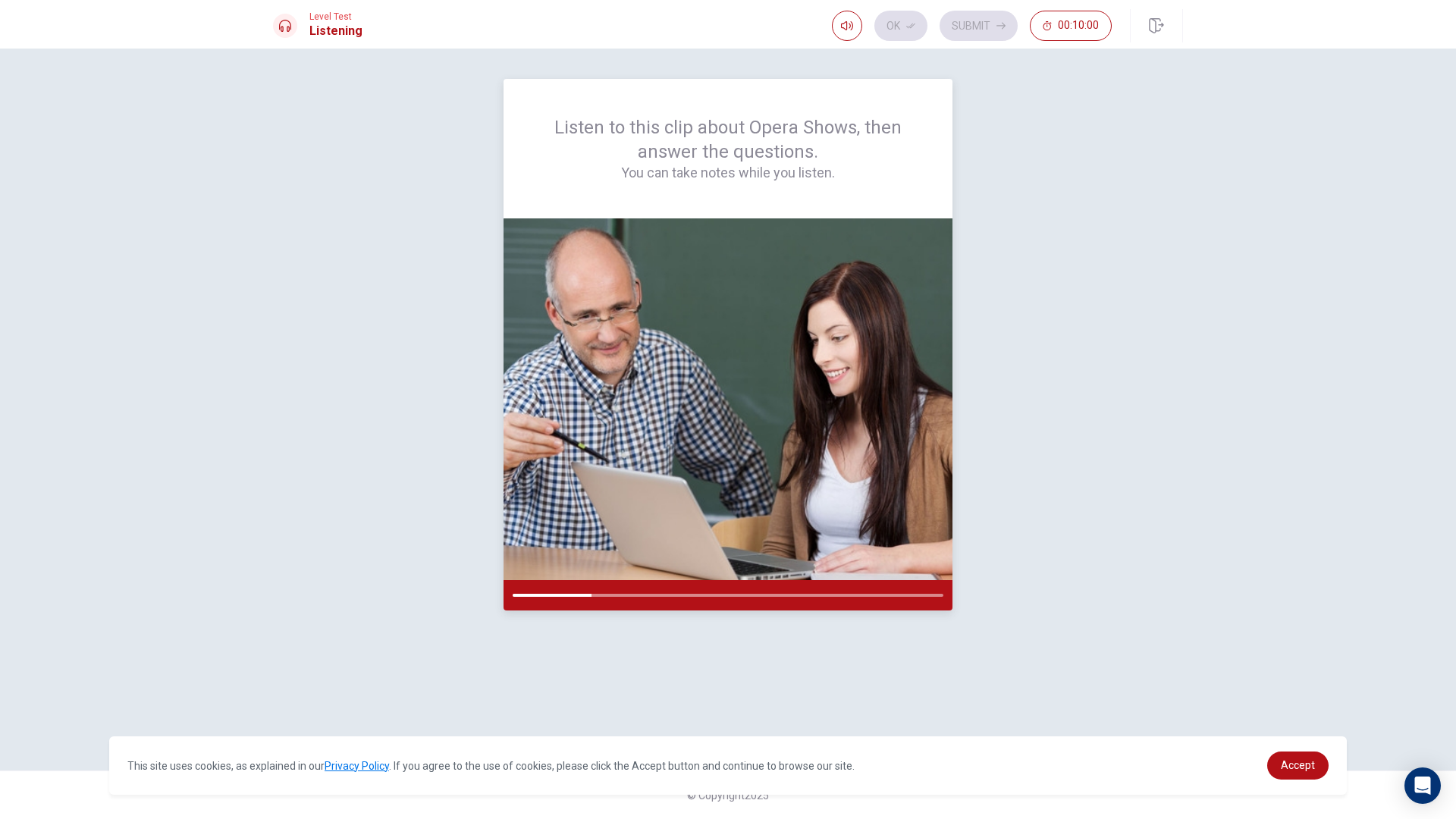
click at [688, 149] on div "Listen to this clip about Opera Shows, then answer the questions. You can take …" at bounding box center [728, 148] width 377 height 67
click at [694, 150] on div "Listen to this clip about Opera Shows, then answer the questions. You can take …" at bounding box center [728, 148] width 377 height 67
click at [697, 150] on div "Listen to this clip about Opera Shows, then answer the questions. You can take …" at bounding box center [728, 148] width 377 height 67
click at [925, 443] on img at bounding box center [728, 399] width 449 height 362
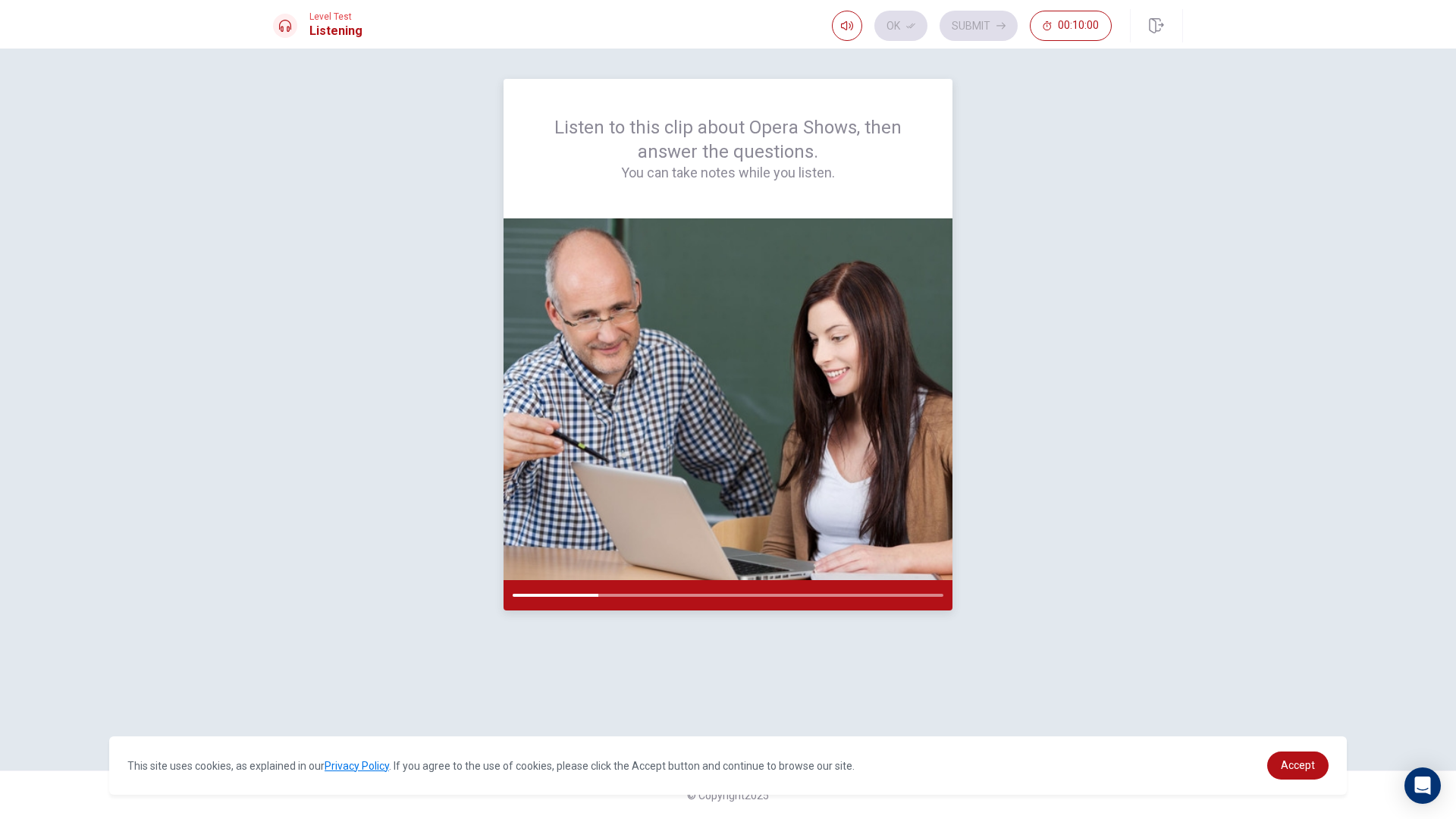
drag, startPoint x: 923, startPoint y: 442, endPoint x: 872, endPoint y: 453, distance: 52.2
click at [890, 448] on img at bounding box center [728, 399] width 449 height 362
click at [778, 523] on img at bounding box center [728, 399] width 449 height 362
drag, startPoint x: 1171, startPoint y: 543, endPoint x: 1150, endPoint y: 471, distance: 75.0
click at [1171, 538] on div "Listen to this clip about Opera Shows, then answer the questions. You can take …" at bounding box center [728, 409] width 910 height 661
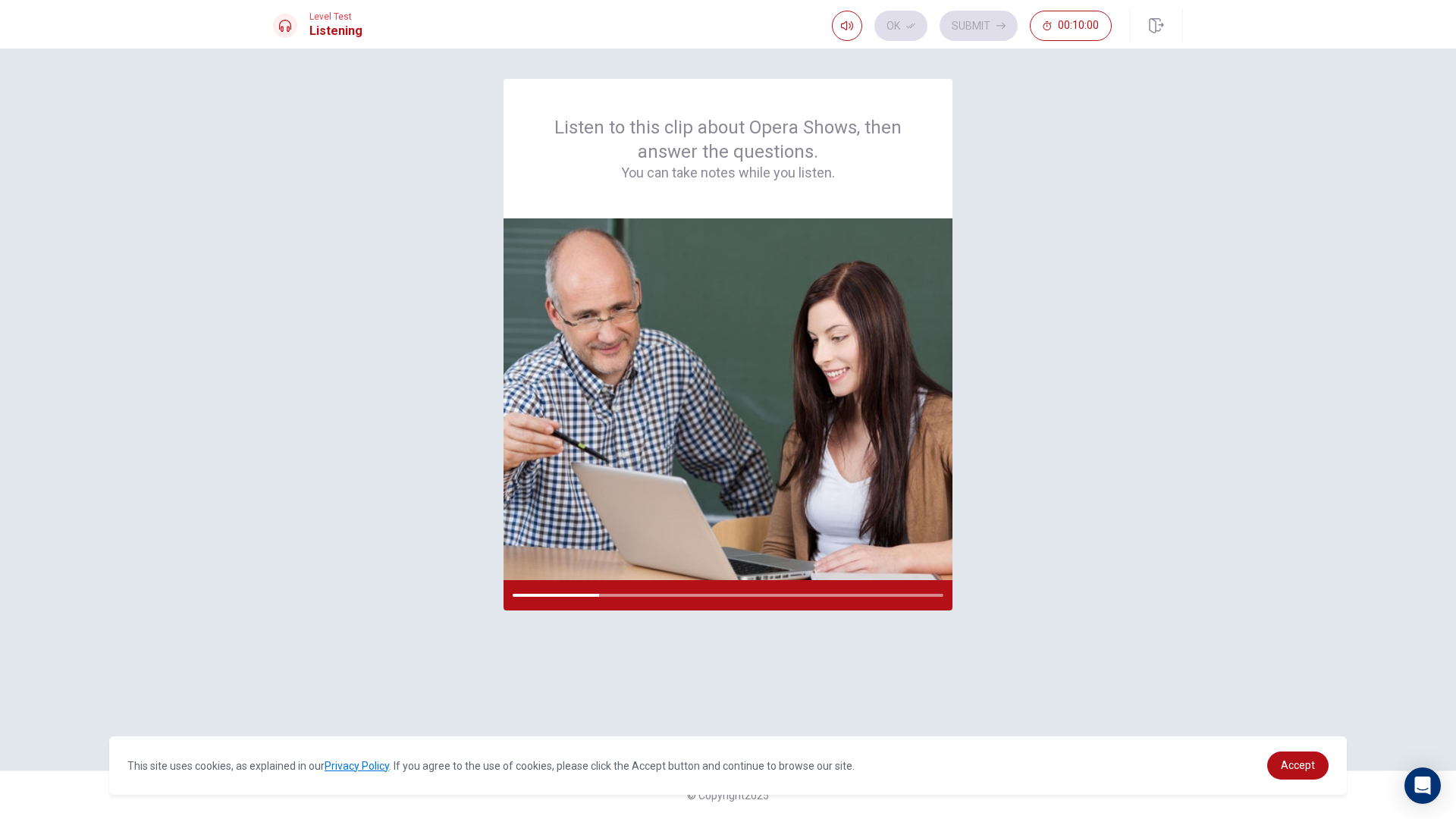
drag, startPoint x: 1059, startPoint y: 148, endPoint x: 1030, endPoint y: 101, distance: 55.2
click at [1055, 141] on div "Listen to this clip about Opera Shows, then answer the questions. You can take …" at bounding box center [728, 409] width 910 height 661
drag, startPoint x: 1030, startPoint y: 101, endPoint x: 952, endPoint y: 8, distance: 121.4
click at [1002, 59] on div "Listen to this clip about Opera Shows, then answer the questions. You can take …" at bounding box center [728, 433] width 1456 height 770
click at [948, 6] on div "Level Test Listening Ok Submit 00:10:00" at bounding box center [728, 24] width 1456 height 49
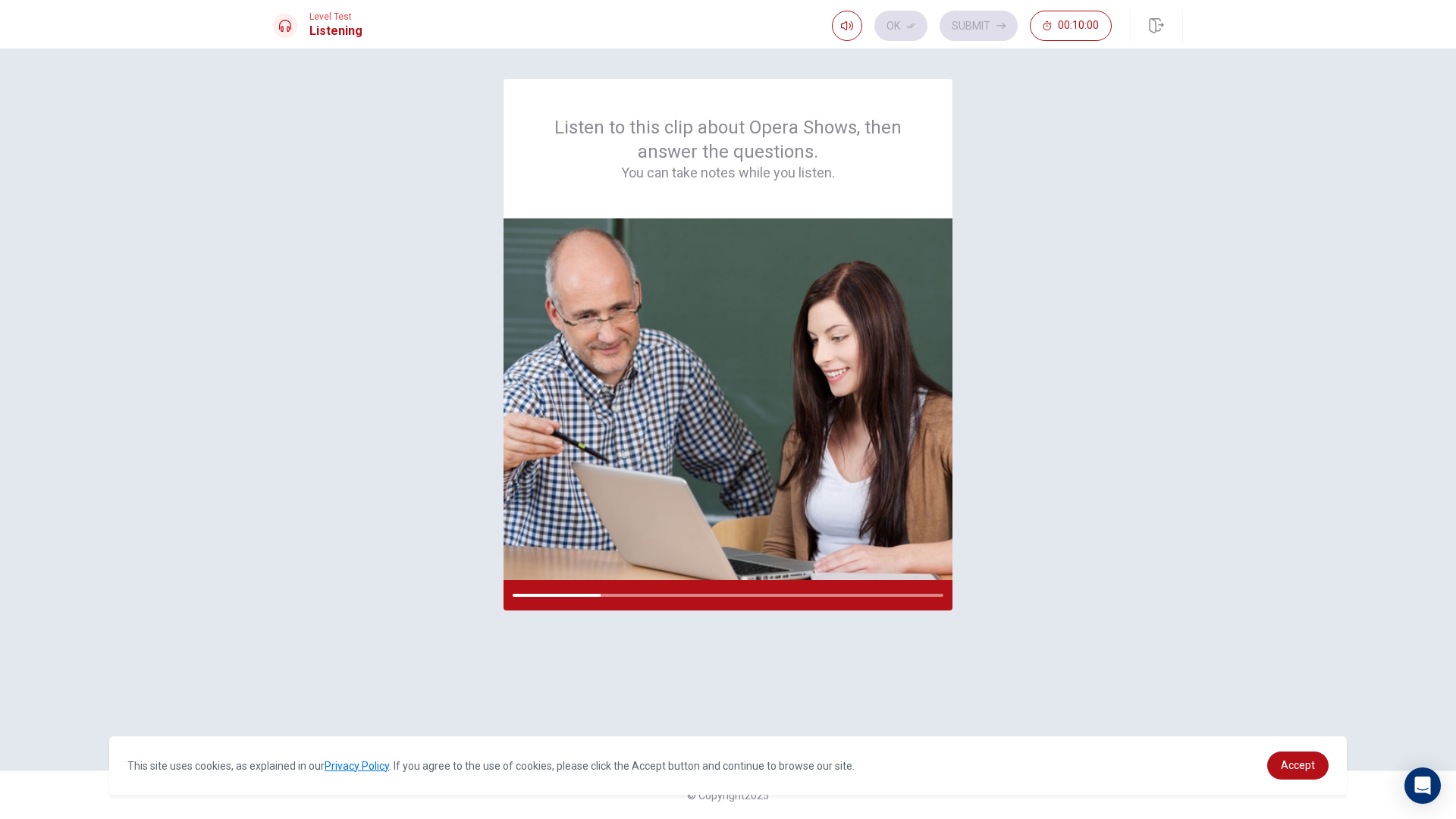
click at [968, 23] on div "Ok Submit 00:10:00" at bounding box center [971, 25] width 280 height 30
click at [896, 35] on div "Ok Submit 00:10:00" at bounding box center [971, 25] width 280 height 30
click at [1100, 403] on div "Listen to this clip about Opera Shows, then answer the questions. You can take …" at bounding box center [728, 409] width 910 height 661
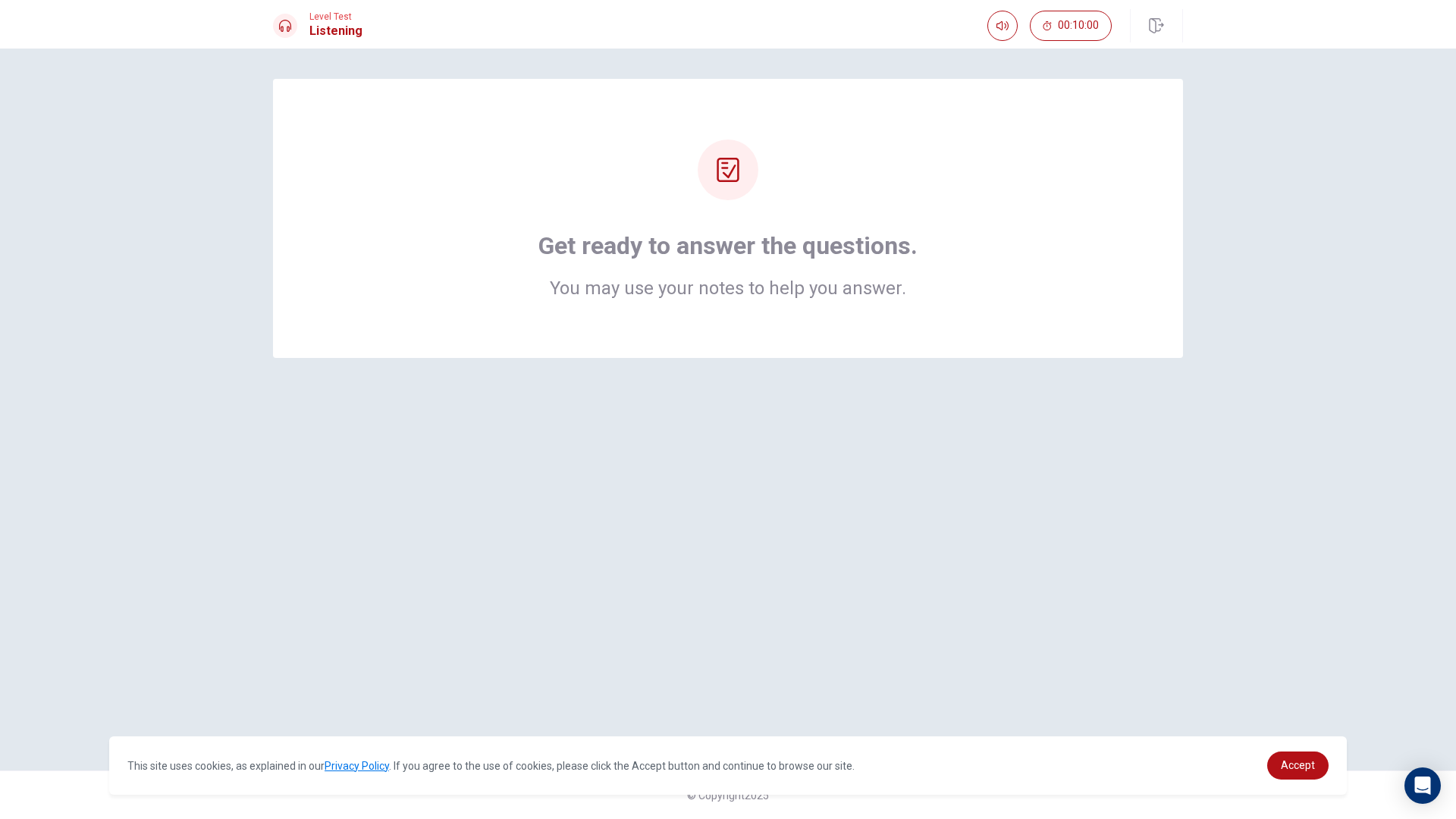
click at [706, 167] on div at bounding box center [728, 170] width 61 height 61
click at [738, 167] on icon at bounding box center [728, 169] width 22 height 24
click at [742, 316] on div "Get ready to answer the questions. You may use your notes to help you answer." at bounding box center [728, 218] width 910 height 279
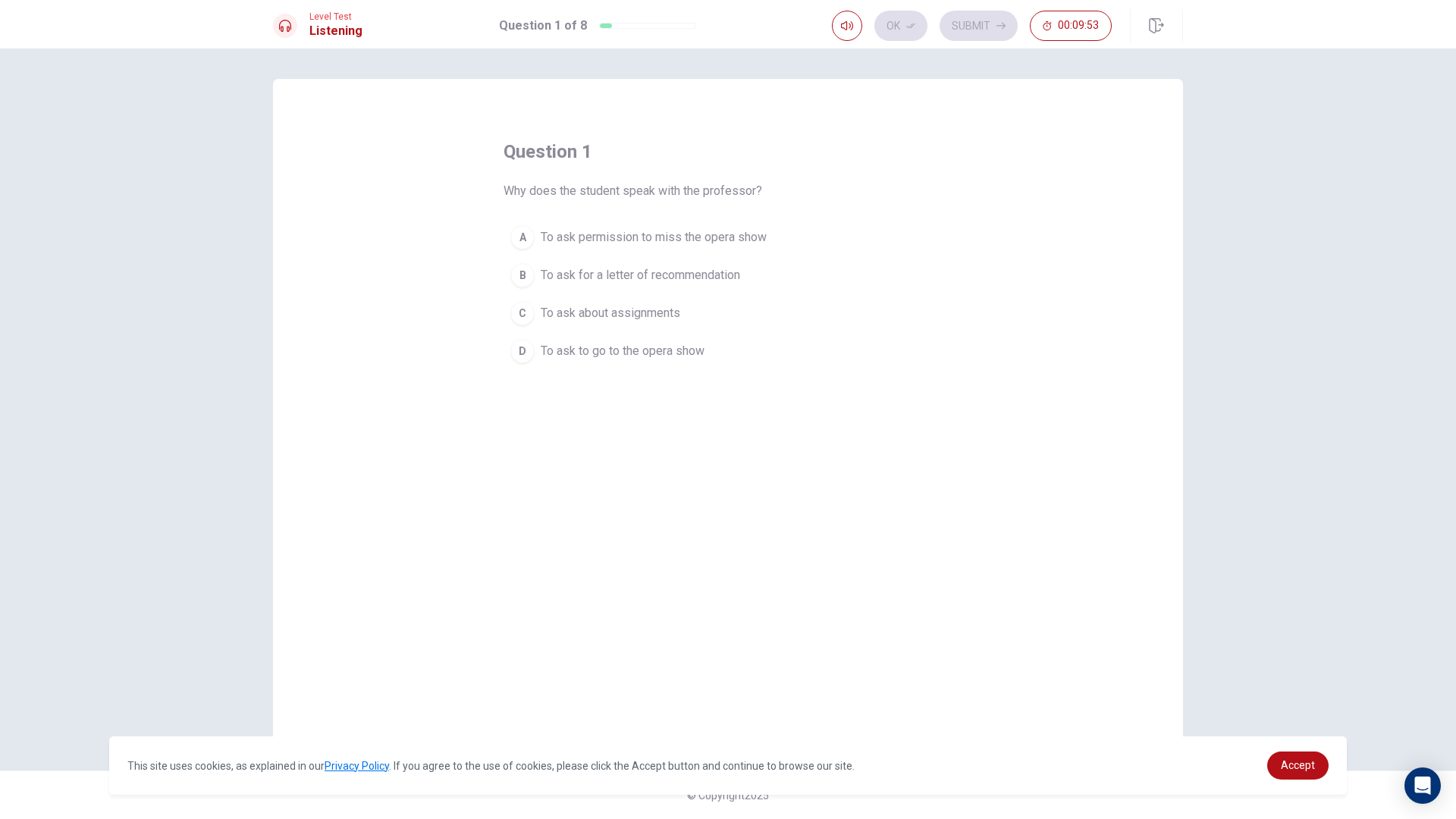
click at [529, 234] on div "A" at bounding box center [522, 237] width 24 height 24
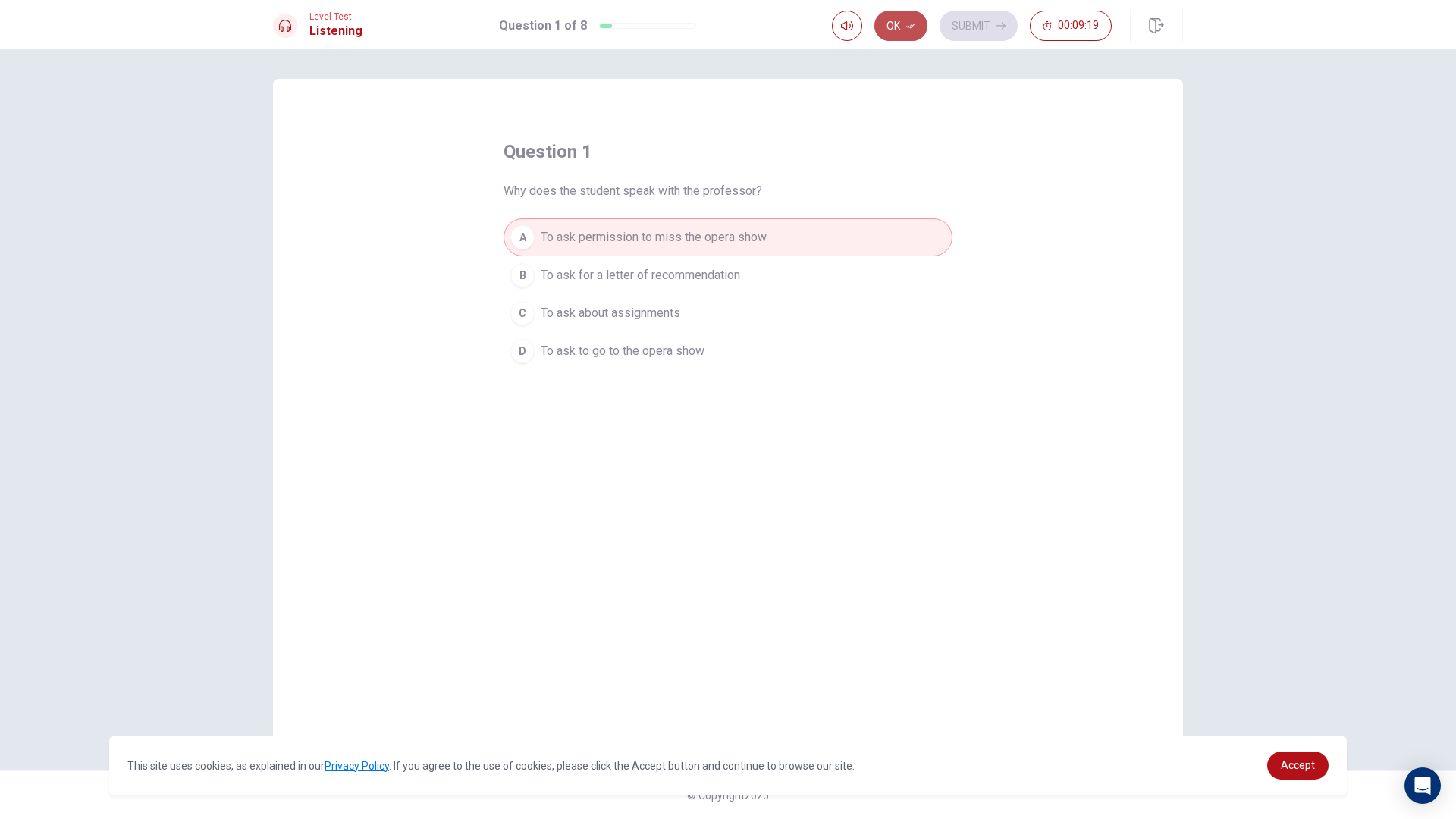
click at [902, 26] on button "Ok" at bounding box center [900, 25] width 53 height 30
click at [971, 25] on button "Submit" at bounding box center [978, 25] width 78 height 30
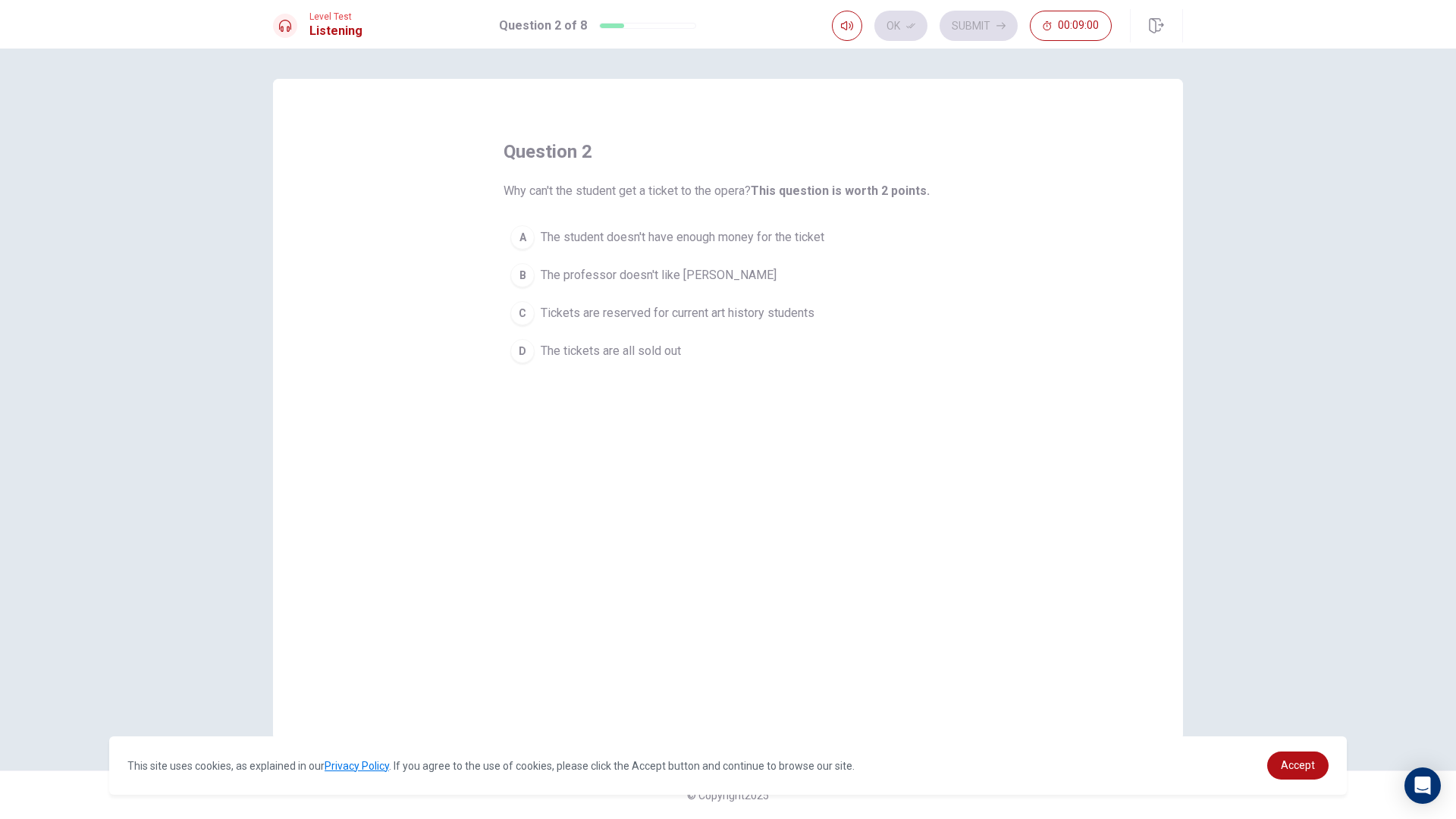
click at [289, 29] on icon at bounding box center [285, 26] width 12 height 12
click at [332, 22] on span "Level Test" at bounding box center [336, 17] width 53 height 11
click at [836, 22] on button "button" at bounding box center [846, 25] width 30 height 30
click at [847, 24] on icon "button" at bounding box center [847, 26] width 12 height 9
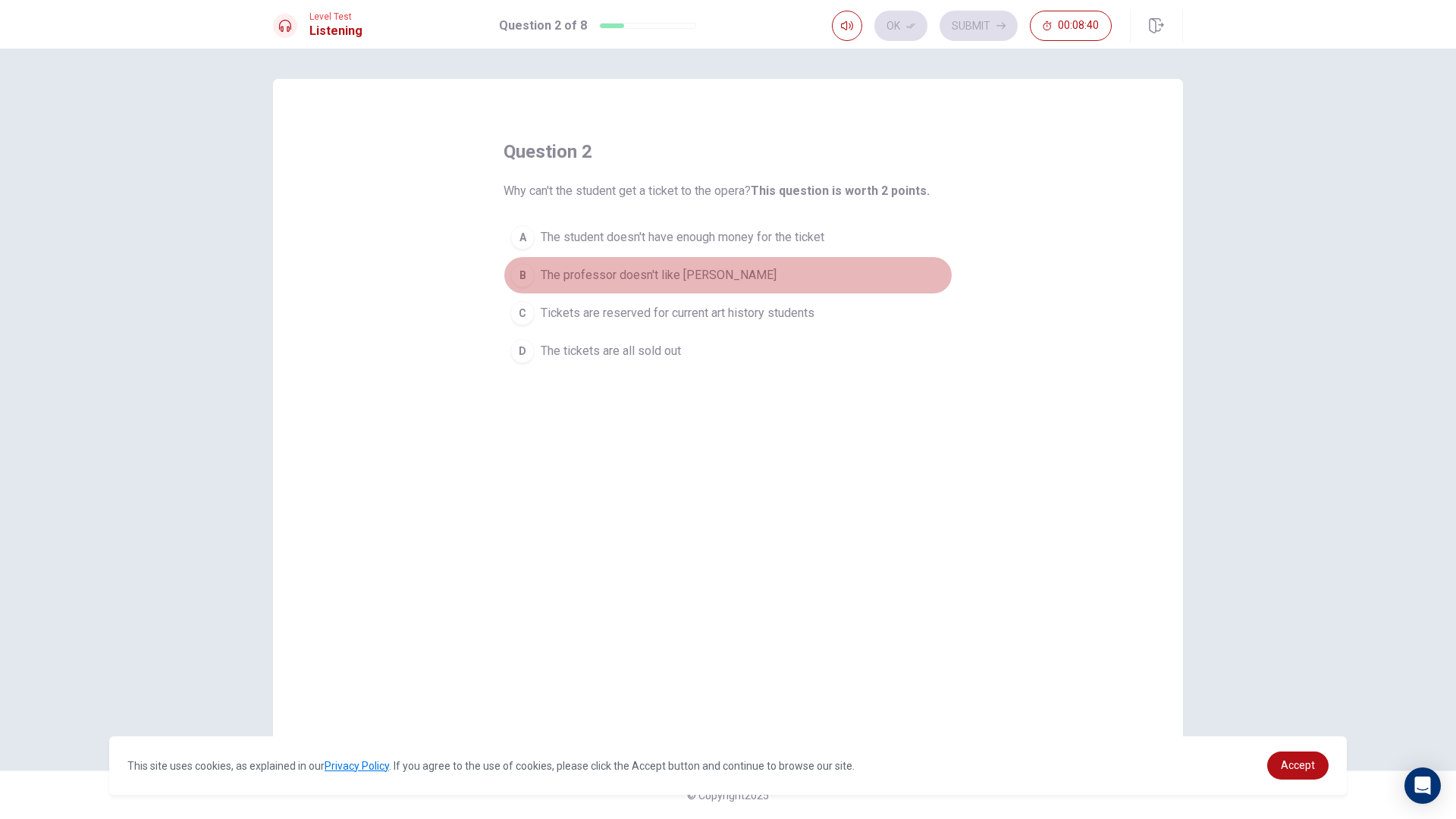
click at [531, 274] on div "B" at bounding box center [522, 275] width 24 height 24
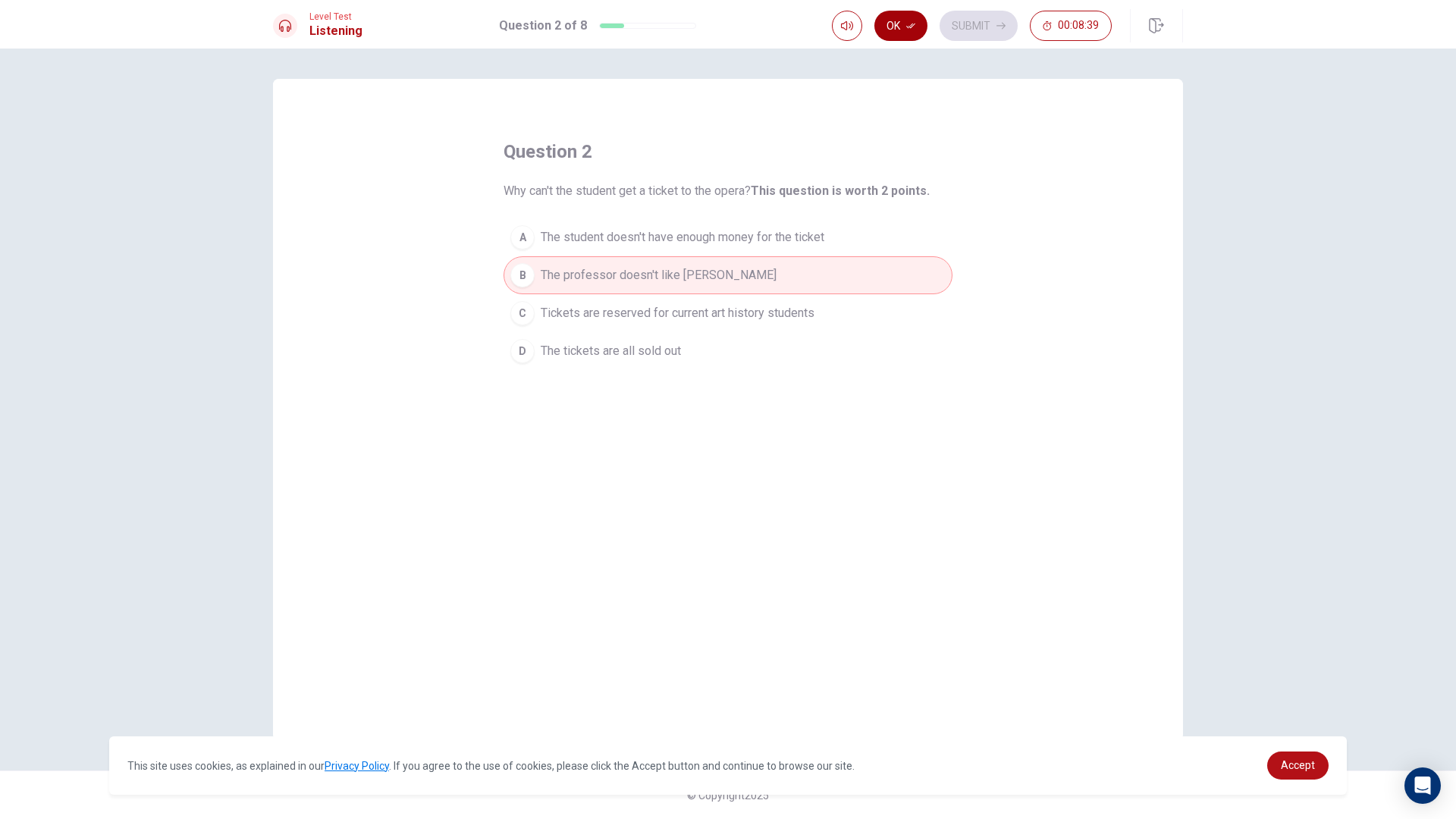
click at [894, 32] on button "Ok" at bounding box center [900, 25] width 53 height 30
click at [976, 15] on button "Submit" at bounding box center [978, 25] width 78 height 30
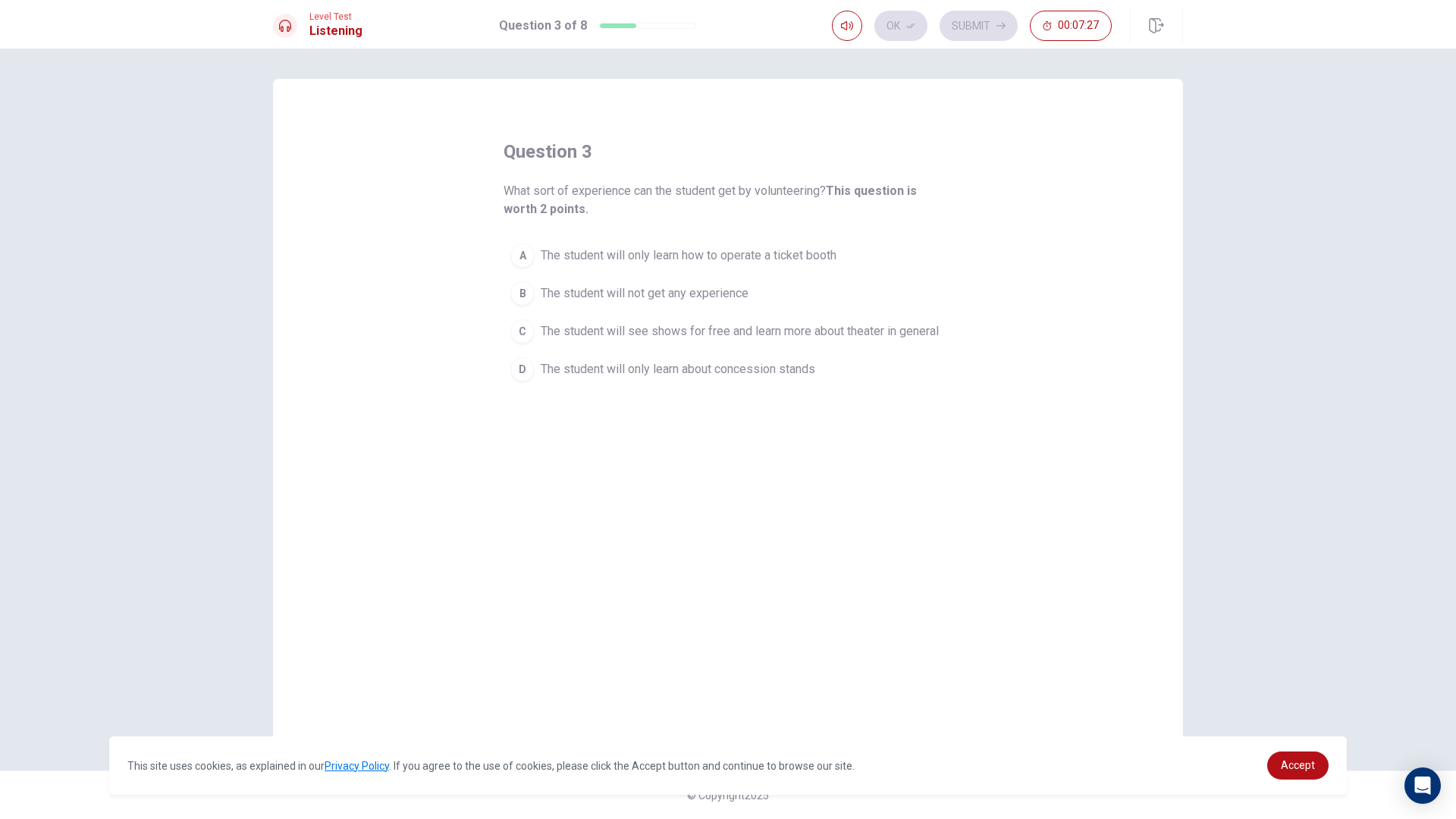
click at [544, 367] on span "The student will only learn about concession stands" at bounding box center [678, 369] width 275 height 19
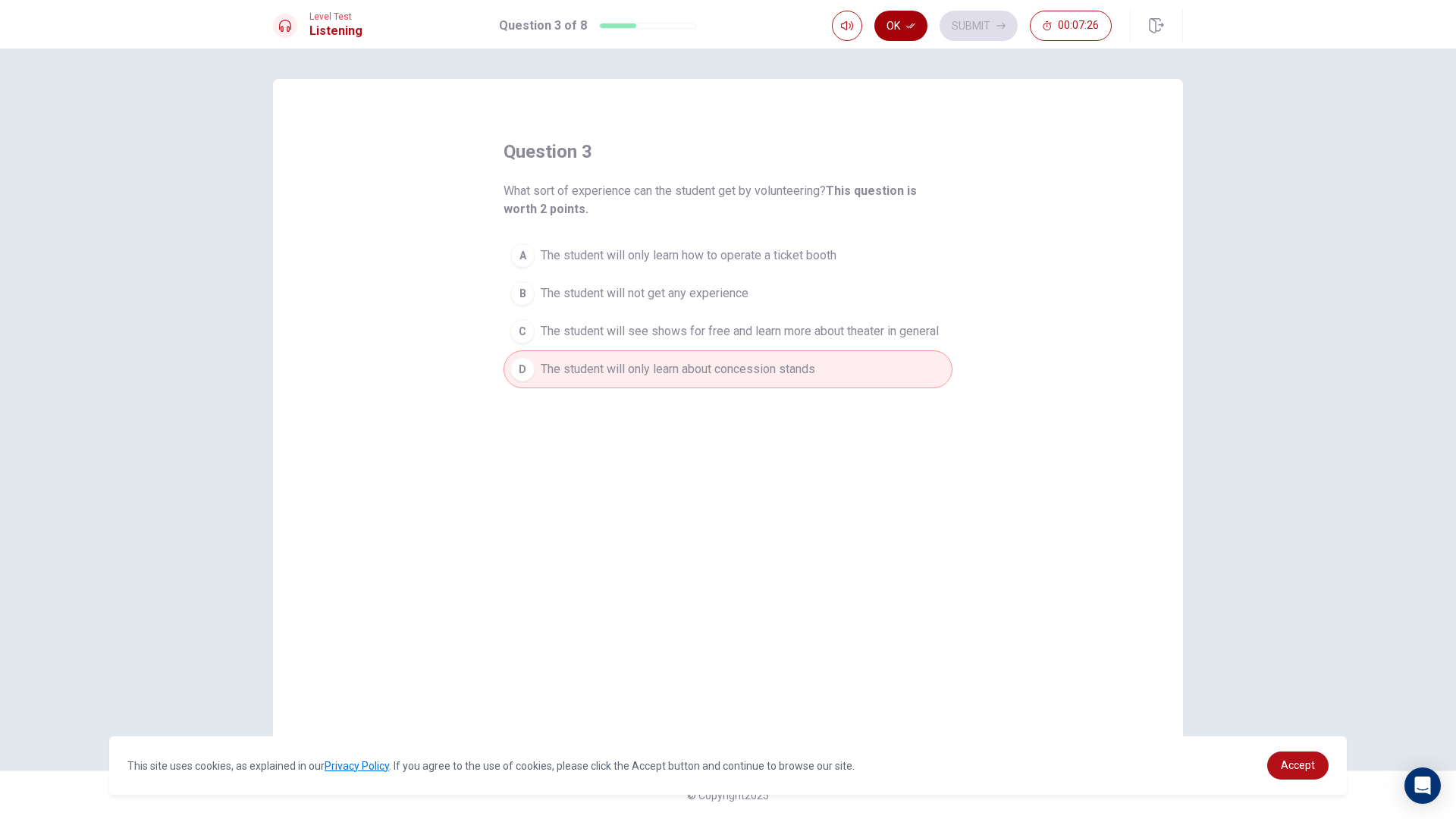
click at [901, 32] on button "Ok" at bounding box center [900, 25] width 53 height 30
click at [958, 29] on button "Submit" at bounding box center [978, 25] width 78 height 30
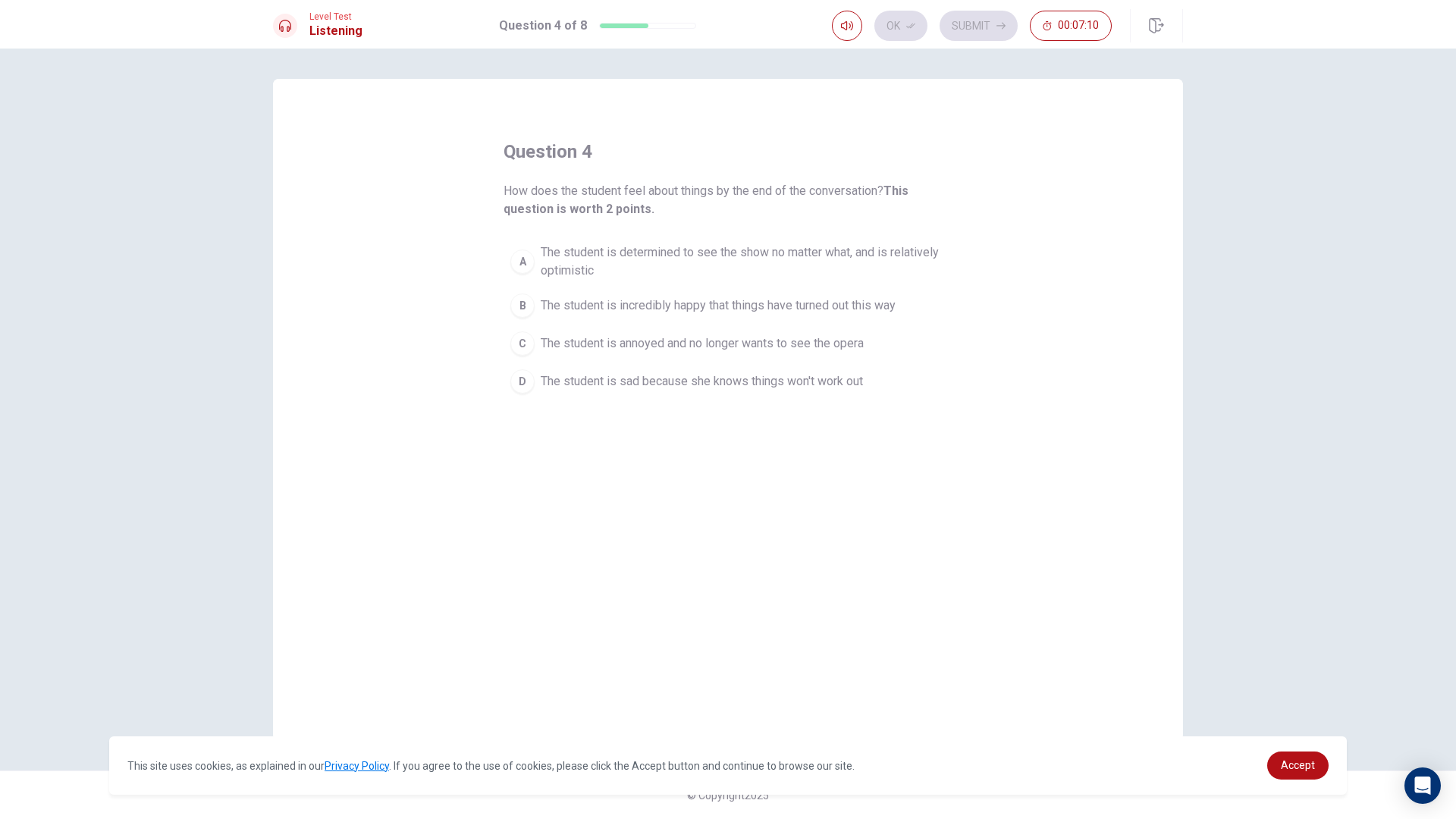
click at [529, 253] on div "A" at bounding box center [522, 261] width 24 height 24
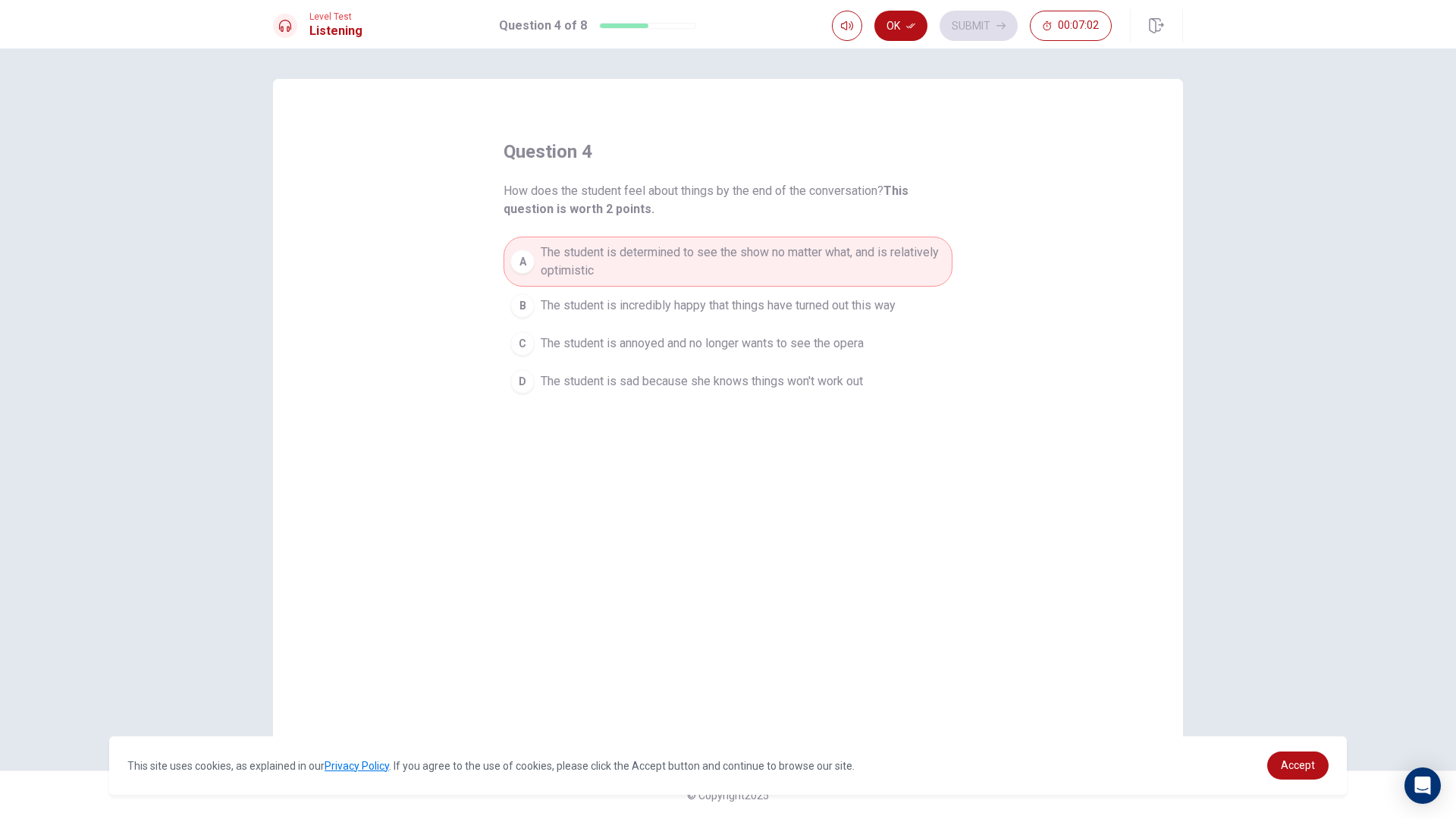
drag, startPoint x: 897, startPoint y: 32, endPoint x: 927, endPoint y: 31, distance: 30.0
click at [897, 32] on button "Ok" at bounding box center [900, 25] width 53 height 30
click at [945, 29] on button "Submit" at bounding box center [978, 25] width 78 height 30
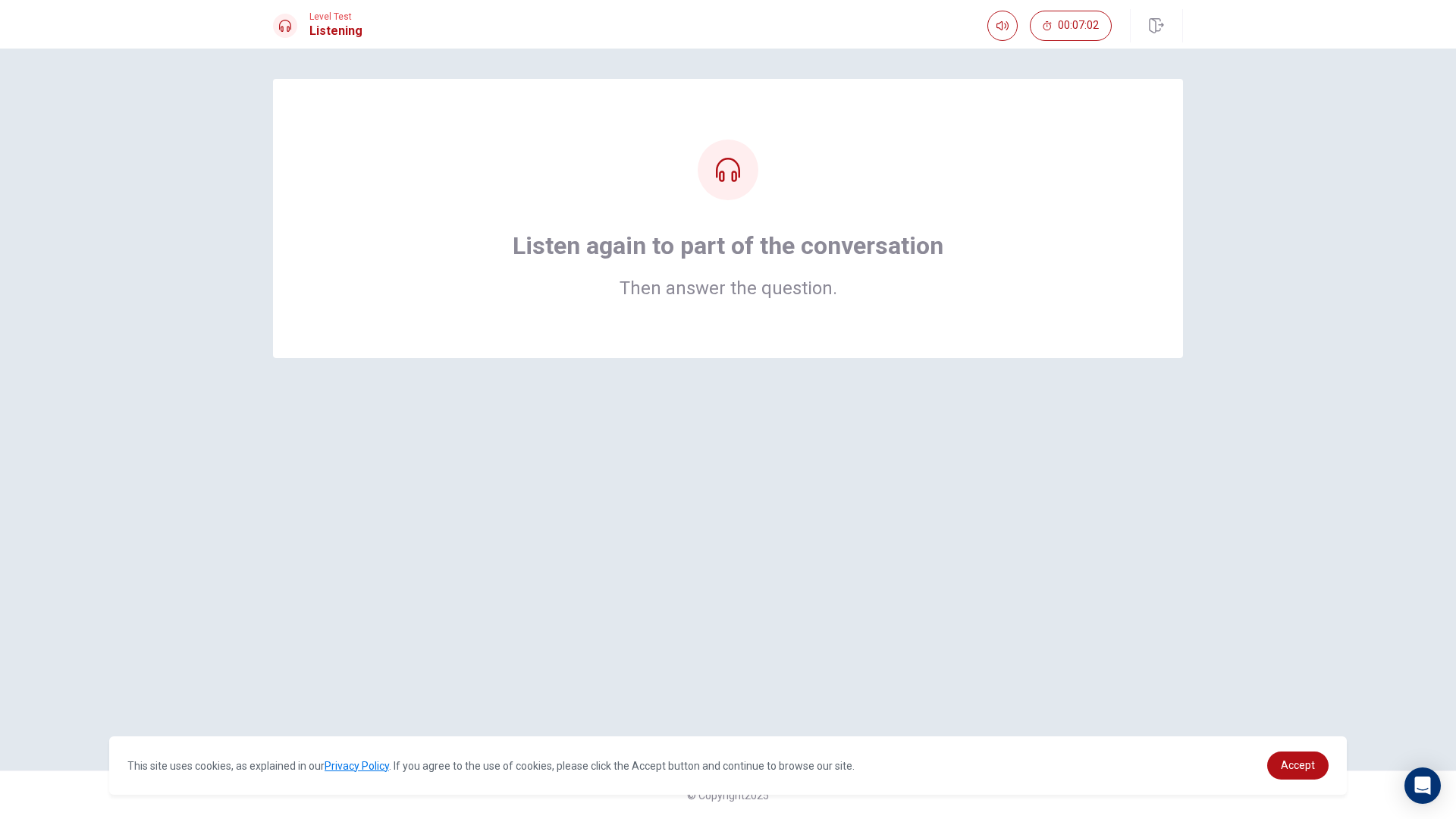
click at [738, 177] on icon at bounding box center [728, 169] width 24 height 24
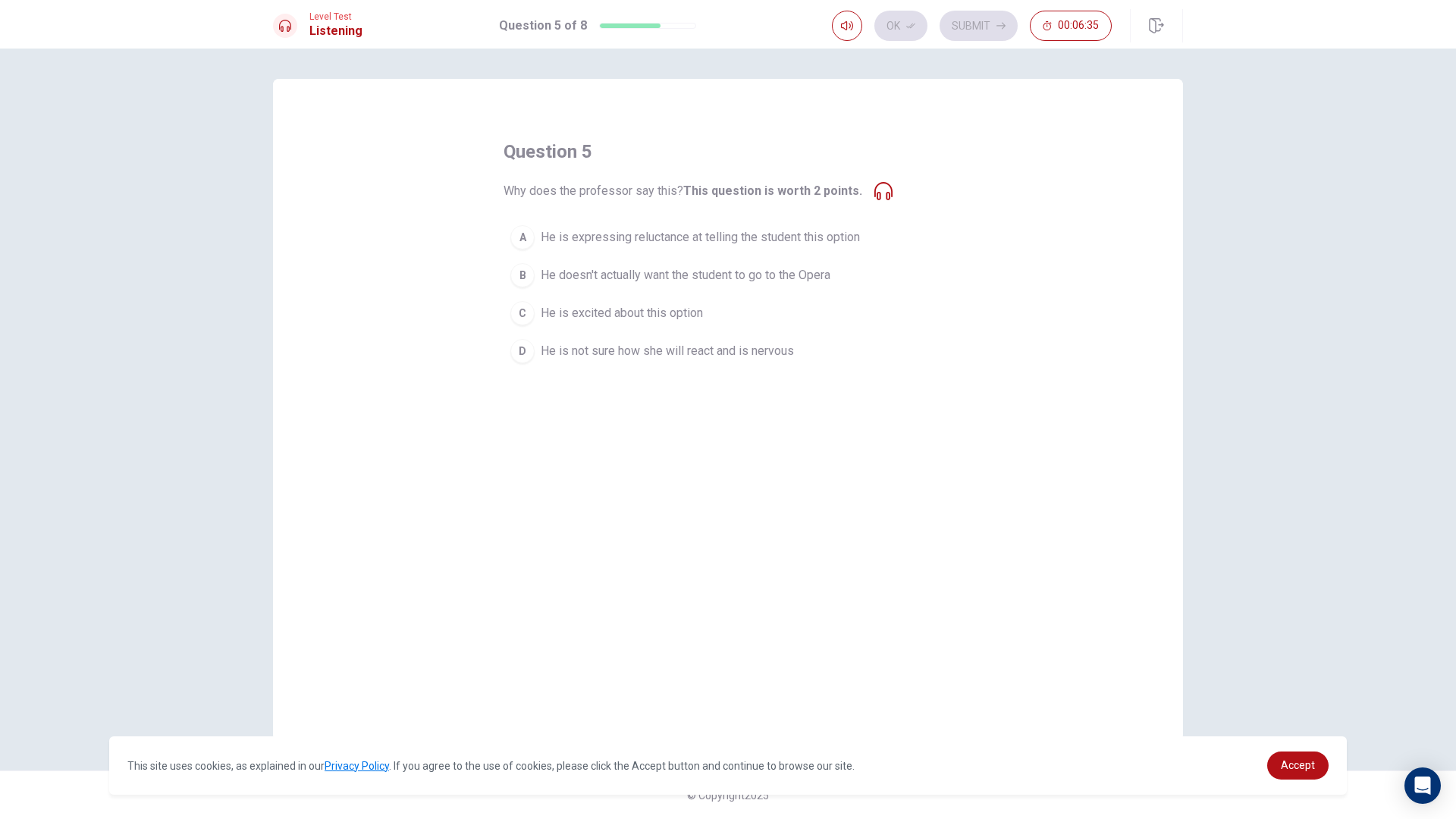
click at [521, 244] on div "A" at bounding box center [522, 237] width 24 height 24
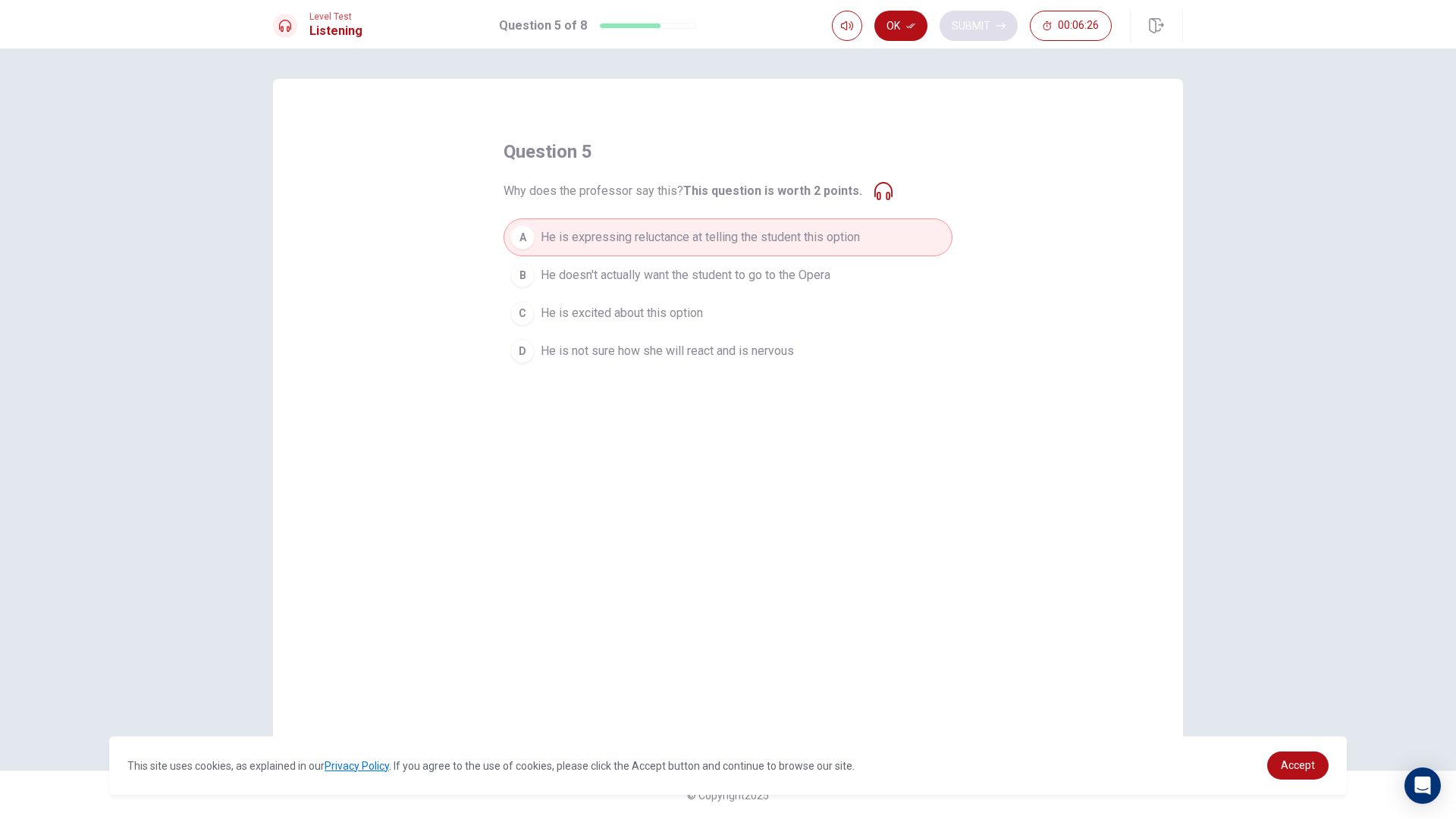
drag, startPoint x: 898, startPoint y: 24, endPoint x: 968, endPoint y: 35, distance: 70.9
click at [927, 32] on button "Ok" at bounding box center [900, 25] width 53 height 30
click at [979, 35] on button "Submit" at bounding box center [978, 25] width 78 height 30
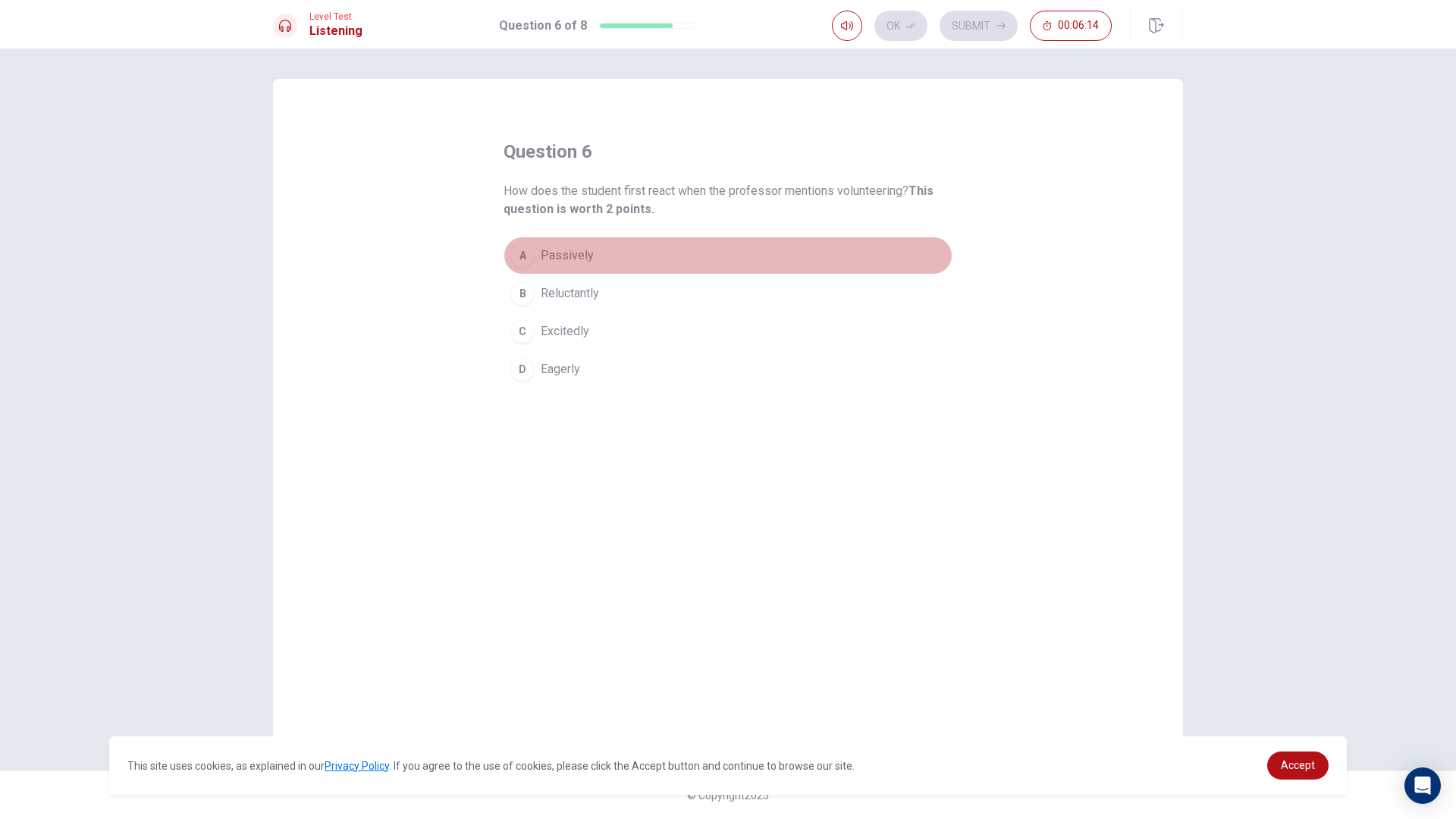
click at [520, 248] on div "A" at bounding box center [522, 255] width 24 height 24
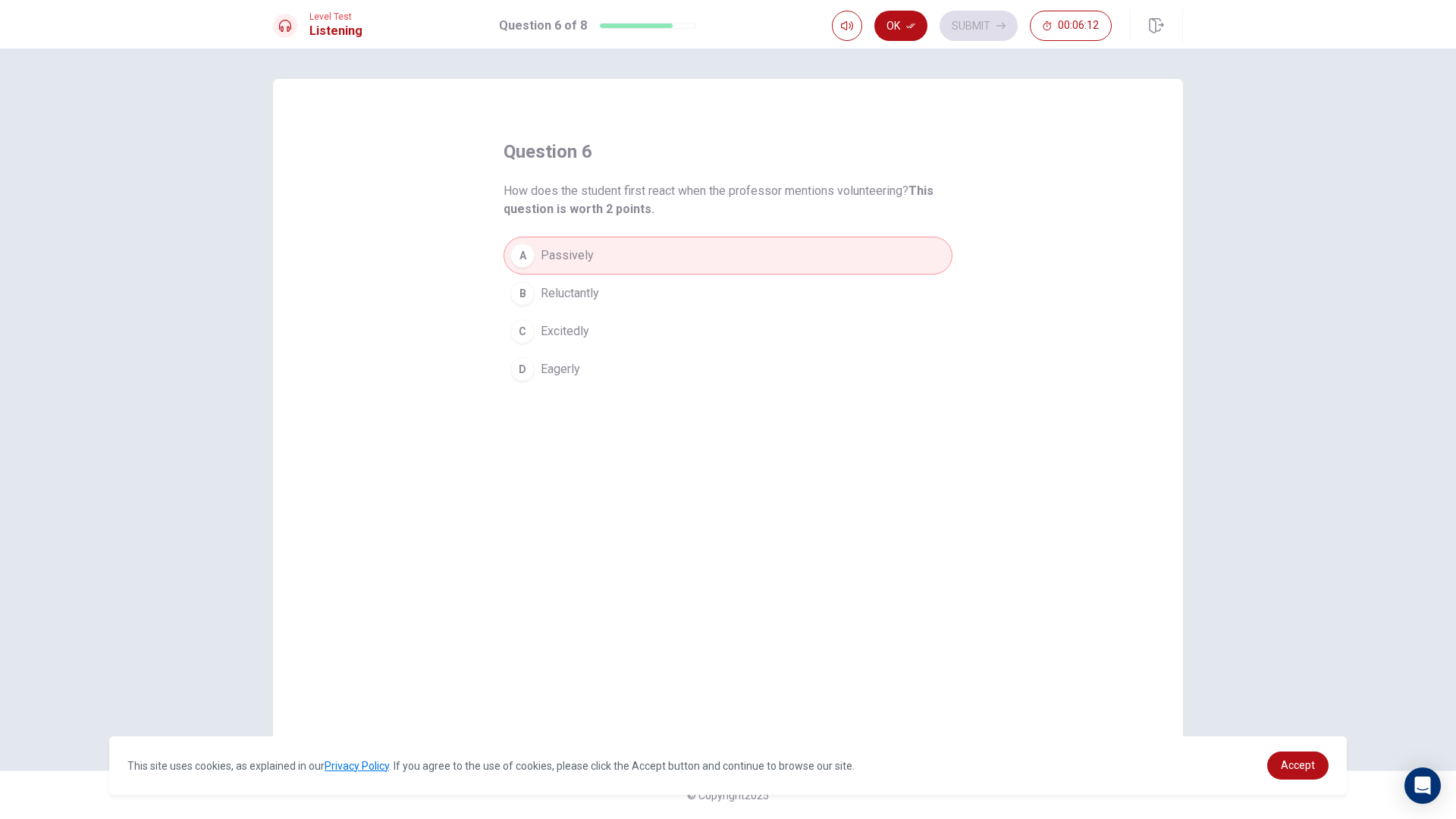
click at [914, 31] on button "Ok" at bounding box center [900, 25] width 53 height 30
click at [956, 30] on button "Submit" at bounding box center [978, 25] width 78 height 30
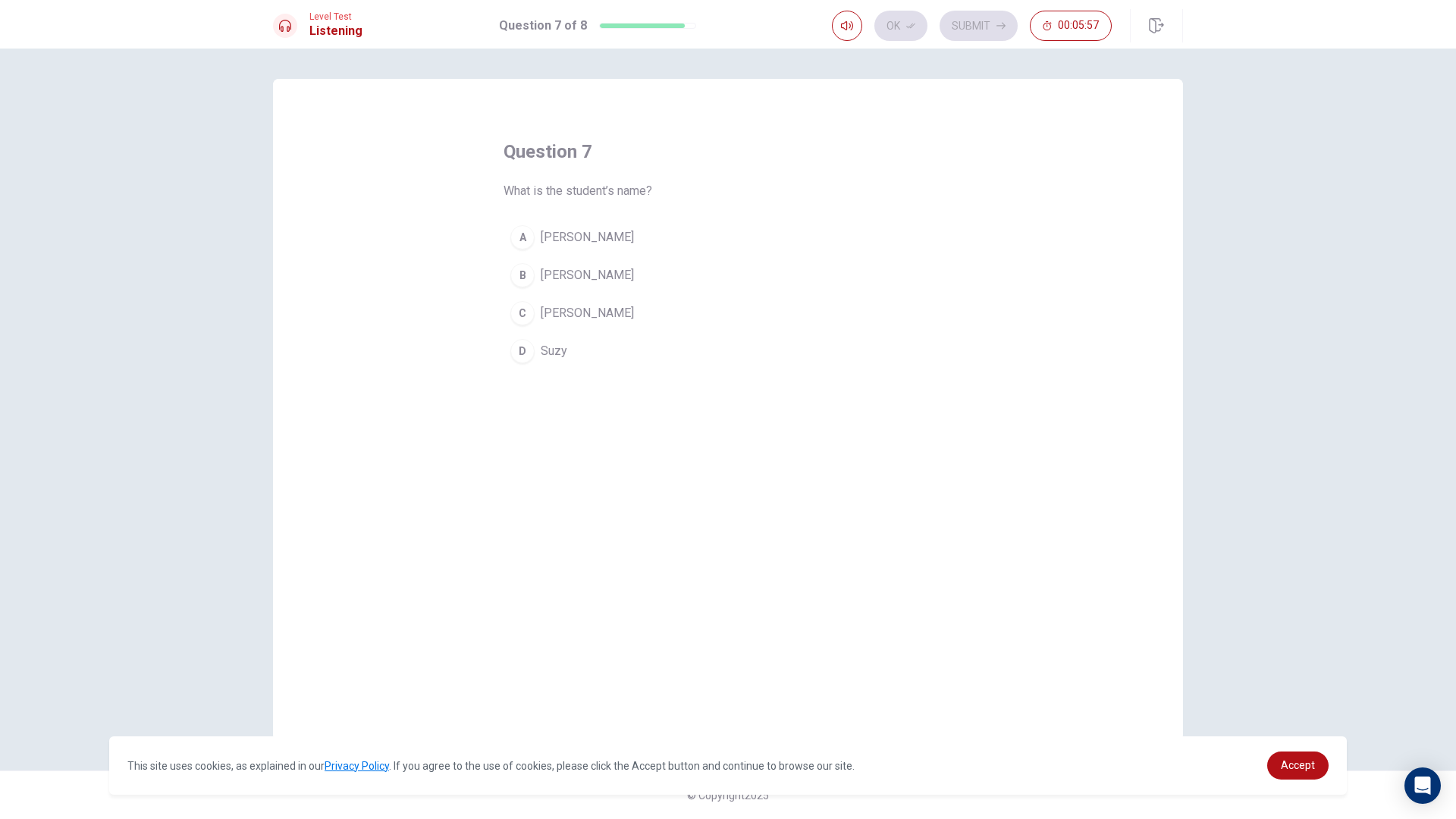
click at [528, 271] on div "B" at bounding box center [522, 275] width 24 height 24
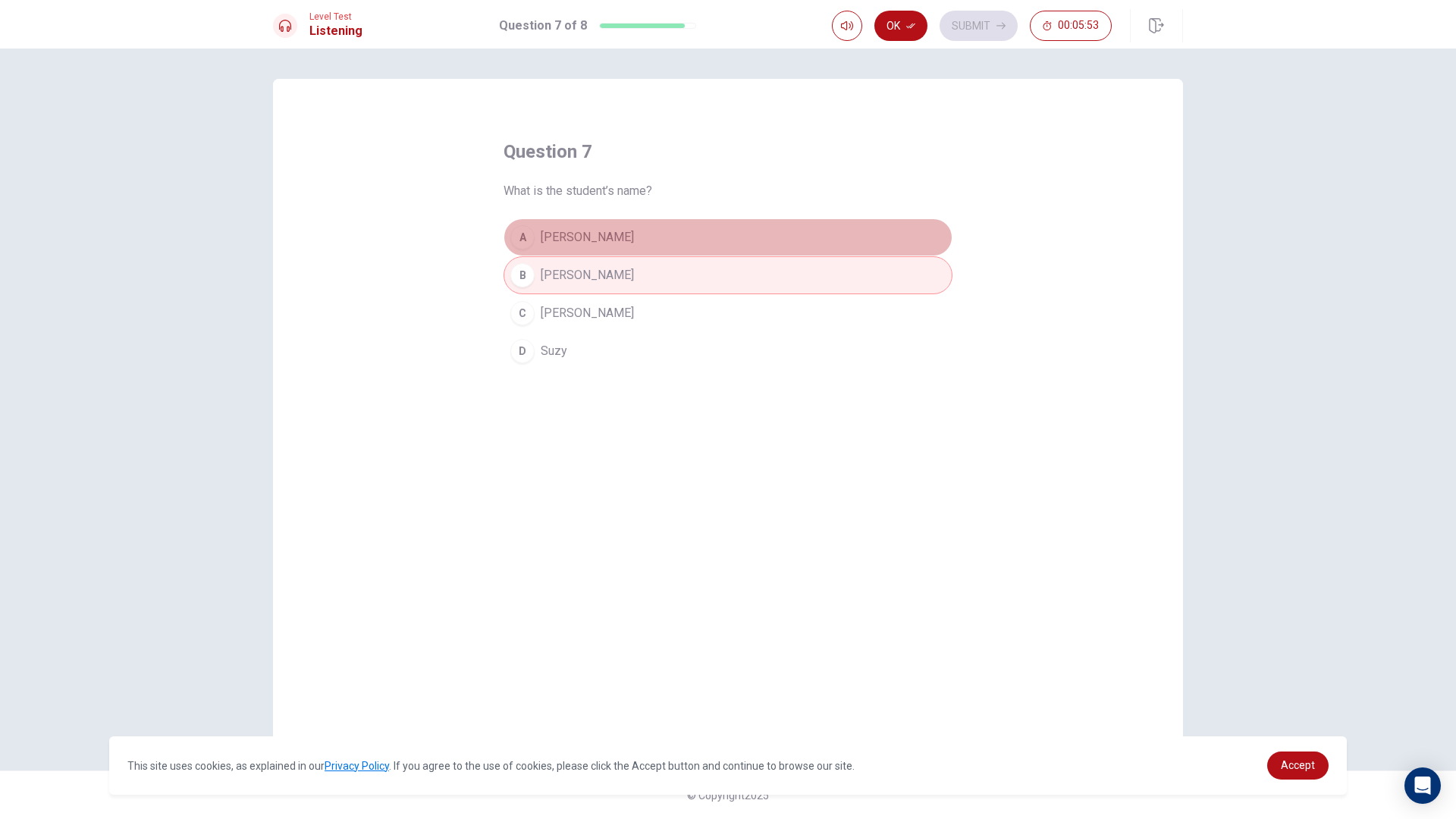
click at [521, 245] on div "A" at bounding box center [522, 237] width 24 height 24
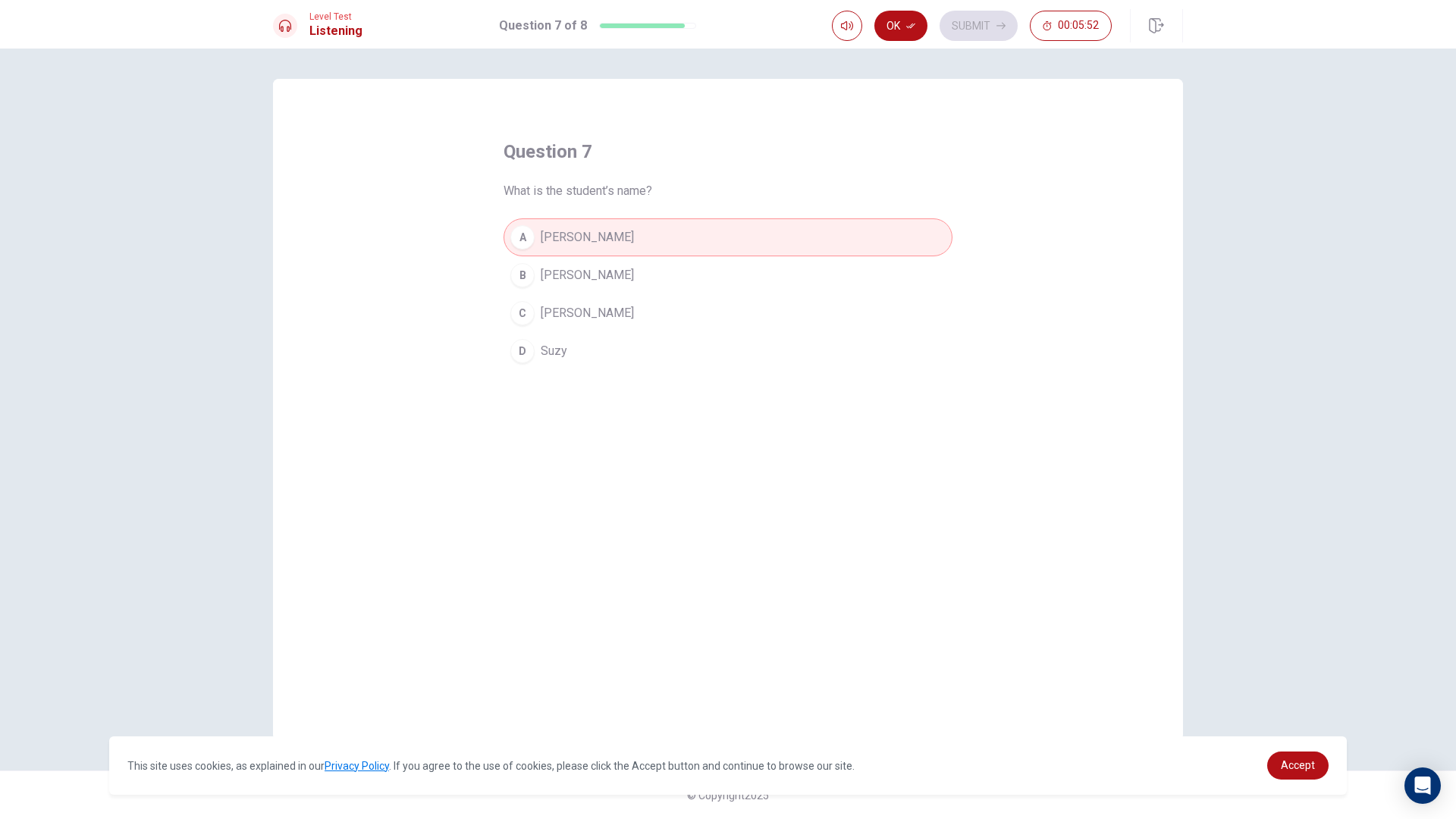
click at [532, 275] on div "B" at bounding box center [522, 275] width 24 height 24
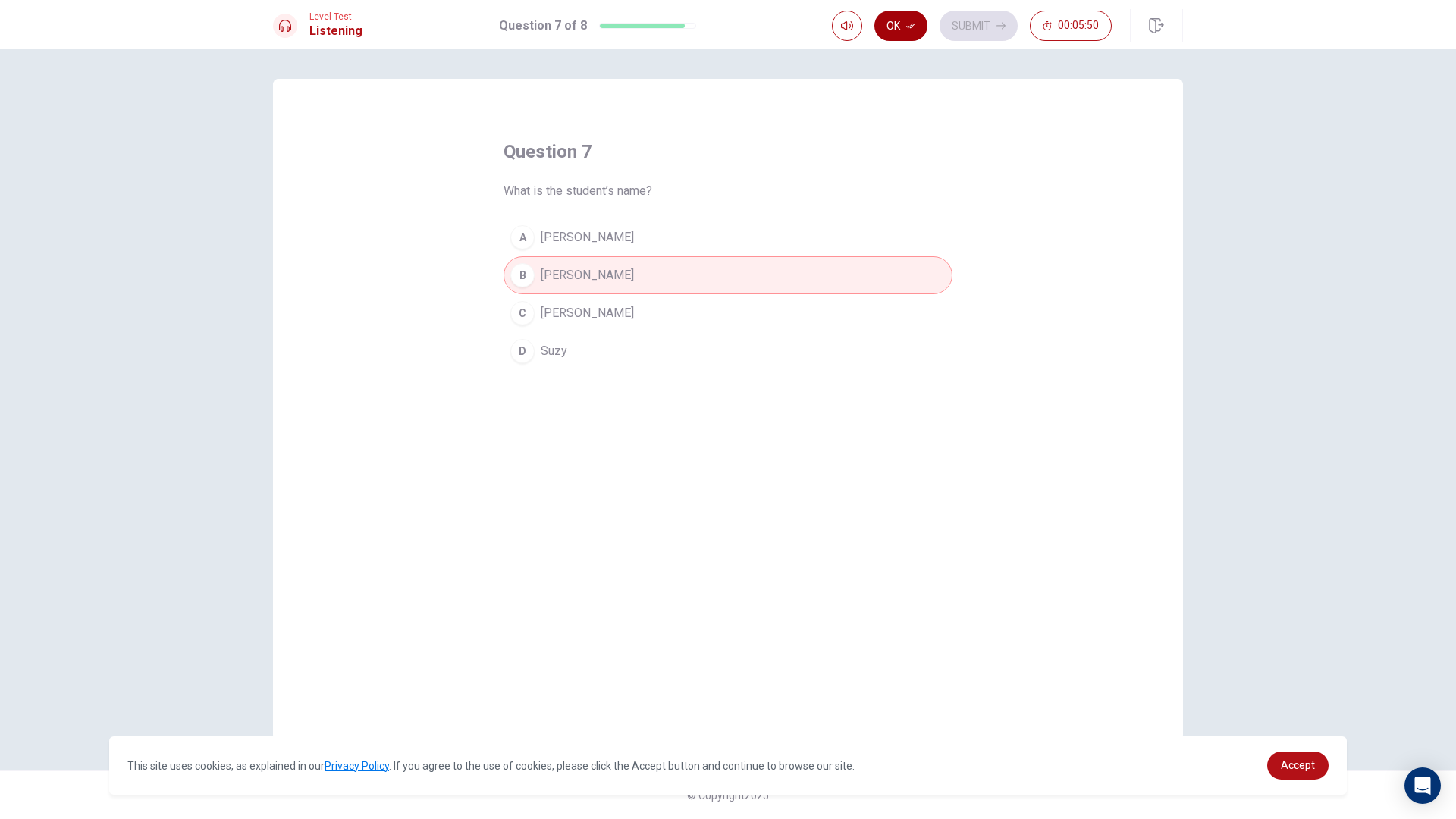
click at [910, 21] on button "Ok" at bounding box center [900, 25] width 53 height 30
click at [519, 261] on button "B [PERSON_NAME]" at bounding box center [728, 275] width 449 height 38
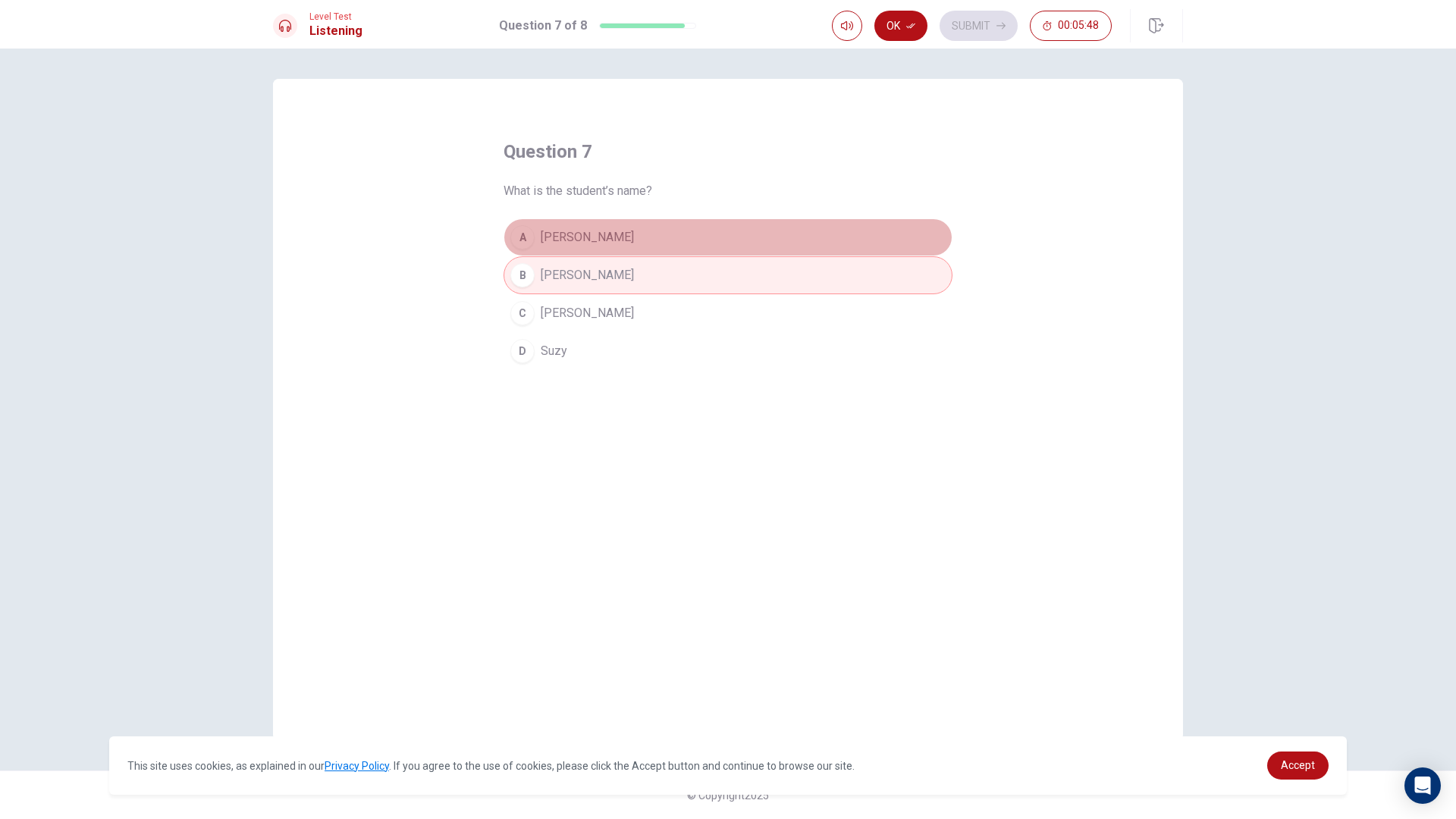
click at [529, 234] on div "A" at bounding box center [522, 237] width 24 height 24
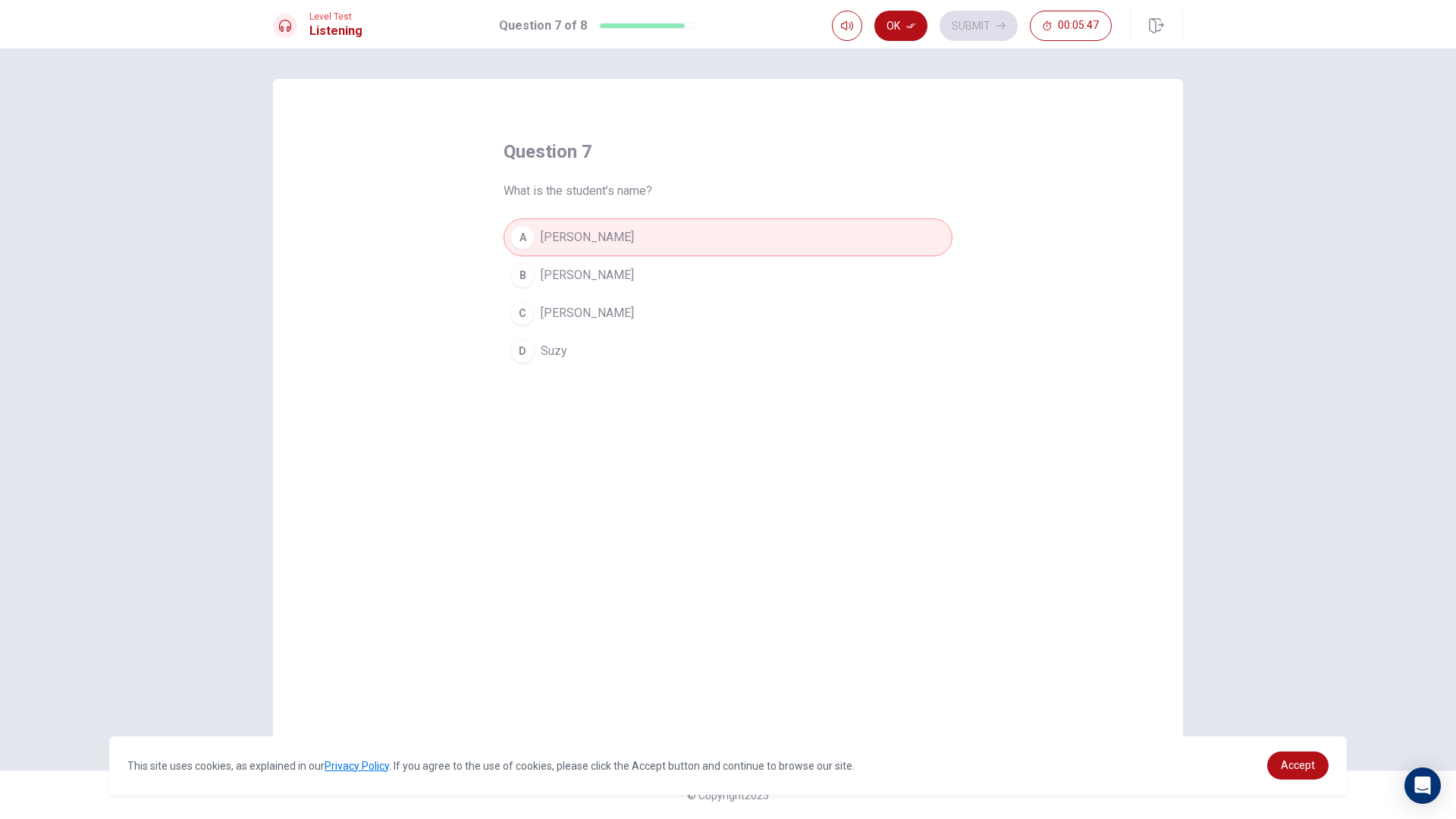
click at [520, 284] on div "B" at bounding box center [522, 275] width 24 height 24
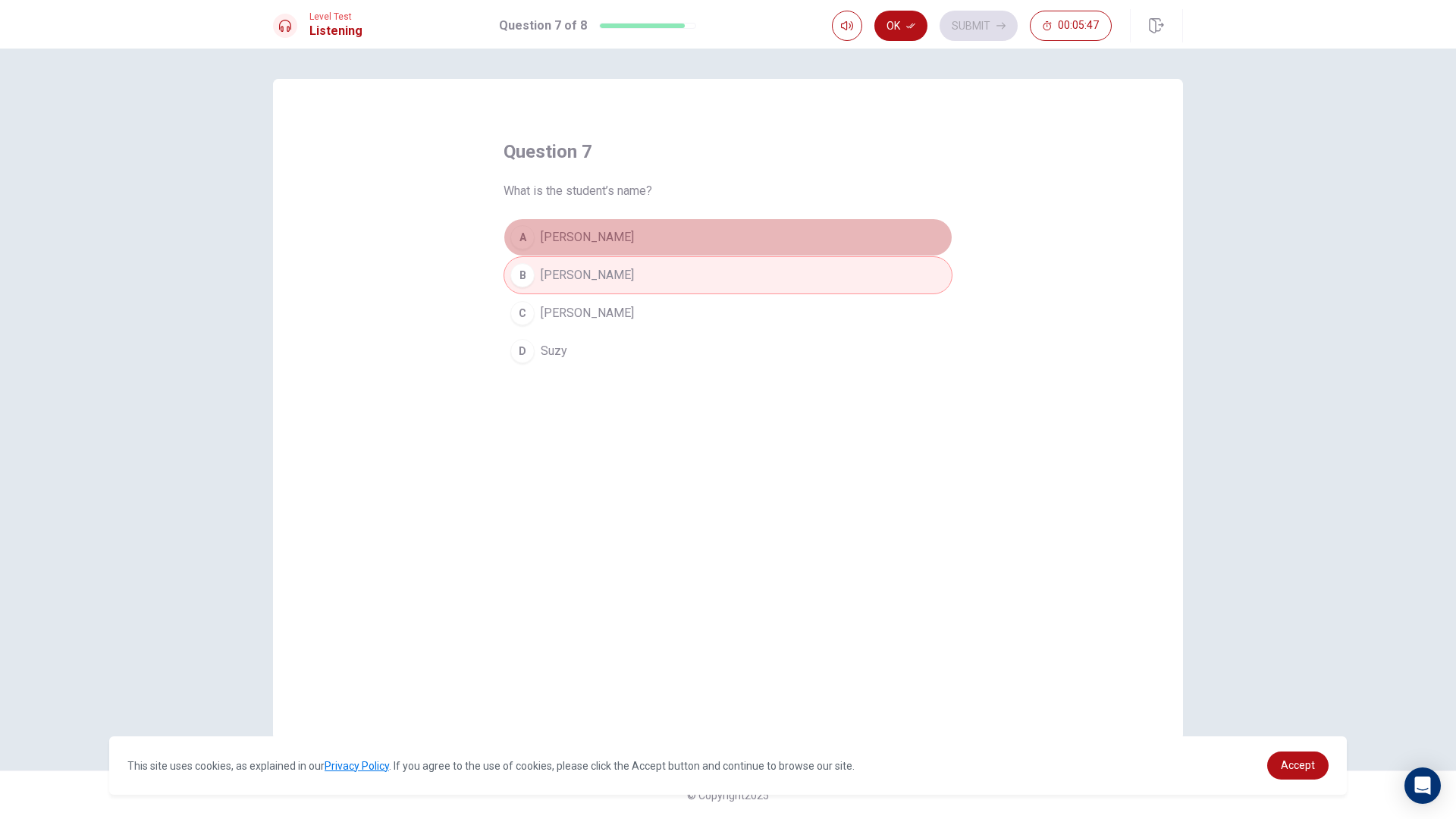
click at [525, 231] on div "A" at bounding box center [522, 237] width 24 height 24
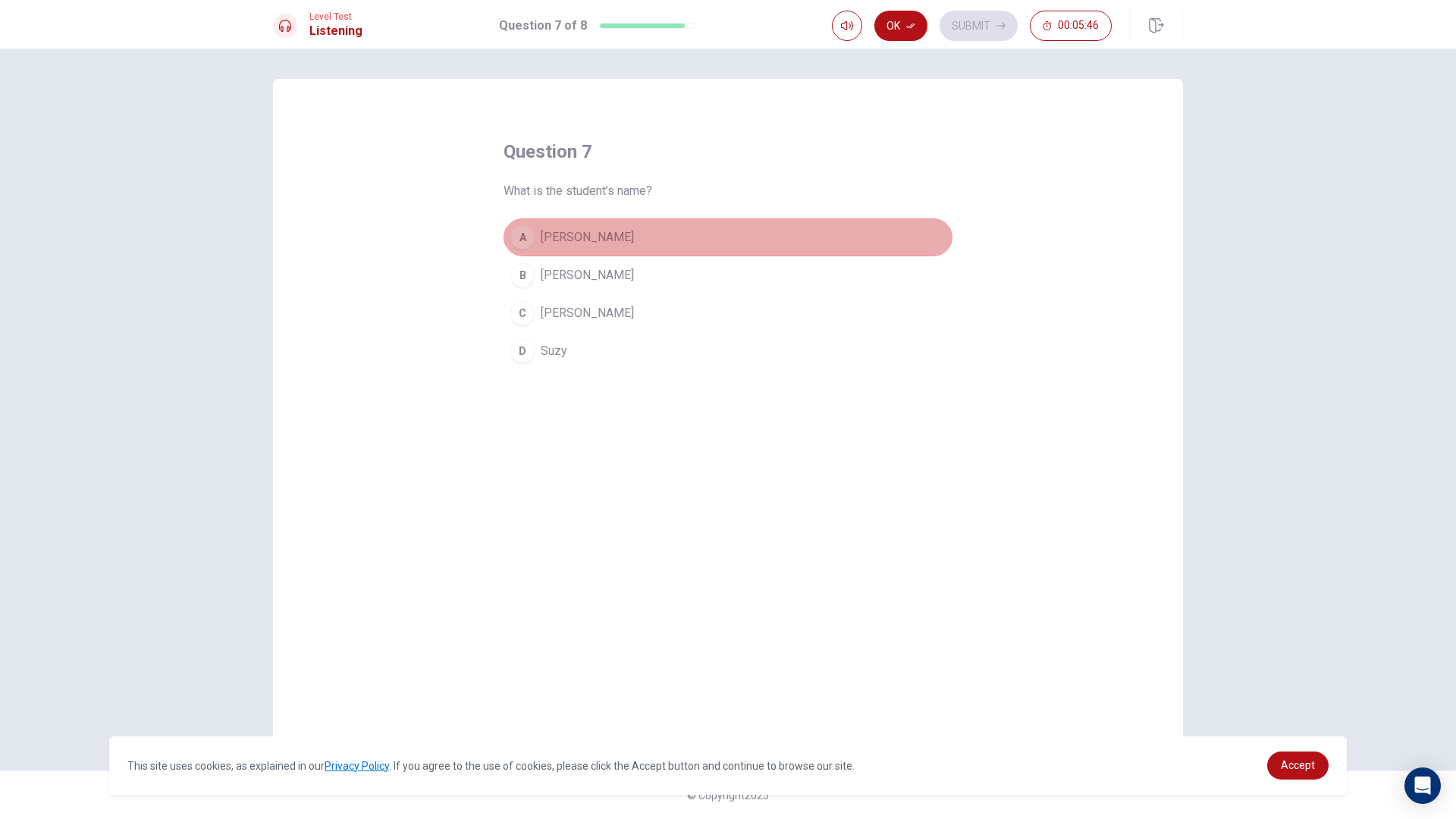
click at [525, 255] on button "A [PERSON_NAME]" at bounding box center [728, 237] width 449 height 38
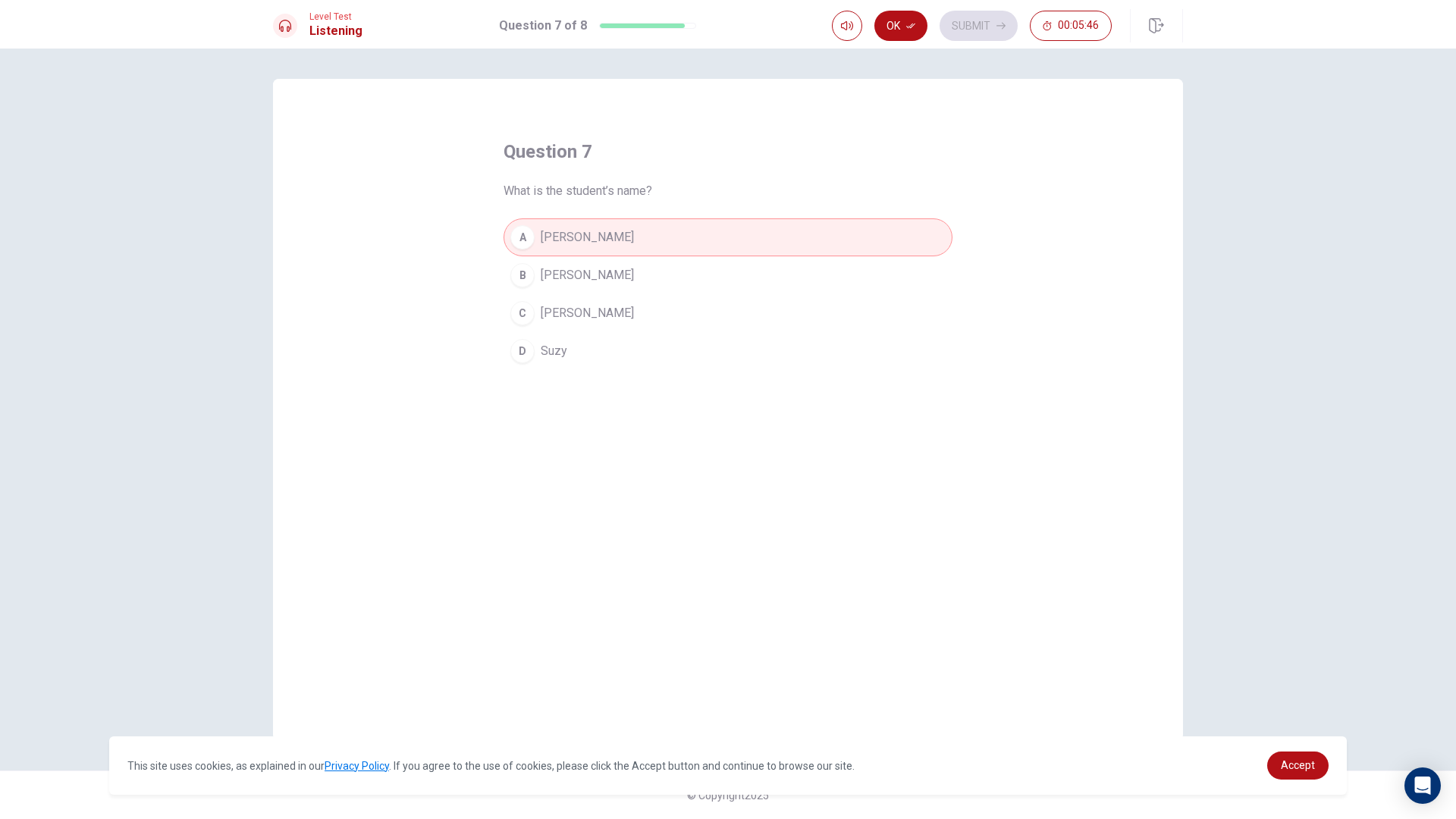
drag, startPoint x: 526, startPoint y: 244, endPoint x: 529, endPoint y: 260, distance: 16.3
click at [529, 260] on div "A [PERSON_NAME] [PERSON_NAME] D [PERSON_NAME]" at bounding box center [728, 294] width 449 height 152
click at [527, 268] on div "B" at bounding box center [522, 275] width 24 height 24
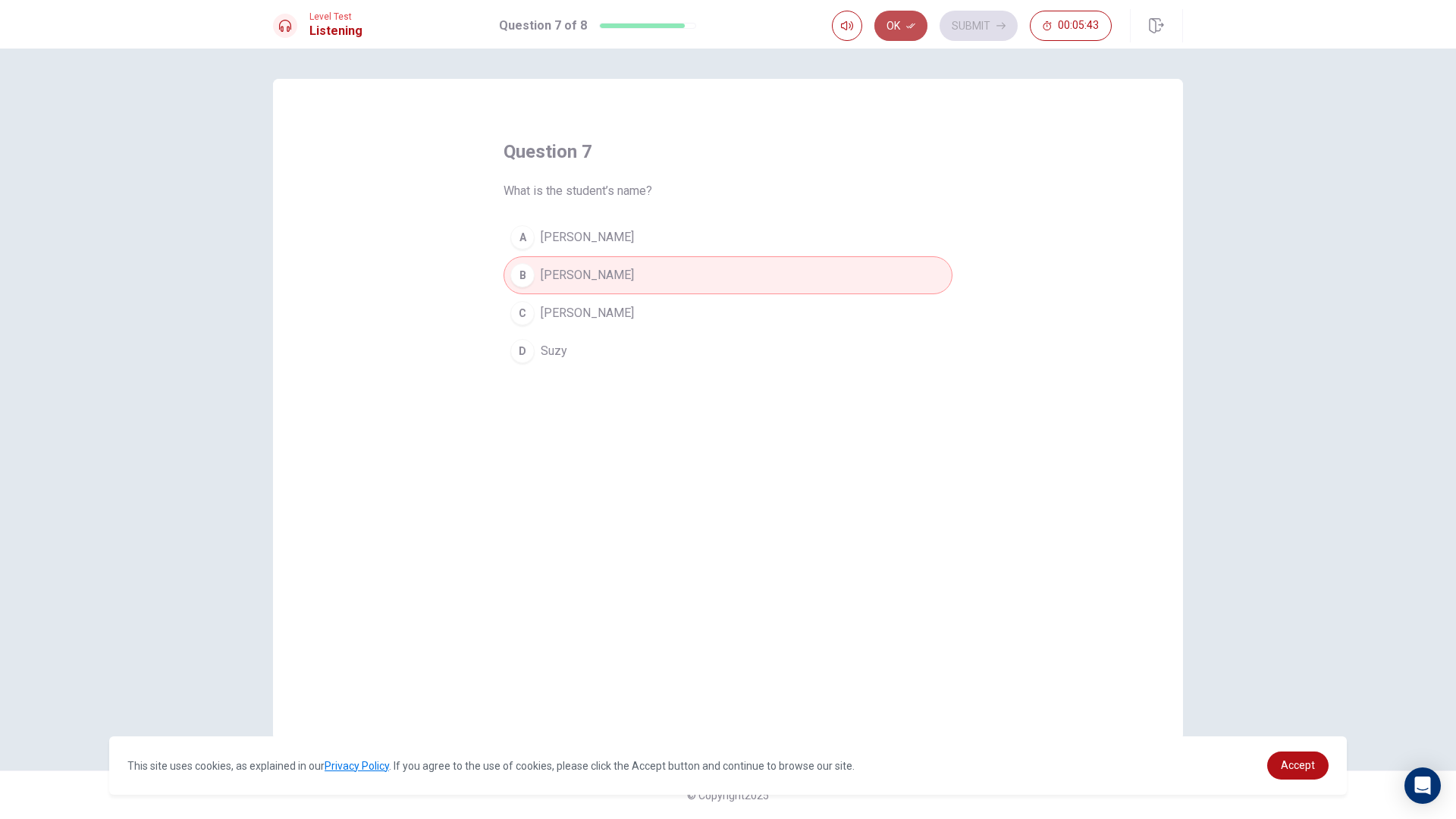
click at [907, 32] on button "Ok" at bounding box center [900, 25] width 53 height 30
click at [988, 26] on button "Submit" at bounding box center [978, 25] width 78 height 30
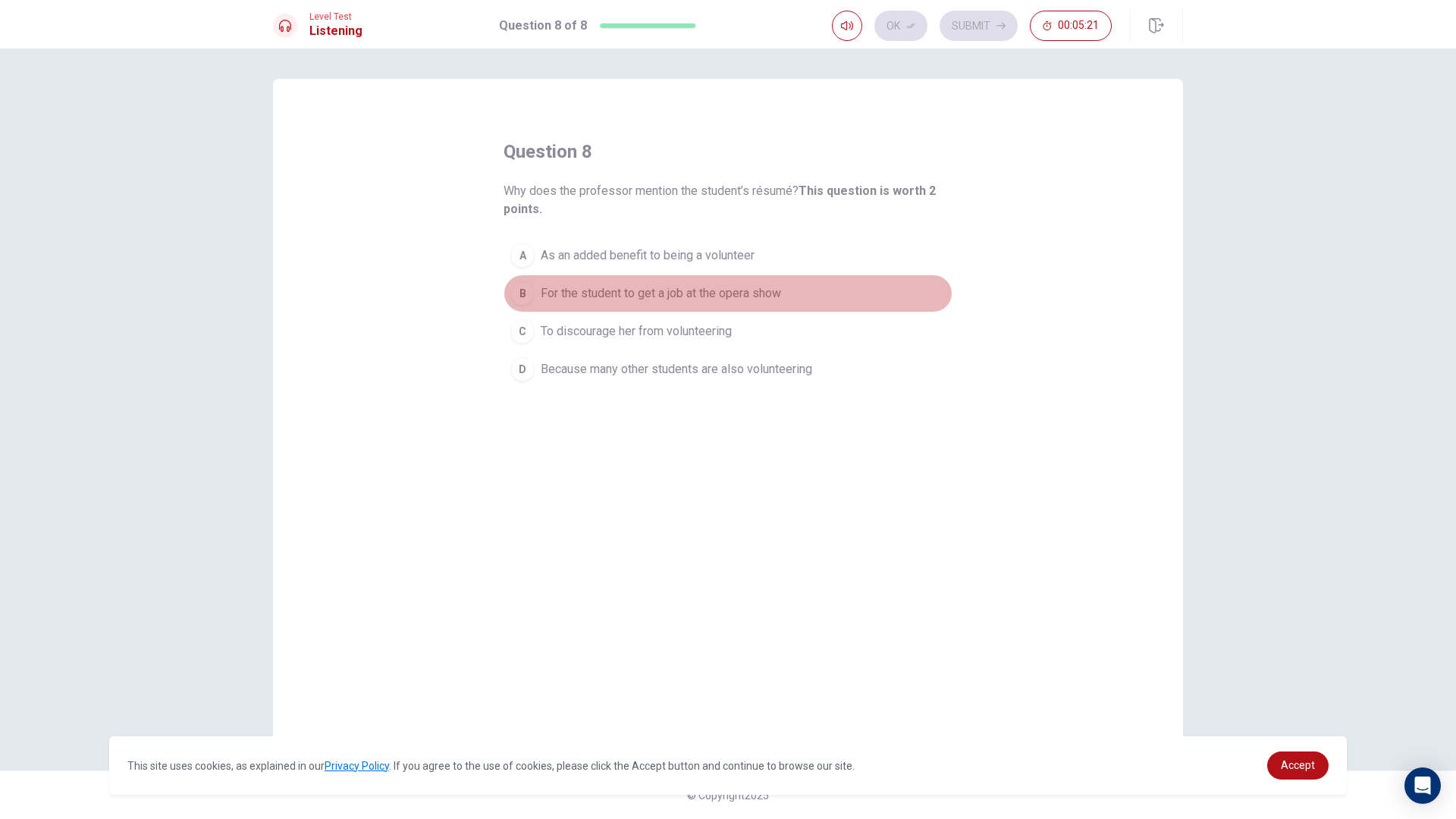
click at [513, 288] on div "B" at bounding box center [522, 293] width 24 height 24
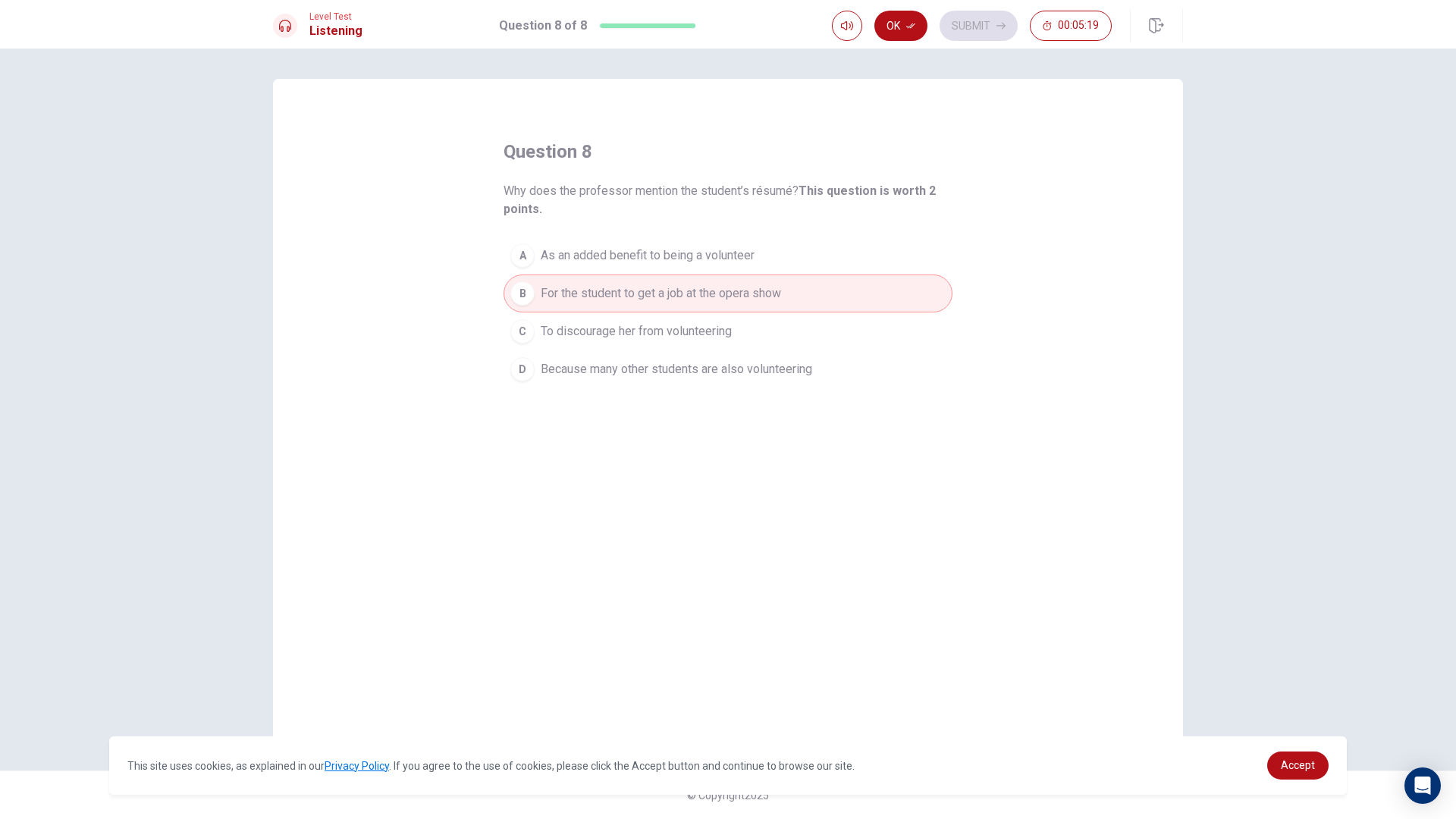
click at [512, 325] on div "C" at bounding box center [522, 331] width 24 height 24
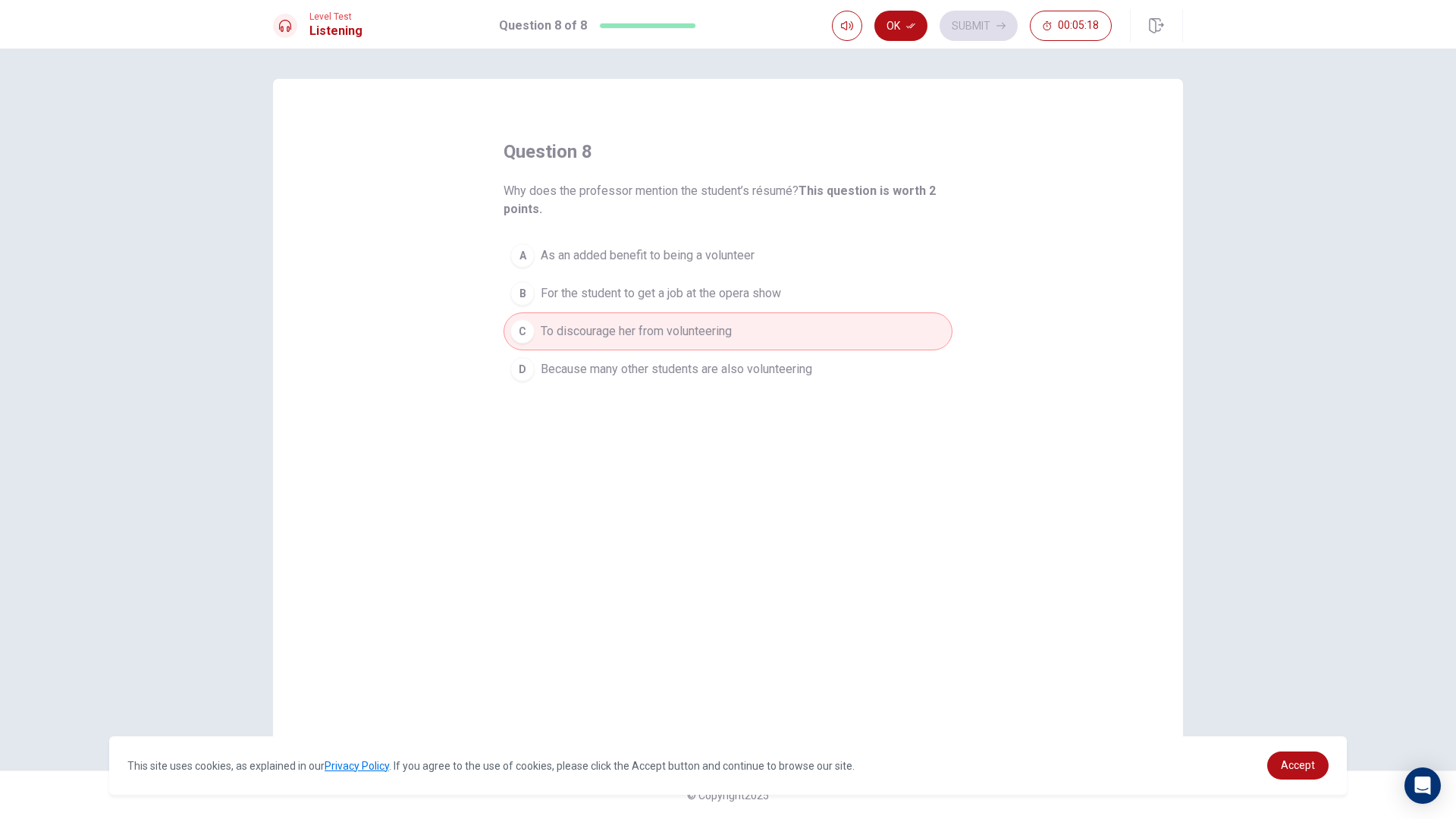
click at [520, 293] on div "B" at bounding box center [522, 293] width 24 height 24
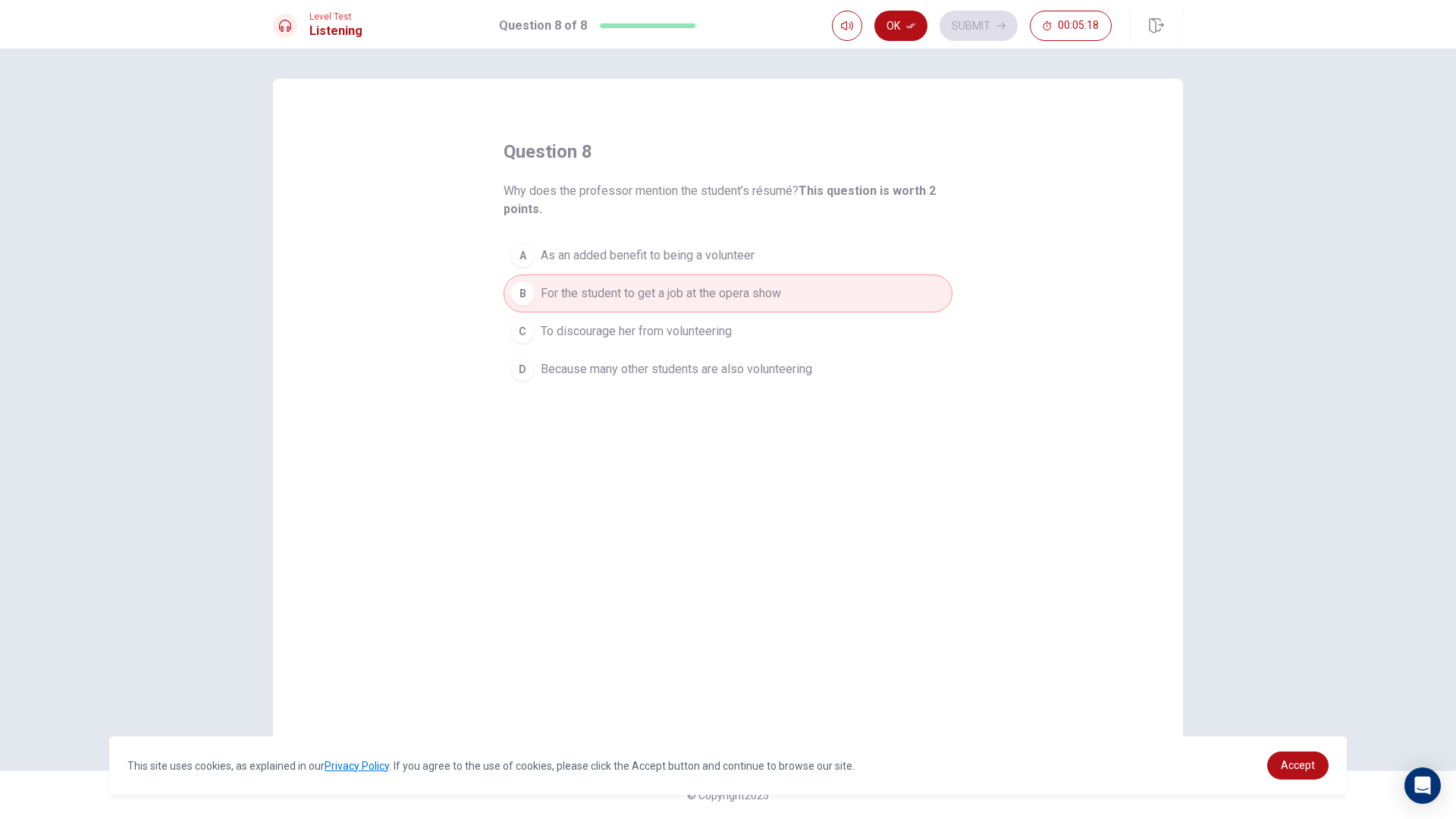
click at [518, 327] on div "C" at bounding box center [522, 331] width 24 height 24
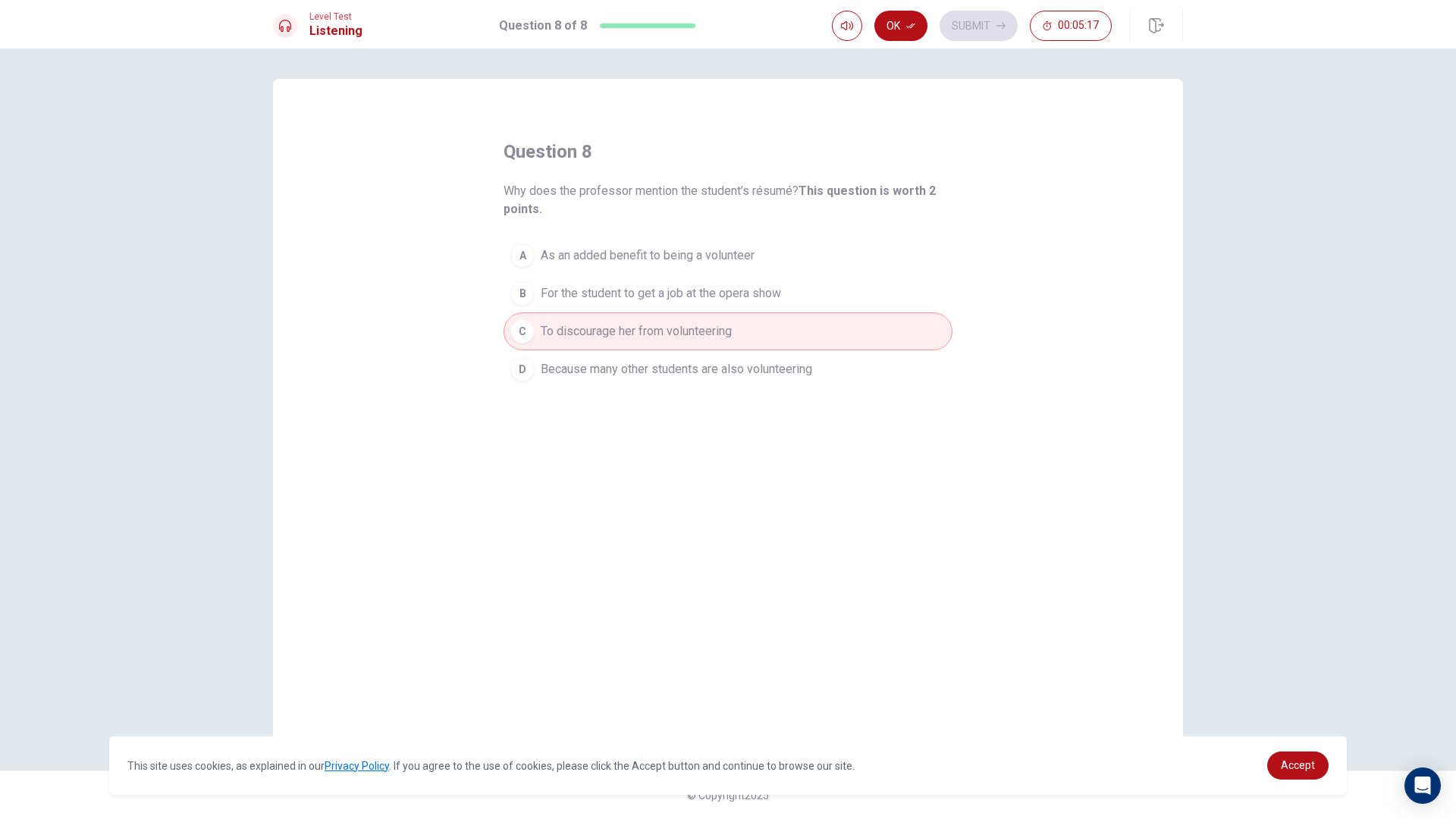
click at [525, 285] on div "B" at bounding box center [522, 293] width 24 height 24
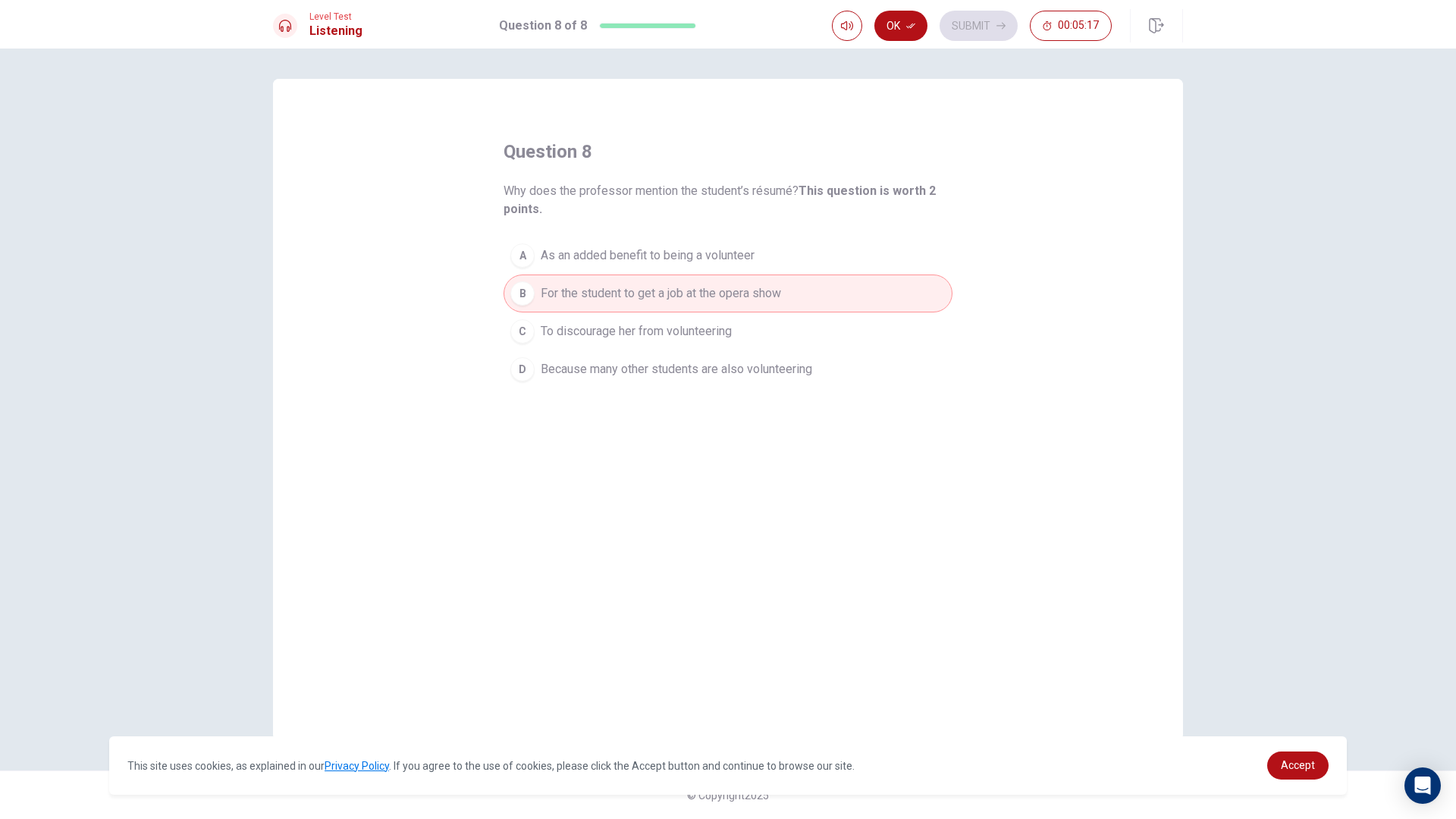
drag, startPoint x: 532, startPoint y: 257, endPoint x: 532, endPoint y: 314, distance: 57.0
click at [532, 272] on button "A As an added benefit to being a volunteer" at bounding box center [728, 255] width 449 height 38
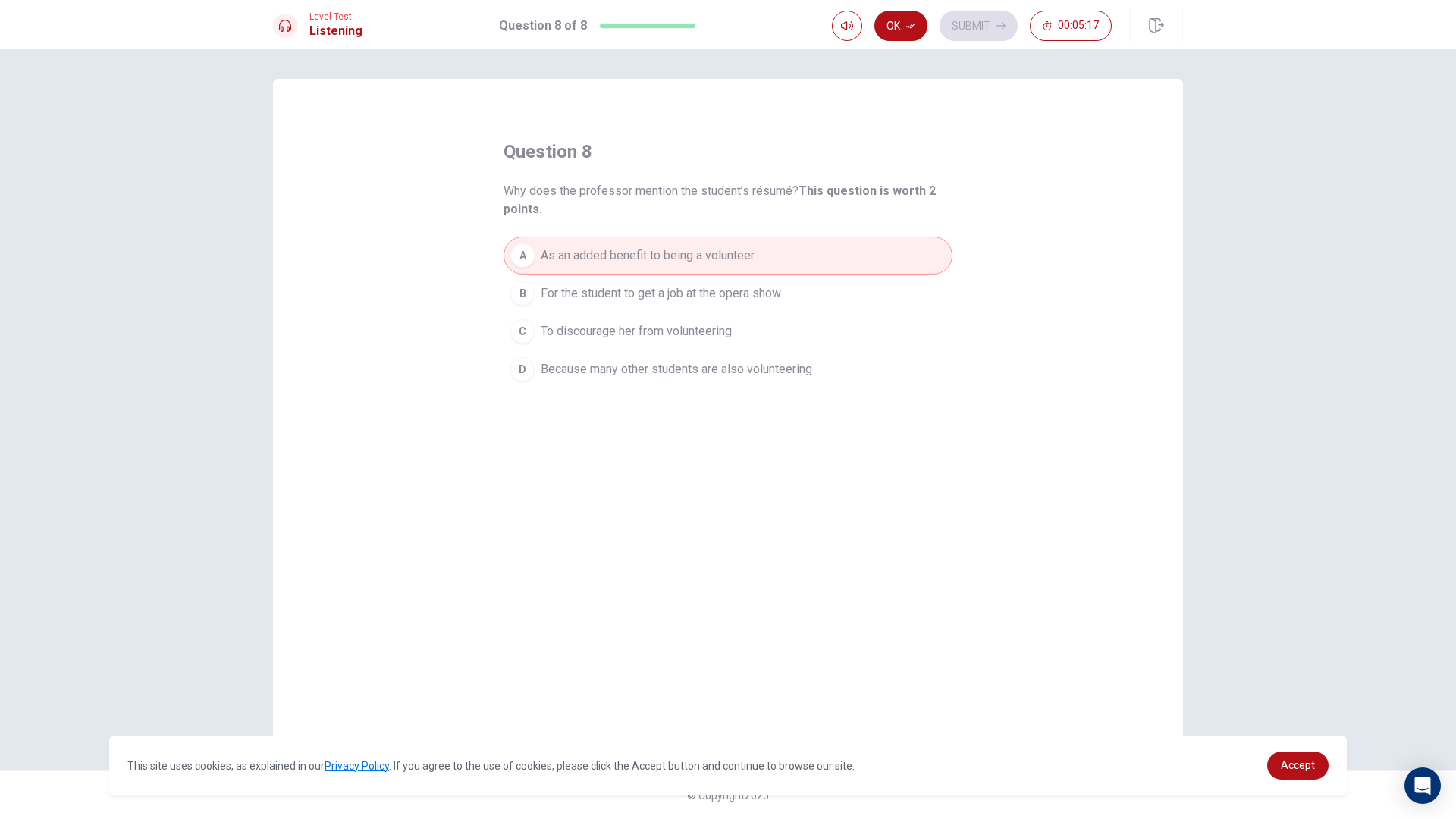
drag, startPoint x: 532, startPoint y: 314, endPoint x: 538, endPoint y: 358, distance: 44.4
click at [532, 347] on div "A As an added benefit to being a volunteer B For the student to get a job at th…" at bounding box center [728, 312] width 449 height 152
click at [546, 303] on button "B For the student to get a job at the opera show" at bounding box center [728, 293] width 449 height 38
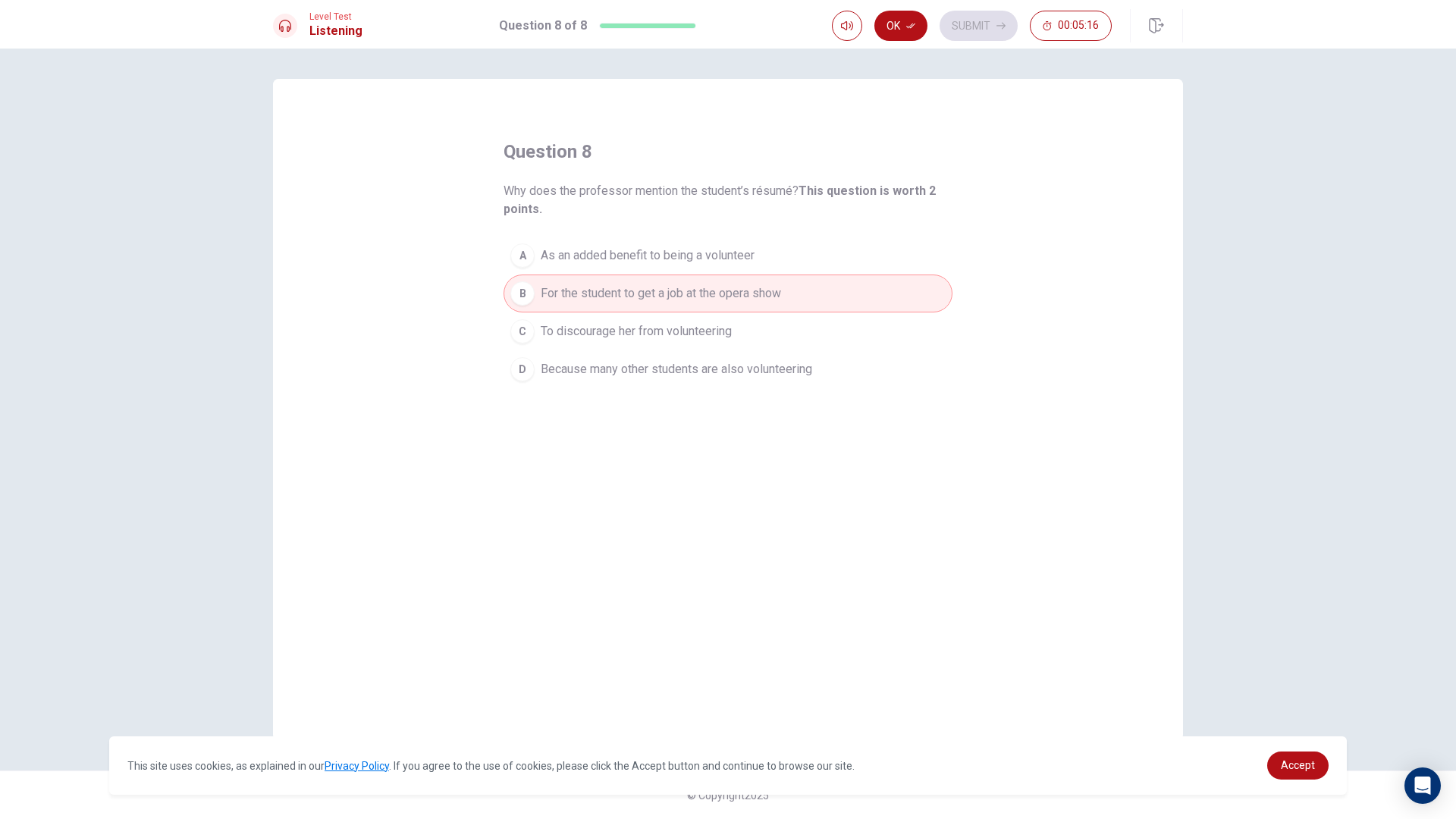
drag, startPoint x: 546, startPoint y: 221, endPoint x: 546, endPoint y: 252, distance: 31.0
click at [546, 245] on div "question 8 Why does the professor mention the student’s résumé? This question i…" at bounding box center [728, 264] width 449 height 248
drag, startPoint x: 543, startPoint y: 301, endPoint x: 533, endPoint y: 332, distance: 32.6
click at [542, 315] on div "A As an added benefit to being a volunteer B For the student to get a job at th…" at bounding box center [728, 312] width 449 height 152
click at [533, 315] on button "C To discourage her from volunteering" at bounding box center [728, 331] width 449 height 38
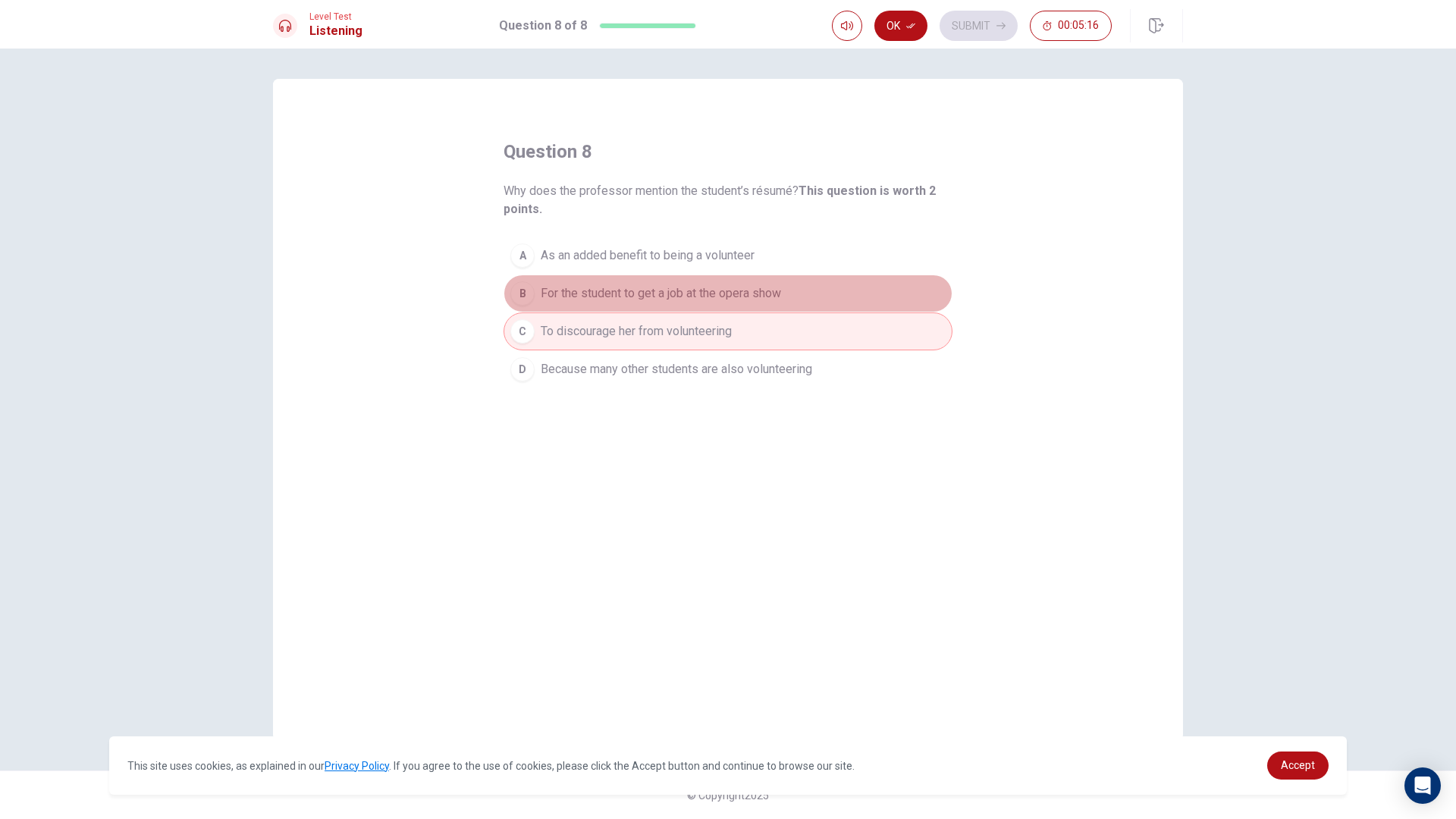
click at [539, 295] on button "B For the student to get a job at the opera show" at bounding box center [728, 293] width 449 height 38
click at [532, 335] on div "C" at bounding box center [522, 331] width 24 height 24
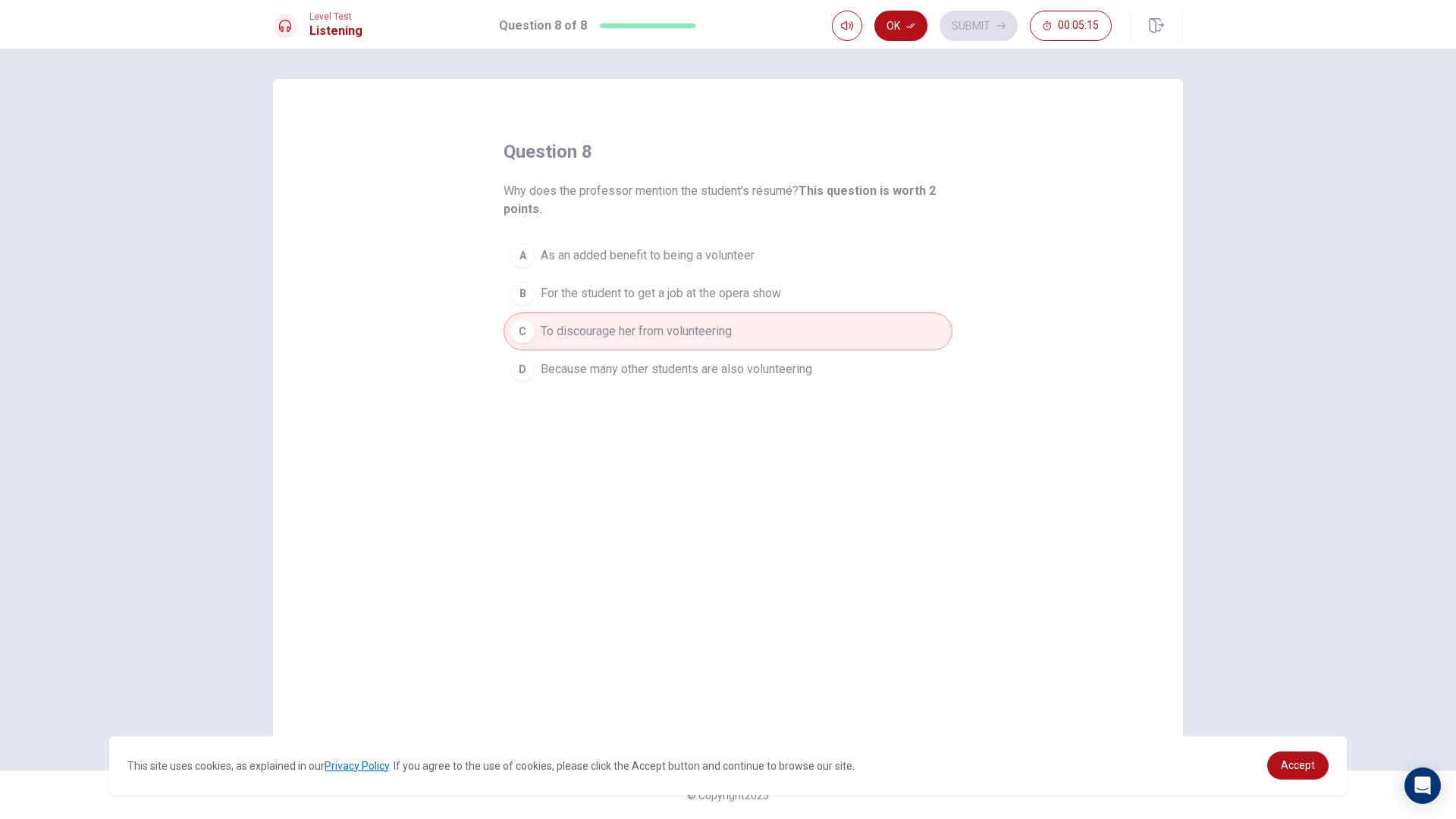
click at [552, 284] on button "B For the student to get a job at the opera show" at bounding box center [728, 293] width 449 height 38
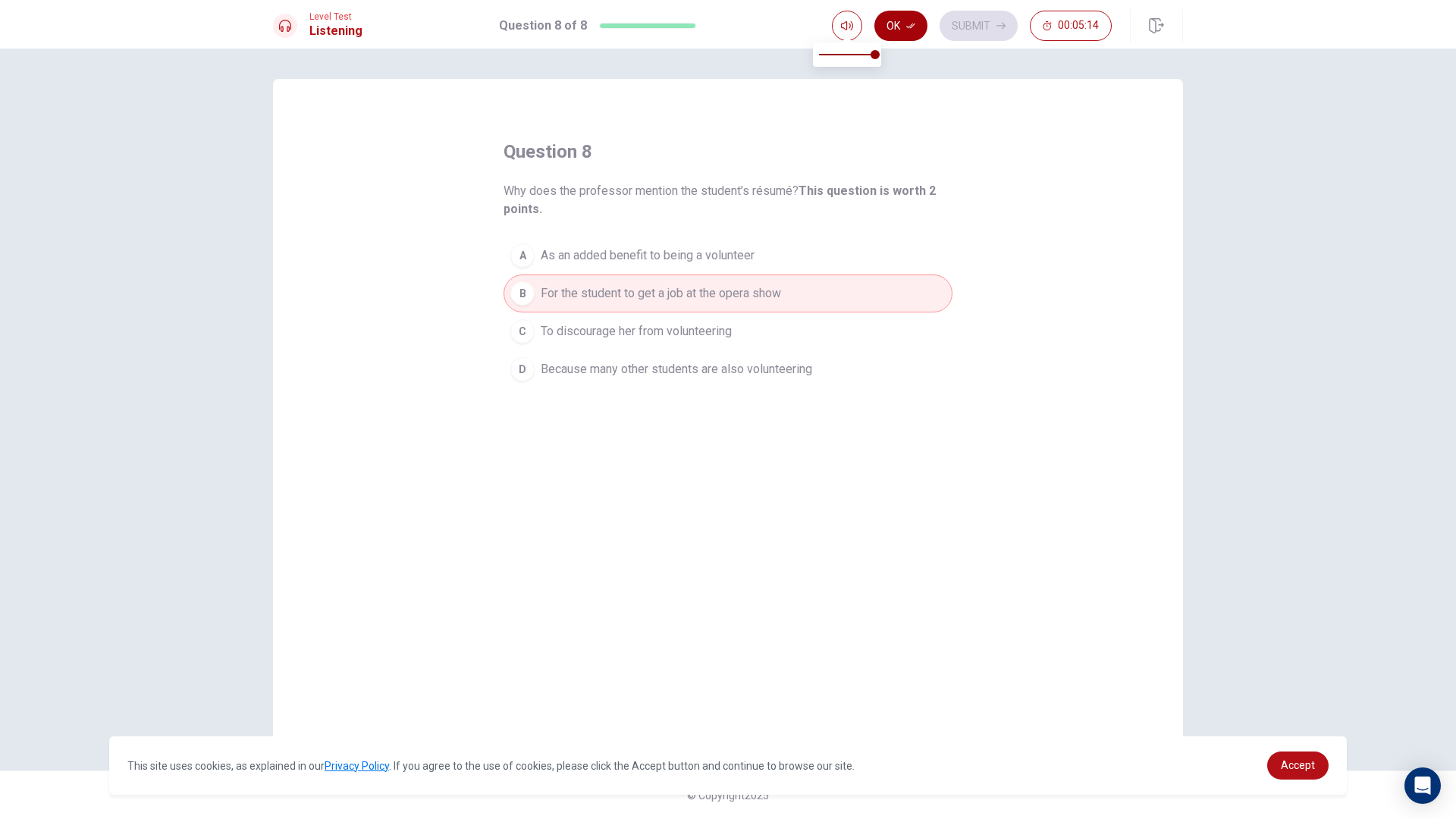
click at [900, 22] on button "Ok" at bounding box center [900, 25] width 53 height 30
click at [1019, 25] on div "Ok Submit 00:05:13" at bounding box center [971, 25] width 280 height 30
click at [995, 29] on button "Submit" at bounding box center [978, 25] width 78 height 30
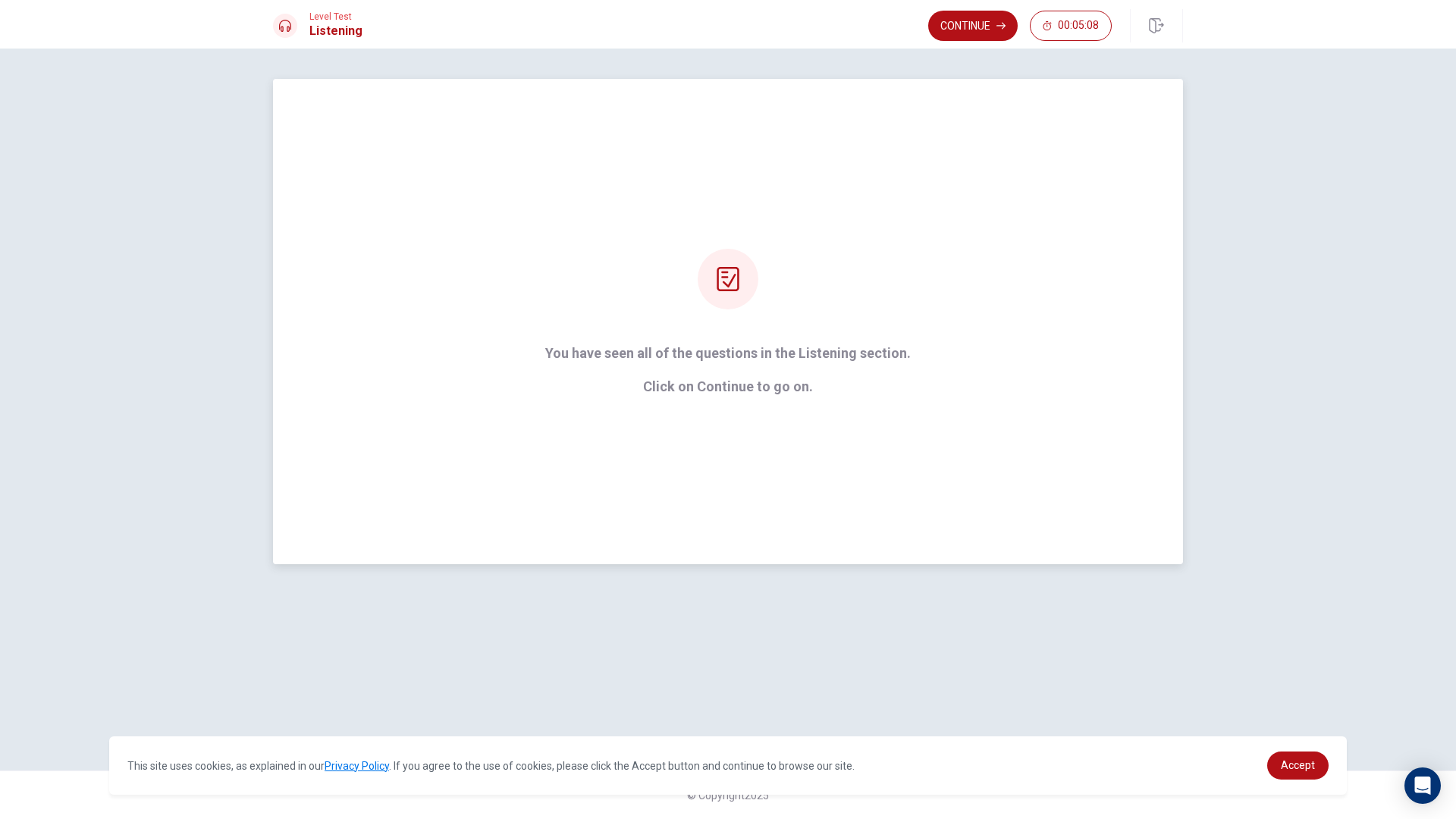
click at [765, 362] on strong "You have seen all of the questions in the Listening section. Click on Continue …" at bounding box center [728, 369] width 366 height 49
click at [728, 285] on icon at bounding box center [728, 278] width 22 height 24
click at [728, 397] on div "You have seen all of the questions in the Listening section. Click on Continue …" at bounding box center [728, 321] width 910 height 485
click at [734, 397] on div "You have seen all of the questions in the Listening section. Click on Continue …" at bounding box center [728, 321] width 910 height 485
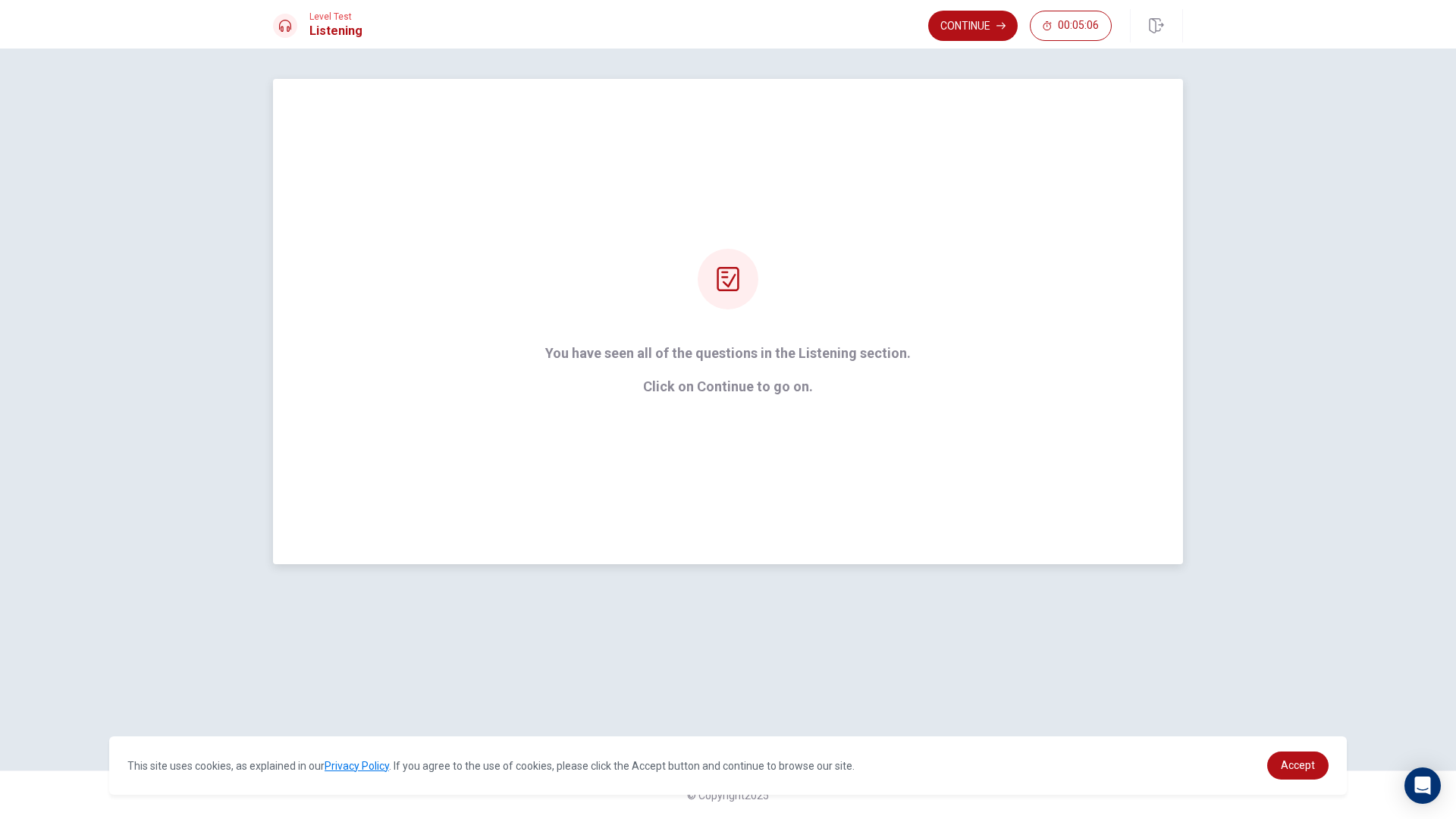
click at [734, 397] on div "You have seen all of the questions in the Listening section. Click on Continue …" at bounding box center [728, 321] width 910 height 485
click at [735, 397] on div "You have seen all of the questions in the Listening section. Click on Continue …" at bounding box center [728, 321] width 910 height 485
click at [735, 396] on div "You have seen all of the questions in the Listening section. Click on Continue …" at bounding box center [728, 321] width 910 height 485
click at [735, 393] on p "Click on Continue to go on." at bounding box center [728, 387] width 366 height 15
click at [735, 392] on p "Click on Continue to go on." at bounding box center [728, 387] width 366 height 15
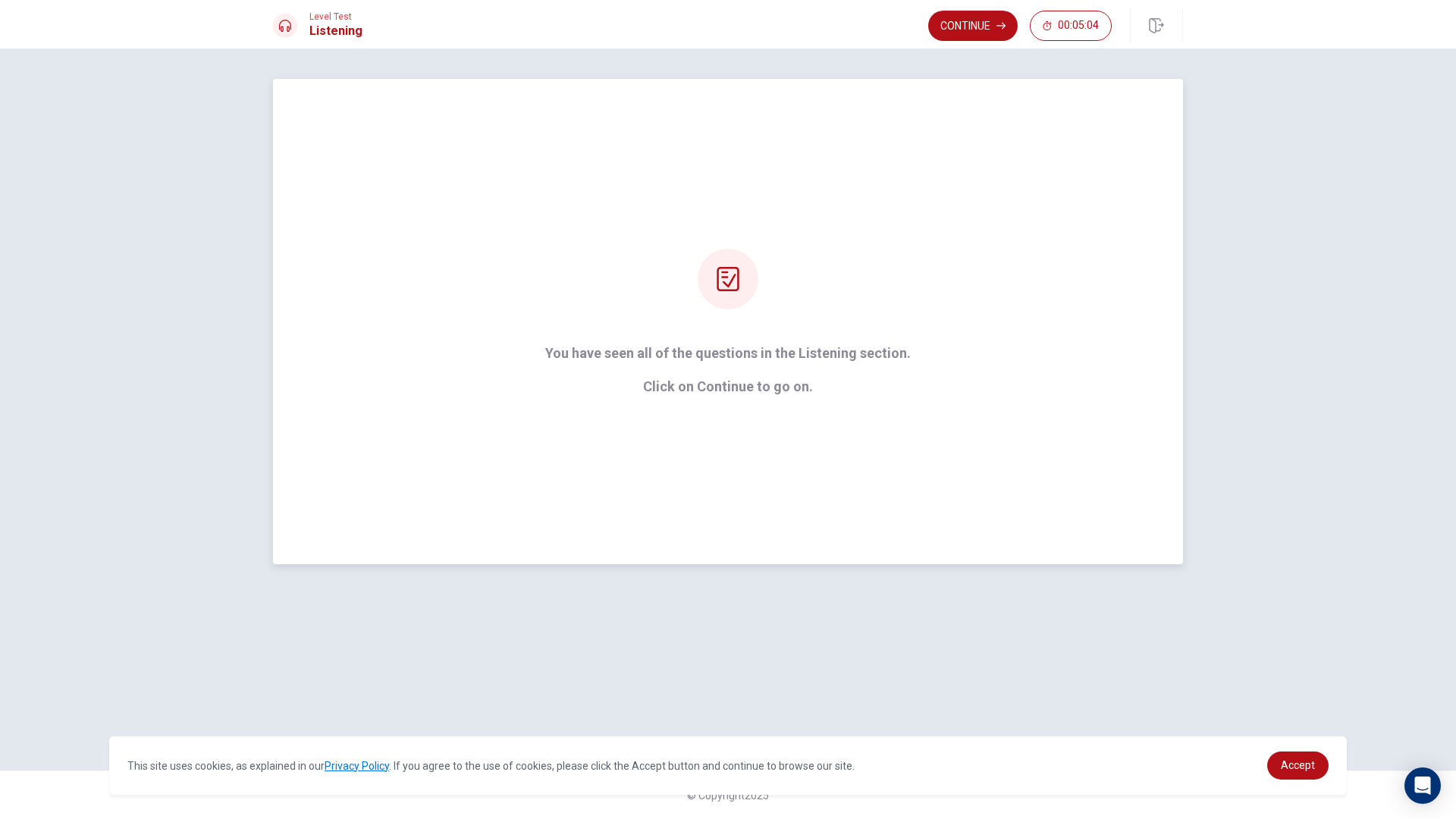
click at [733, 380] on p "Click on Continue to go on." at bounding box center [728, 387] width 366 height 15
drag, startPoint x: 721, startPoint y: 309, endPoint x: 731, endPoint y: 268, distance: 42.2
click at [724, 302] on div "You have seen all of the questions in the Listening section. Click on Continue …" at bounding box center [728, 321] width 408 height 146
click at [731, 268] on icon at bounding box center [728, 278] width 22 height 24
click at [733, 264] on div at bounding box center [728, 278] width 61 height 61
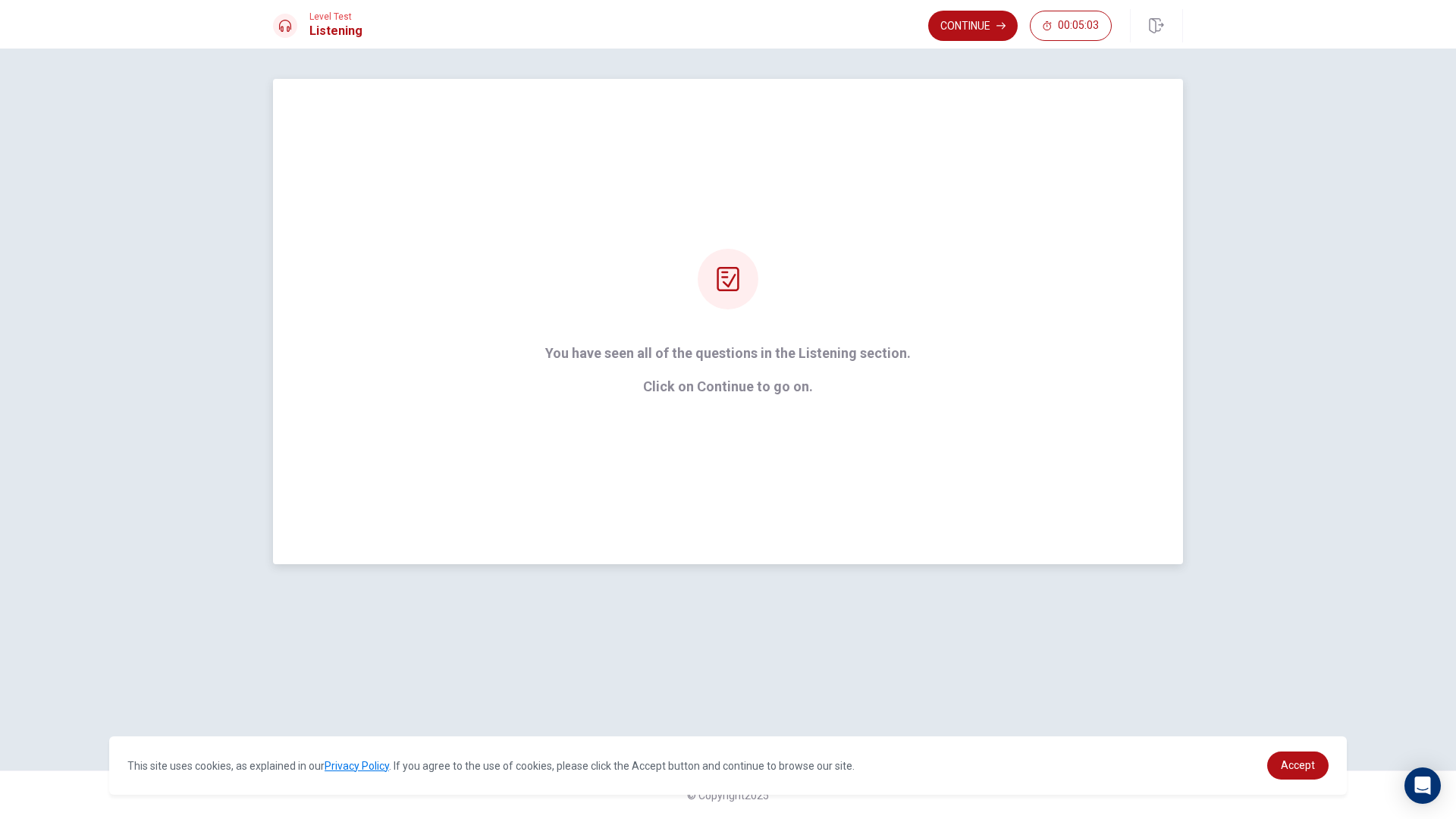
click at [734, 264] on div at bounding box center [728, 278] width 61 height 61
click at [954, 32] on button "Continue" at bounding box center [973, 25] width 90 height 30
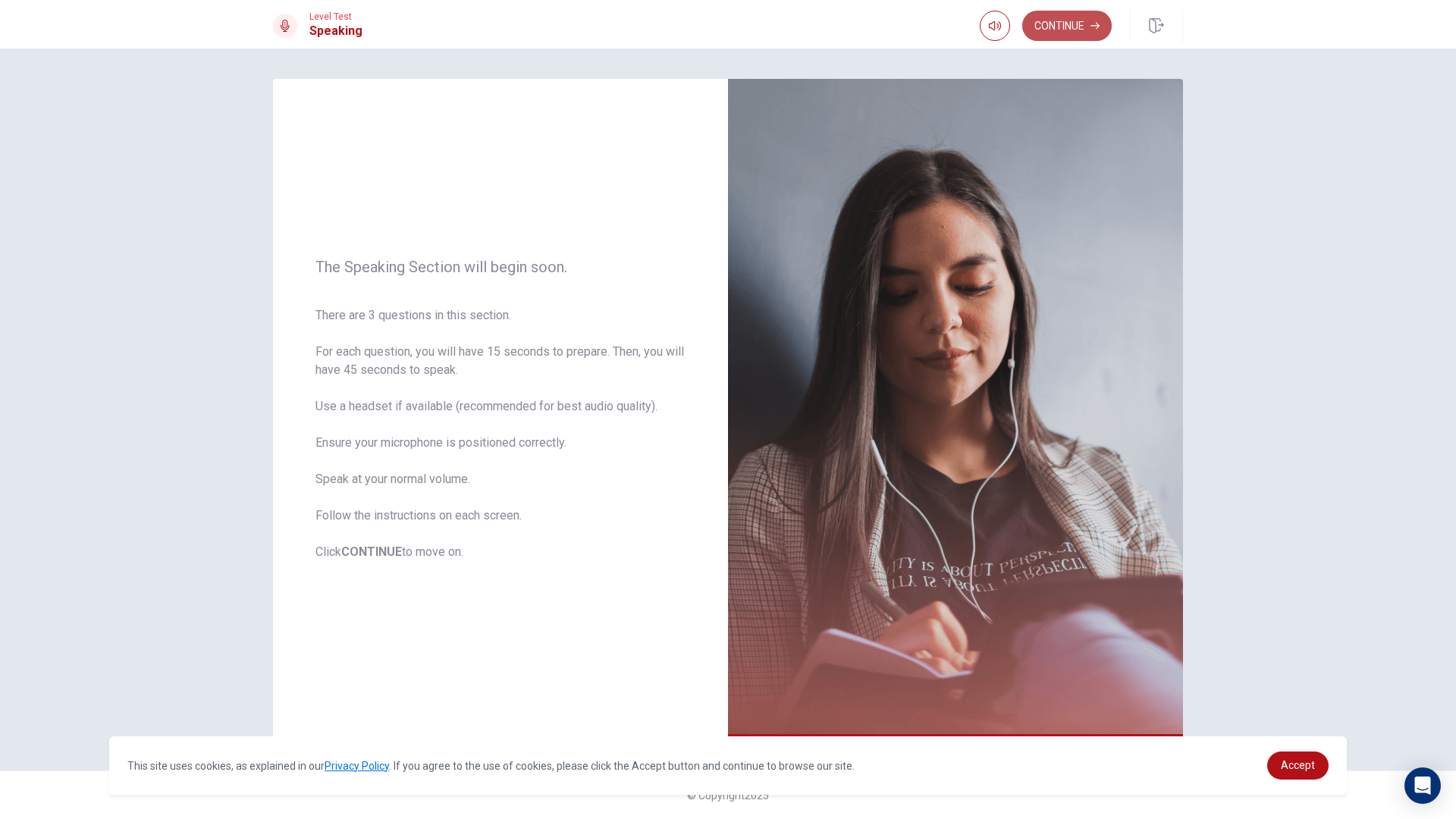
click at [1047, 27] on button "Continue" at bounding box center [1067, 25] width 90 height 30
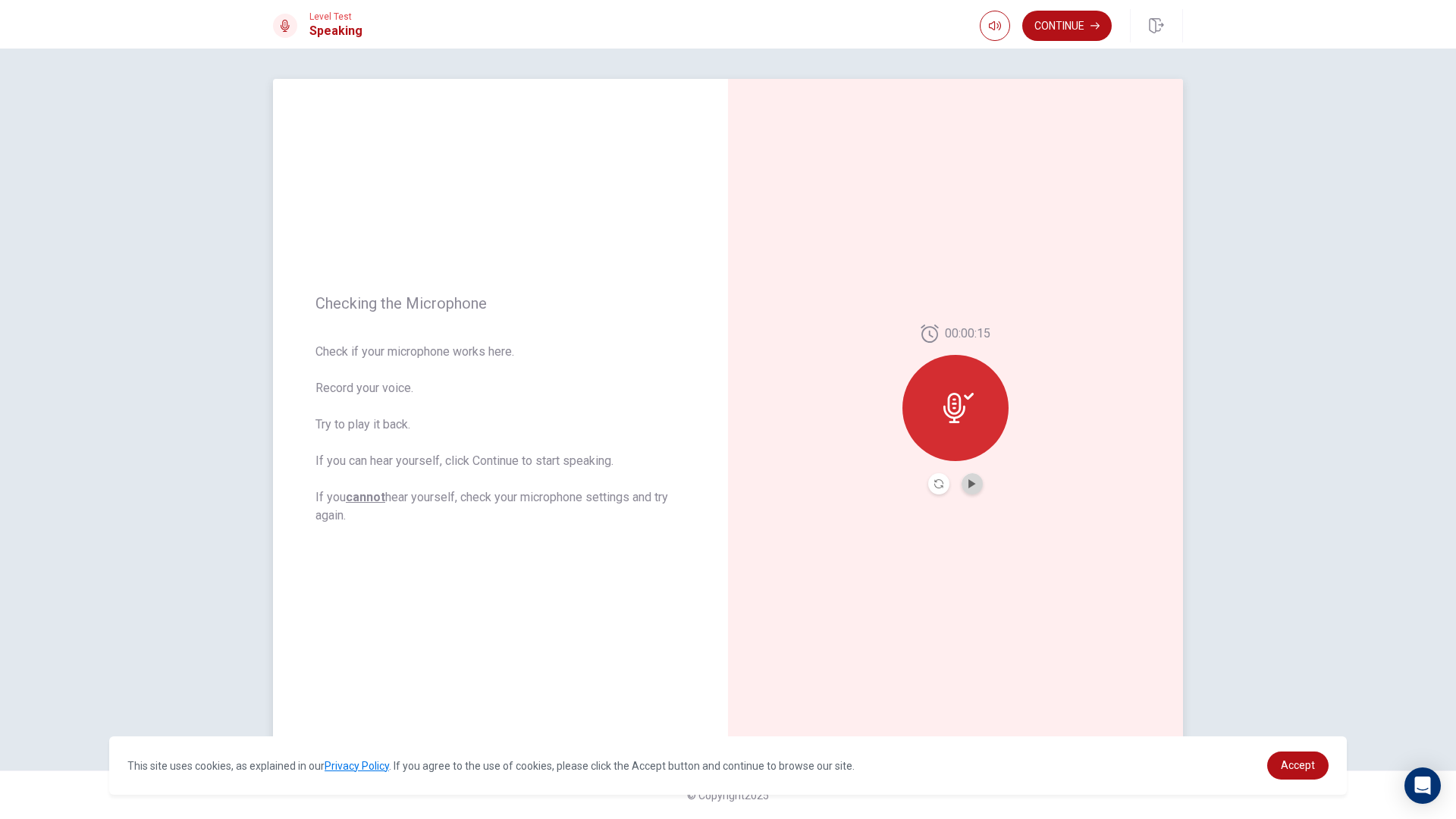
click at [980, 479] on button "Play Audio" at bounding box center [972, 484] width 22 height 22
click at [1055, 28] on button "Continue" at bounding box center [1067, 25] width 90 height 30
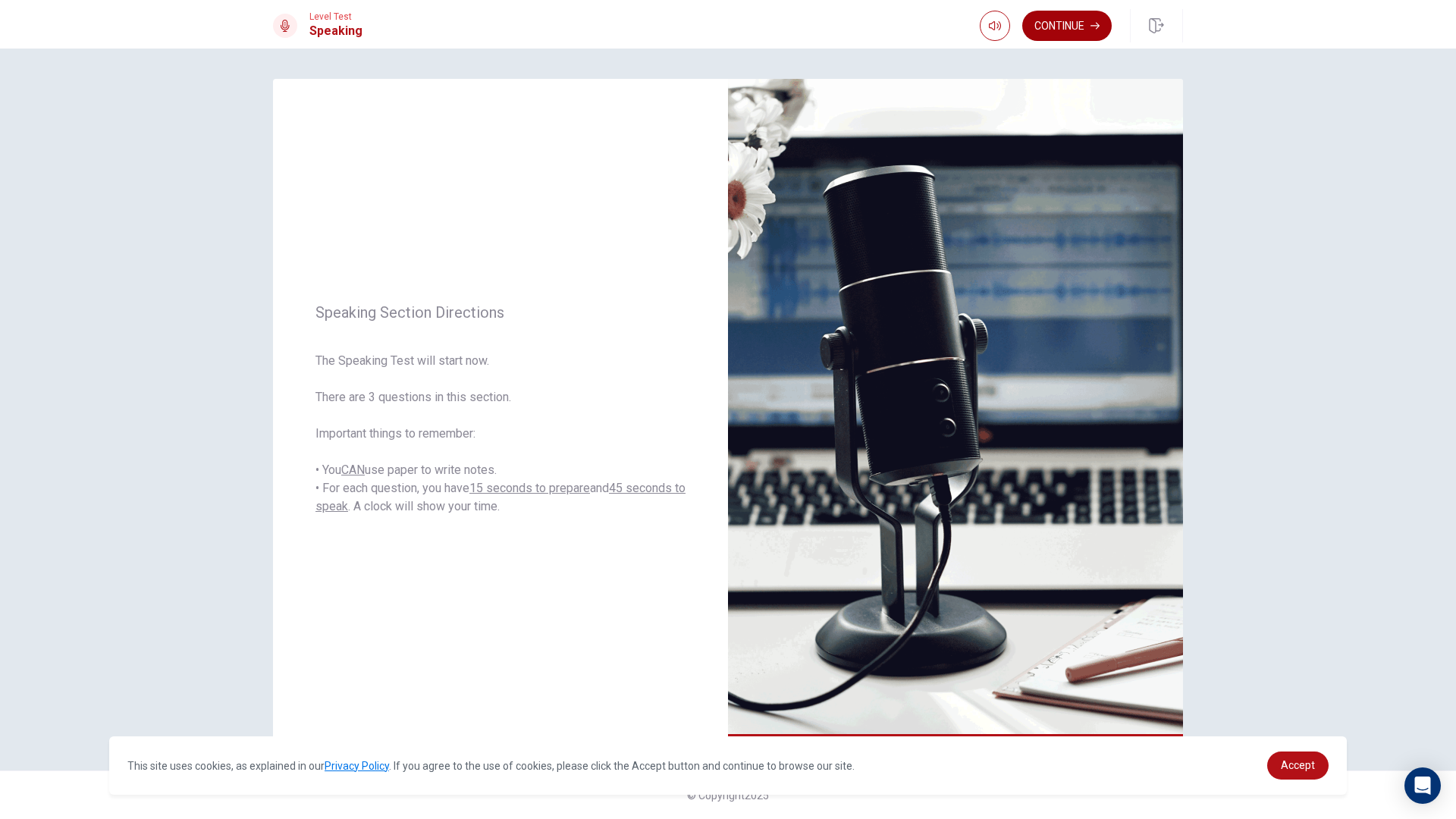
click at [1061, 26] on button "Continue" at bounding box center [1067, 25] width 90 height 30
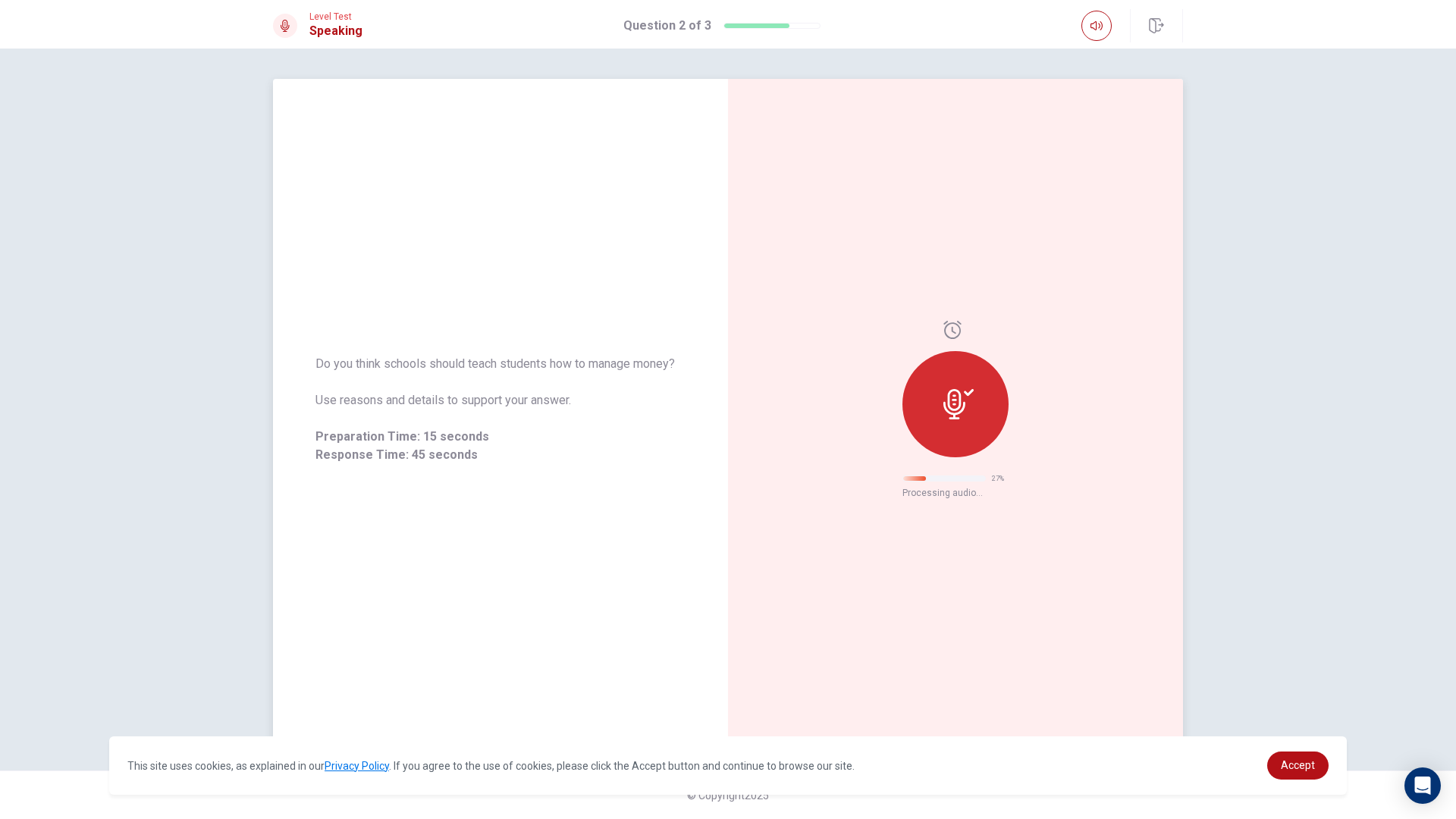
click at [958, 381] on div at bounding box center [956, 404] width 106 height 106
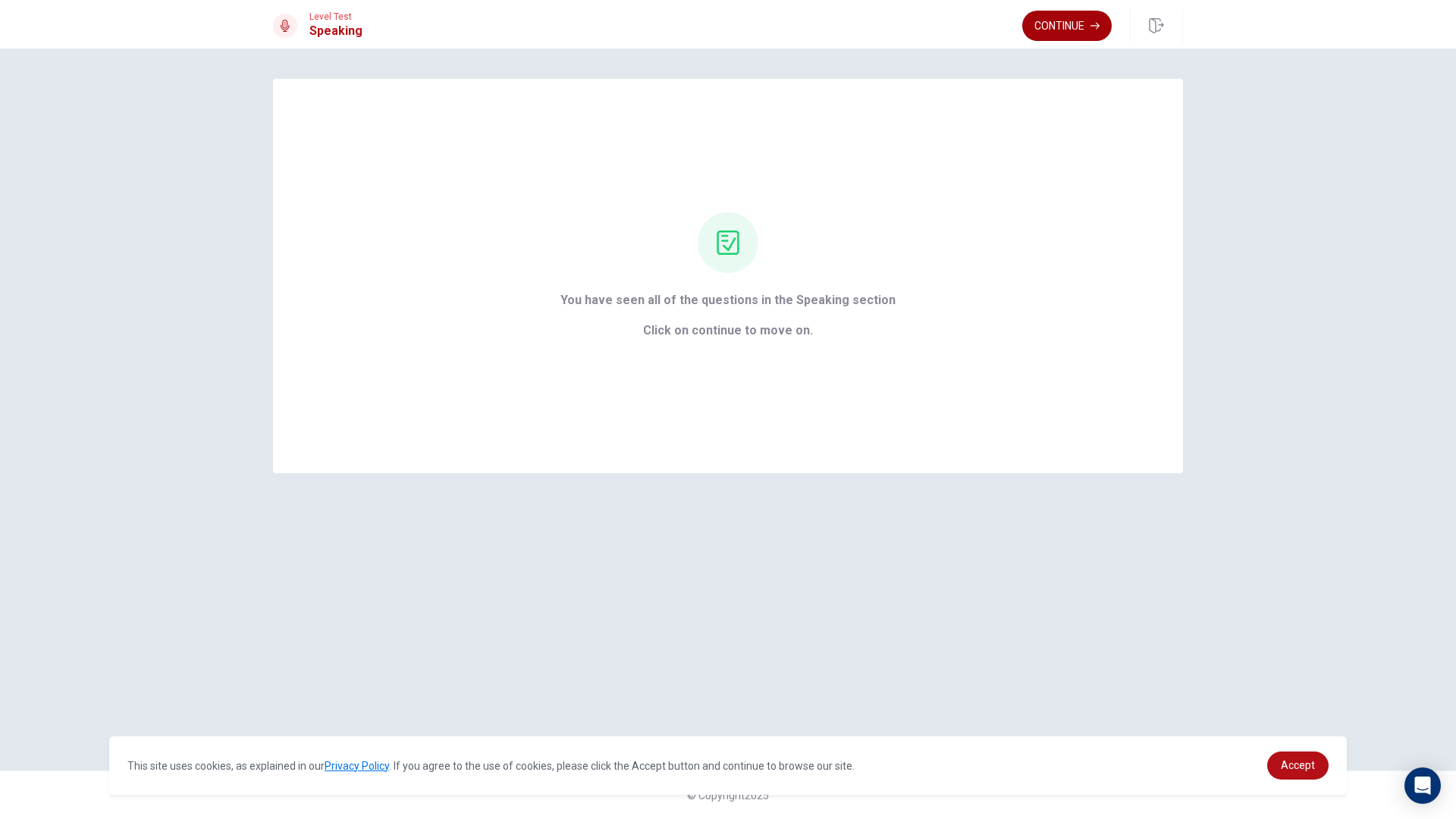
click at [1048, 25] on button "Continue" at bounding box center [1067, 25] width 90 height 30
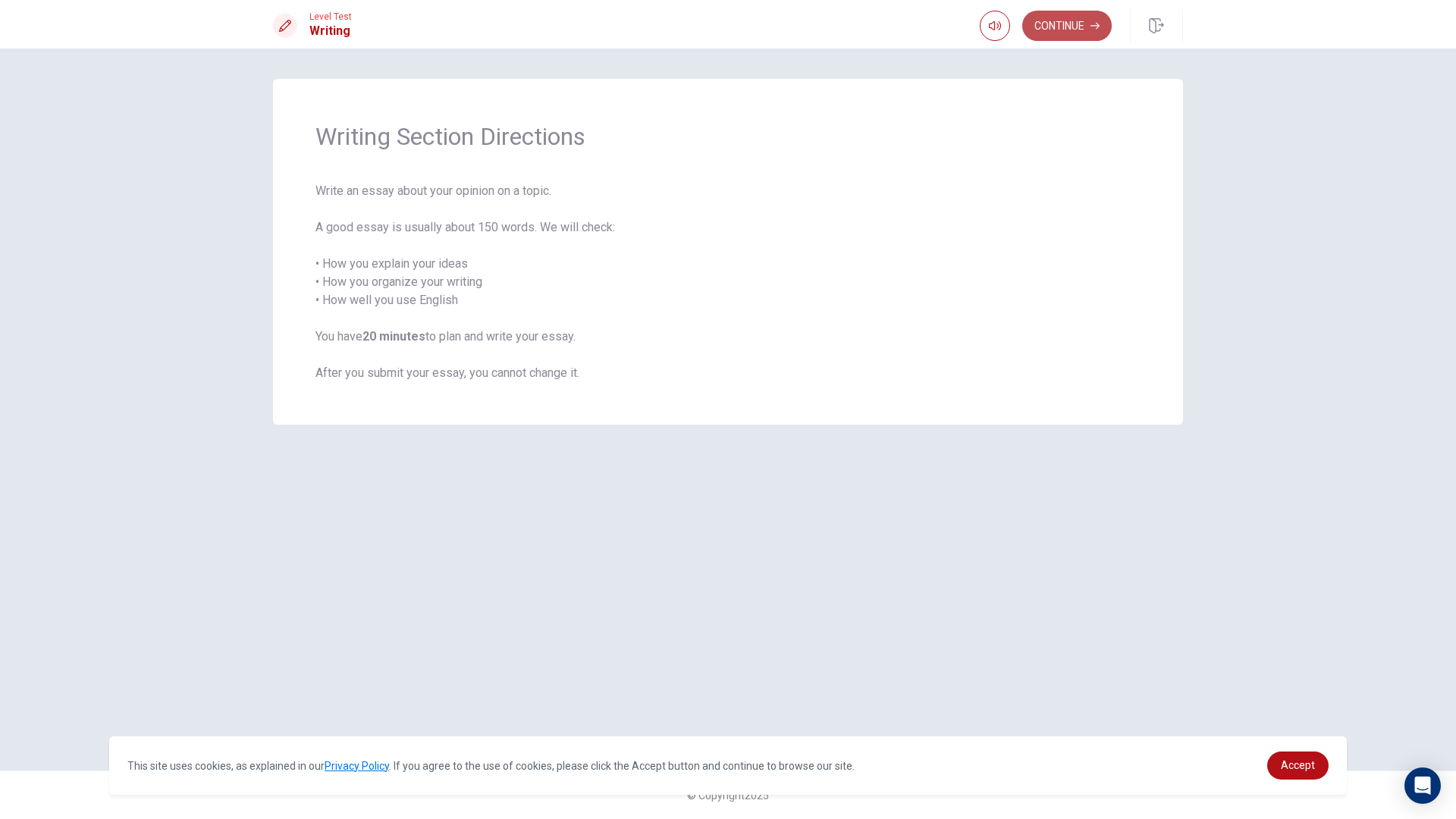
click at [1062, 36] on button "Continue" at bounding box center [1067, 25] width 90 height 30
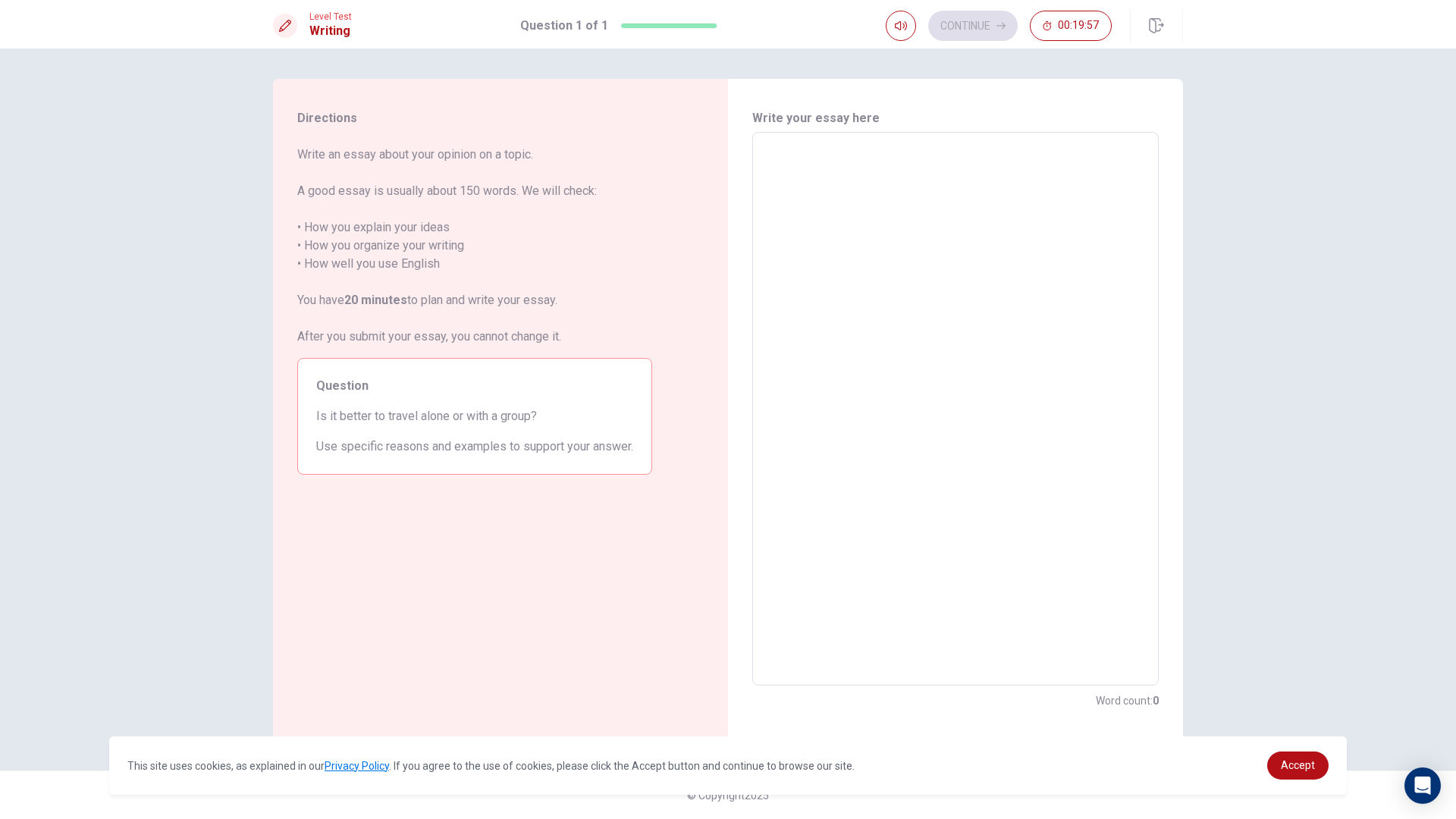
click at [927, 179] on textarea at bounding box center [955, 409] width 385 height 528
click at [924, 178] on textarea at bounding box center [955, 409] width 385 height 528
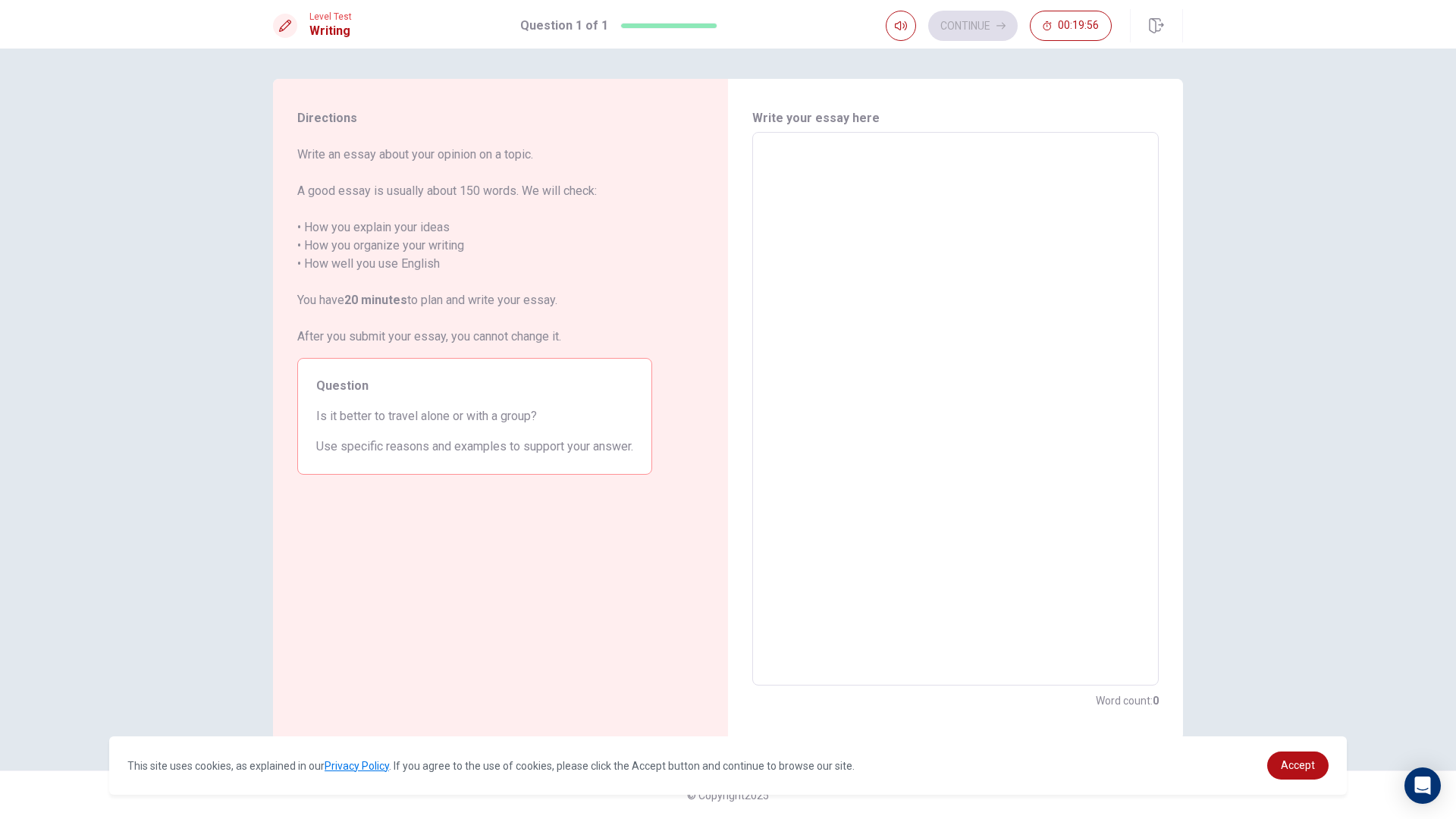
click at [924, 178] on textarea at bounding box center [955, 409] width 385 height 528
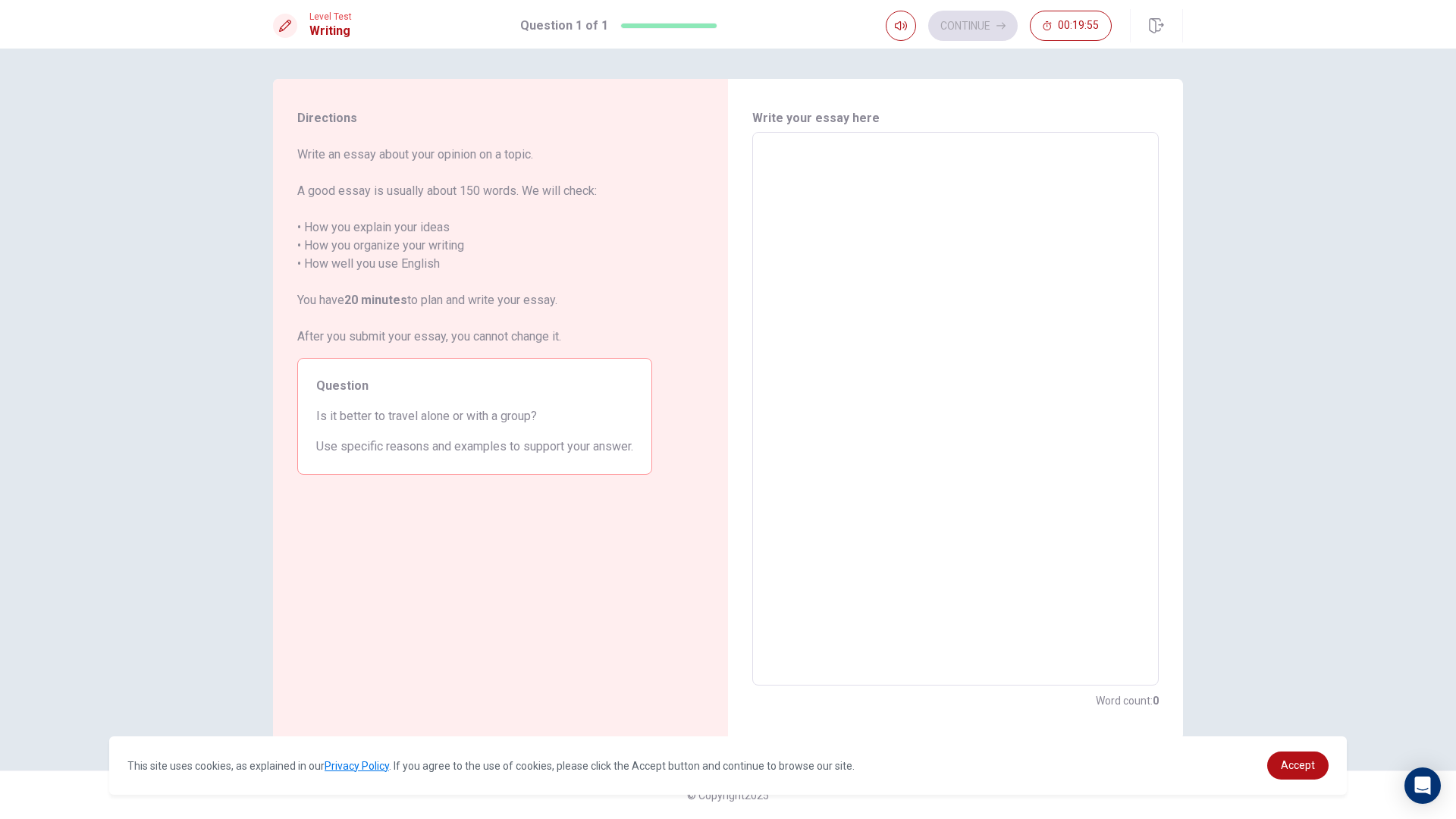
click at [924, 178] on textarea at bounding box center [955, 409] width 385 height 528
type textarea "i"
type textarea "x"
type textarea "in"
type textarea "x"
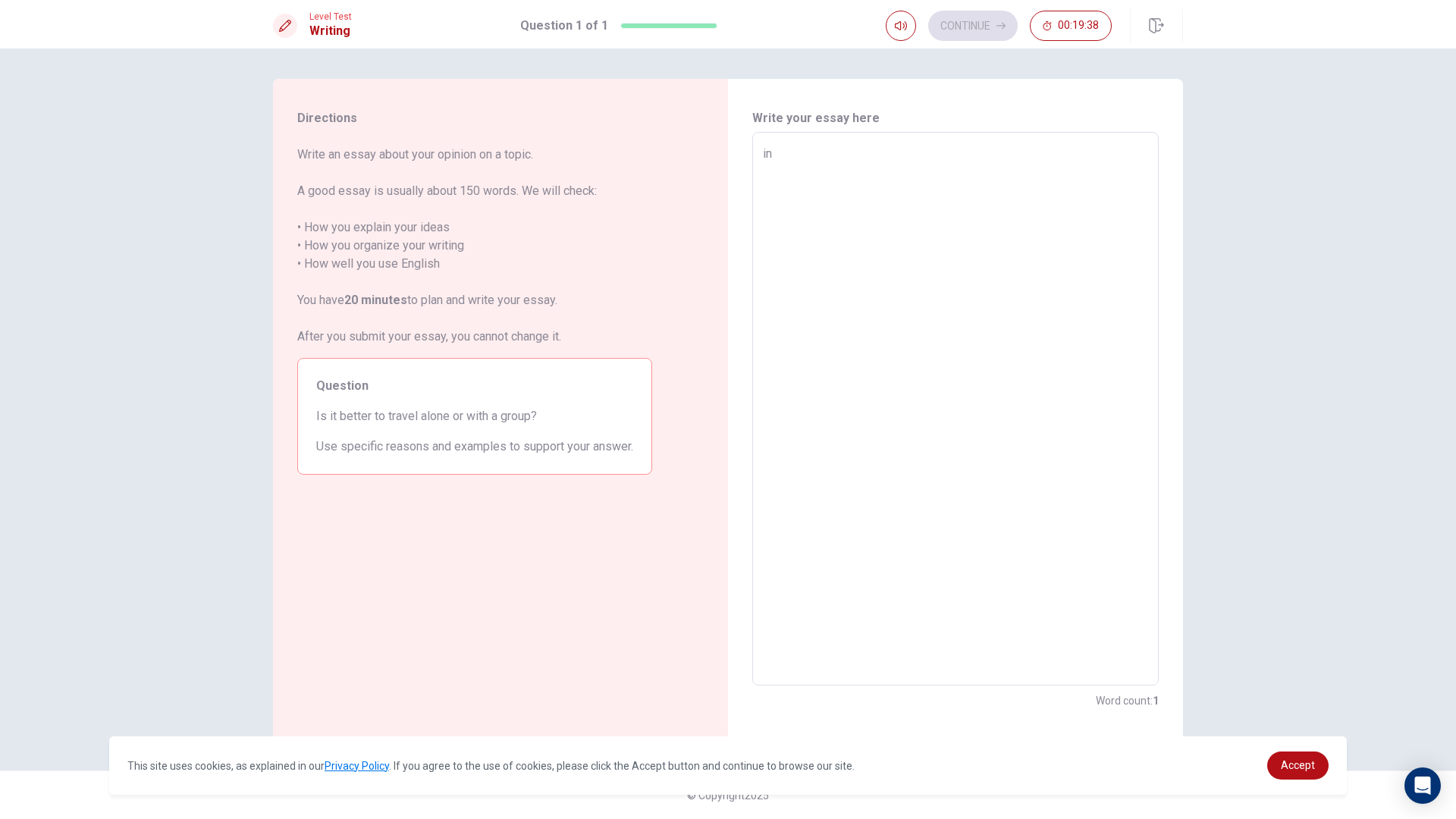
type textarea "in"
type textarea "x"
type textarea "in m"
type textarea "x"
type textarea "in my"
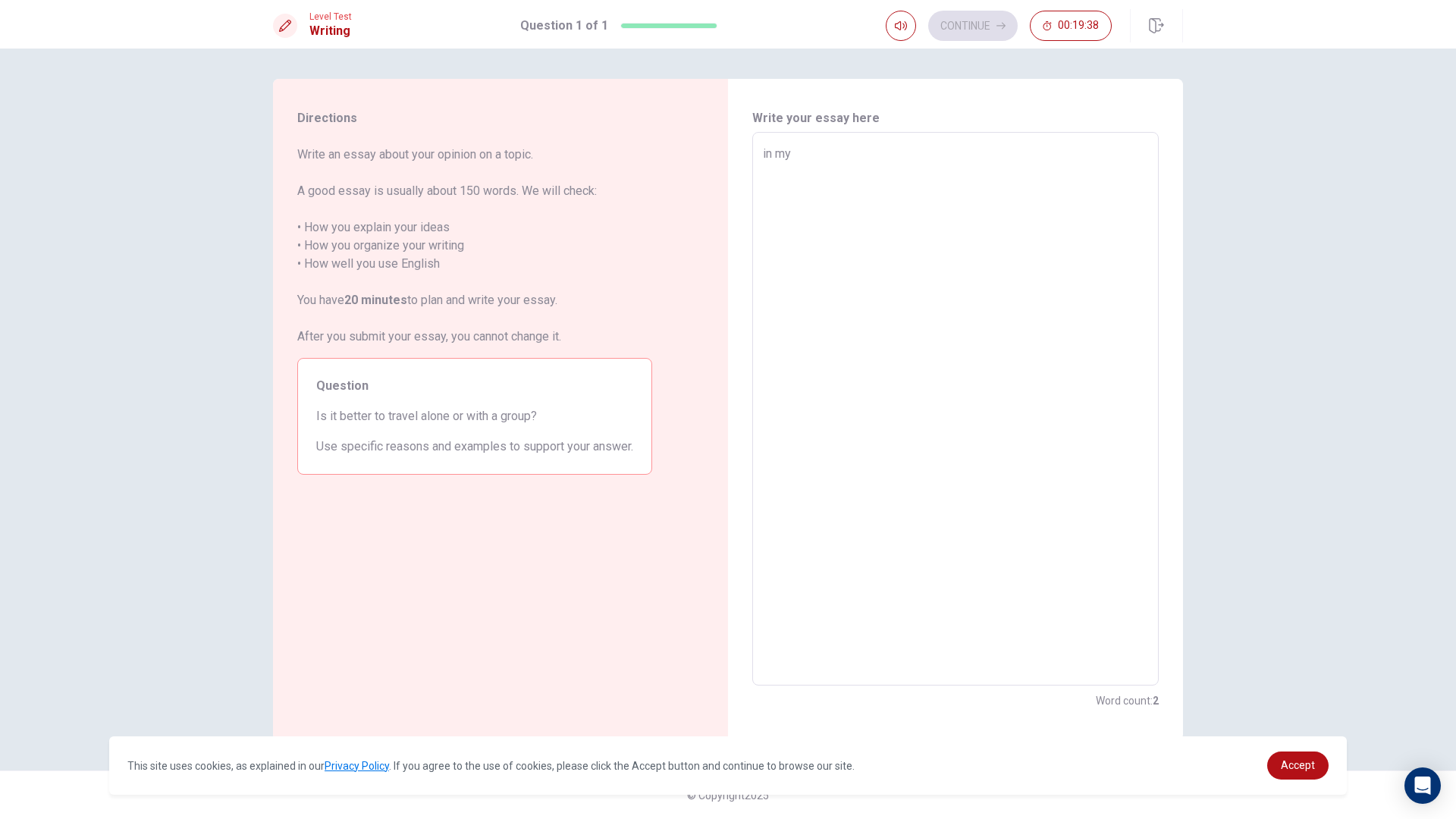
type textarea "x"
type textarea "in my"
type textarea "x"
type textarea "in my o"
type textarea "x"
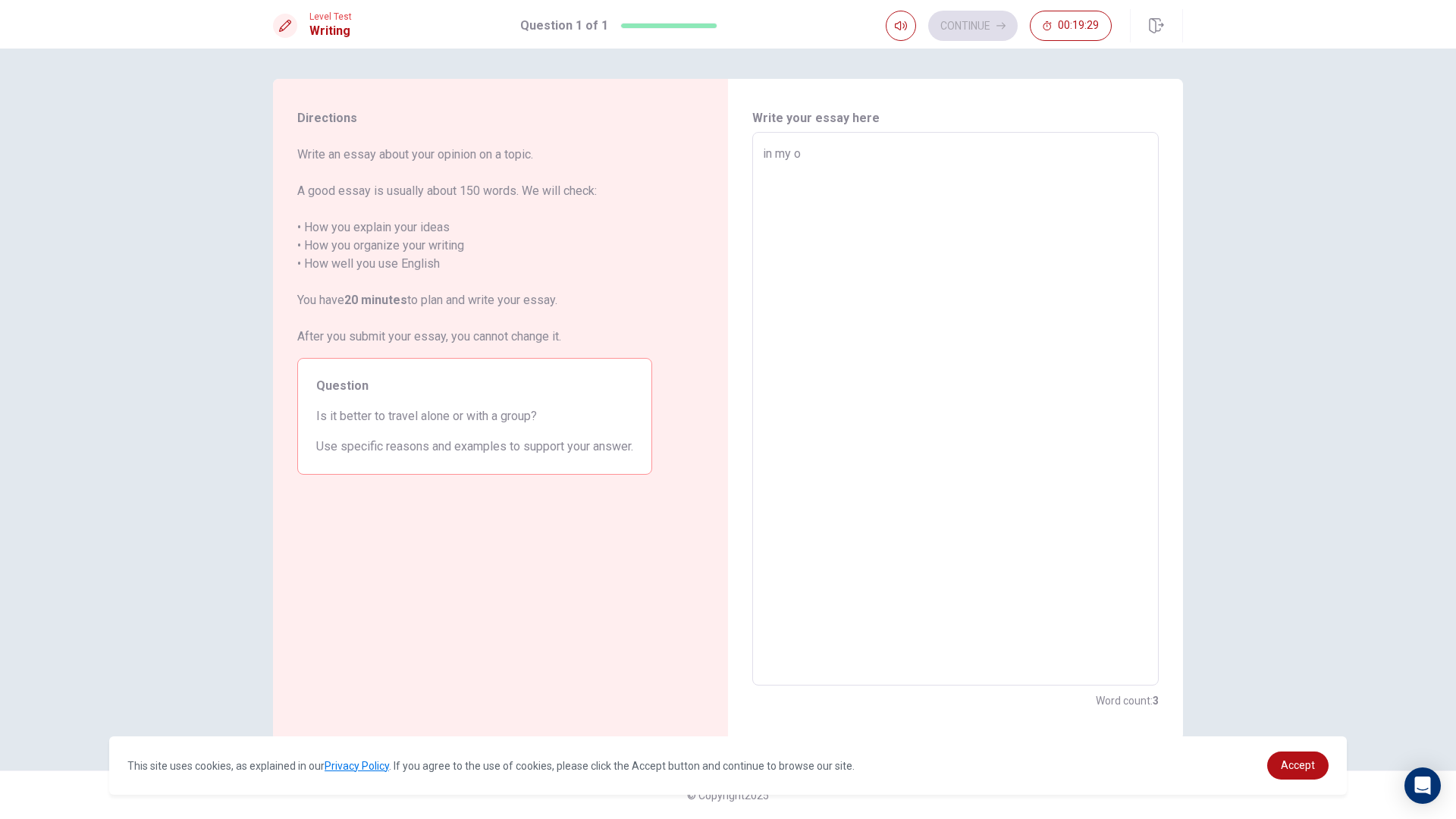
type textarea "in my op"
type textarea "x"
type textarea "in my opn"
type textarea "x"
type textarea "in my opni"
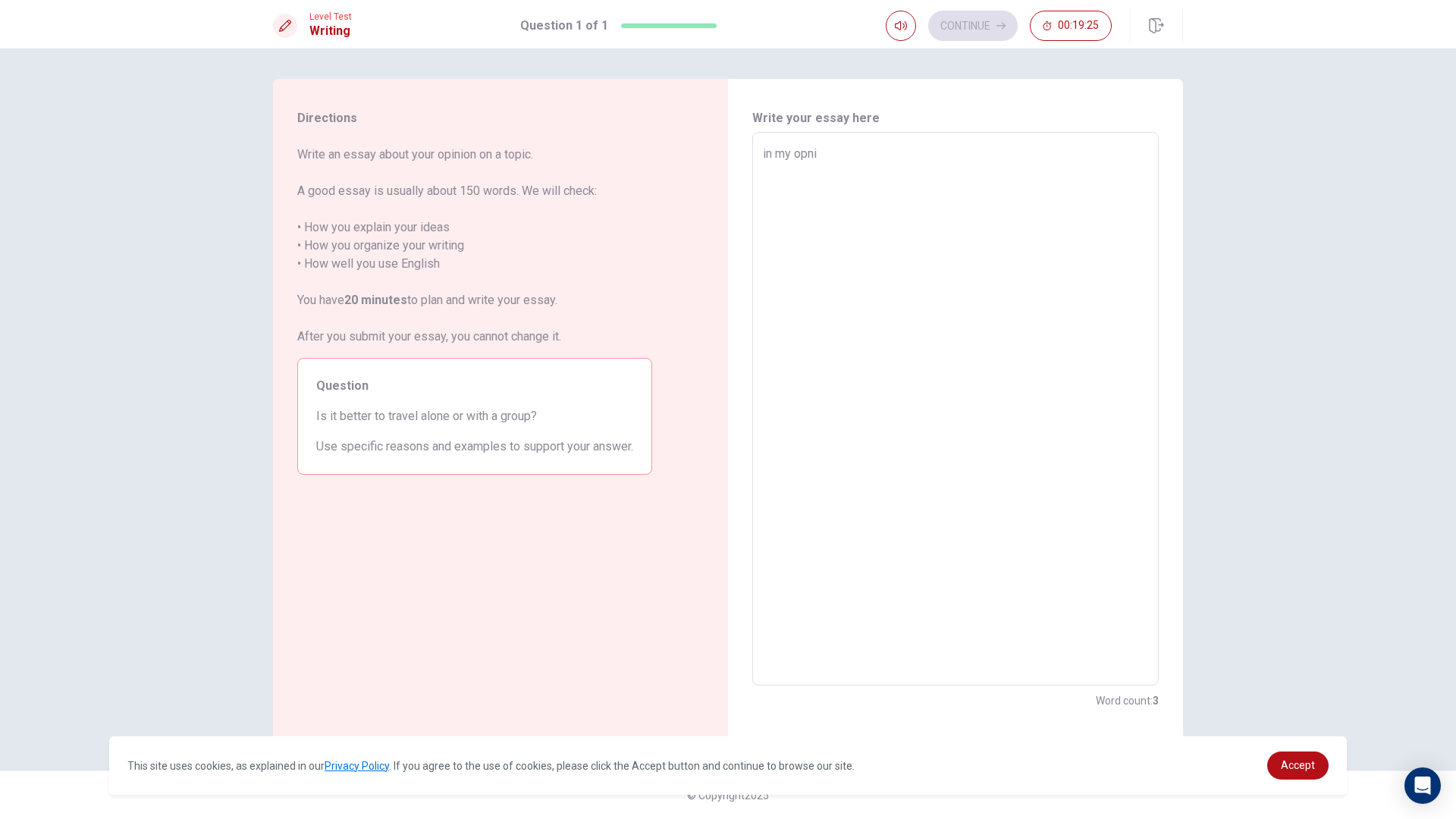
type textarea "x"
type textarea "in my opnin"
type textarea "x"
type textarea "in my opnino"
type textarea "x"
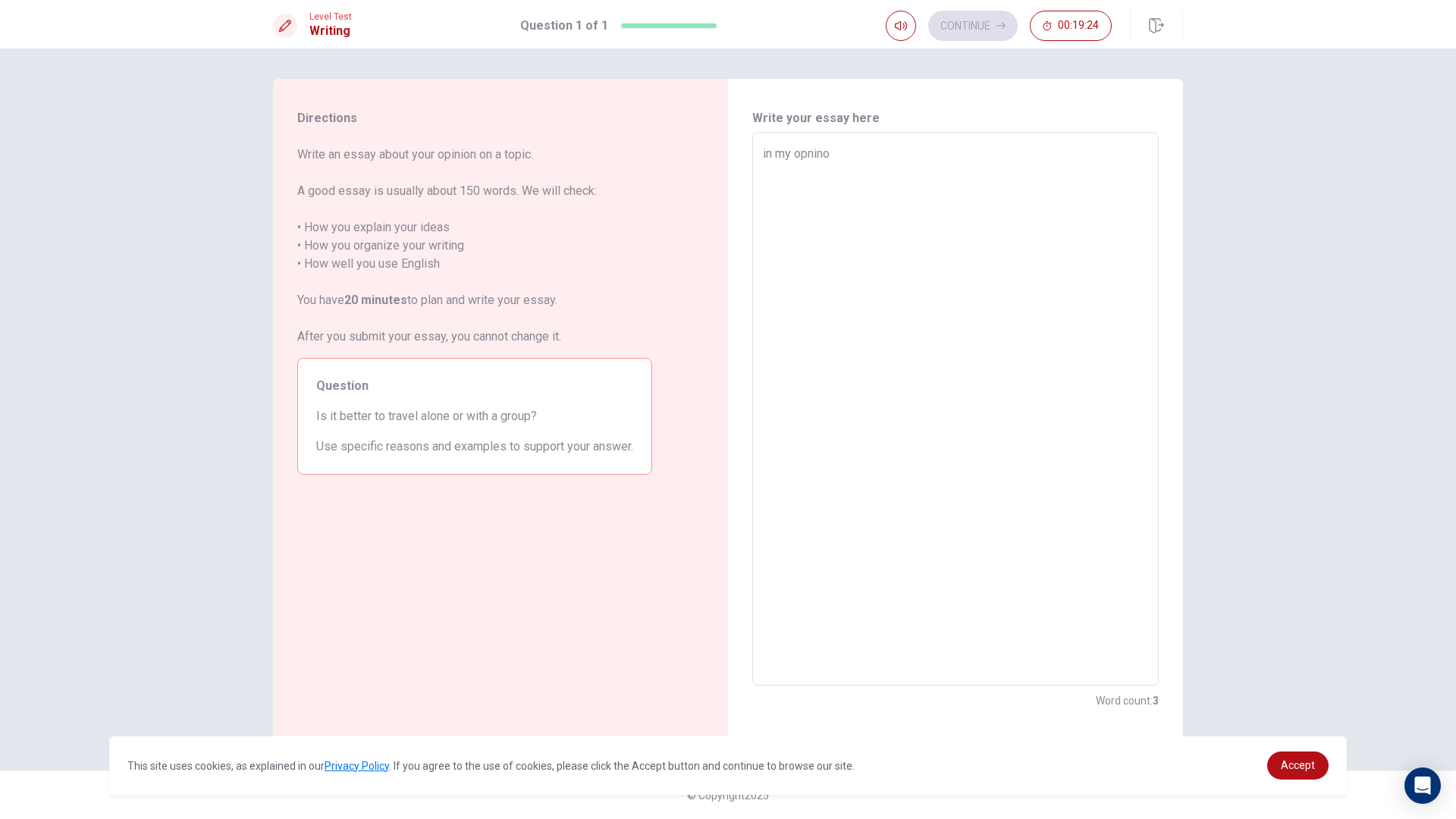
type textarea "in my opninoi"
type textarea "x"
type textarea "in my opninoin"
type textarea "x"
type textarea "in my opninoin"
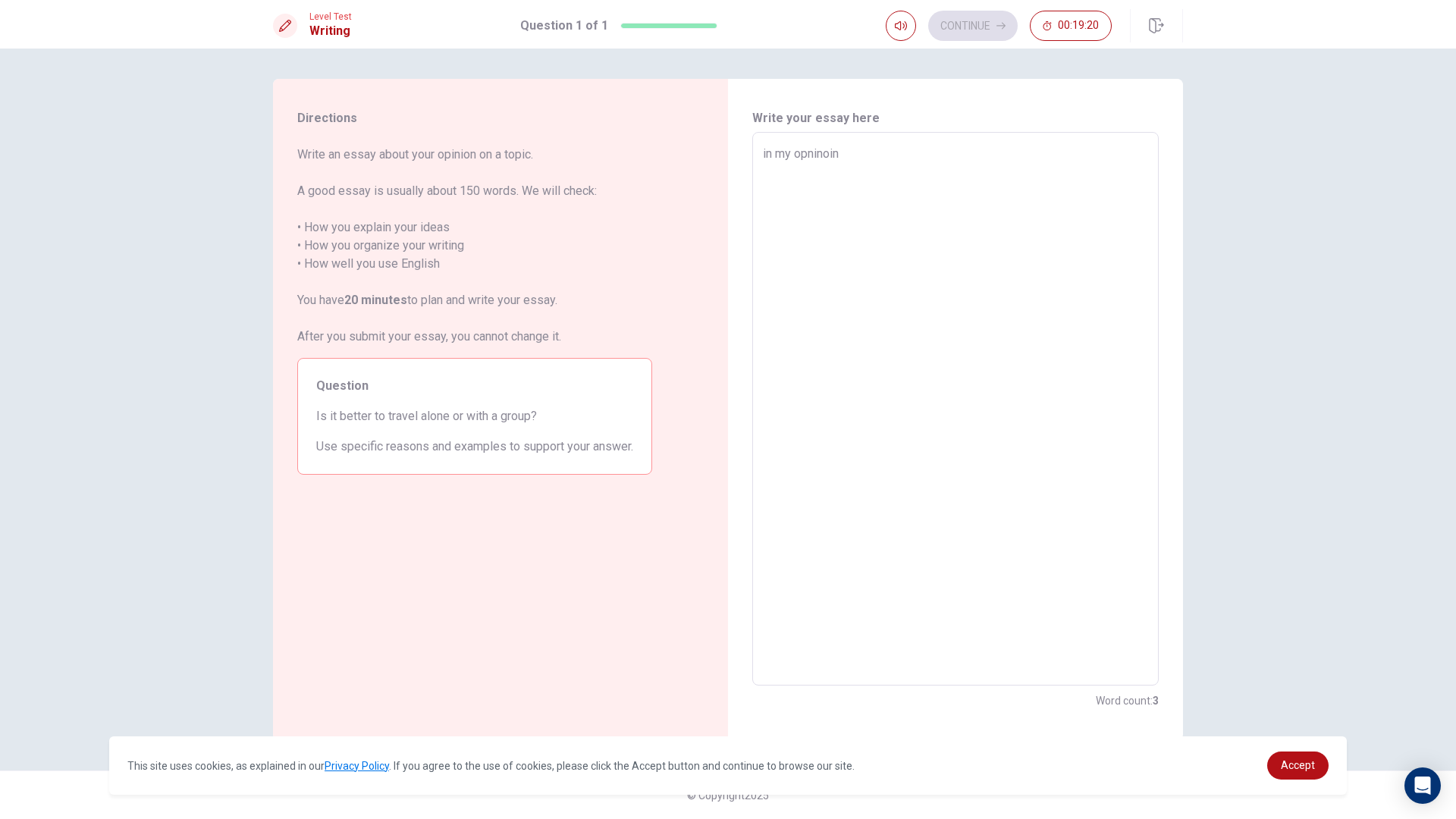
type textarea "x"
type textarea "in my opninoin t"
type textarea "x"
type textarea "in my opninoin tr"
type textarea "x"
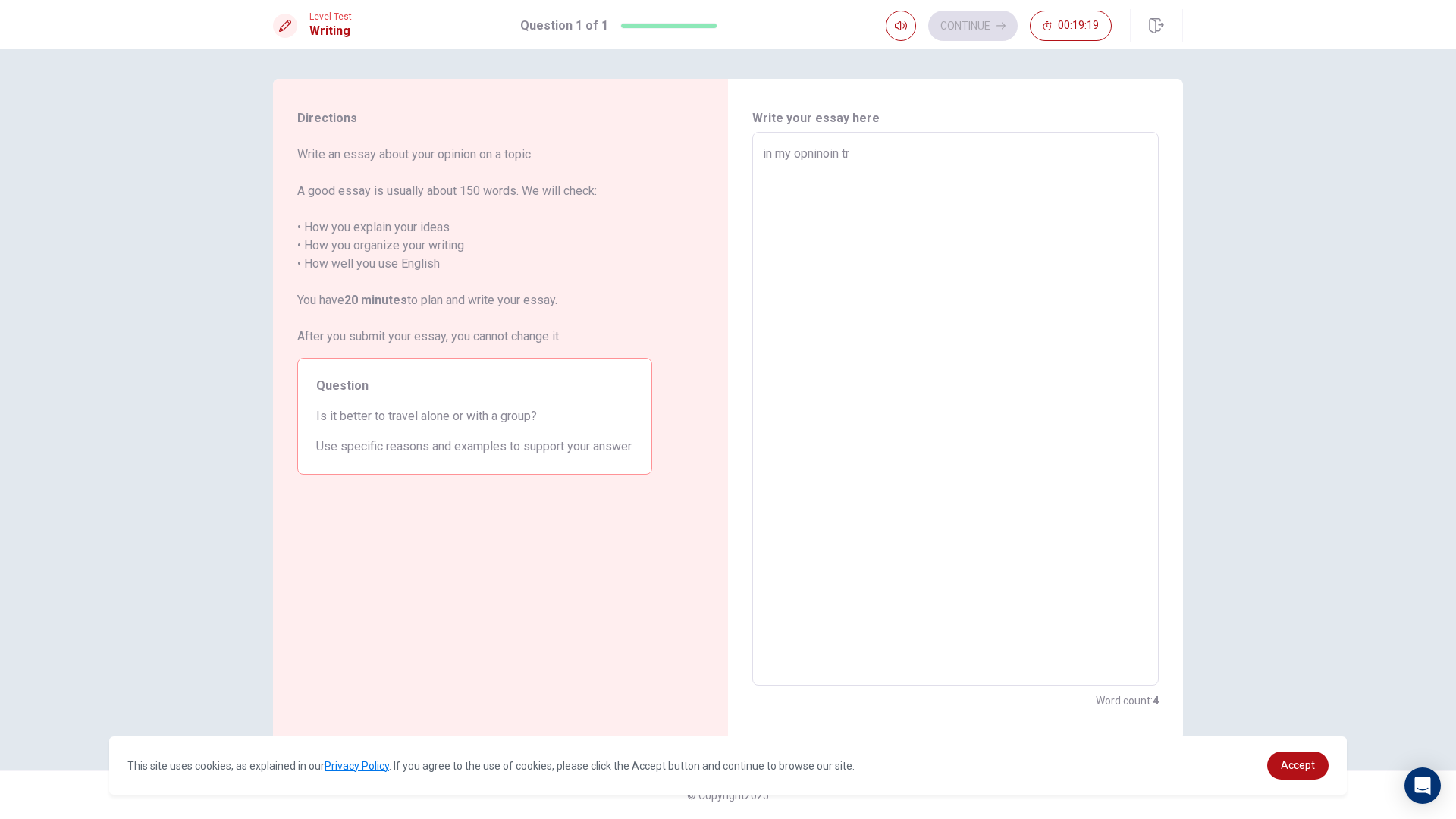
type textarea "in my opninoin tra"
type textarea "x"
type textarea "in my opninoin trav"
type textarea "x"
type textarea "in my opninoin trave"
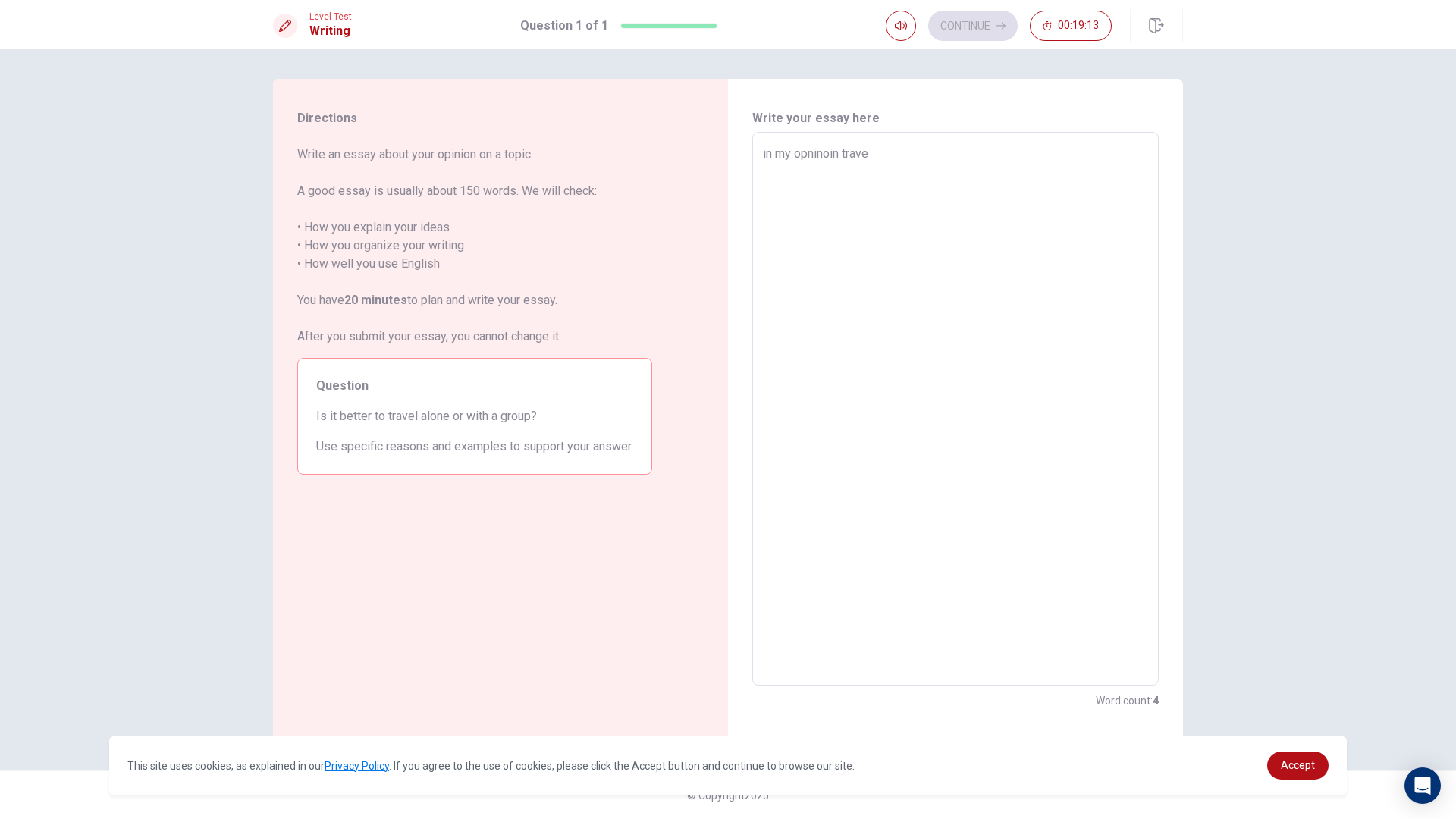
type textarea "x"
type textarea "in my opninoin travel"
type textarea "x"
type textarea "in my opninoin travel"
type textarea "x"
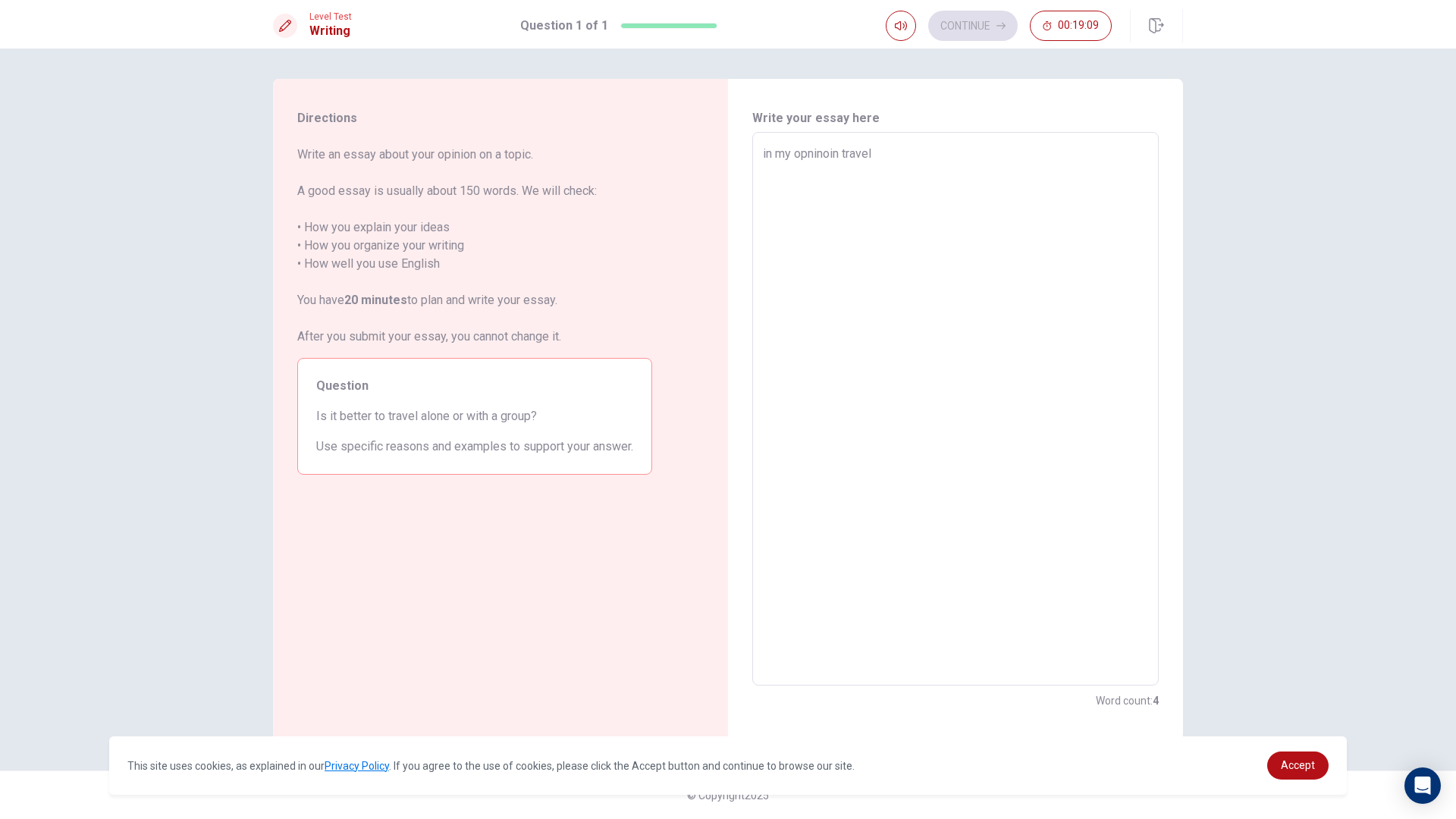
type textarea "in my opninoin travel w"
type textarea "x"
type textarea "in my opninoin travel wi"
type textarea "x"
type textarea "in my opninoin travel wit"
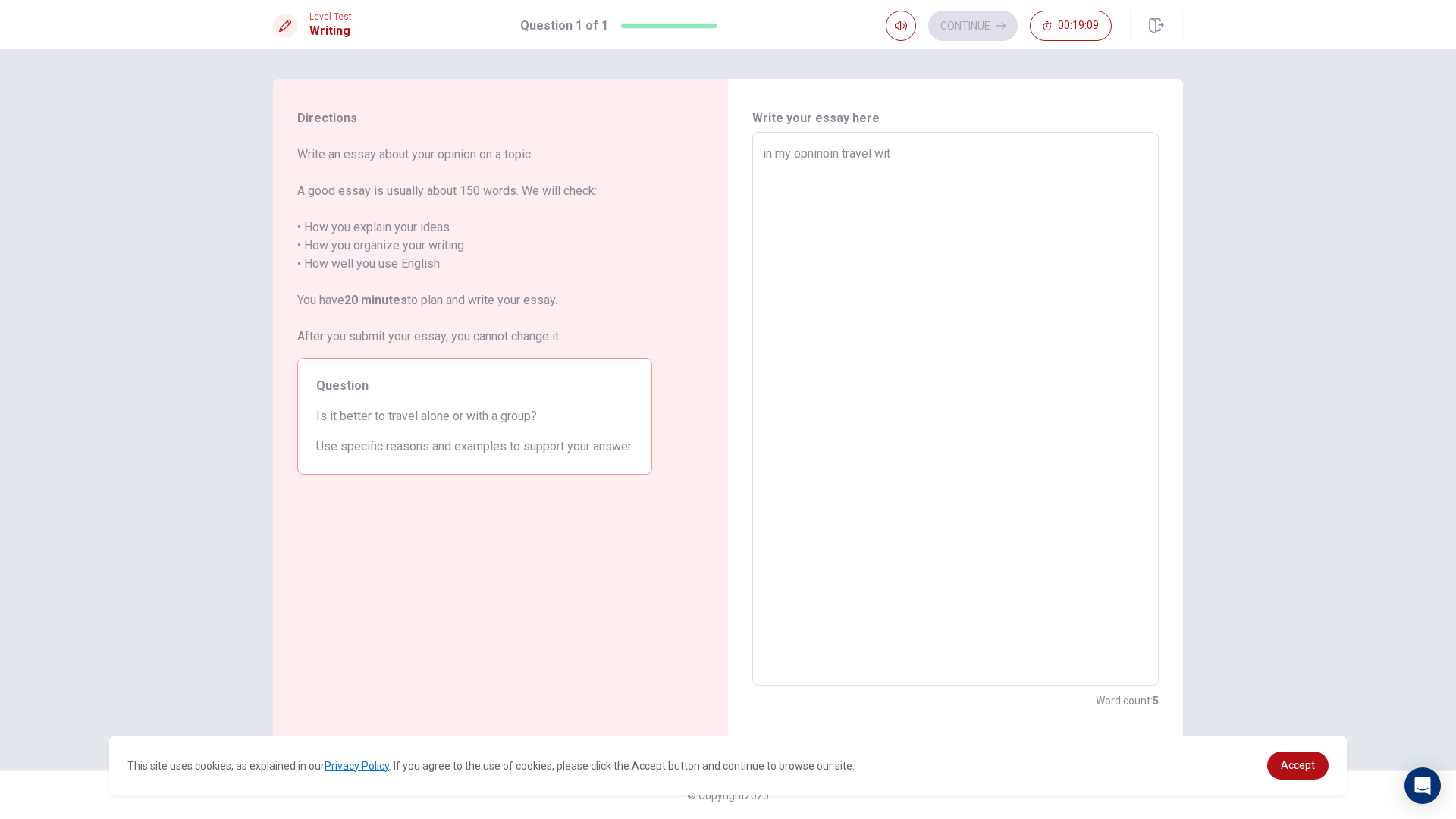
type textarea "x"
type textarea "in my opninoin travel with"
type textarea "x"
type textarea "in my opninoin travel with"
type textarea "x"
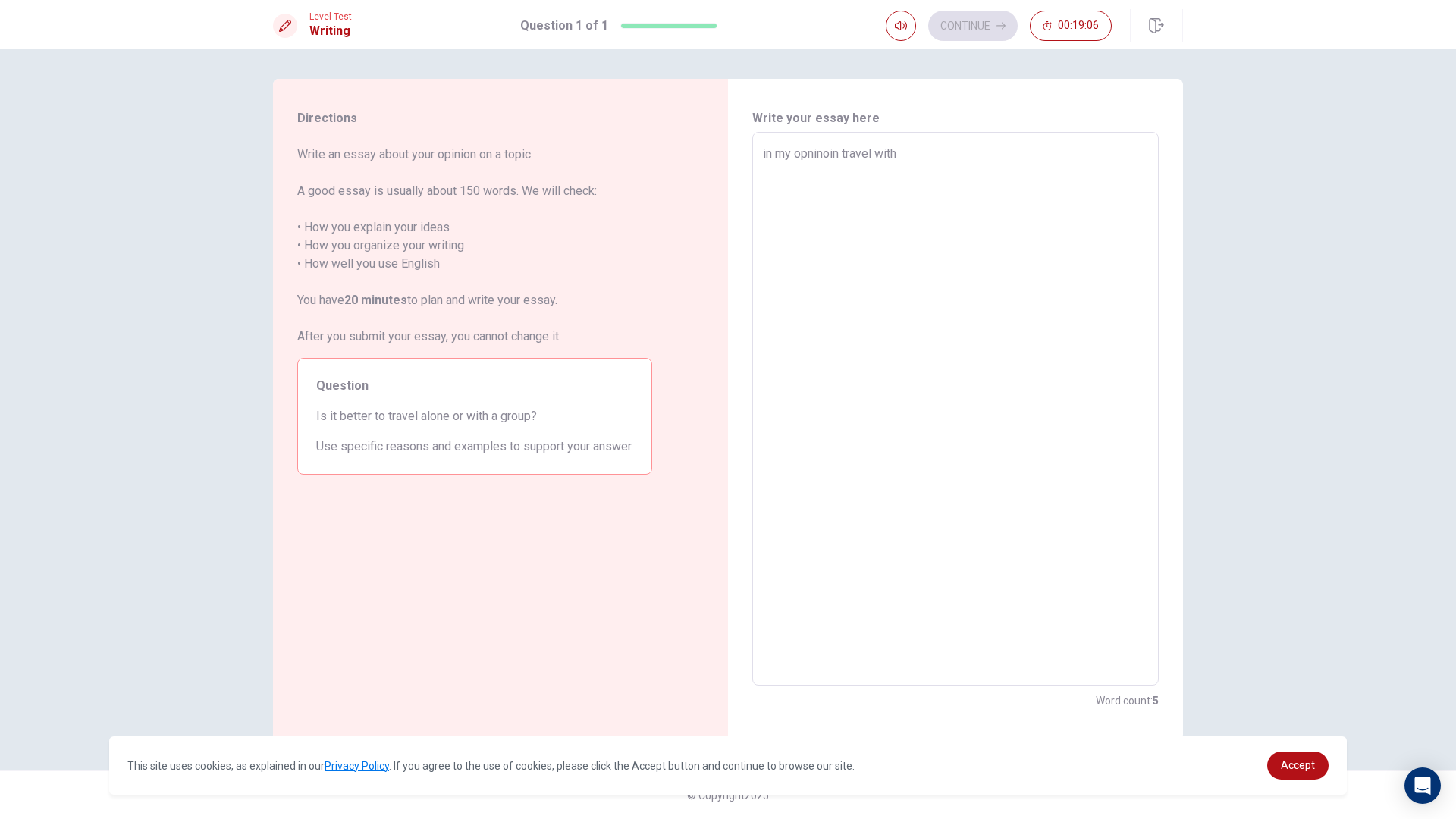
type textarea "in my opninoin travel with f"
type textarea "x"
type textarea "in my opninoin travel with fr"
type textarea "x"
type textarea "in my opninoin travel with fri"
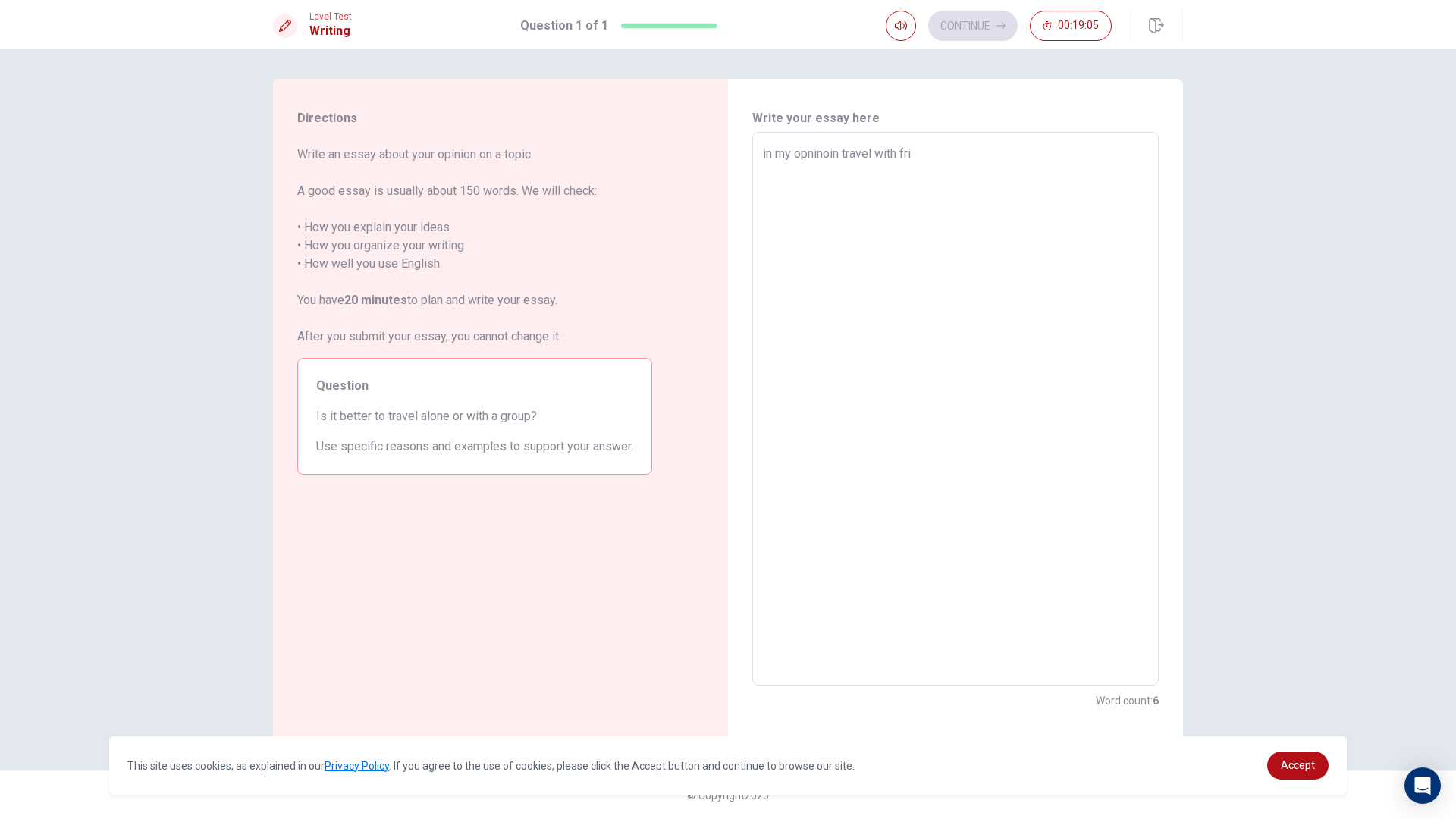
type textarea "x"
type textarea "in my opninoin travel with frie"
type textarea "x"
type textarea "in my opninoin travel with [PERSON_NAME]"
type textarea "x"
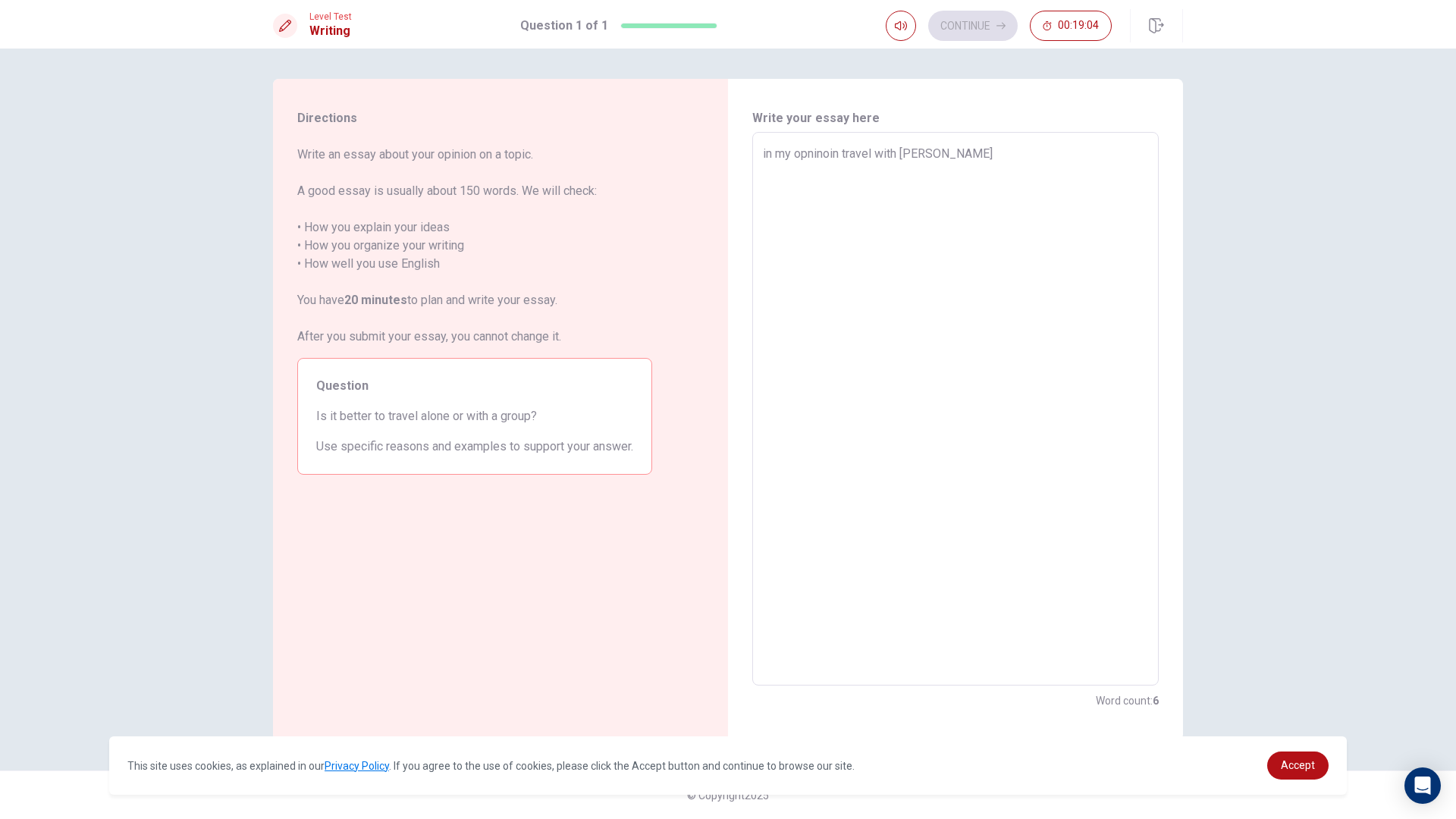
type textarea "in my opninoin travel with friend"
type textarea "x"
type textarea "in my opninoin travel with friends"
type textarea "x"
type textarea "in my opninoin travel with friends"
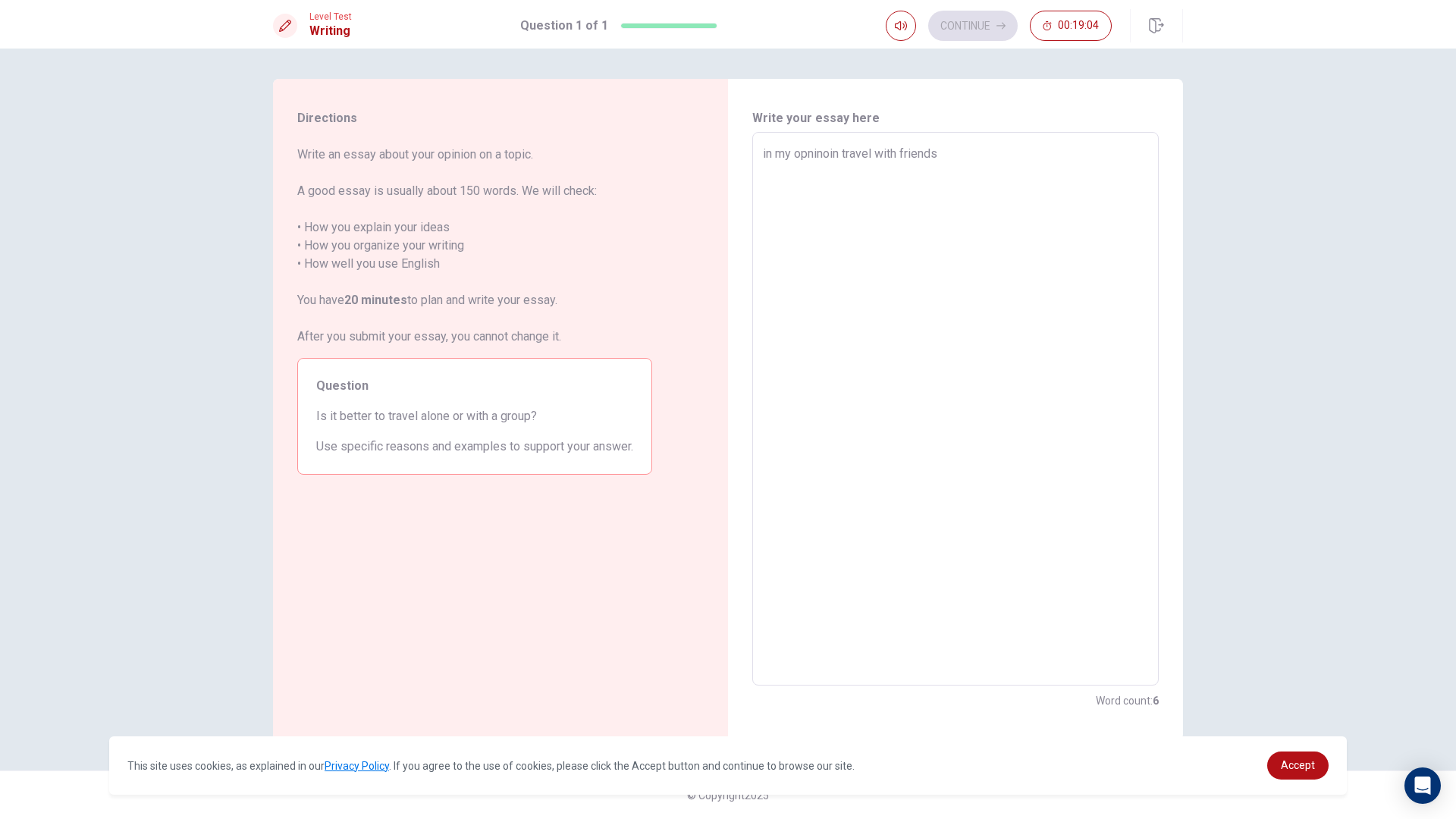
type textarea "x"
type textarea "in my opninoin travel with friends g"
type textarea "x"
type textarea "in my opninoin travel with friends gr"
type textarea "x"
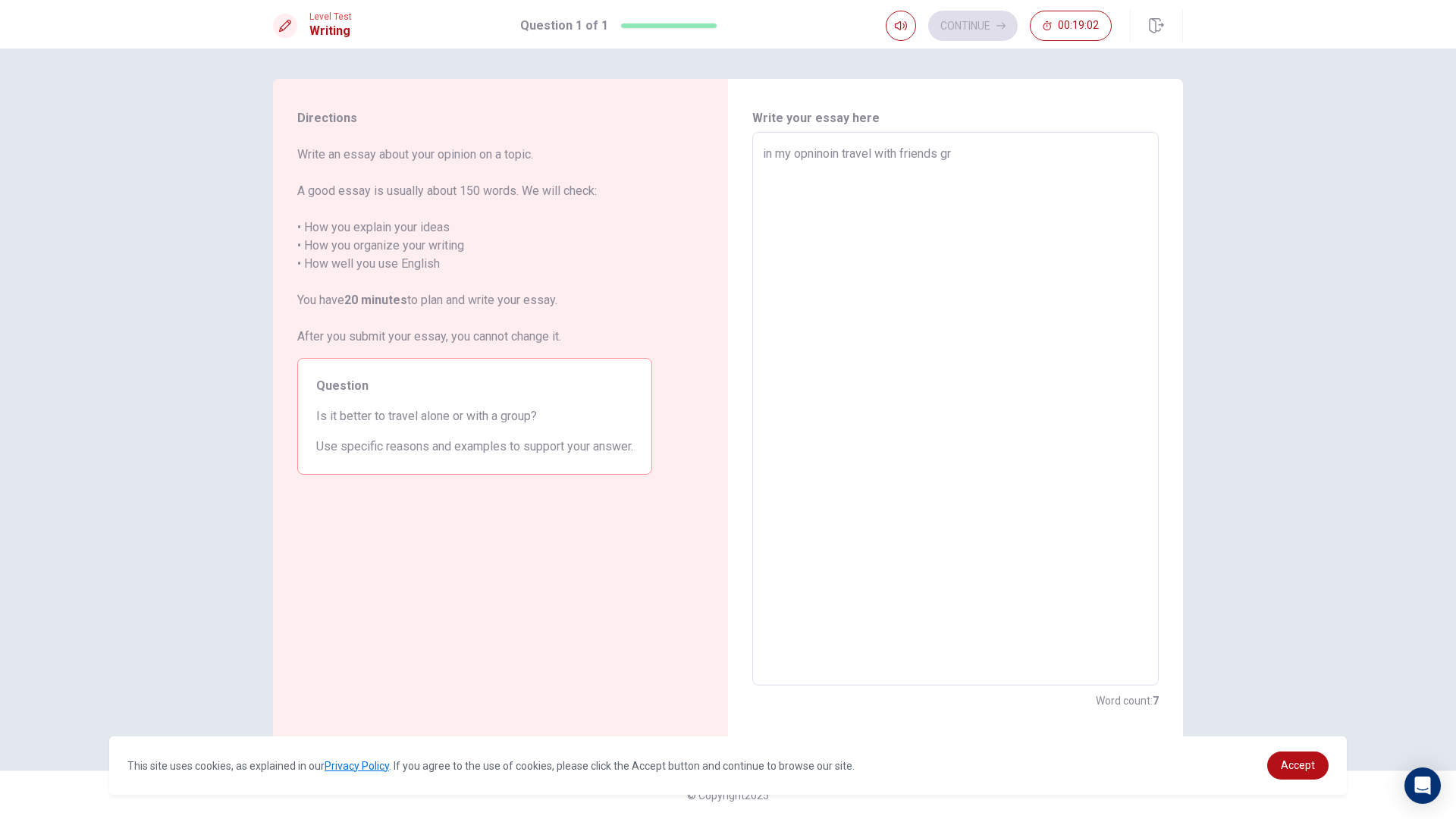
type textarea "in my opninoin travel with friends gro"
type textarea "x"
type textarea "in my opninoin travel with friends [PERSON_NAME]"
type textarea "x"
type textarea "in my opninoin travel with friends group"
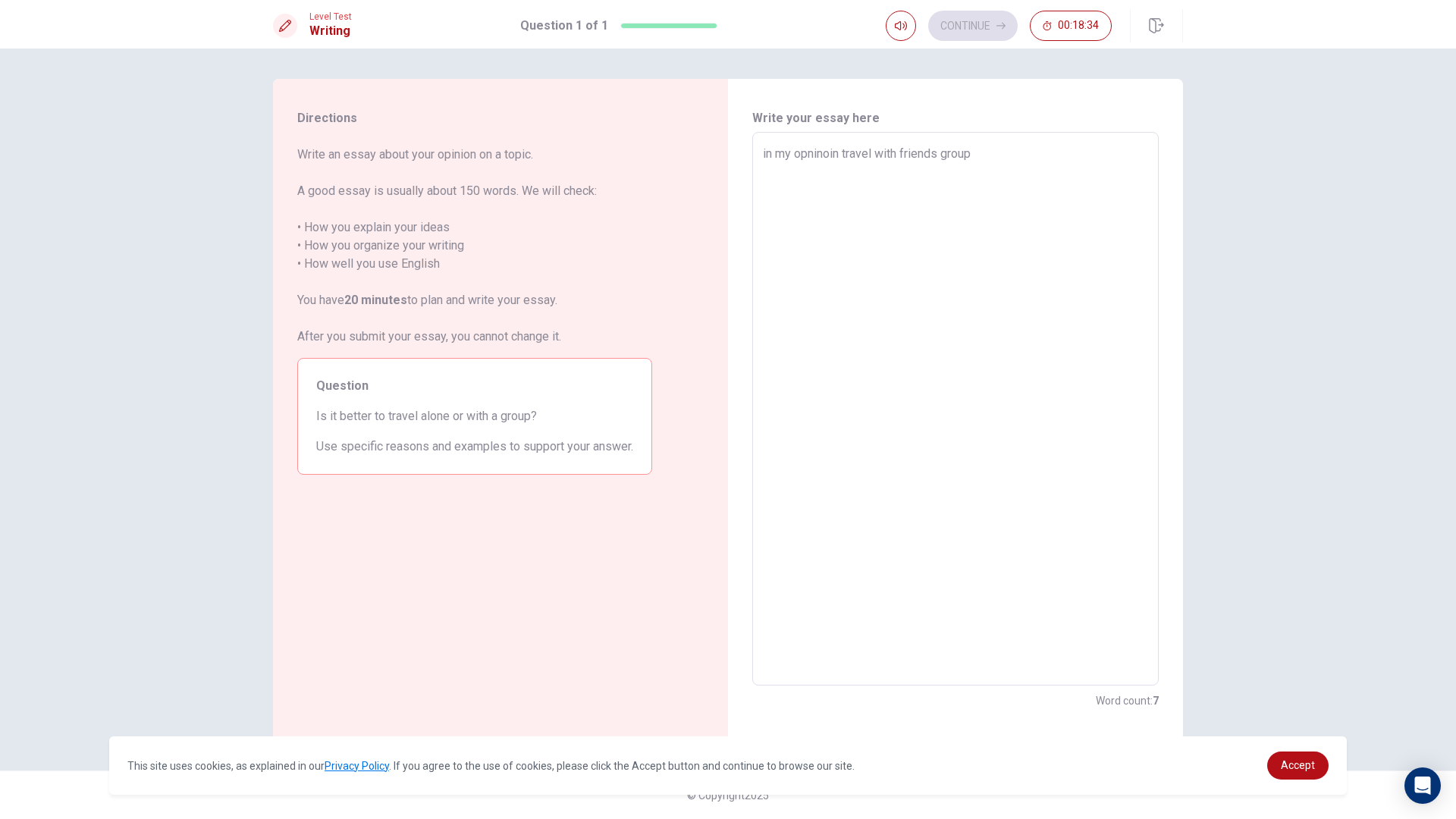
type textarea "x"
type textarea "in my opninoin travel with friends group"
type textarea "x"
type textarea "in my opninoin travel with friends group i"
type textarea "x"
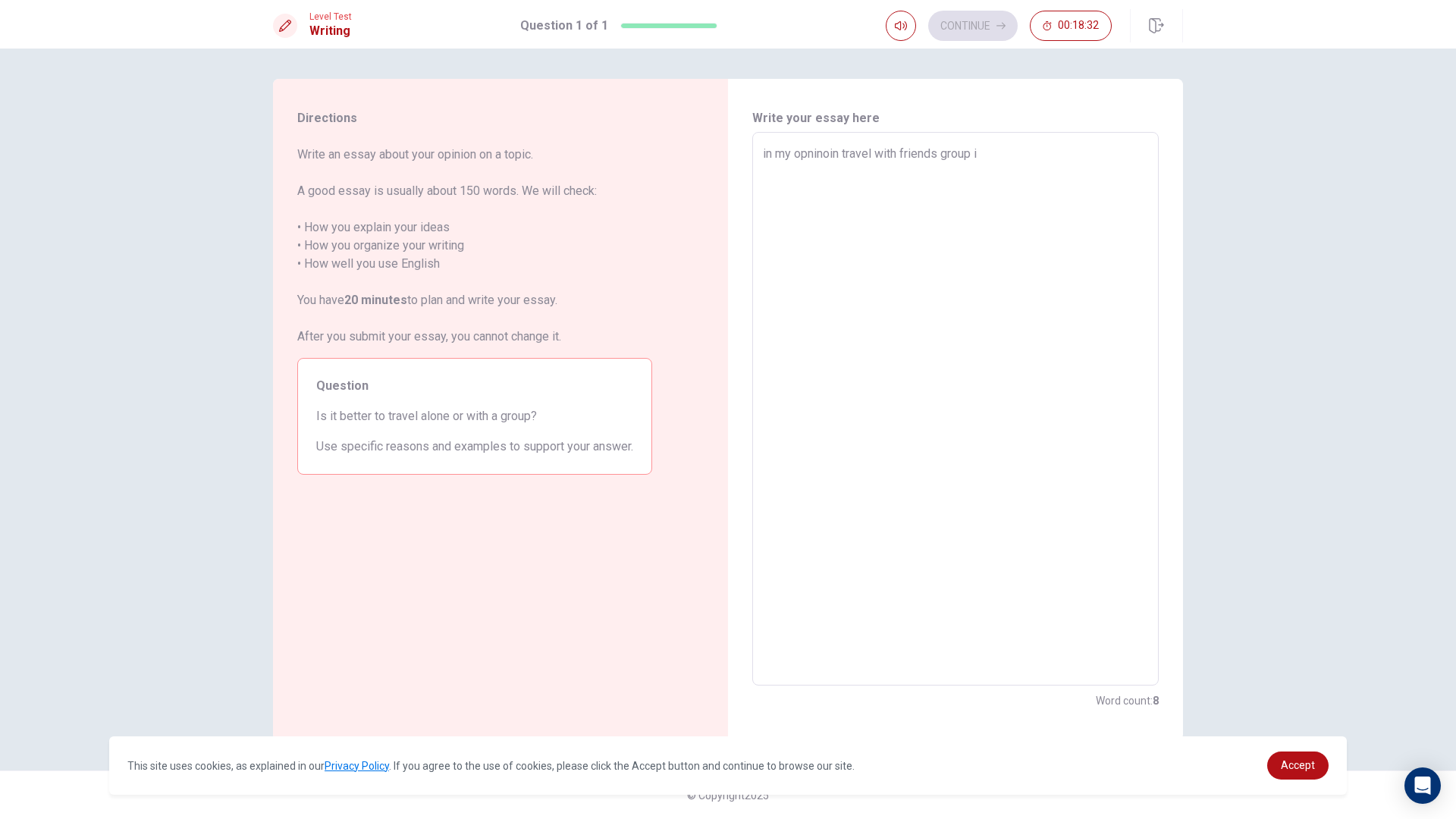
type textarea "in my opninoin travel with friends group is"
type textarea "x"
type textarea "in my opninoin travel with friends group is"
type textarea "x"
type textarea "in my opninoin travel with friends group is m"
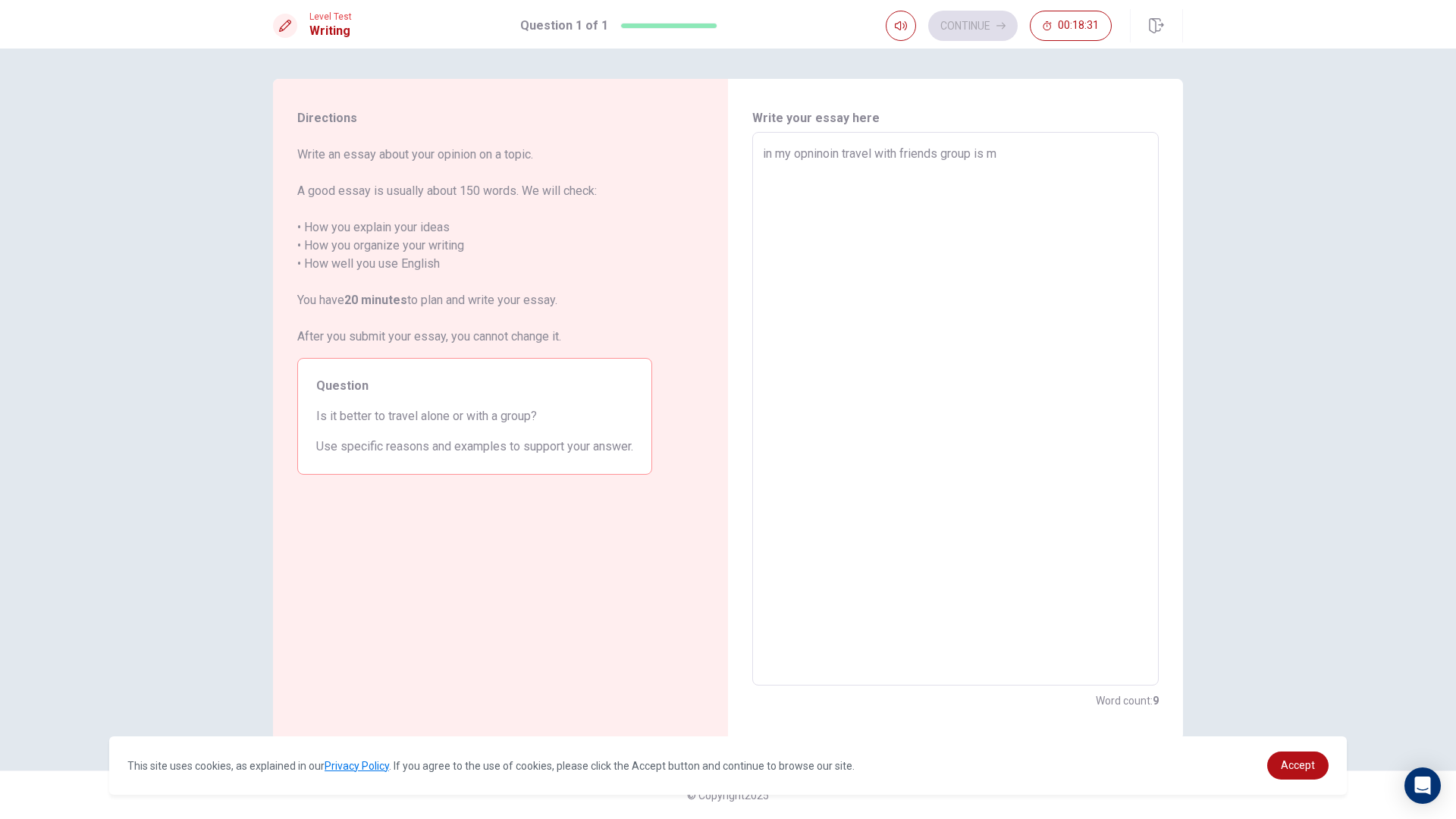
type textarea "x"
type textarea "in my opninoin travel with friends group is mu"
type textarea "x"
type textarea "in my opninoin travel with friends group is muc"
type textarea "x"
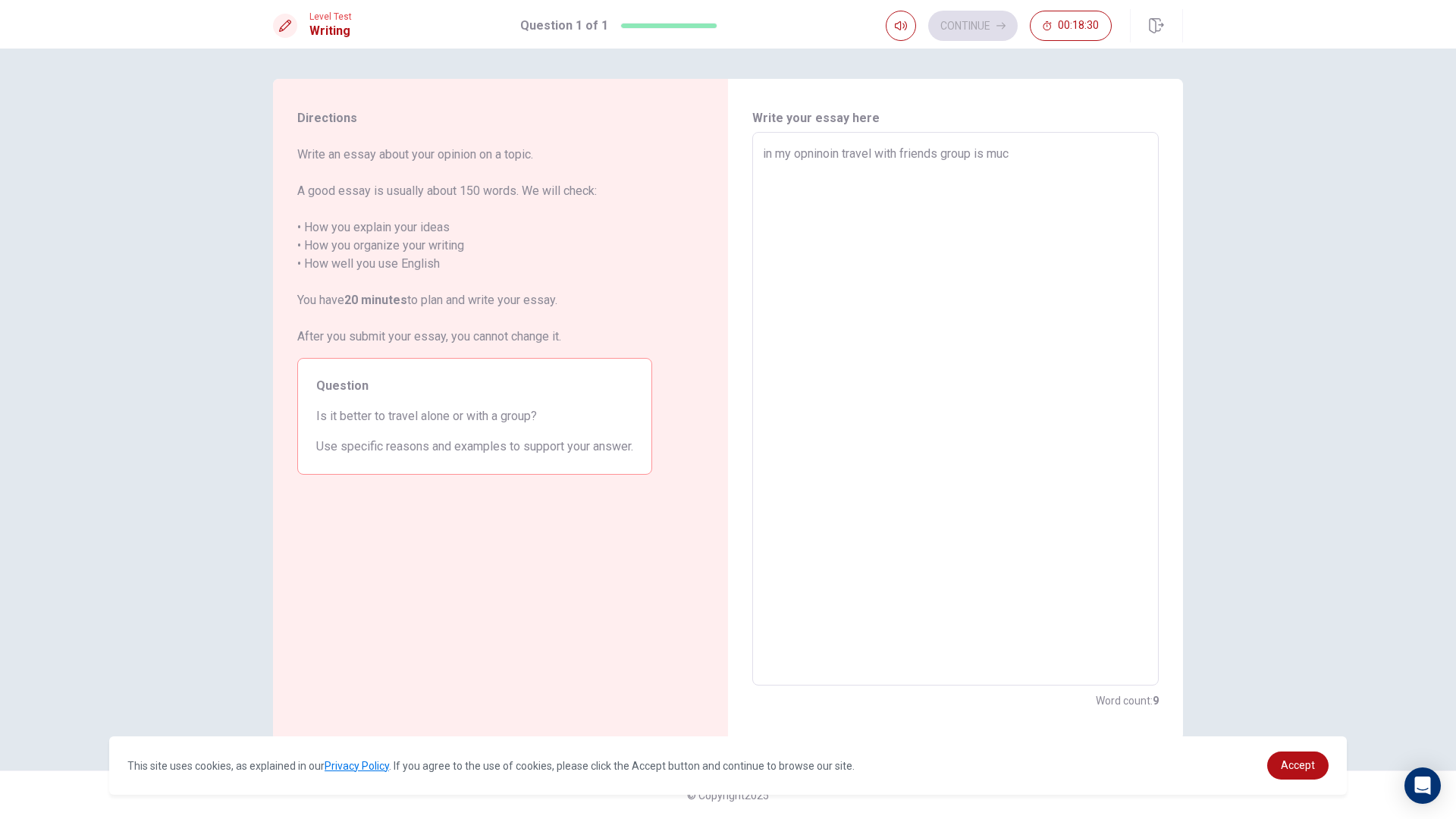
type textarea "in my opninoin travel with friends group is much"
type textarea "x"
type textarea "in my opninoin travel with friends group is much"
type textarea "x"
type textarea "in my opninoin travel with friends group is much b"
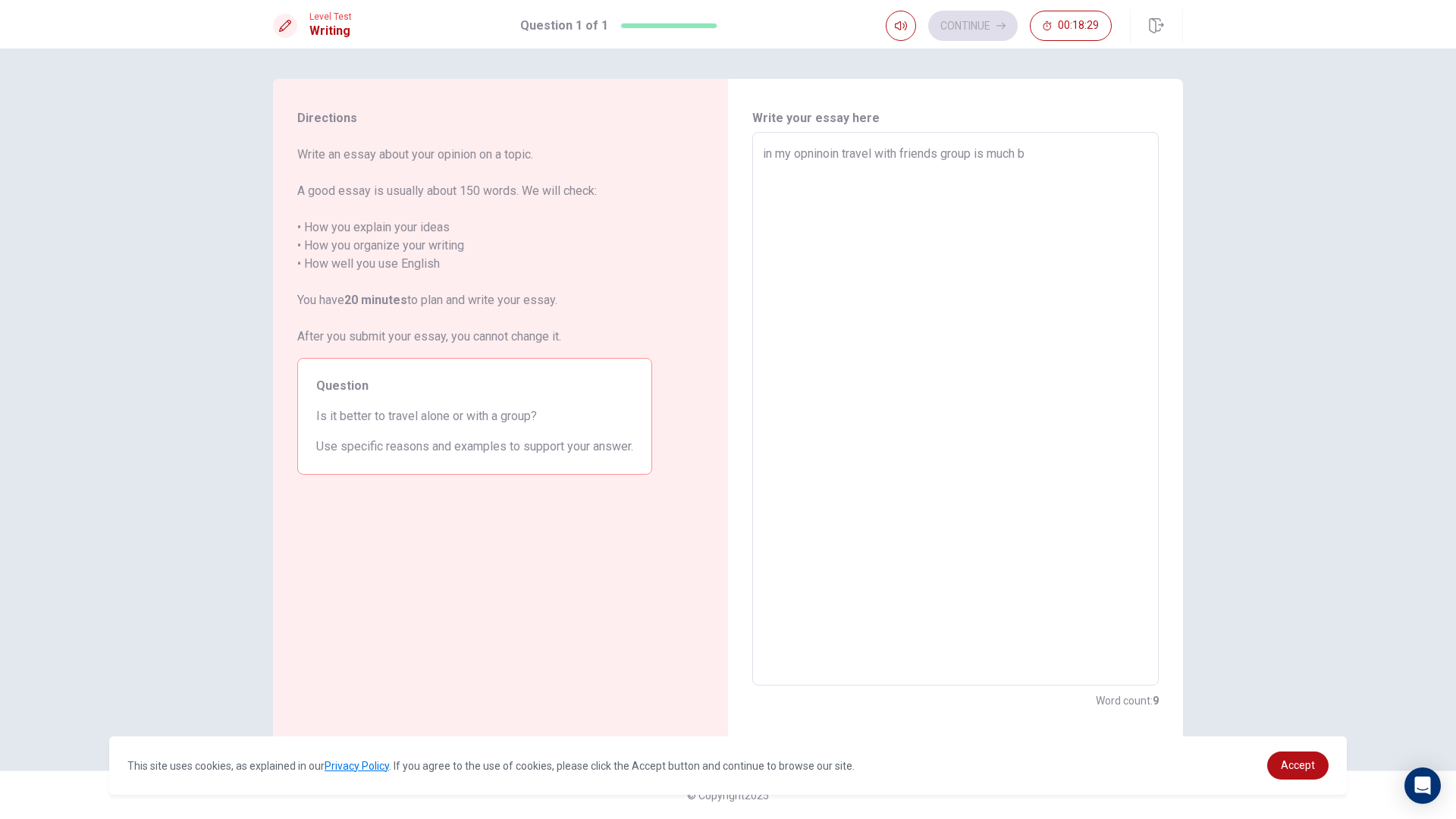
type textarea "x"
type textarea "in my opninoin travel with friends group is much be"
type textarea "x"
type textarea "in my opninoin travel with friends group is much bet"
type textarea "x"
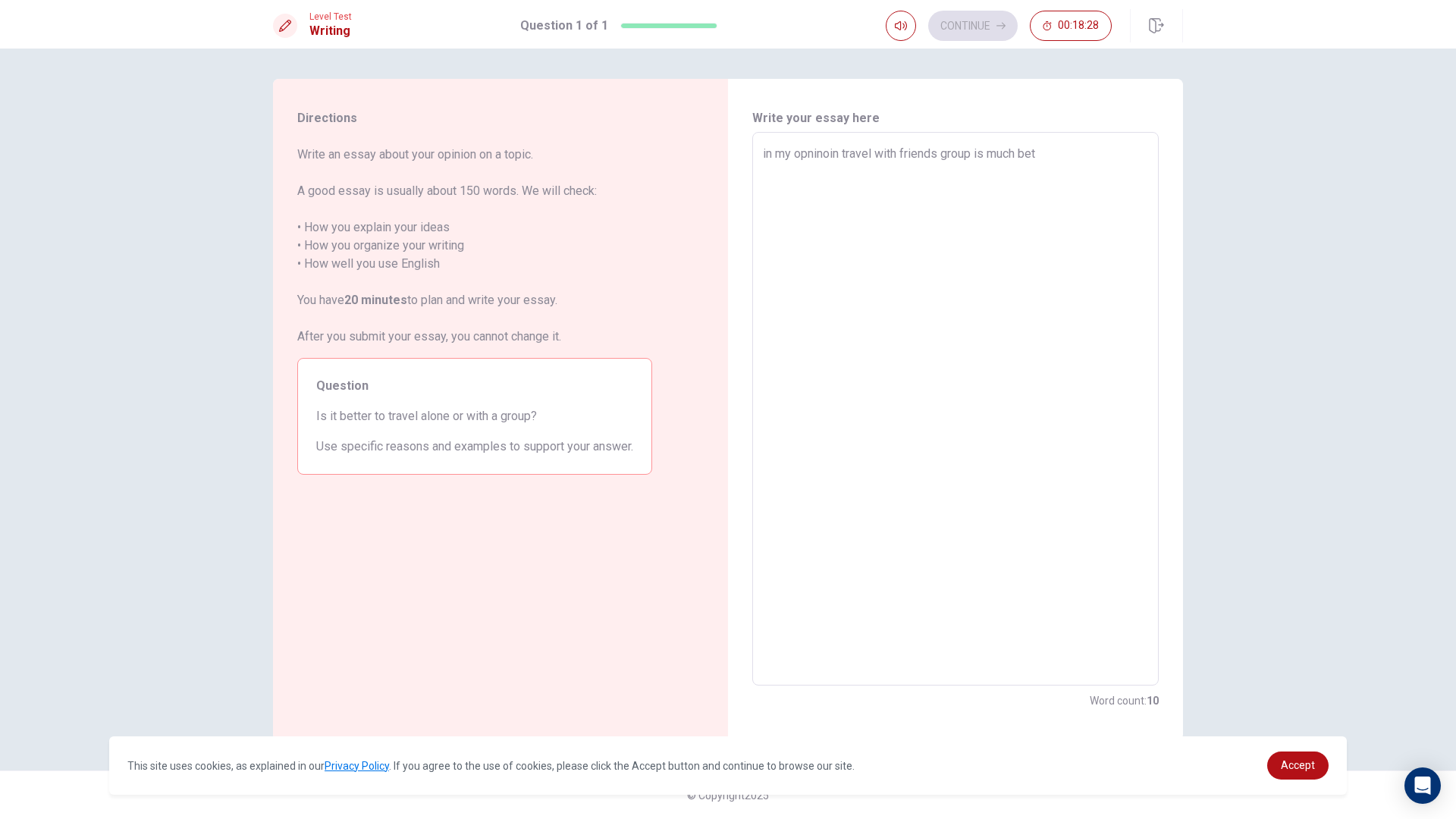
type textarea "in my opninoin travel with friends group is much bett"
type textarea "x"
type textarea "in my opninoin travel with friends group is much [PERSON_NAME]"
type textarea "x"
type textarea "in my opninoin travel with friends group is much better"
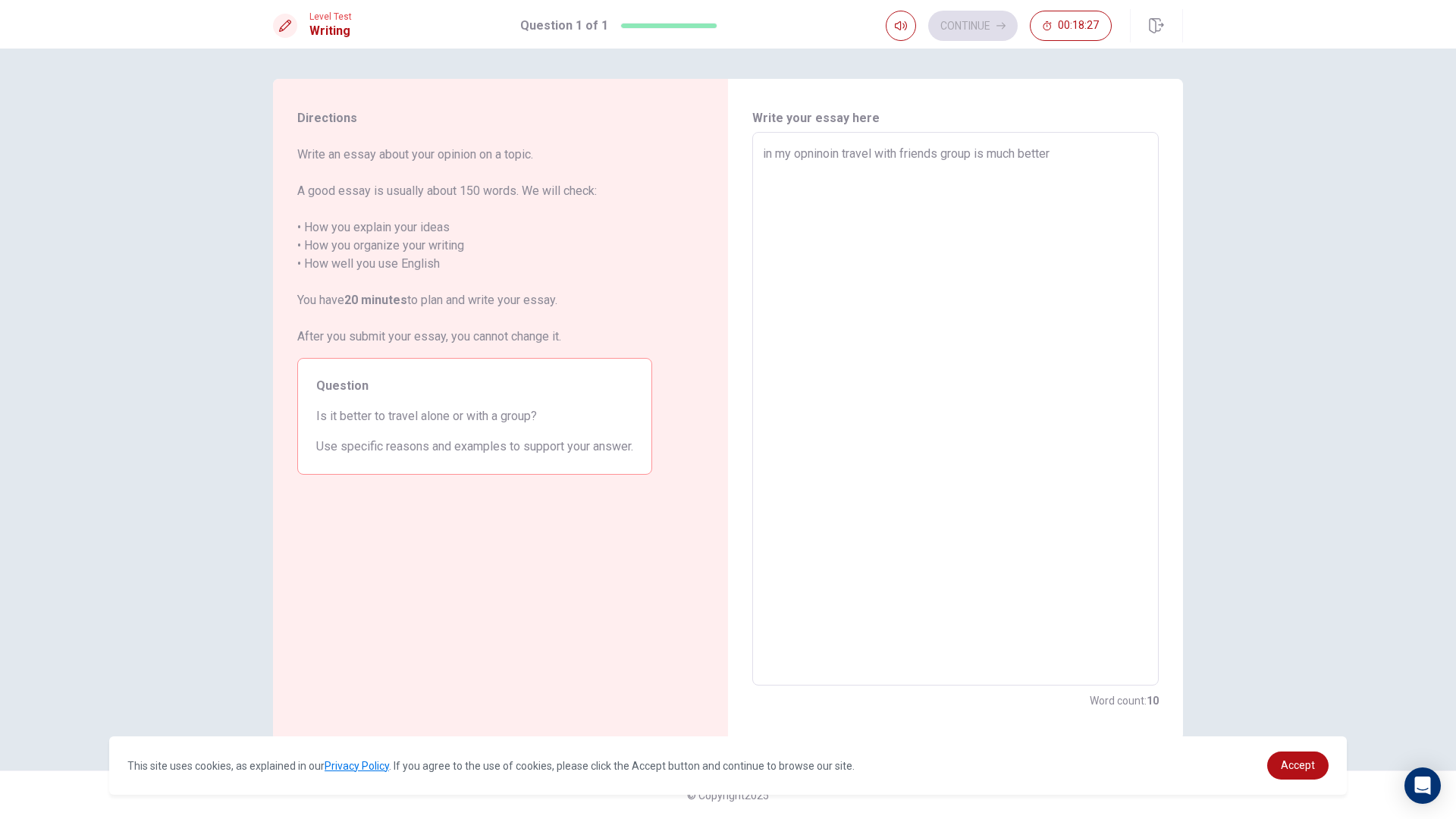
type textarea "x"
type textarea "in my opninoin travel with friends group is much better"
type textarea "x"
type textarea "in my opninoin travel with friends group is much better b"
type textarea "x"
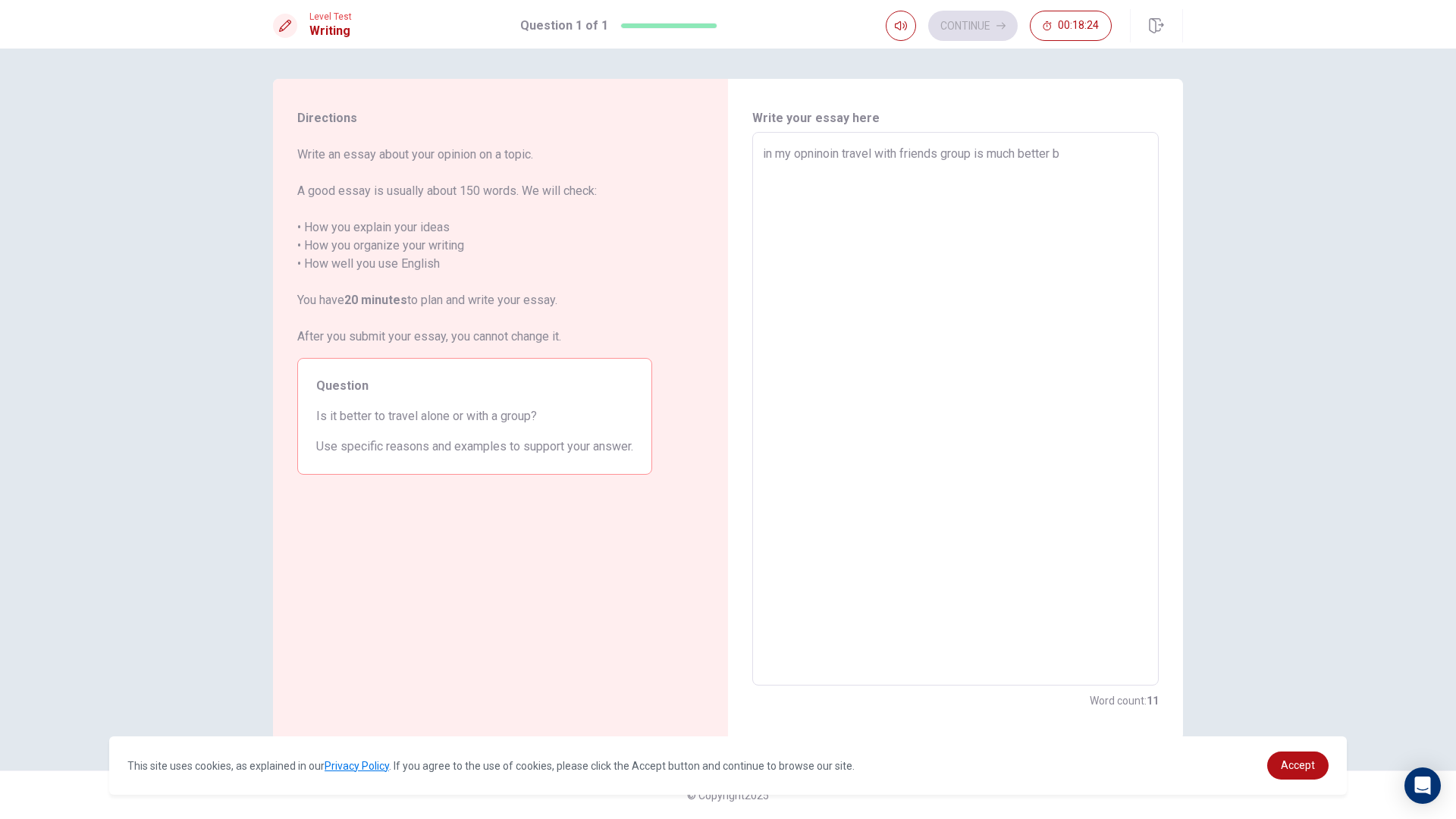
type textarea "in my opninoin travel with friends group is much better be"
type textarea "x"
type textarea "in my opninoin travel with friends group is much better bec"
type textarea "x"
type textarea "in my opninoin travel with friends group is much better beca"
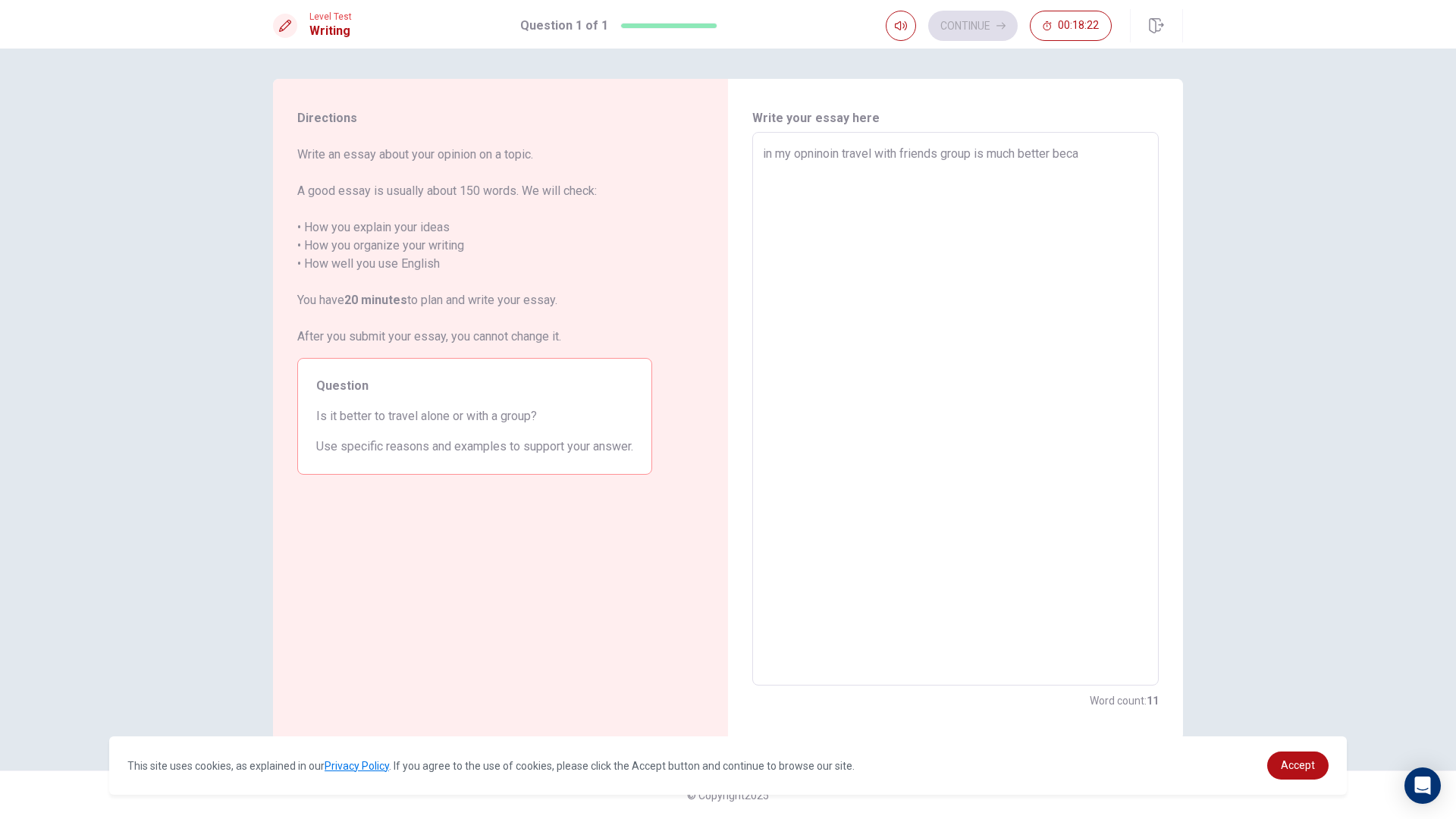
type textarea "x"
type textarea "in my opninoin travel with friends group is much better becau"
type textarea "x"
type textarea "in my opninoin travel with friends group is much better becaus"
type textarea "x"
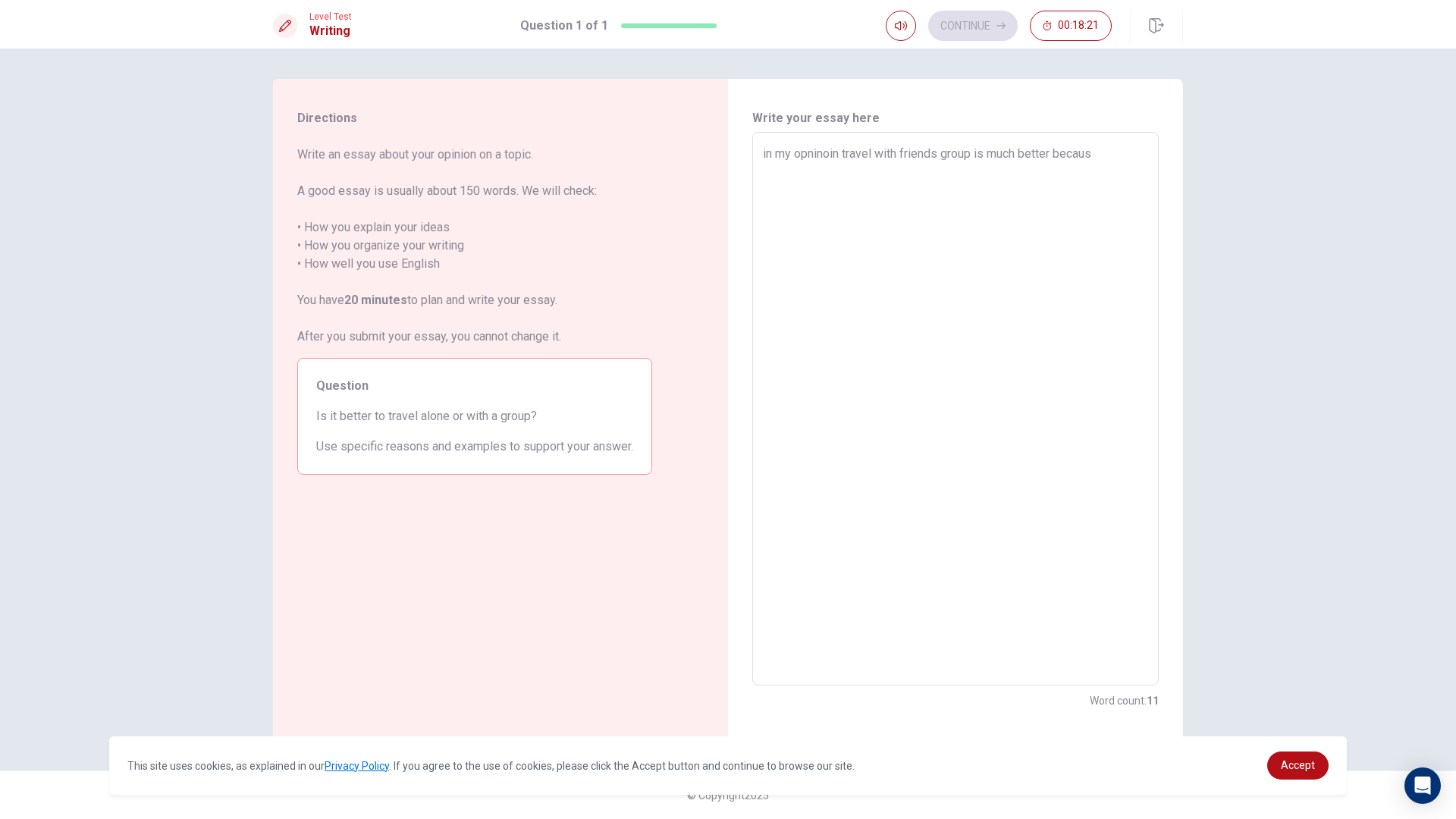
type textarea "in my opninoin travel with friends group is much better because"
type textarea "x"
type textarea "in my opninoin travel with friends group is much better because"
type textarea "x"
type textarea "in my opninoin travel with friends group is much better because i"
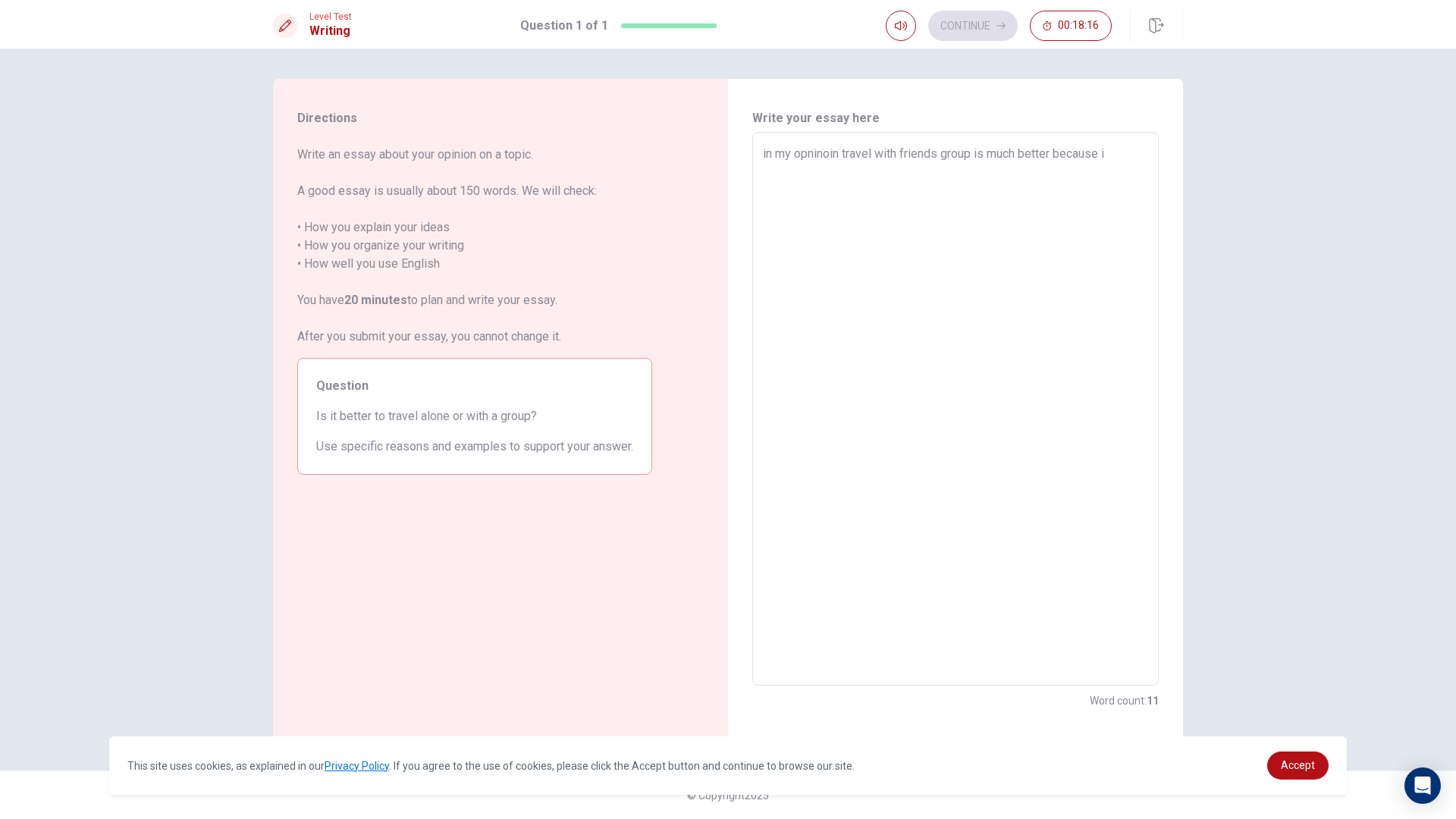
type textarea "x"
type textarea "in my opninoin travel with friends group is much better because it"
type textarea "x"
type textarea "in my opninoin travel with friends group is much better because its"
type textarea "x"
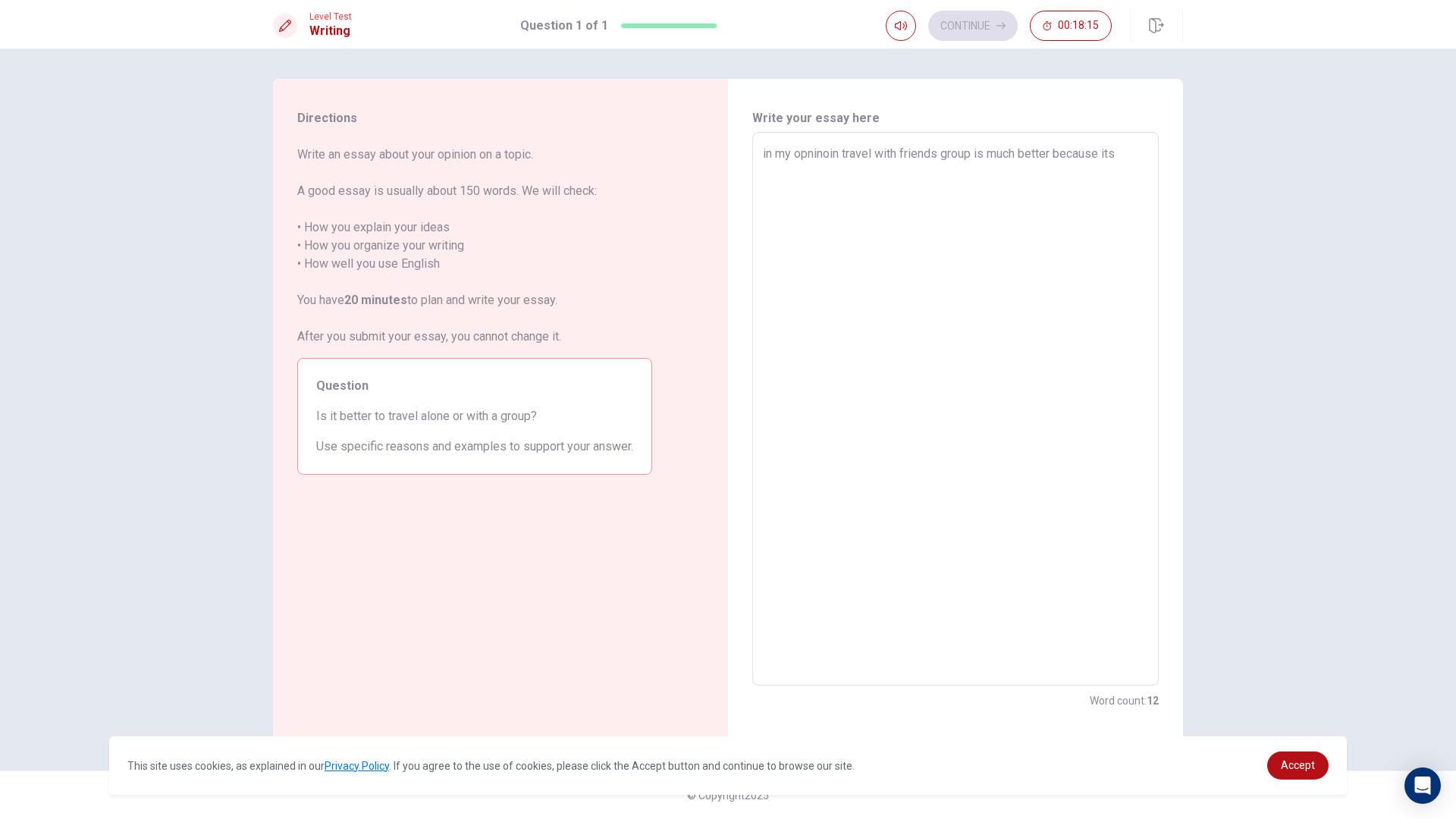
type textarea "in my opninoin travel with friends group is much better because its"
type textarea "x"
type textarea "in my opninoin travel with friends group is much better because its"
type textarea "x"
type textarea "in my opninoin travel with friends group is much better because it"
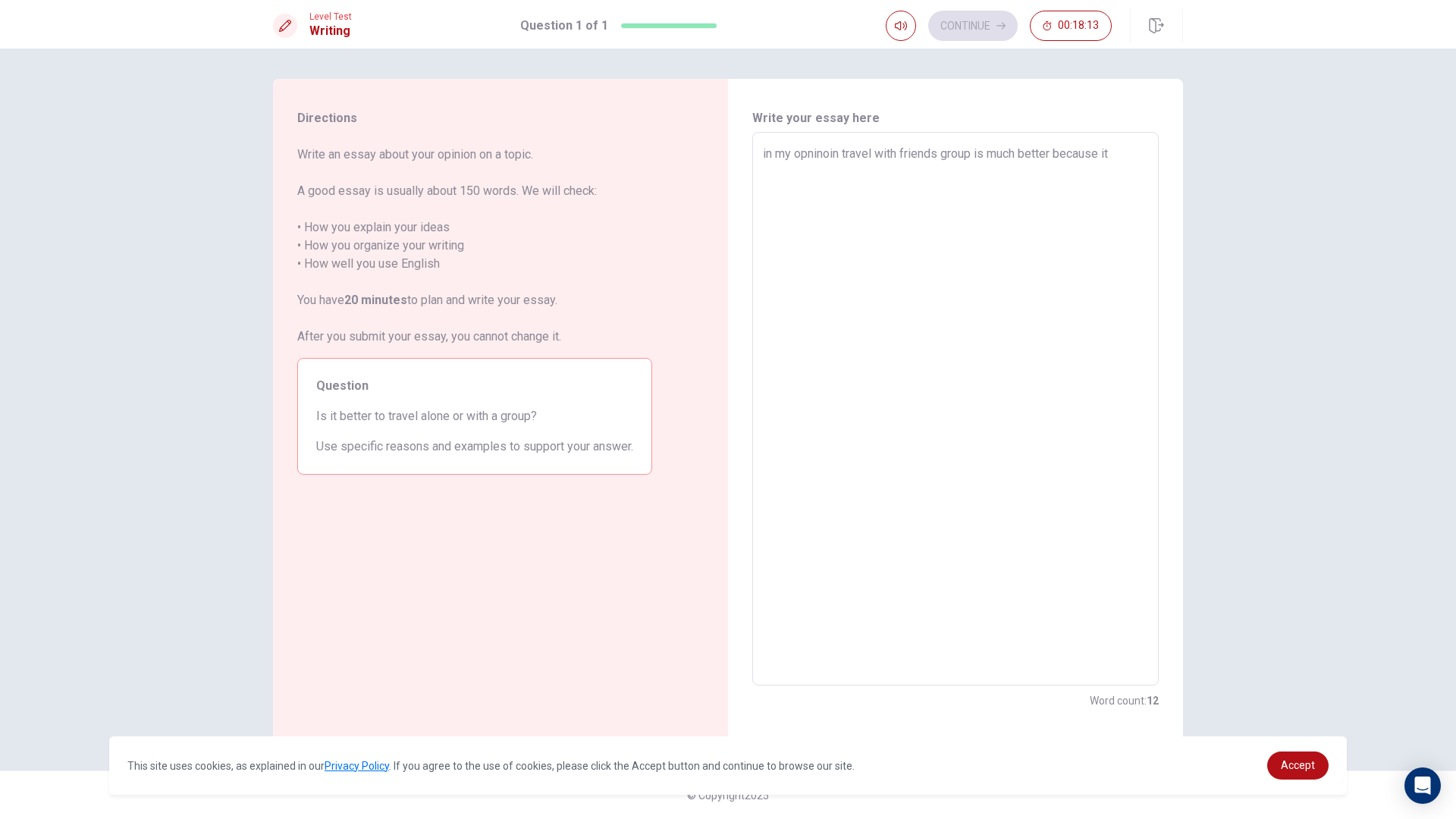
type textarea "x"
type textarea "in my opninoin travel with friends group is much better because it""
type textarea "x"
type textarea "in my opninoin travel with friends group is much better because it"
type textarea "x"
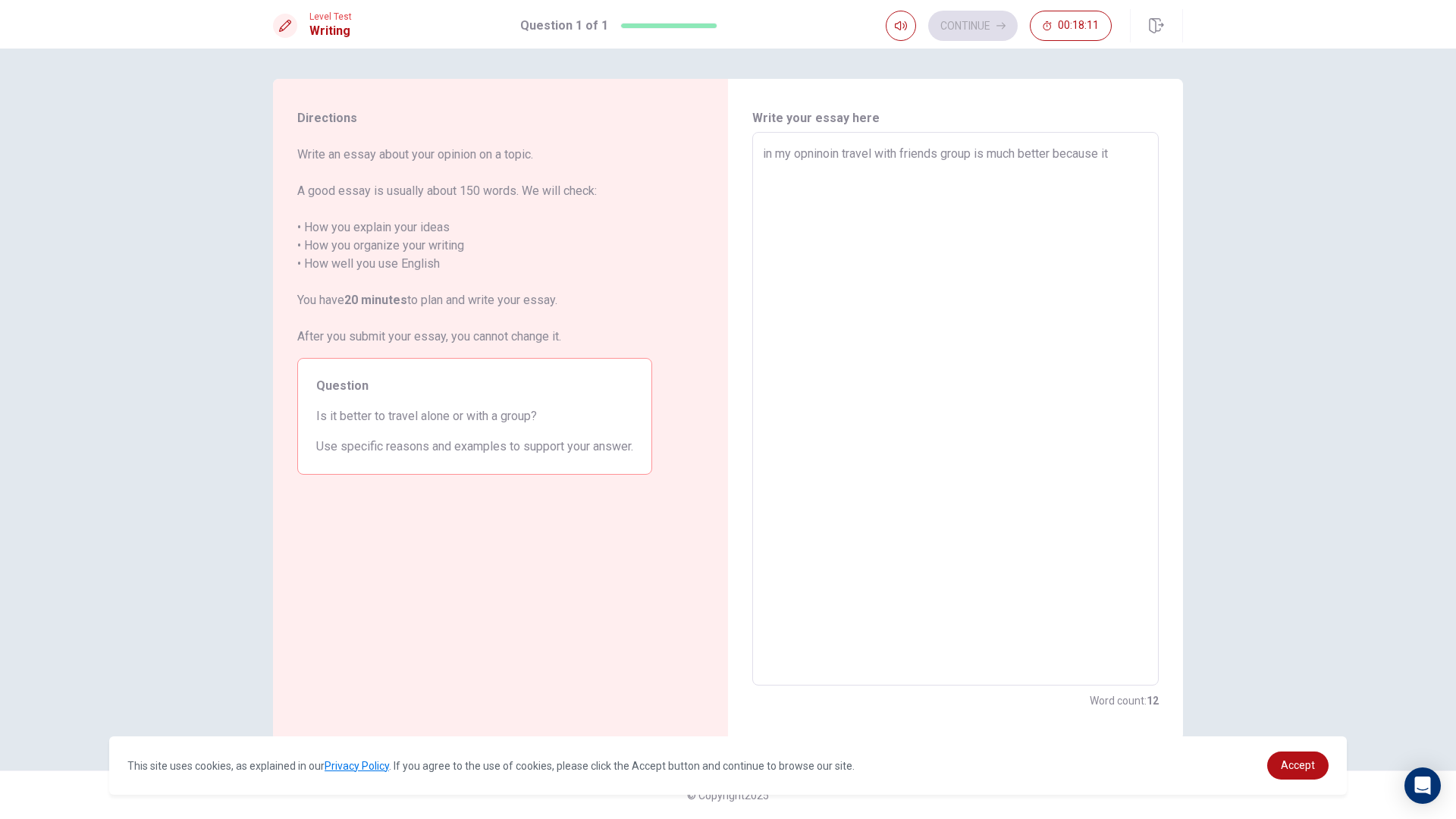
type textarea "in my opninoin travel with friends group is much better because it'"
type textarea "x"
type textarea "in my opninoin travel with friends group is much better because it's"
type textarea "x"
type textarea "in my opninoin travel with friends group is much better because it's"
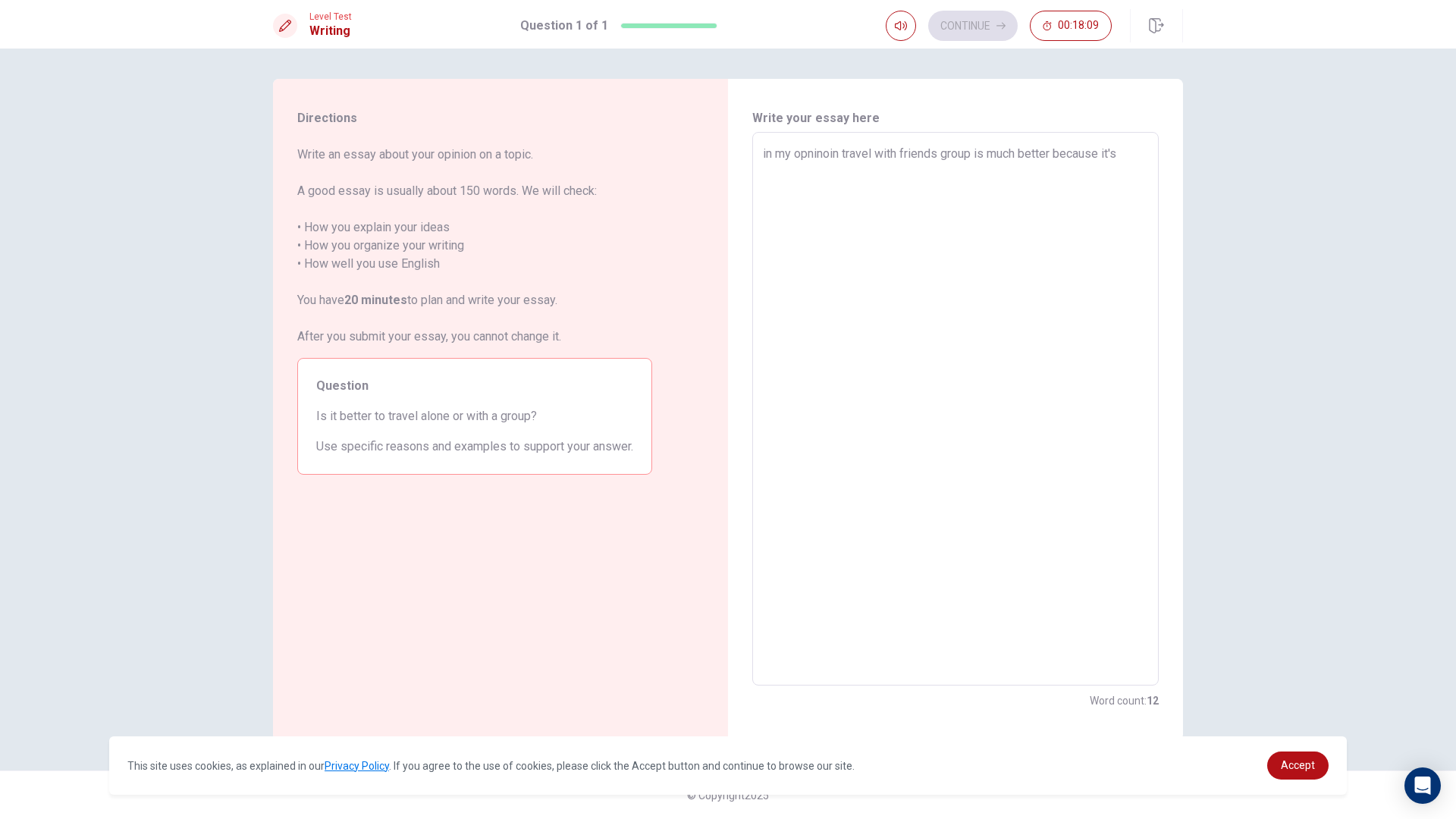
type textarea "x"
type textarea "in my opninoin travel with friends group is much better because it's b"
type textarea "x"
type textarea "in my opninoin travel with friends group is much better because it's be"
type textarea "x"
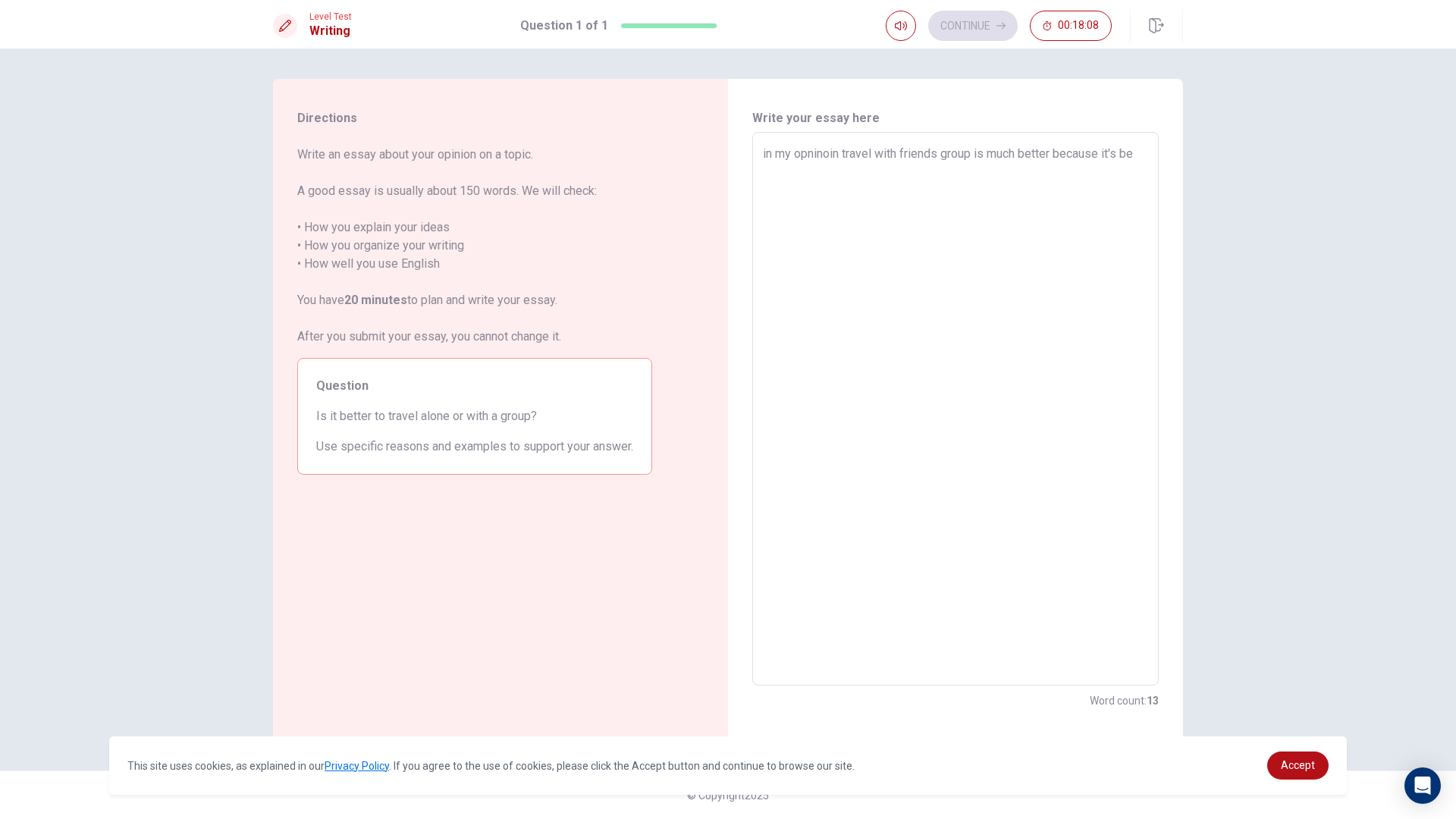
type textarea "in my opninoin travel with friends group is much better because it's bet"
type textarea "x"
type textarea "in my opninoin travel with friends group is much better because it's bett"
type textarea "x"
type textarea "in my opninoin travel with friends group is much better because it's [PERSON_NA…"
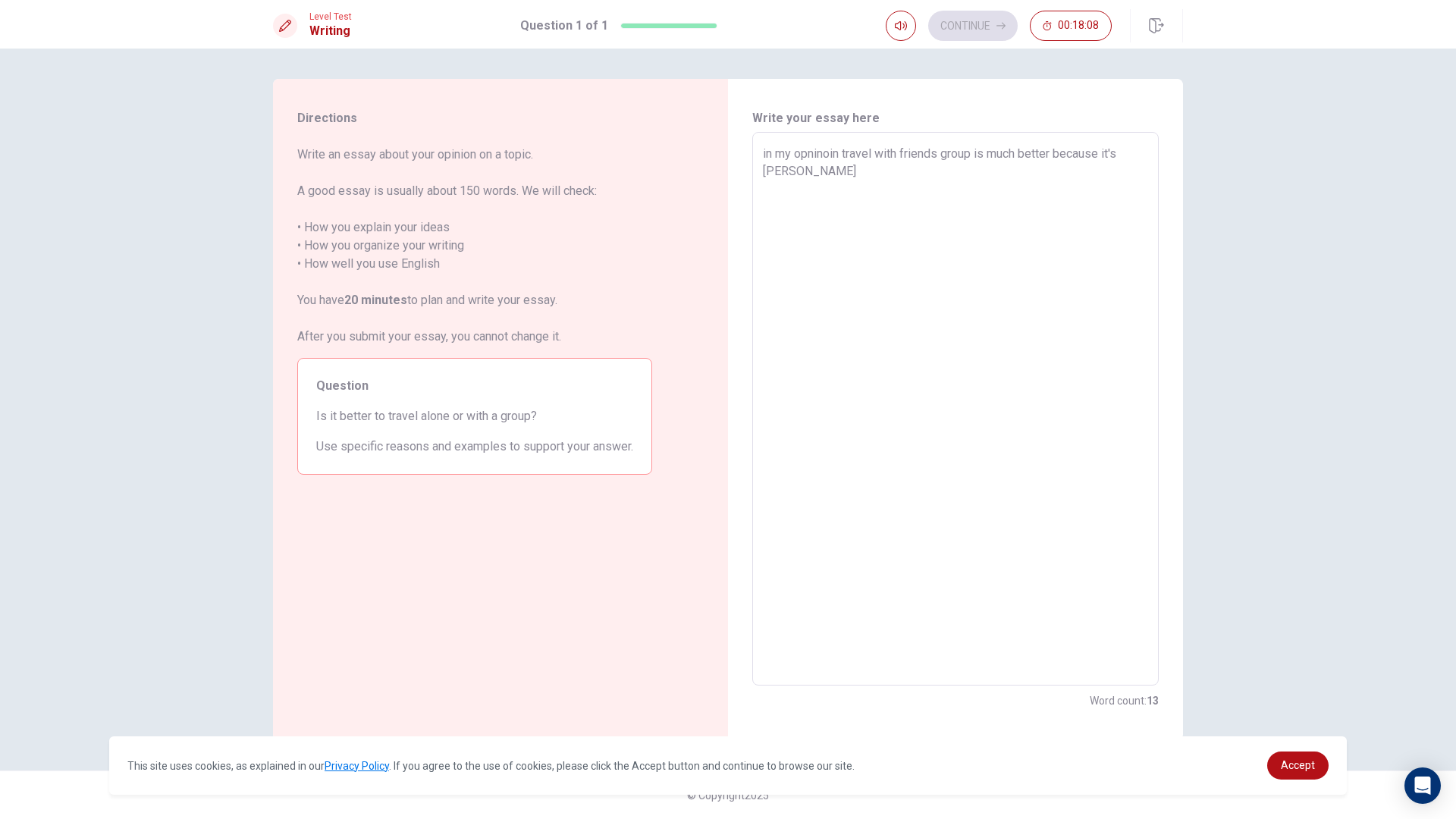
type textarea "x"
type textarea "in my opninoin travel with friends group is much better because it's better"
type textarea "x"
type textarea "in my opninoin travel with friends group is much better because it's better"
type textarea "x"
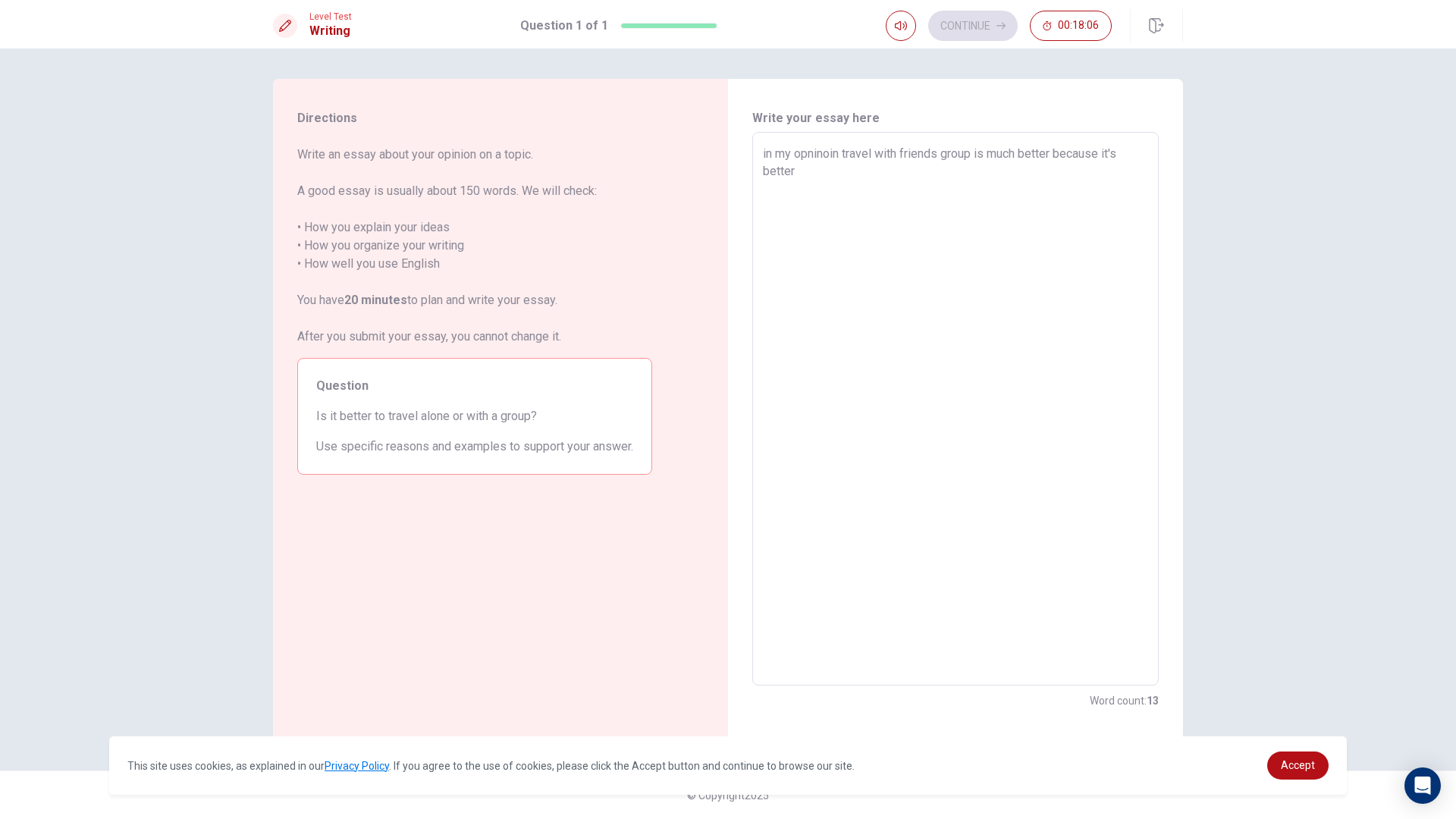
type textarea "in my opninoin travel with friends group is much better because it's better t"
type textarea "x"
type textarea "in my opninoin travel with friends group is much better because it's better th"
type textarea "x"
type textarea "in my opninoin travel with friends group is much better because it's better tha"
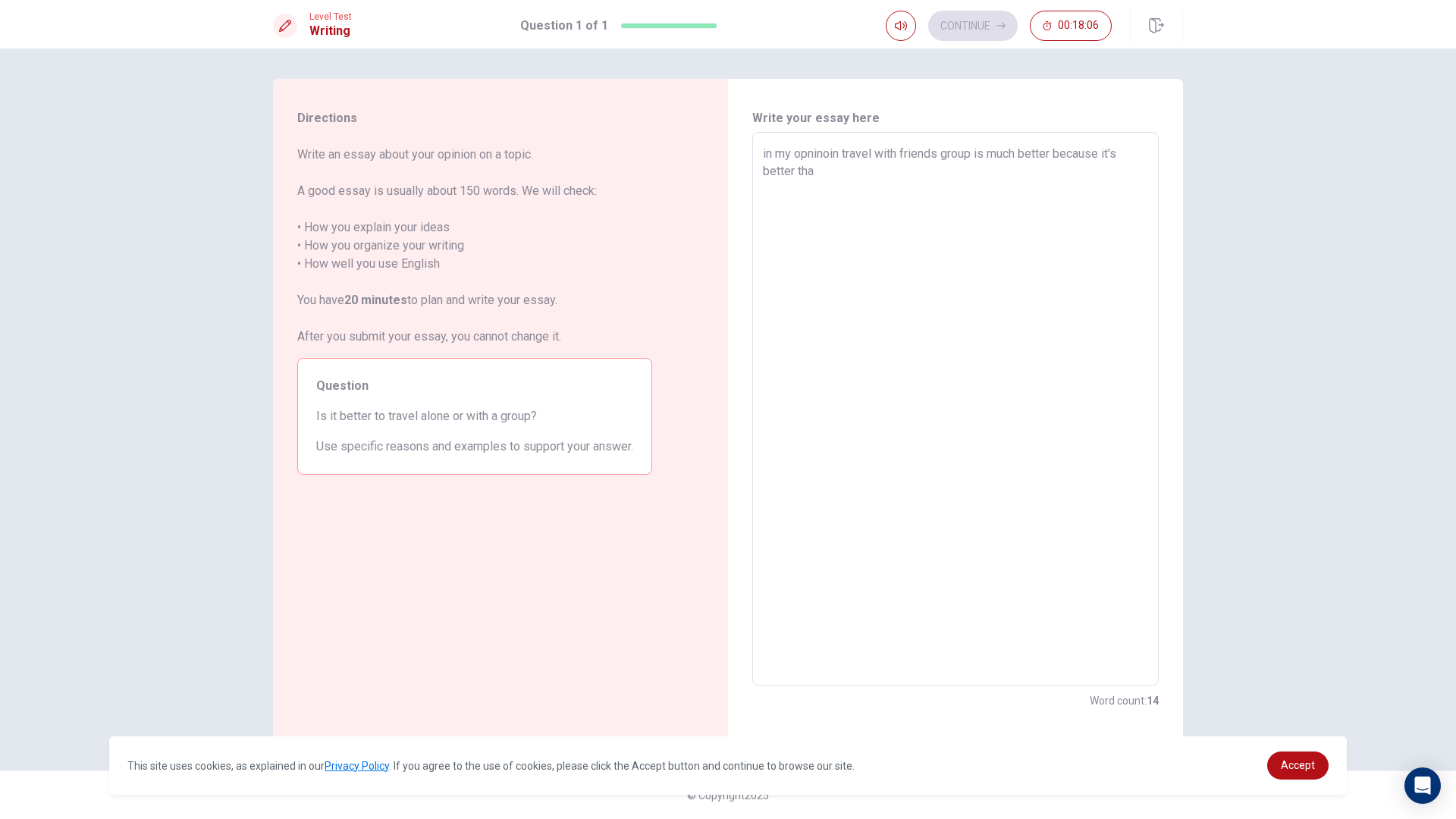
type textarea "x"
type textarea "in my opninoin travel with friends group is much better because it's better than"
type textarea "x"
type textarea "in my opninoin travel with friends group is much better because it's better than"
type textarea "x"
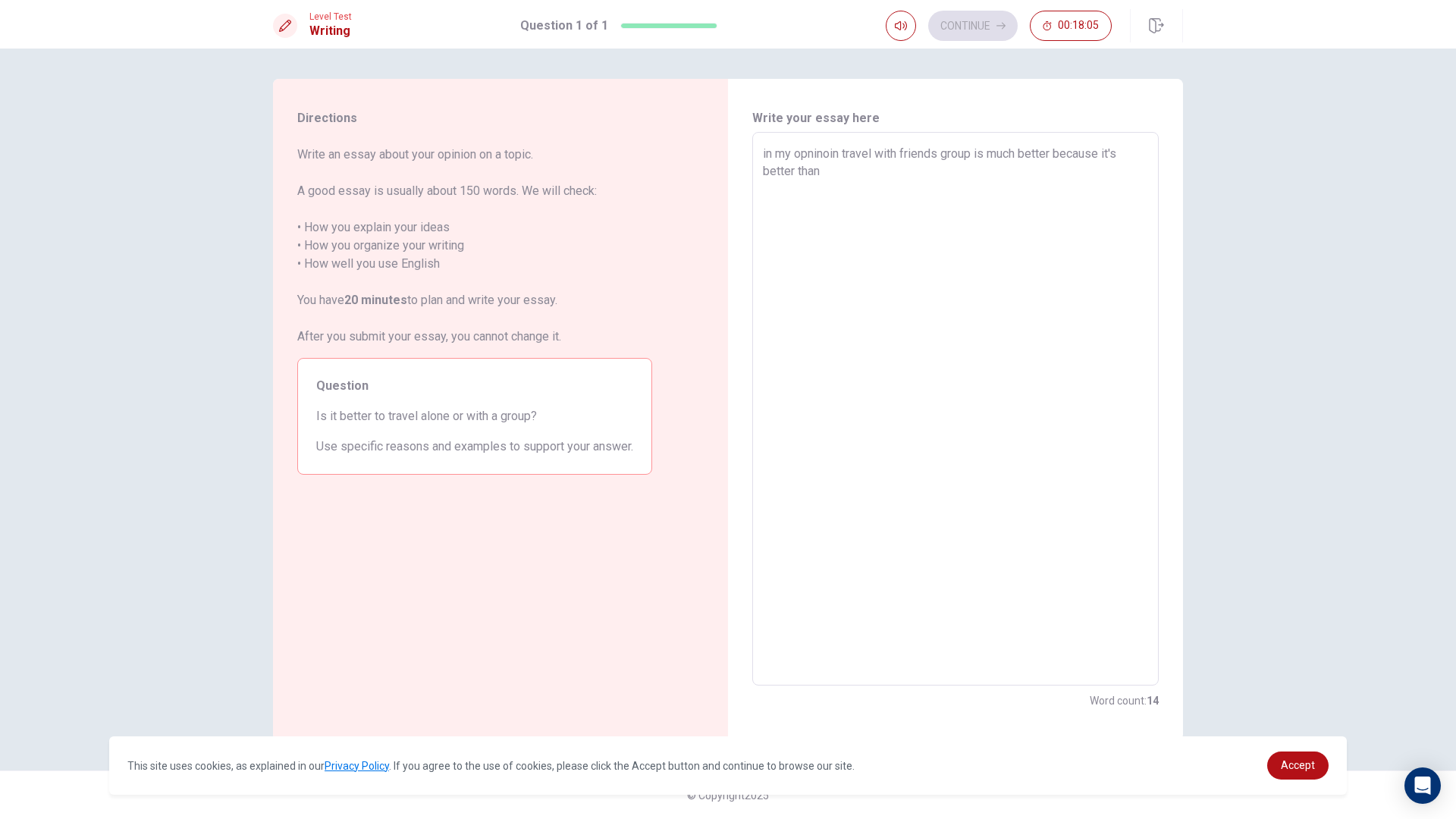
type textarea "in my opninoin travel with friends group is much better because it's better tha…"
type textarea "x"
type textarea "in my opninoin travel with friends group is much better because it's better tha…"
type textarea "x"
type textarea "in my opninoin travel with friends group is much better because it's better tha…"
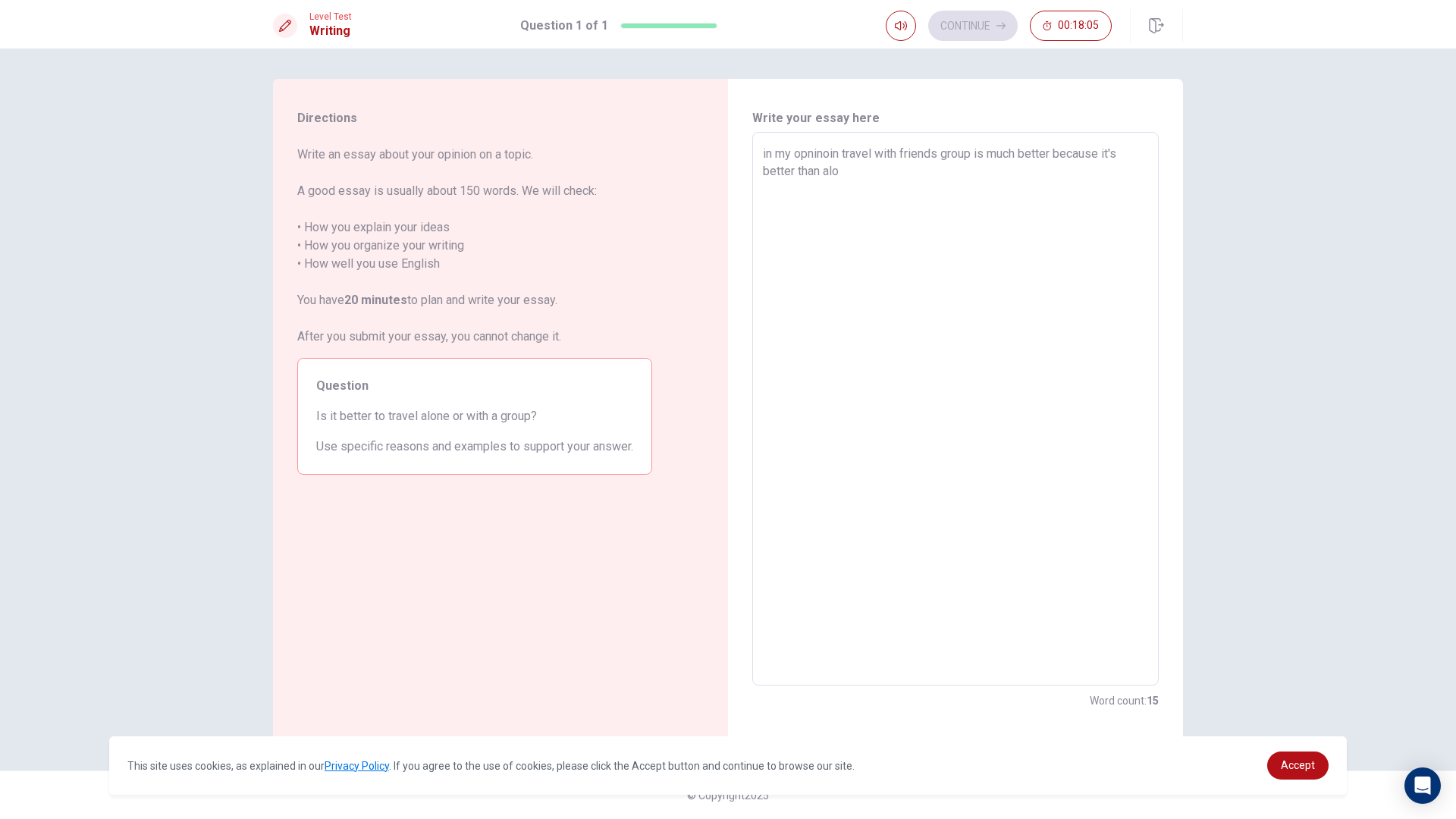
type textarea "x"
type textarea "in my opninoin travel with friends group is much better because it's better tha…"
type textarea "x"
type textarea "in my opninoin travel with friends group is much better because it's better tha…"
type textarea "x"
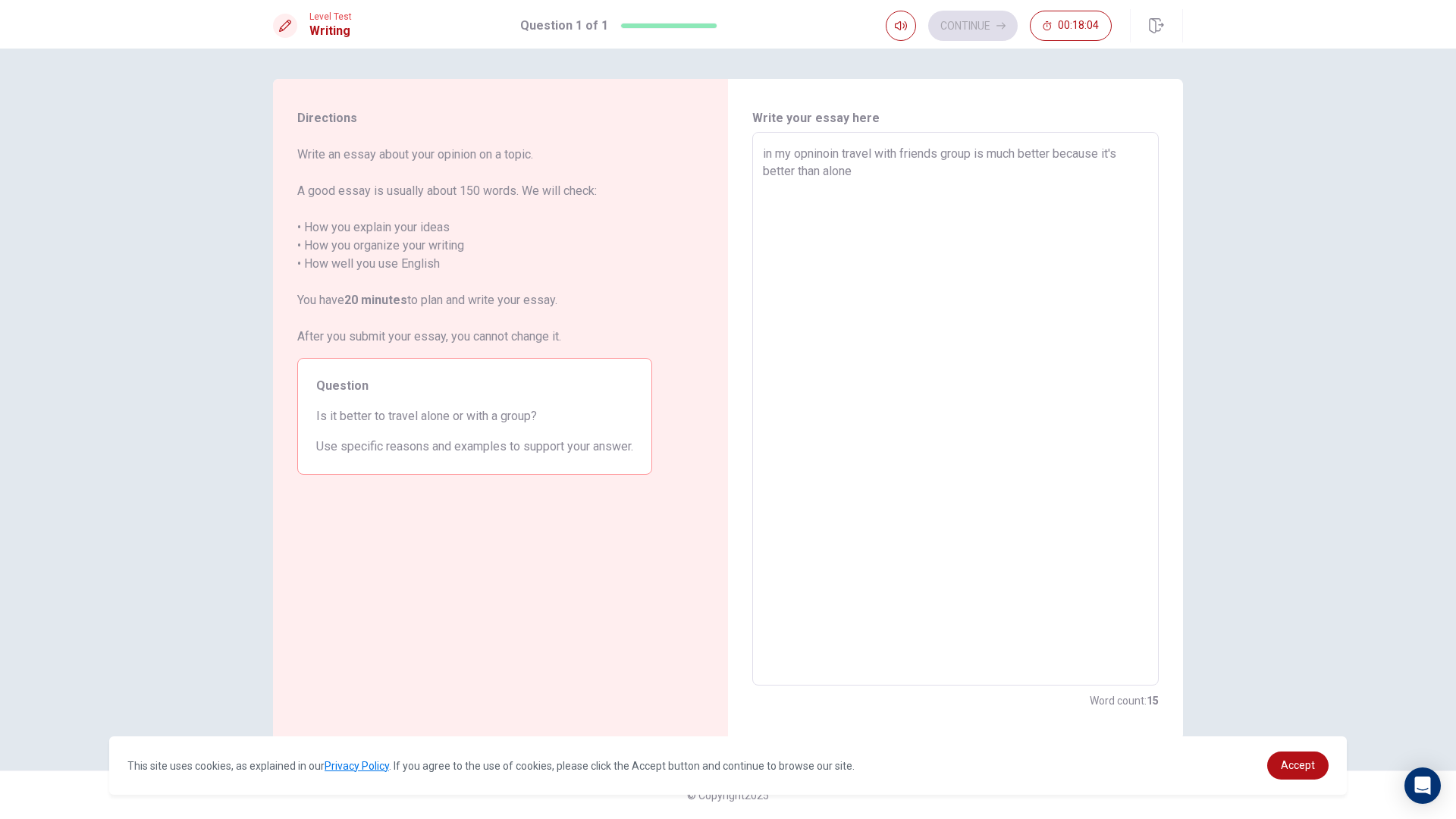
type textarea "in my opninoin travel with friends group is much better because it's better tha…"
type textarea "x"
type textarea "in my opninoin travel with friends group is much better because it's better tha…"
click at [765, 147] on textarea "in my opninoin travel with friends group is much better because it's better tha…" at bounding box center [955, 409] width 385 height 528
type textarea "x"
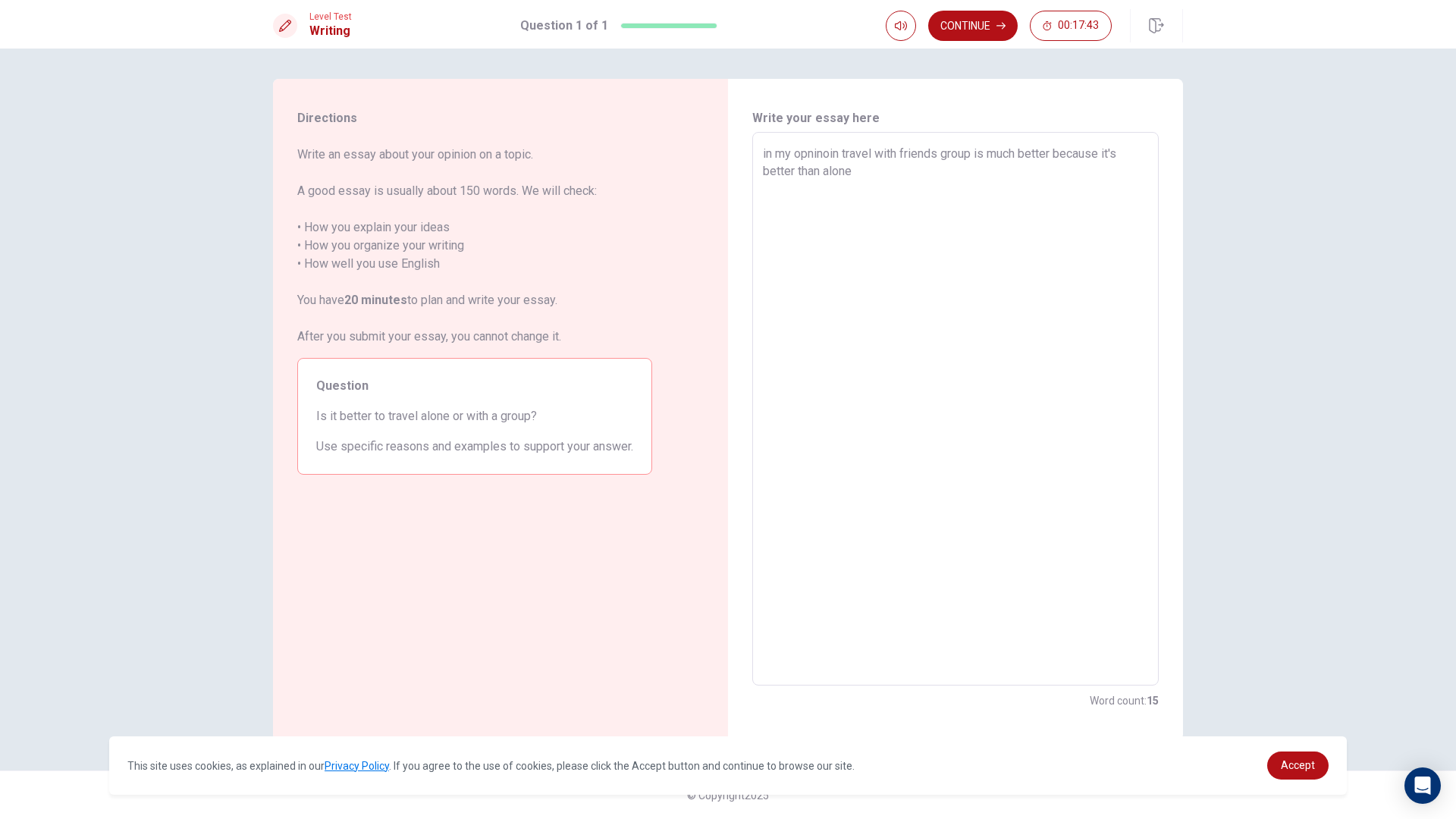
type textarea "n my opninoin travel with friends group is much better because it's better than…"
type textarea "x"
type textarea "In my opninoin travel with friends group is much better because it's better tha…"
click at [857, 176] on textarea "In my opninoin travel with friends group is much better because it's better tha…" at bounding box center [955, 409] width 385 height 528
type textarea "x"
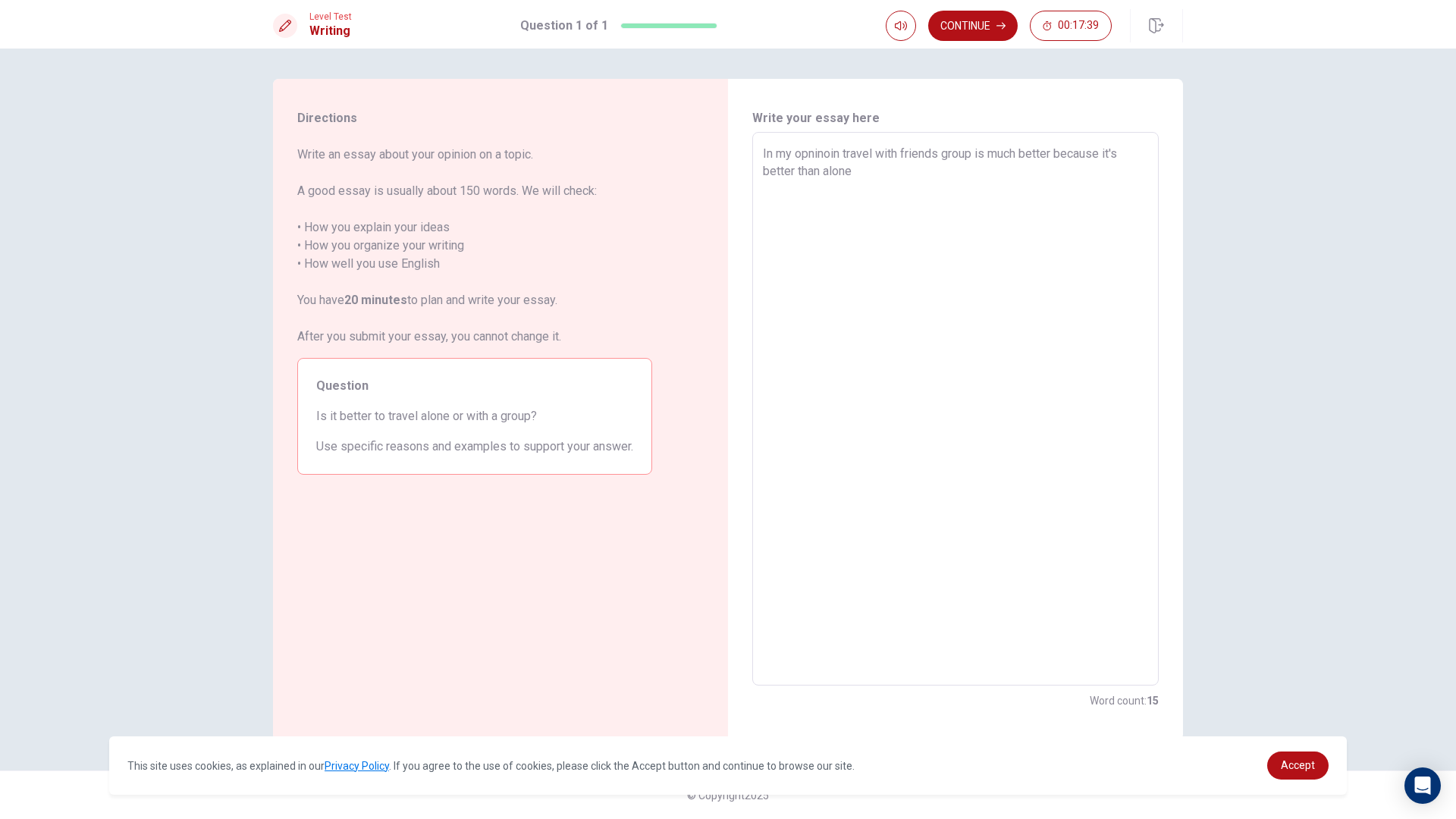
type textarea "In my opninoin travel with friends group is much better because it's better tha…"
type textarea "x"
type textarea "In my opninoin travel with friends group is much better because it's better tha…"
type textarea "x"
type textarea "In my opninoin travel with friends group is much better because it's better tha…"
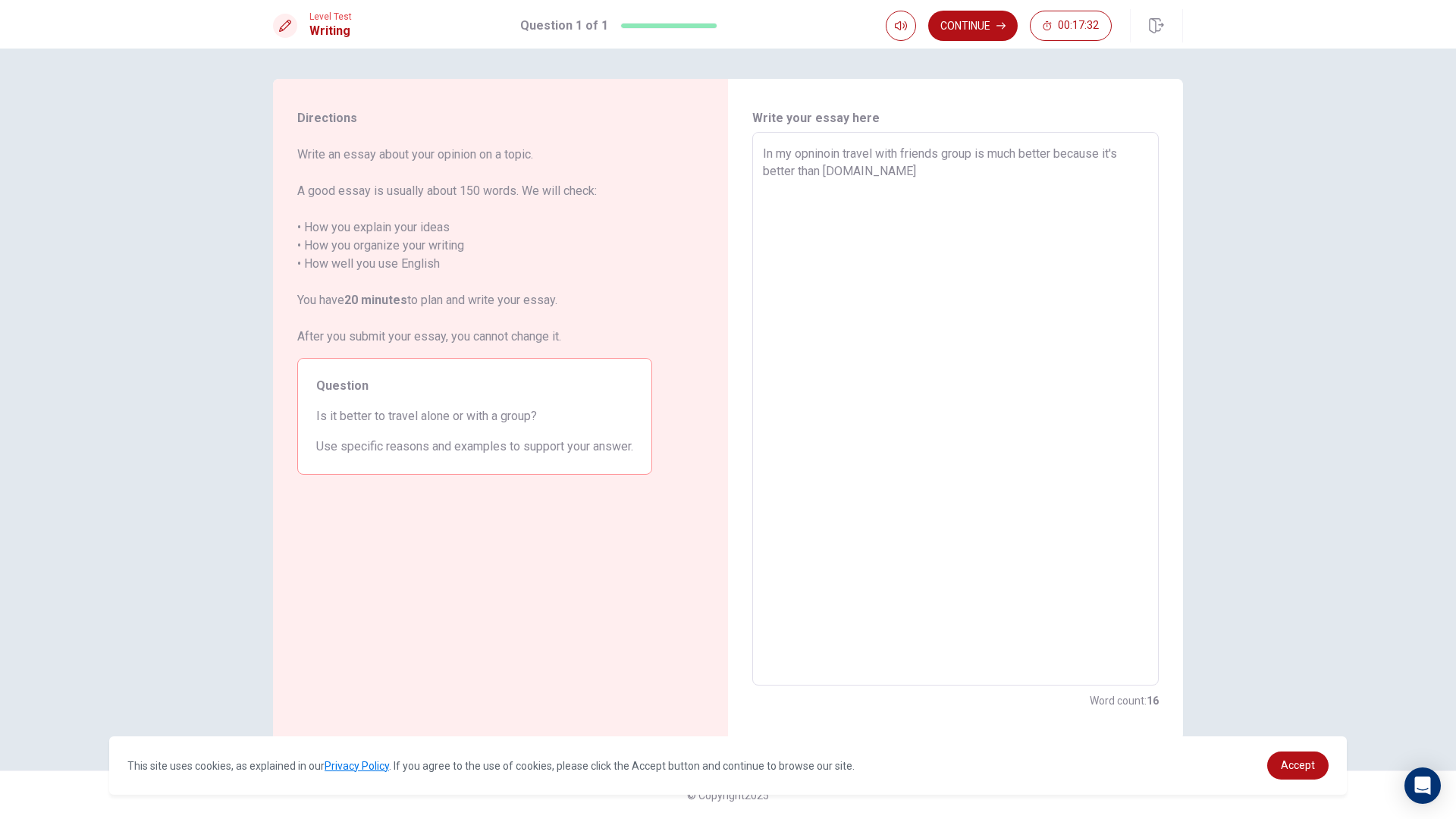
type textarea "x"
type textarea "In my opninoin travel with friends group is much better because it's better tha…"
type textarea "x"
click at [1092, 170] on textarea "In my opninoin travel with friends group is much better because it's better tha…" at bounding box center [955, 409] width 385 height 528
click at [1139, 174] on textarea "In my opninoin travel with friends group is much better because it's better tha…" at bounding box center [955, 409] width 385 height 528
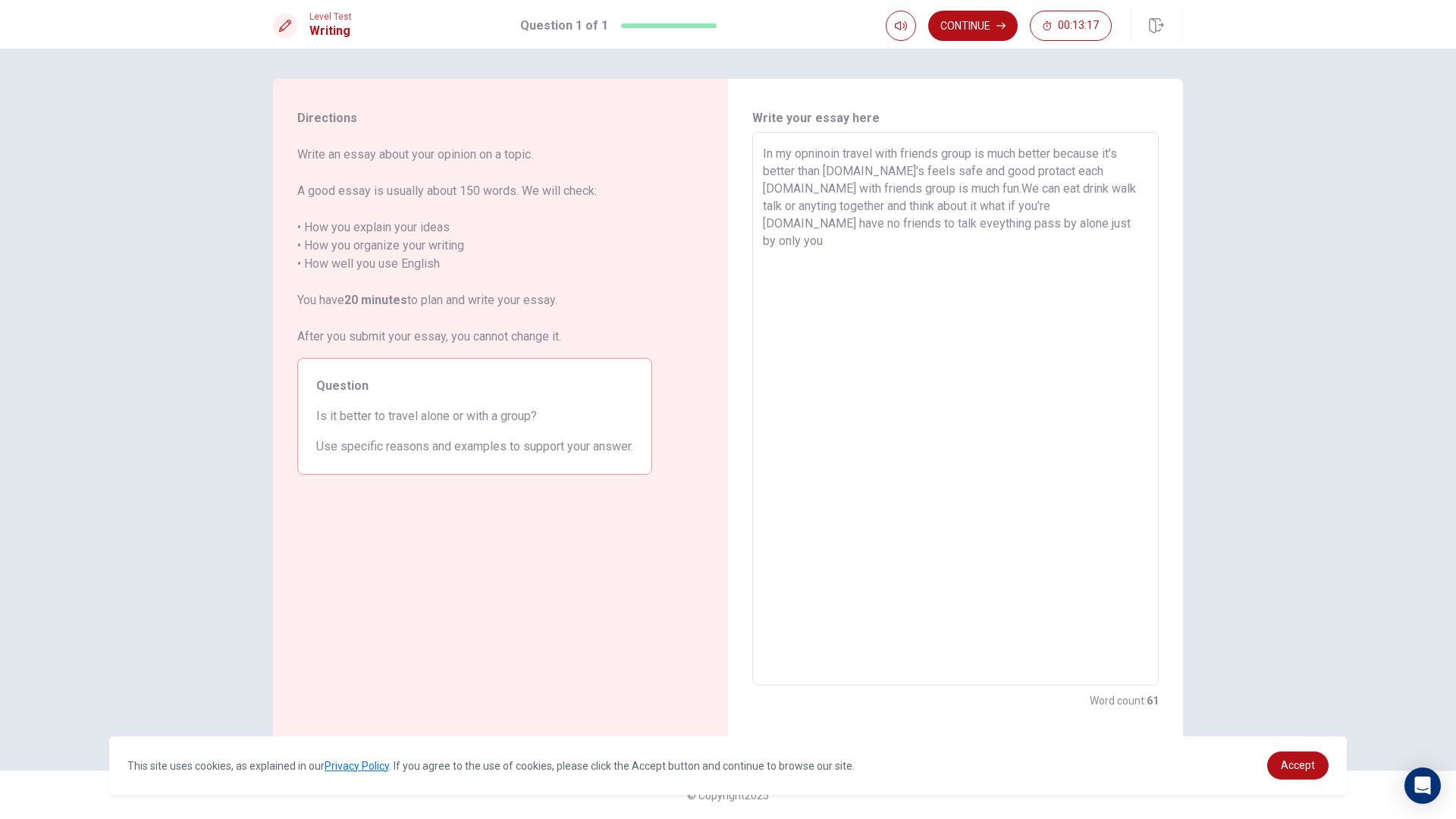
click at [691, 317] on div "Directions Write an essay about your opinion on a topic. A good essay is usuall…" at bounding box center [501, 409] width 455 height 661
click at [602, 399] on div "Question Is it better to travel alone or with a group? Use specific reasons and…" at bounding box center [475, 416] width 355 height 116
click at [1023, 220] on textarea "In my opninoin travel with friends group is much better because it's better tha…" at bounding box center [955, 409] width 385 height 528
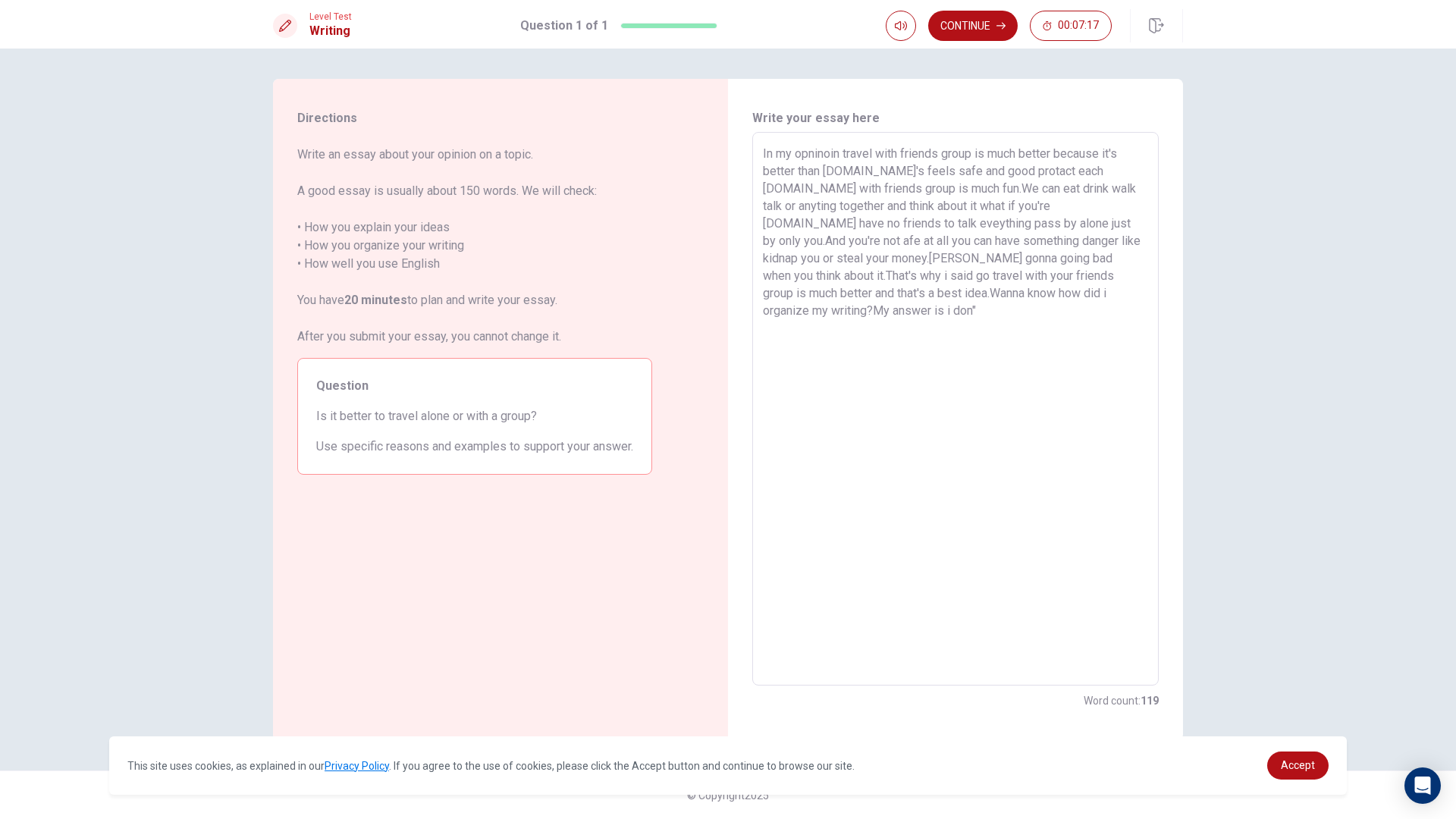
click at [1135, 293] on textarea "In my opninoin travel with friends group is much better because it's better tha…" at bounding box center [955, 409] width 385 height 528
click at [950, 362] on textarea "In my opninoin travel with friends group is much better because it's better tha…" at bounding box center [955, 409] width 385 height 528
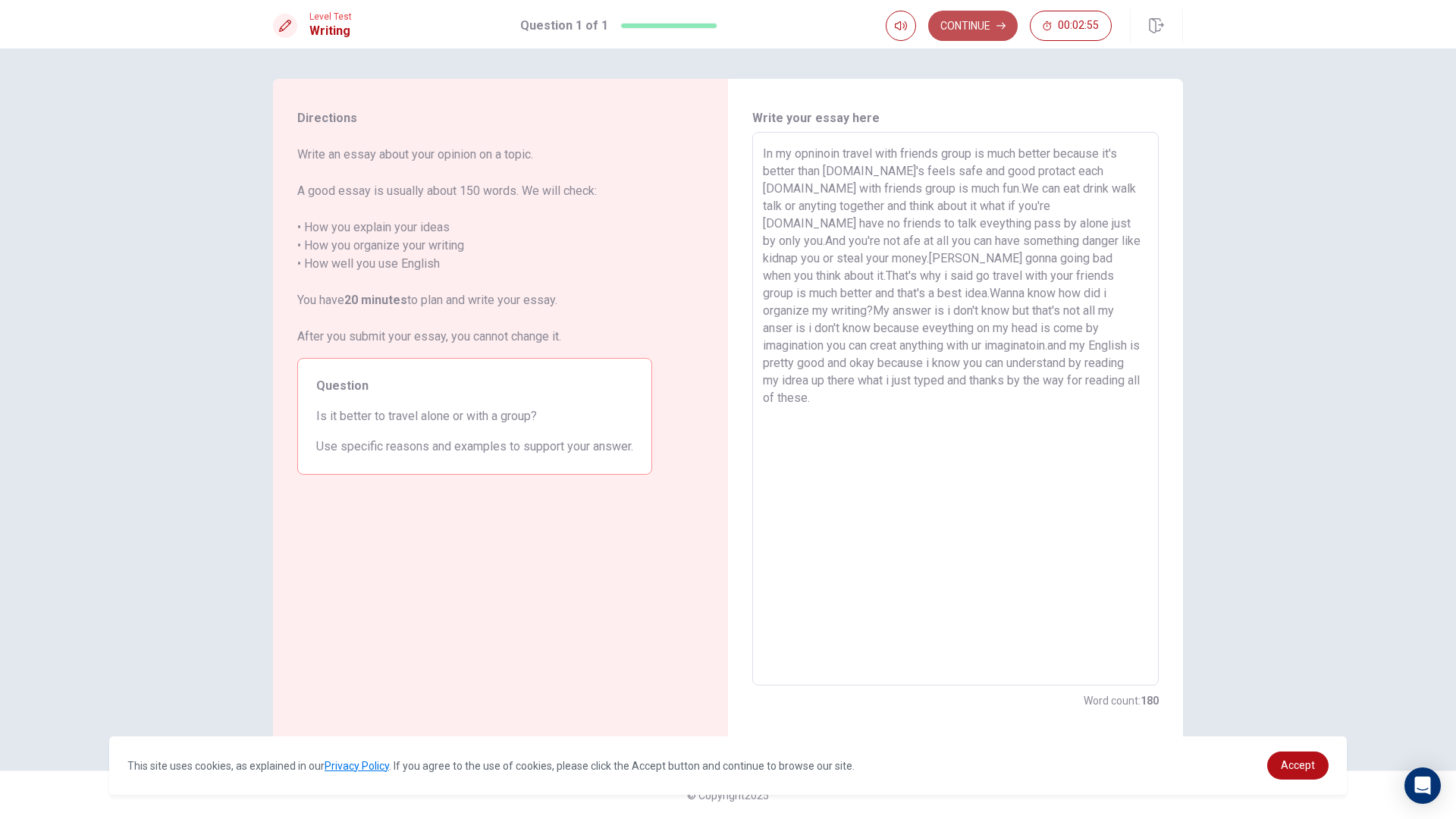
click at [981, 22] on button "Continue" at bounding box center [973, 25] width 90 height 30
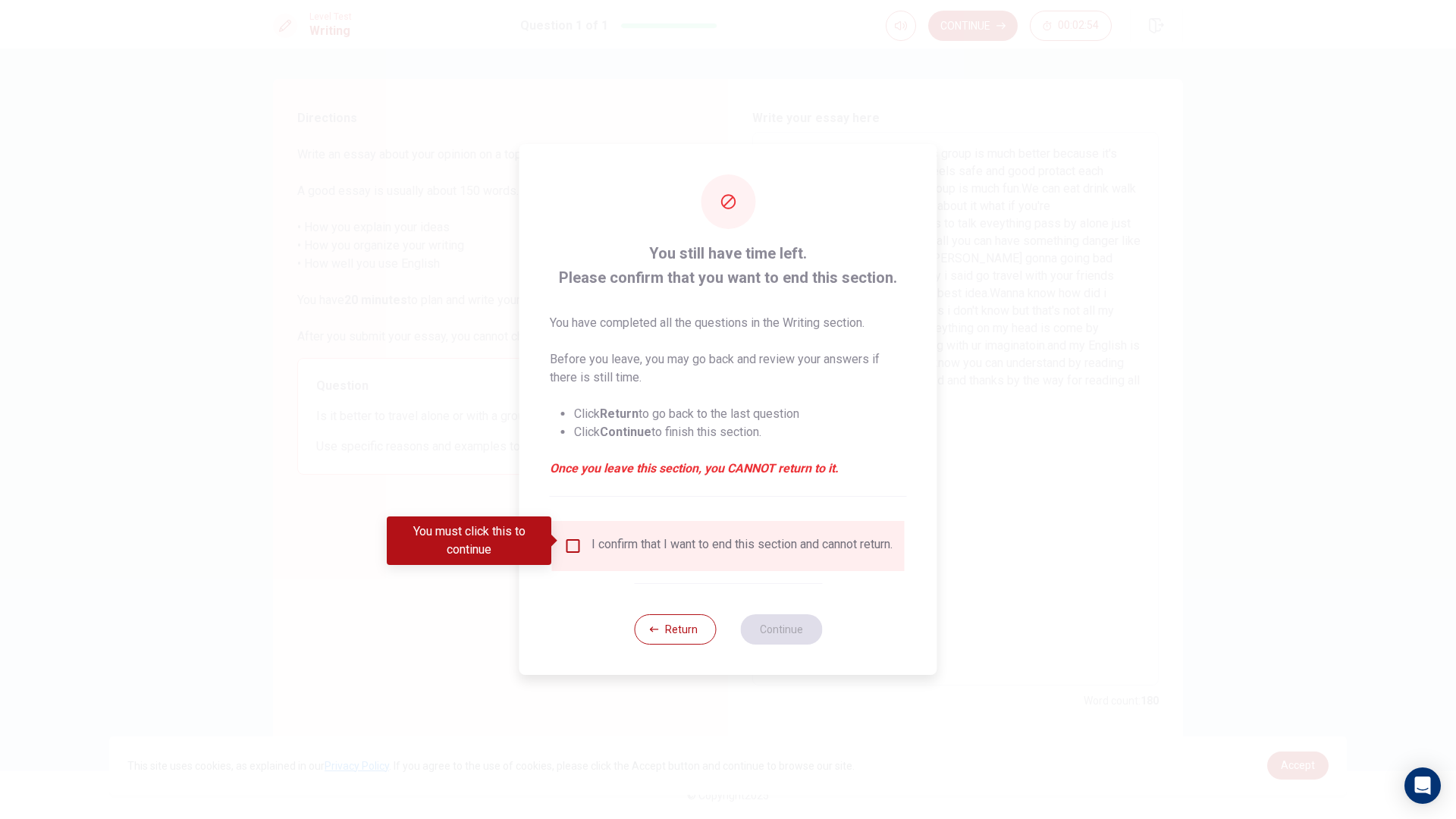
click at [564, 537] on input "You must click this to continue" at bounding box center [573, 546] width 19 height 19
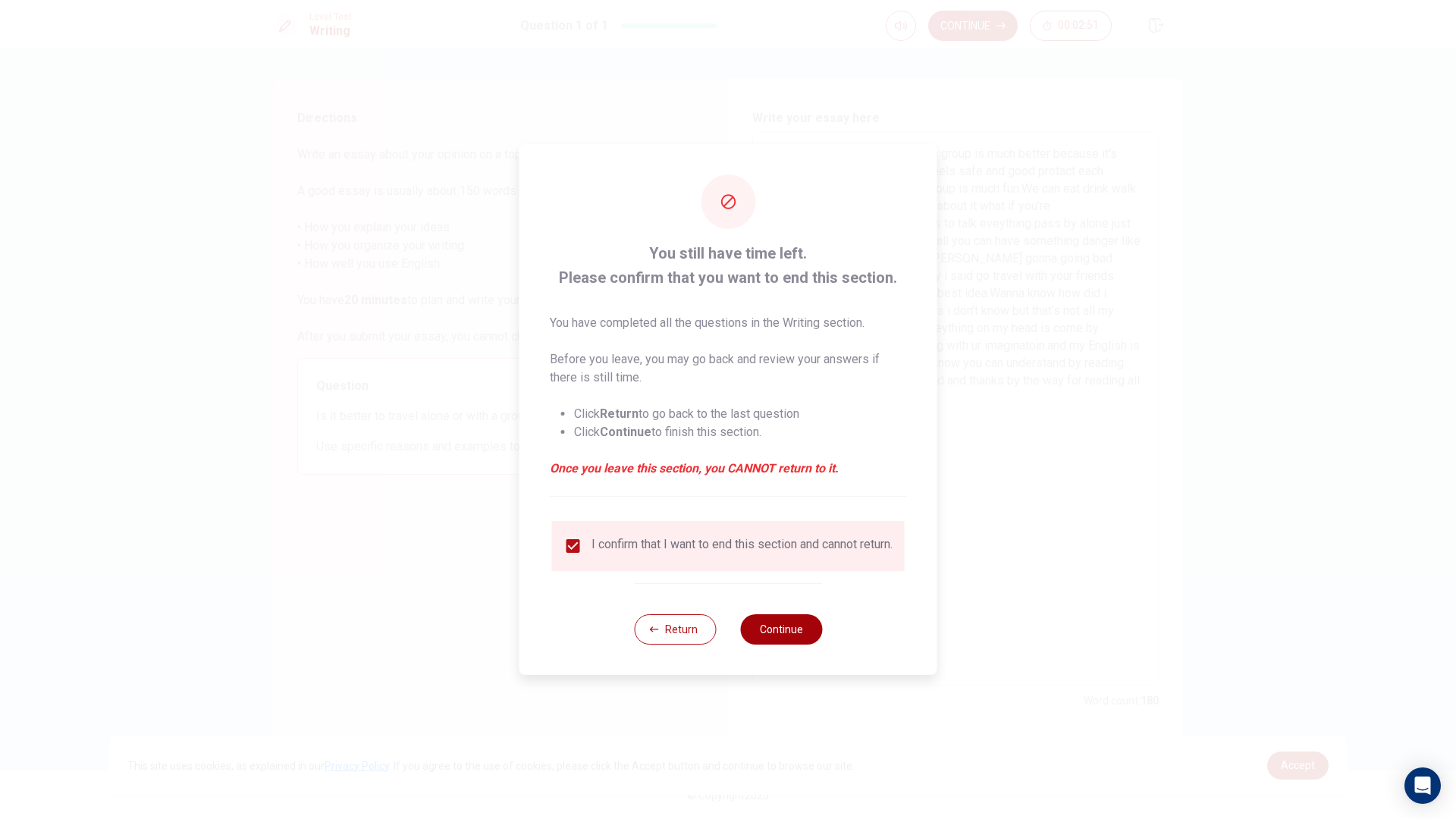
click at [785, 625] on button "Continue" at bounding box center [781, 629] width 82 height 30
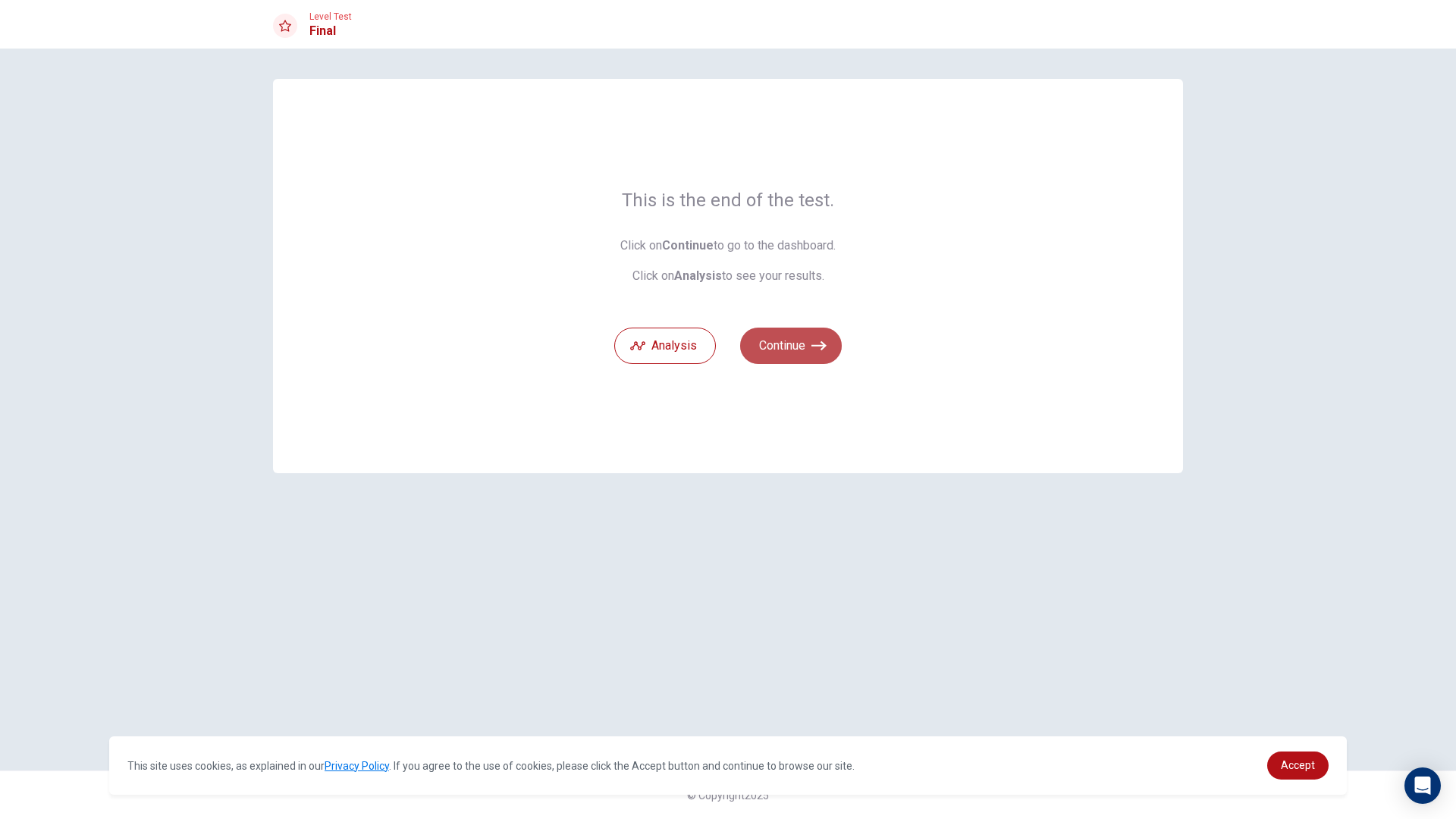
click at [792, 356] on button "Continue" at bounding box center [791, 345] width 102 height 36
